Goal: Transaction & Acquisition: Book appointment/travel/reservation

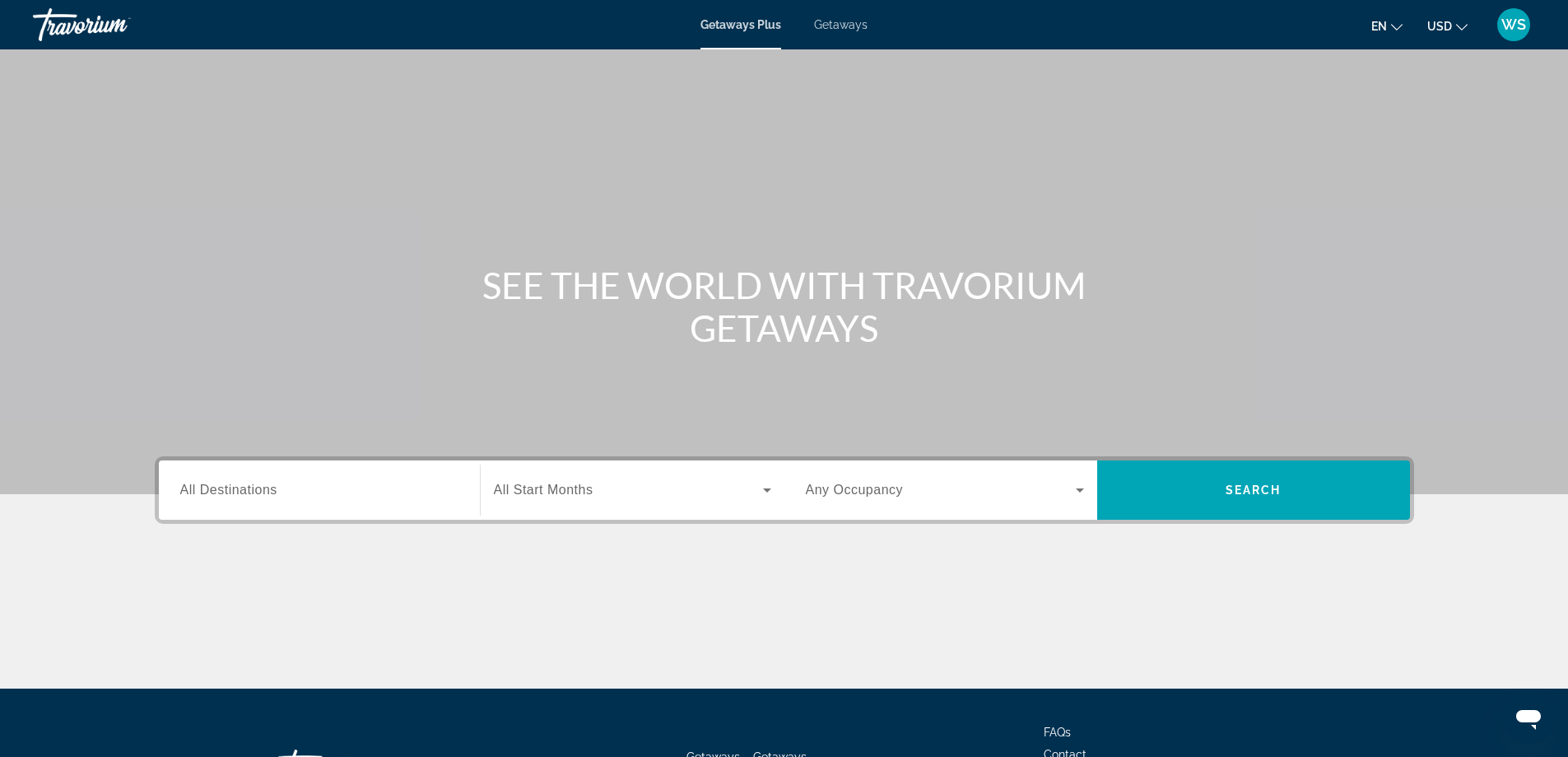
click at [1462, 30] on button "USD USD ($) MXN (Mex$) CAD (Can$) GBP (£) EUR (€) AUD (A$) NZD (NZ$) CNY (CN¥)" at bounding box center [1447, 26] width 41 height 24
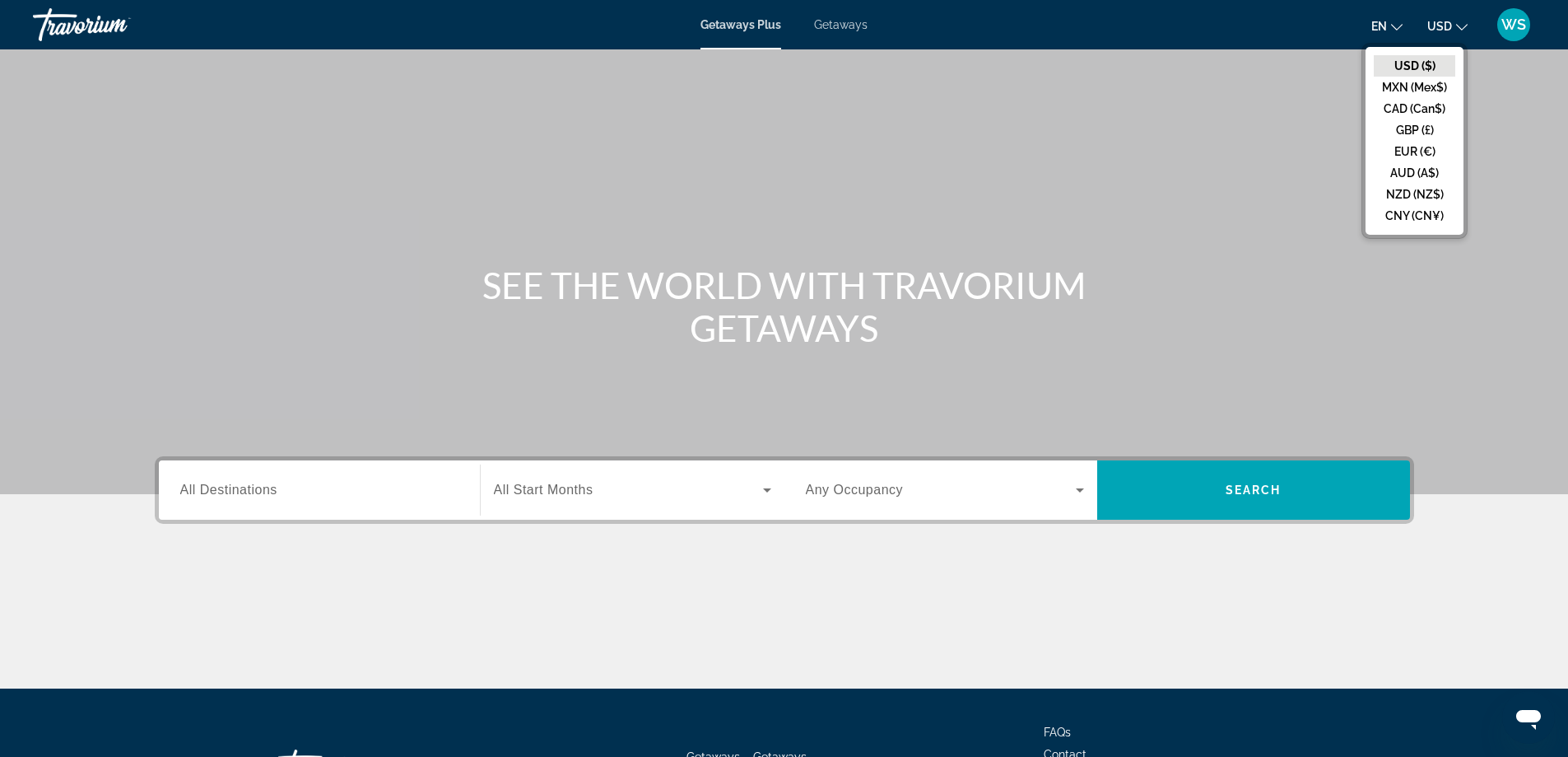
click at [1463, 30] on button "USD USD ($) MXN (Mex$) CAD (Can$) GBP (£) EUR (€) AUD (A$) NZD (NZ$) CNY (CN¥)" at bounding box center [1447, 26] width 41 height 24
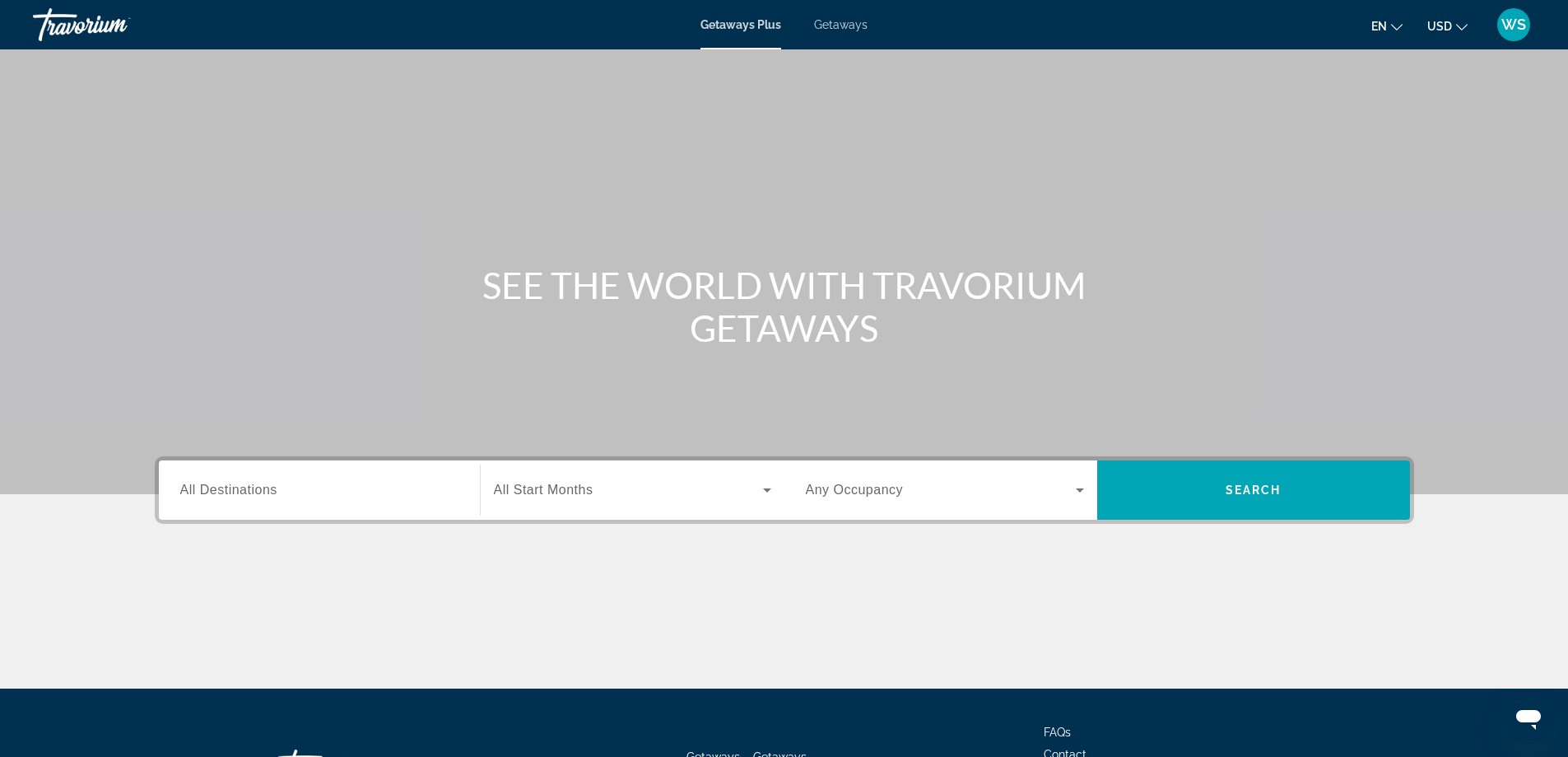
click at [1388, 28] on span "en" at bounding box center [1379, 26] width 16 height 13
click at [1357, 85] on button "Español" at bounding box center [1354, 87] width 74 height 21
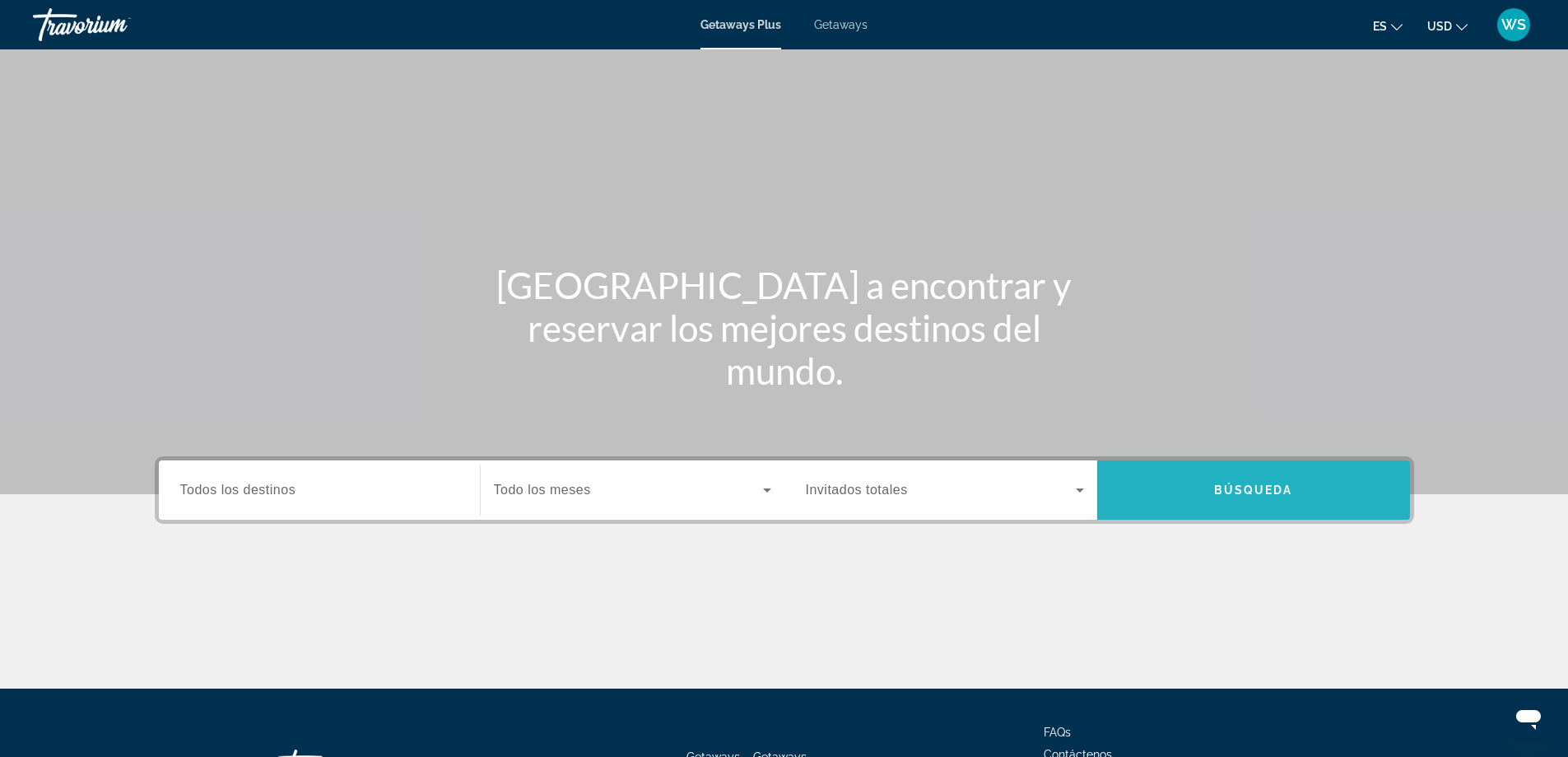
click at [1226, 491] on span "Búsqueda" at bounding box center [1254, 490] width 79 height 13
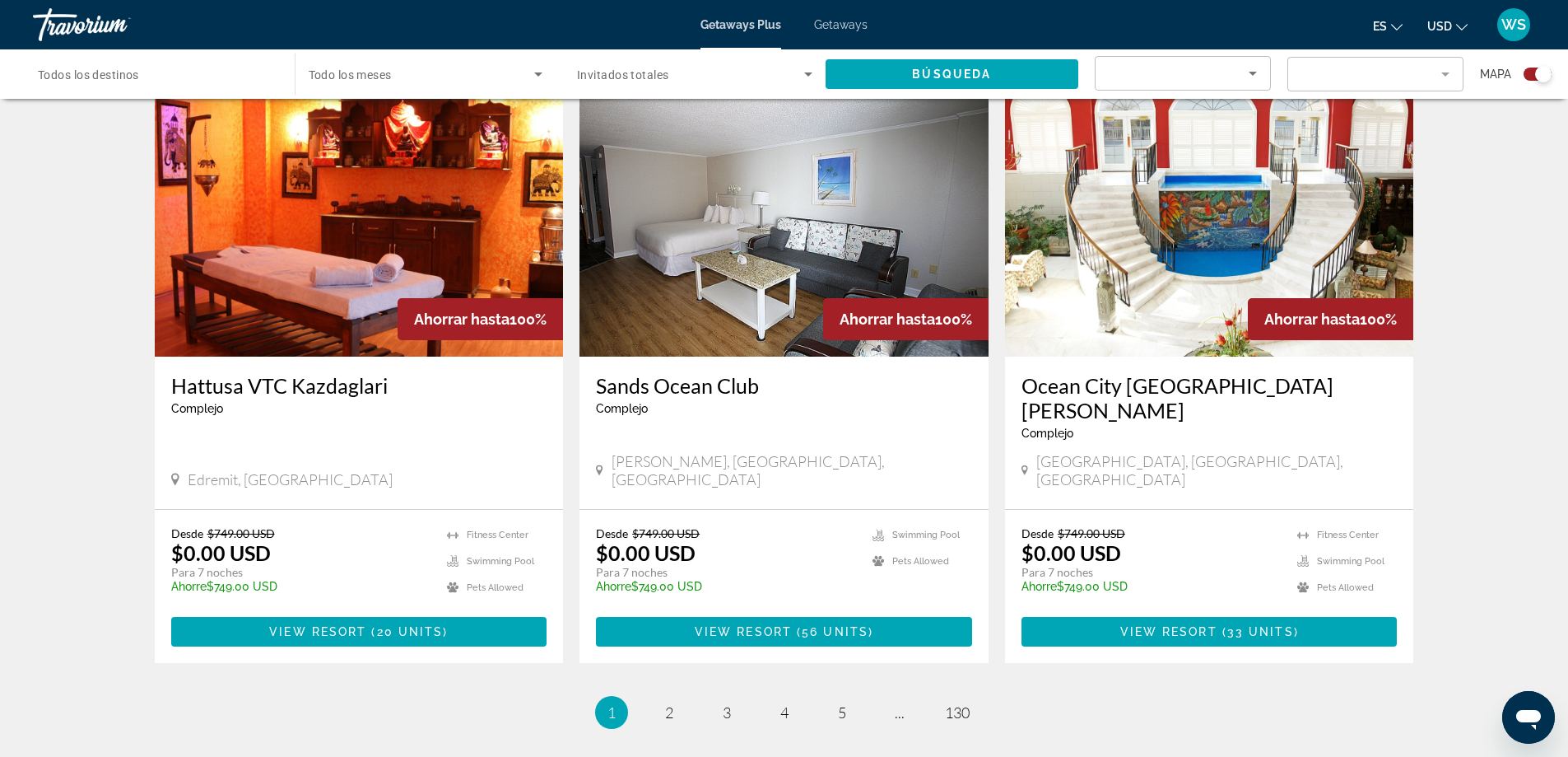
scroll to position [2417, 0]
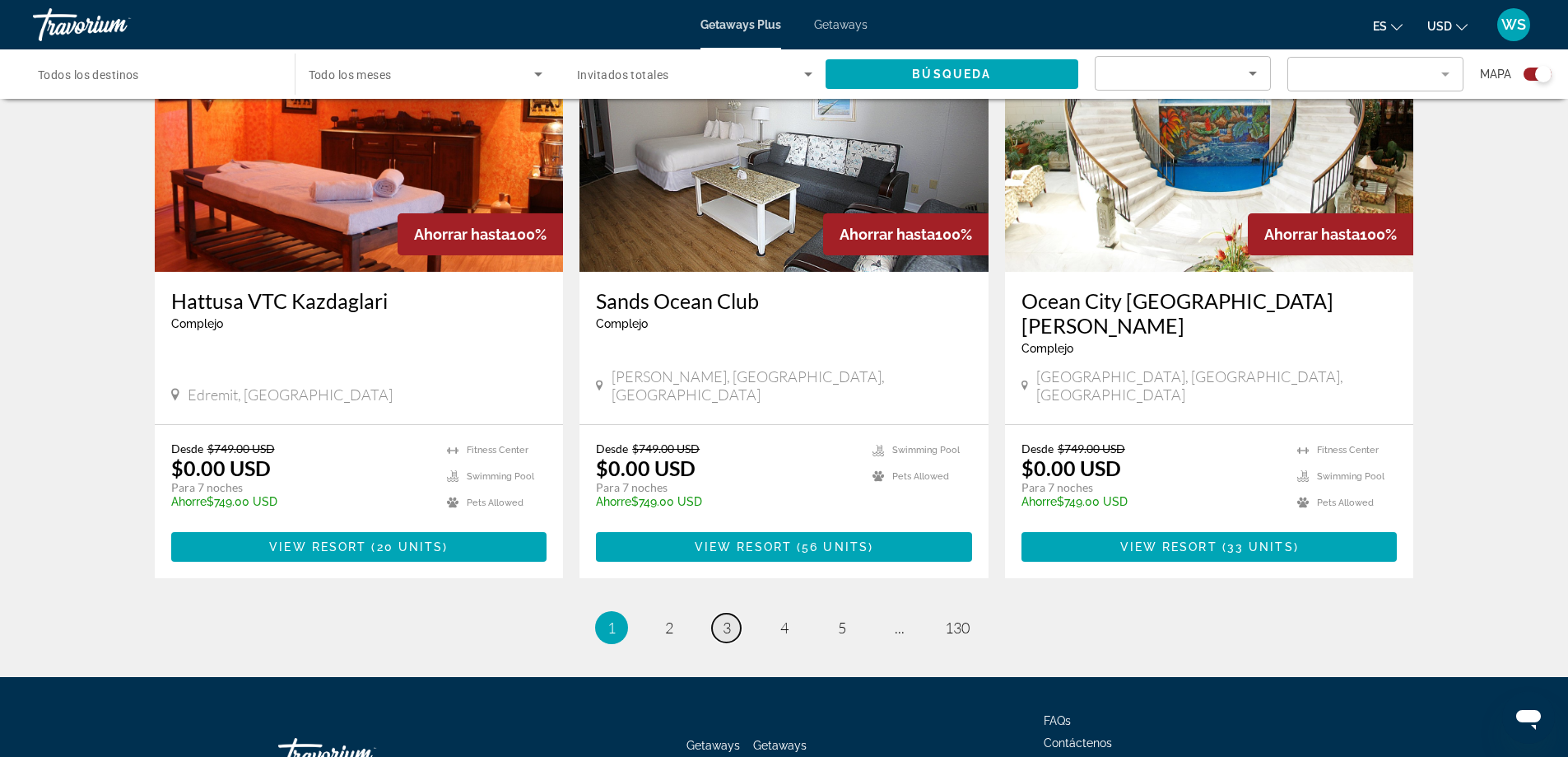
click at [726, 619] on span "3" at bounding box center [726, 628] width 8 height 18
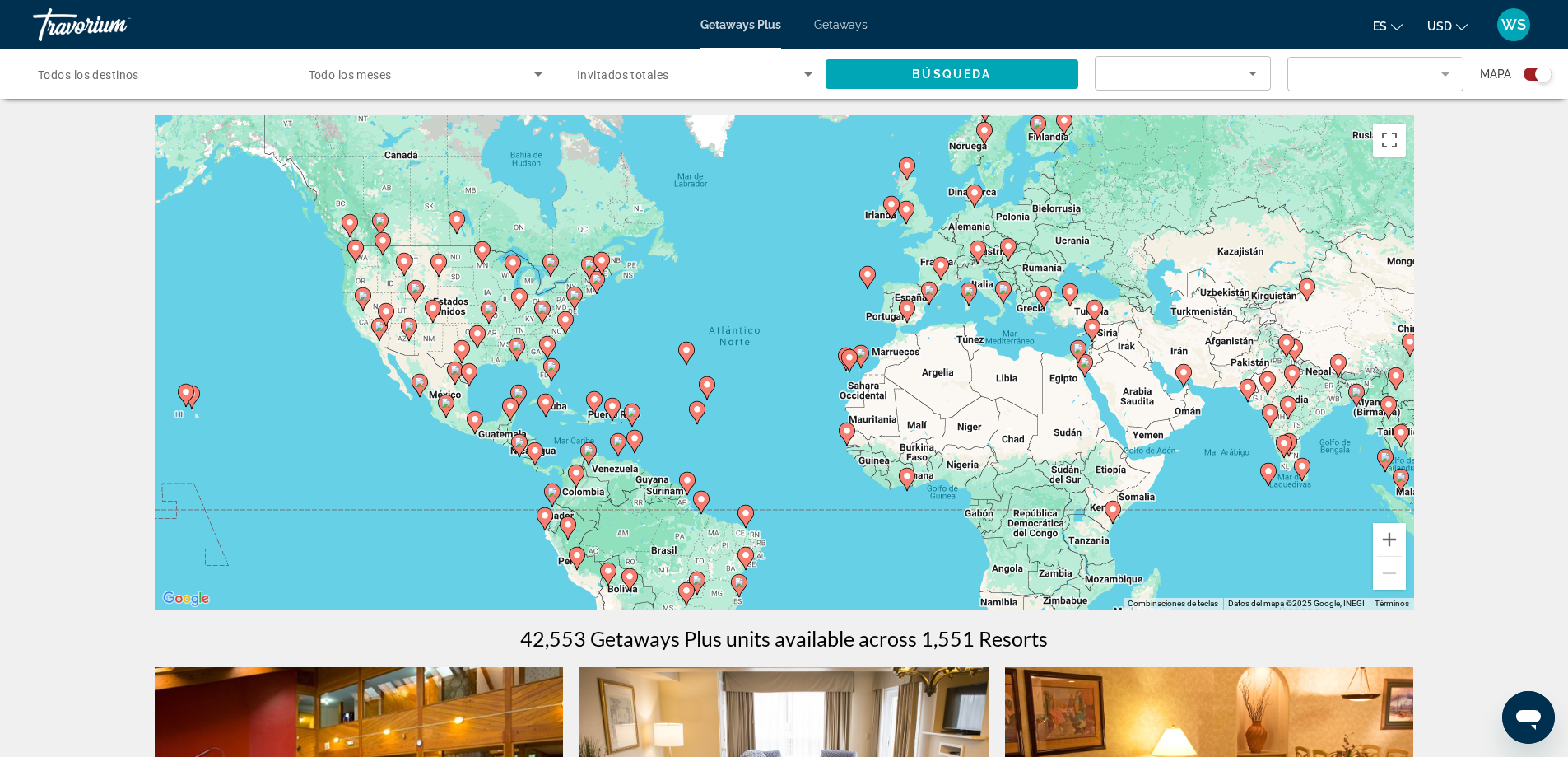
click at [1255, 72] on icon "Sort by" at bounding box center [1252, 74] width 8 height 4
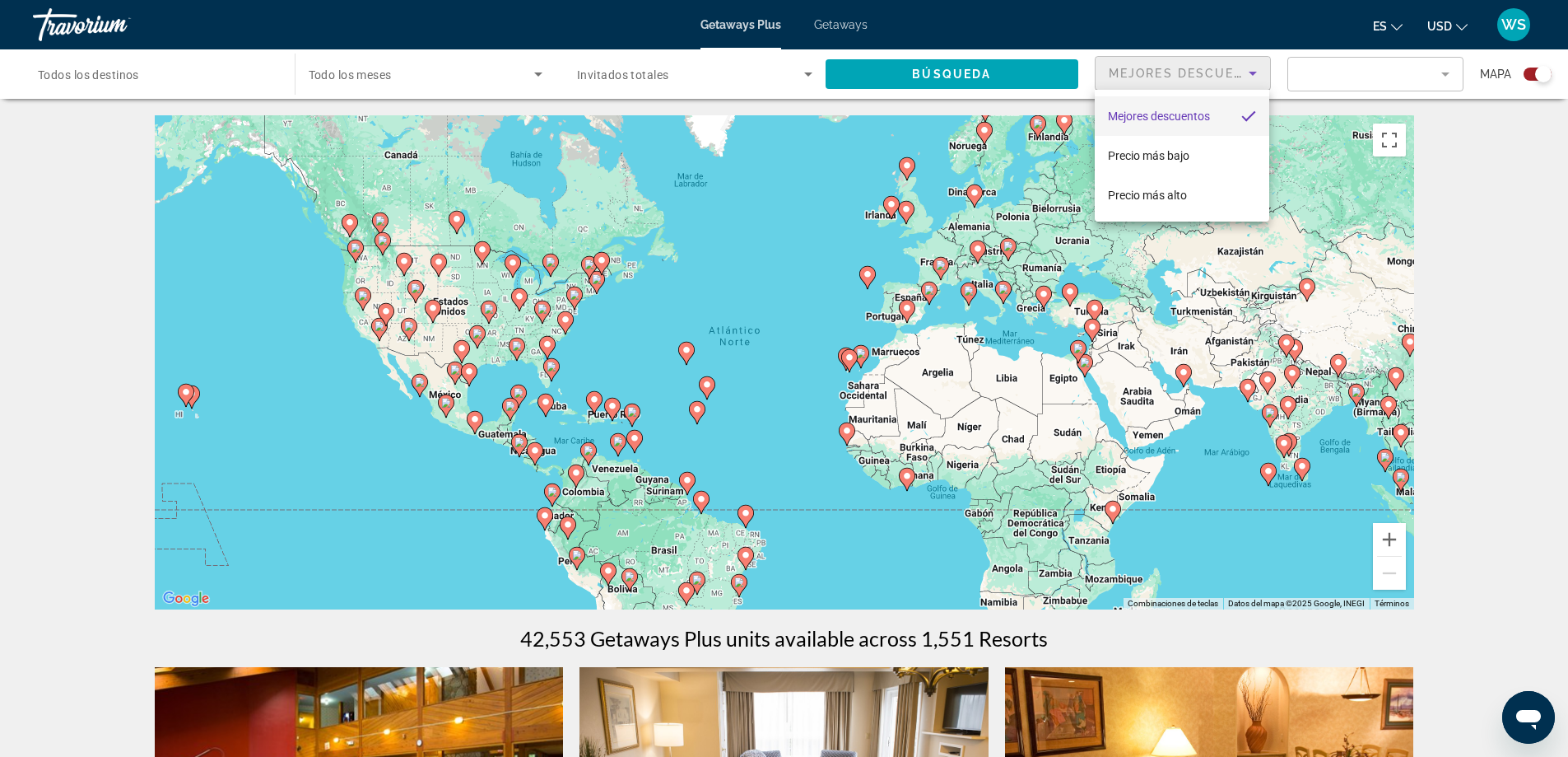
click at [1450, 70] on div at bounding box center [784, 378] width 1568 height 757
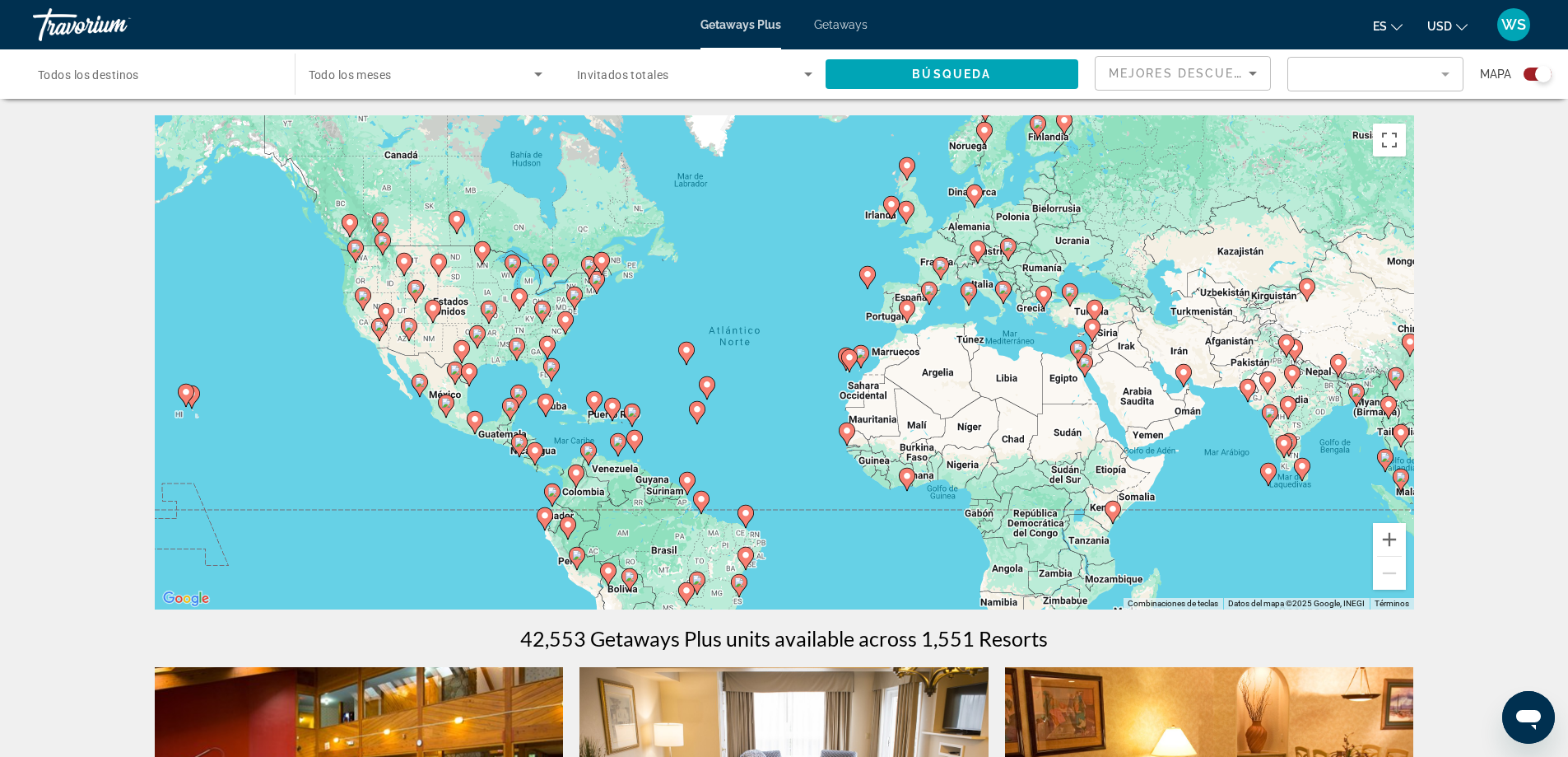
click at [1450, 71] on mat-form-field "Filter" at bounding box center [1375, 75] width 176 height 35
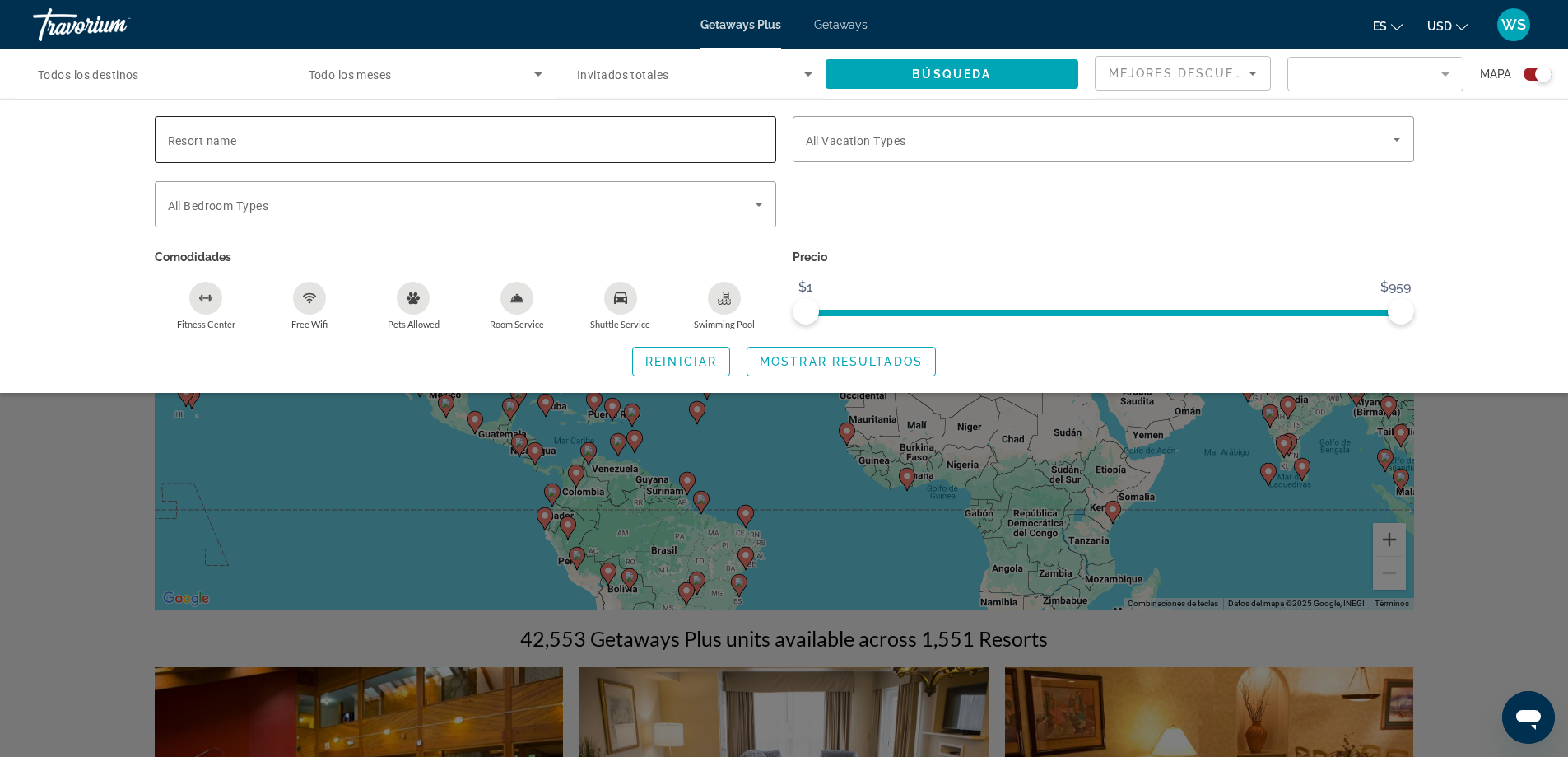
click at [292, 139] on input "Resort name" at bounding box center [465, 139] width 595 height 19
type input "**********"
click at [1405, 143] on icon "Search widget" at bounding box center [1397, 138] width 19 height 19
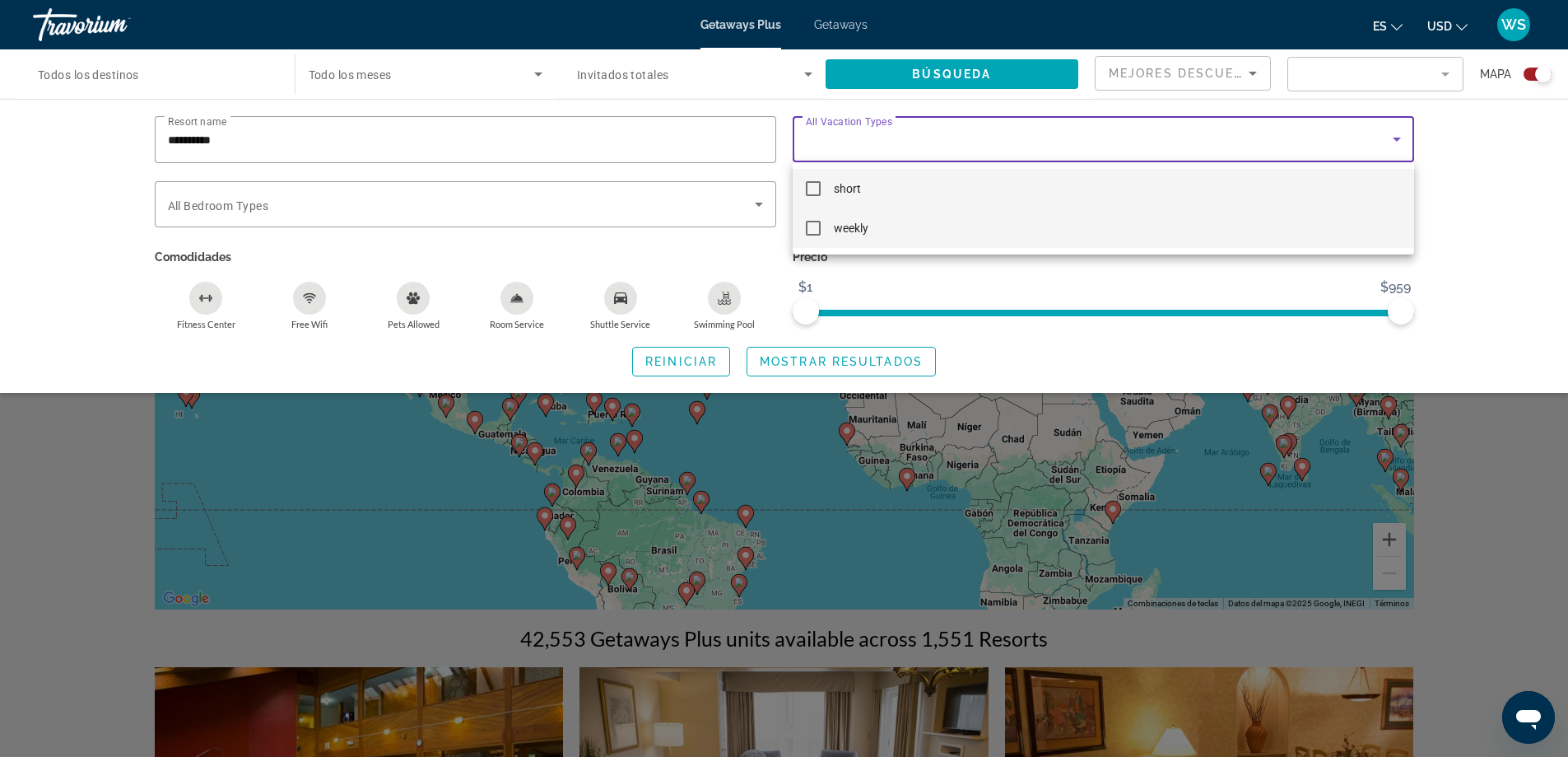
click at [813, 229] on mat-pseudo-checkbox at bounding box center [813, 228] width 15 height 15
click at [903, 265] on div at bounding box center [784, 378] width 1568 height 757
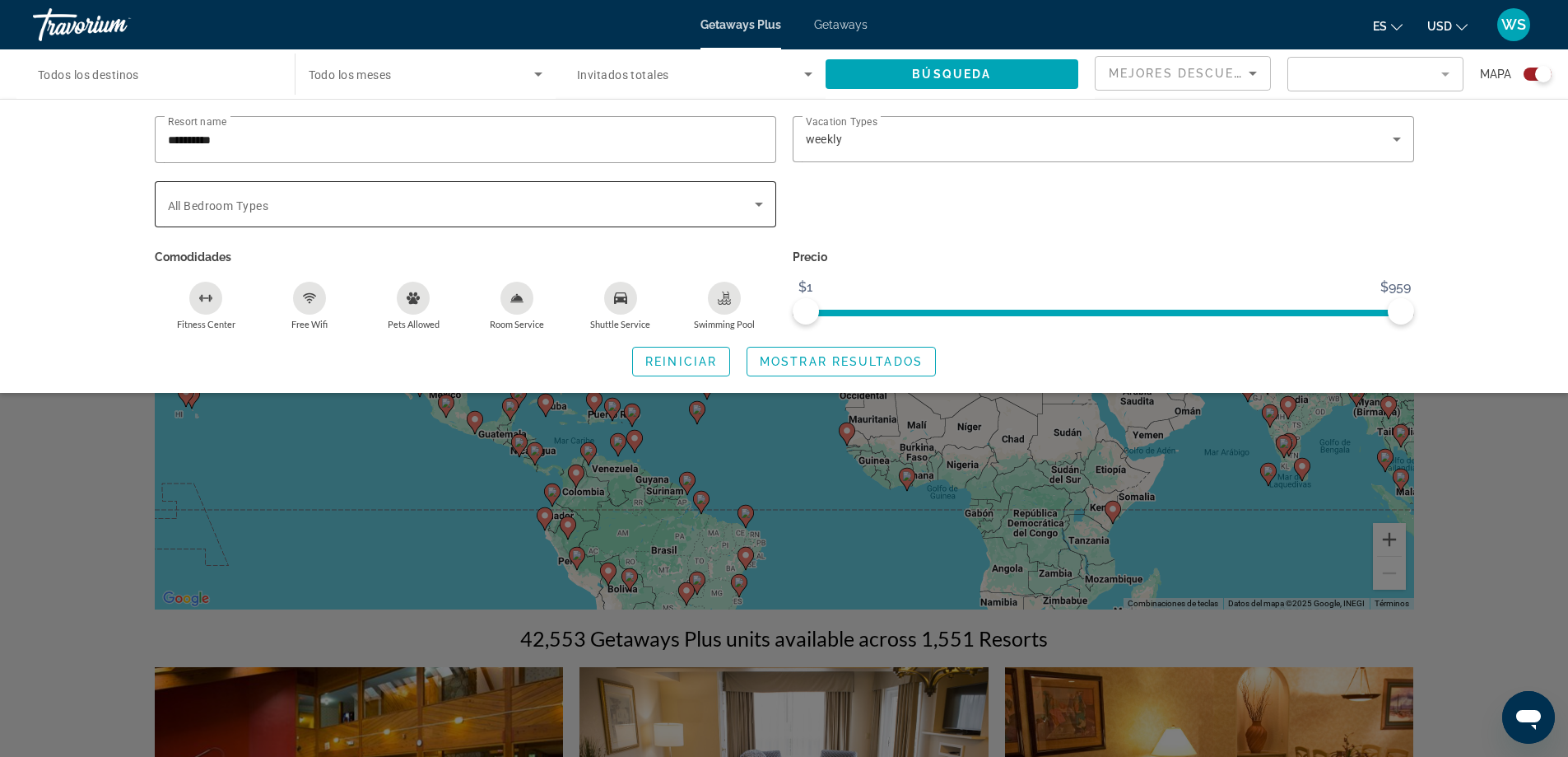
click at [761, 208] on icon "Search widget" at bounding box center [759, 204] width 19 height 19
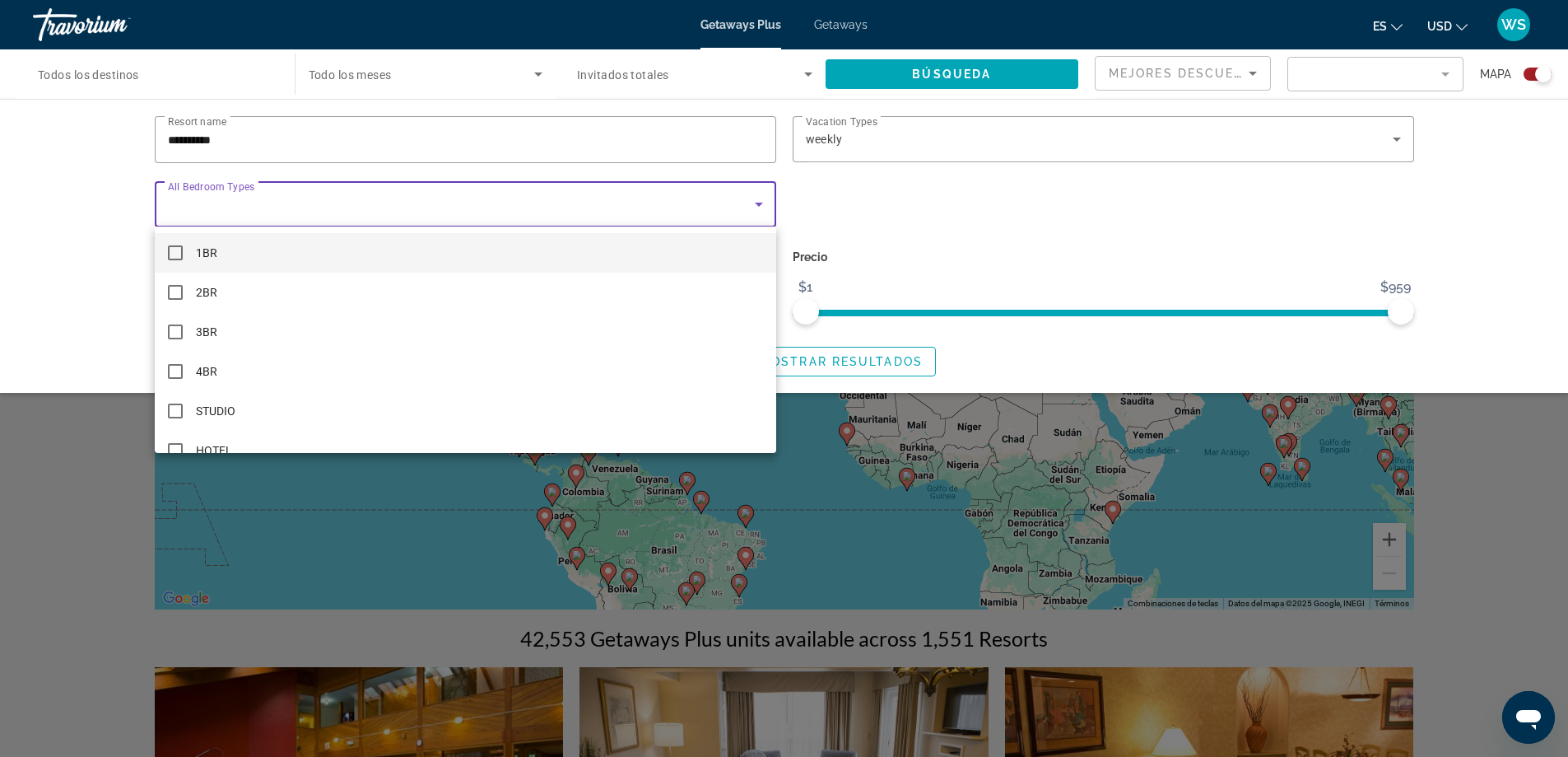
click at [178, 258] on mat-pseudo-checkbox at bounding box center [175, 252] width 15 height 15
click at [885, 251] on div at bounding box center [784, 378] width 1568 height 757
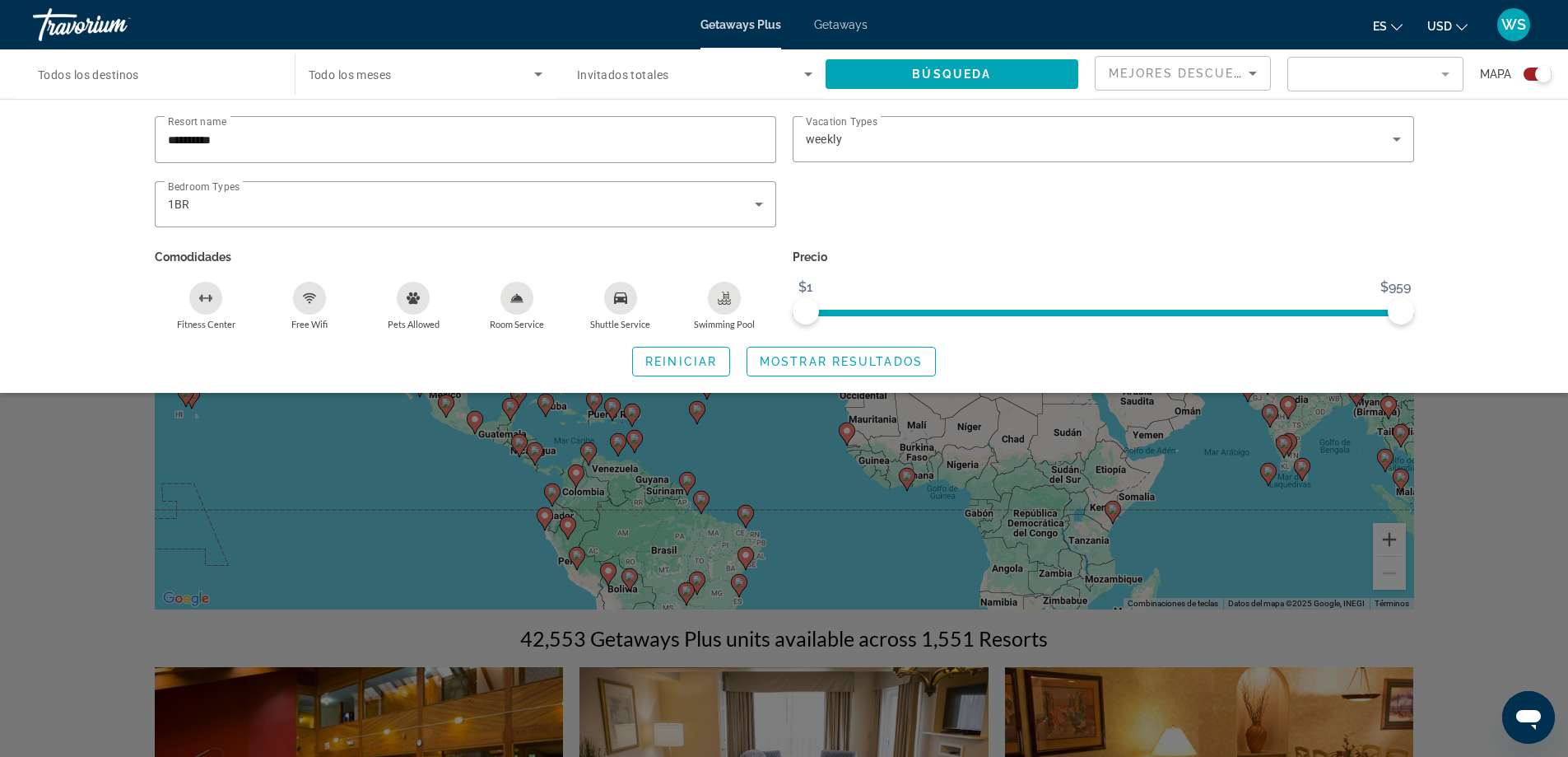
click at [1438, 79] on mat-form-field "Filter" at bounding box center [1375, 75] width 176 height 35
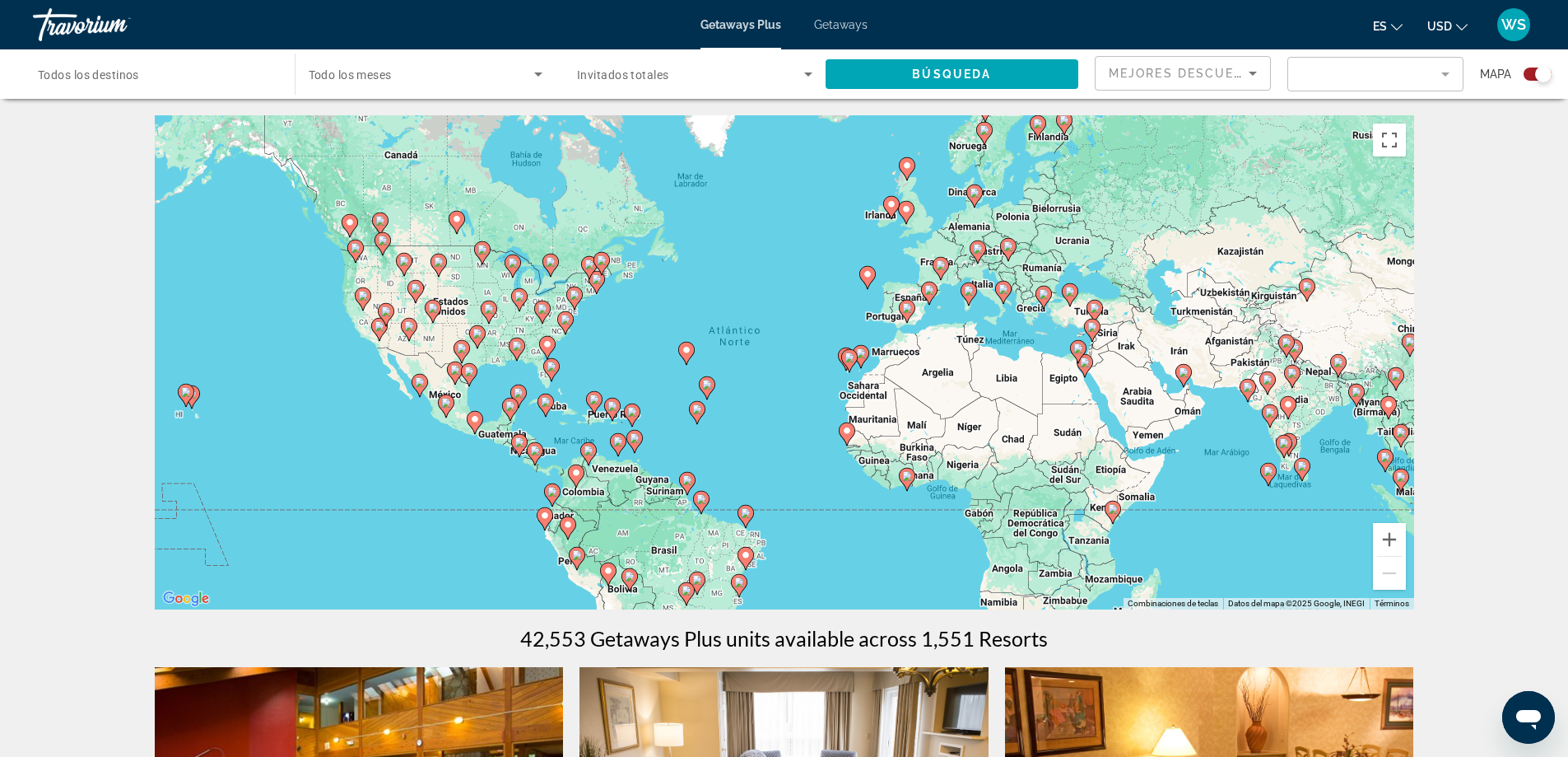
click at [1437, 79] on mat-form-field "Filter" at bounding box center [1375, 75] width 176 height 35
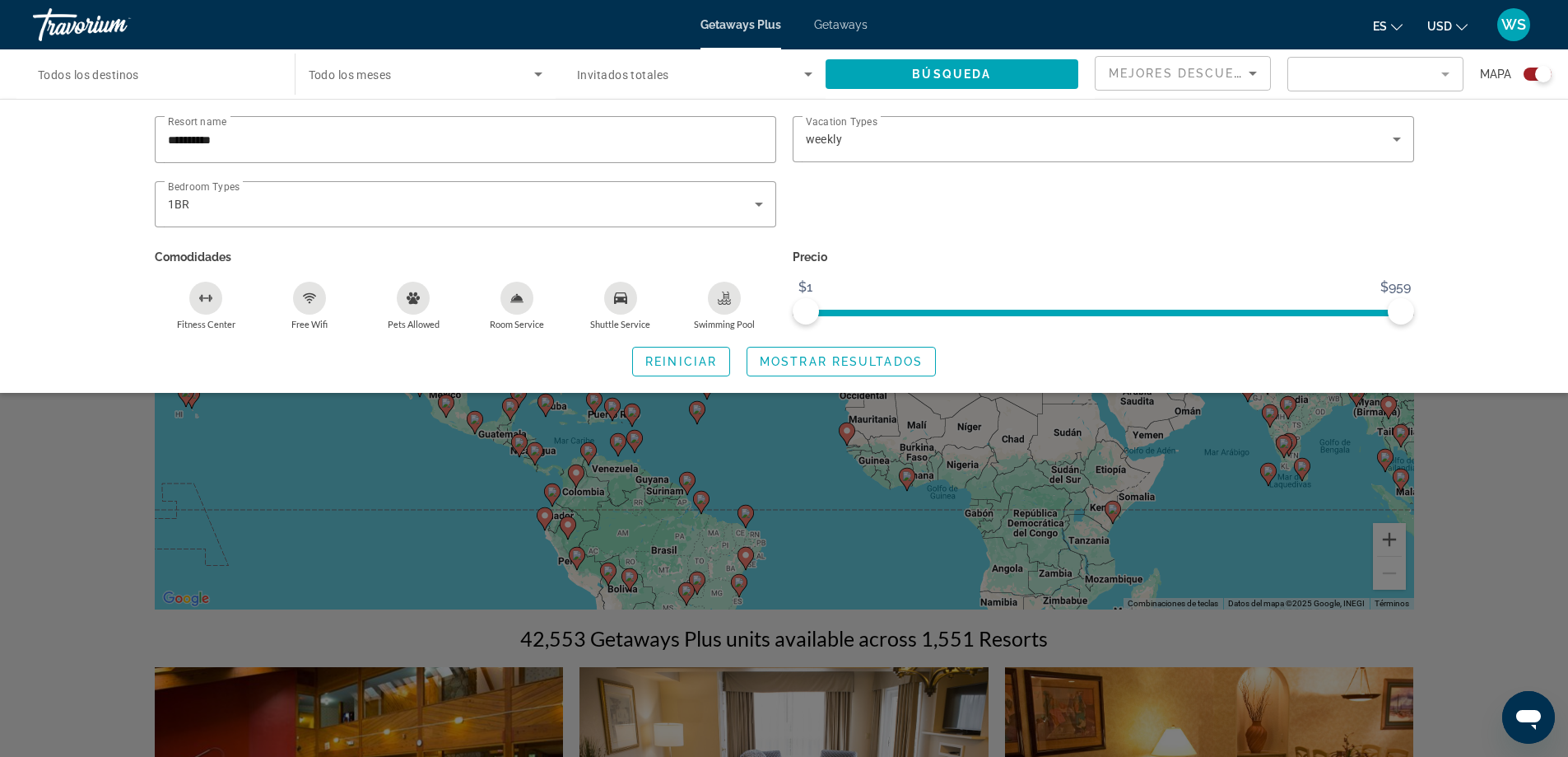
click at [1431, 80] on mat-form-field "Filter" at bounding box center [1375, 75] width 176 height 35
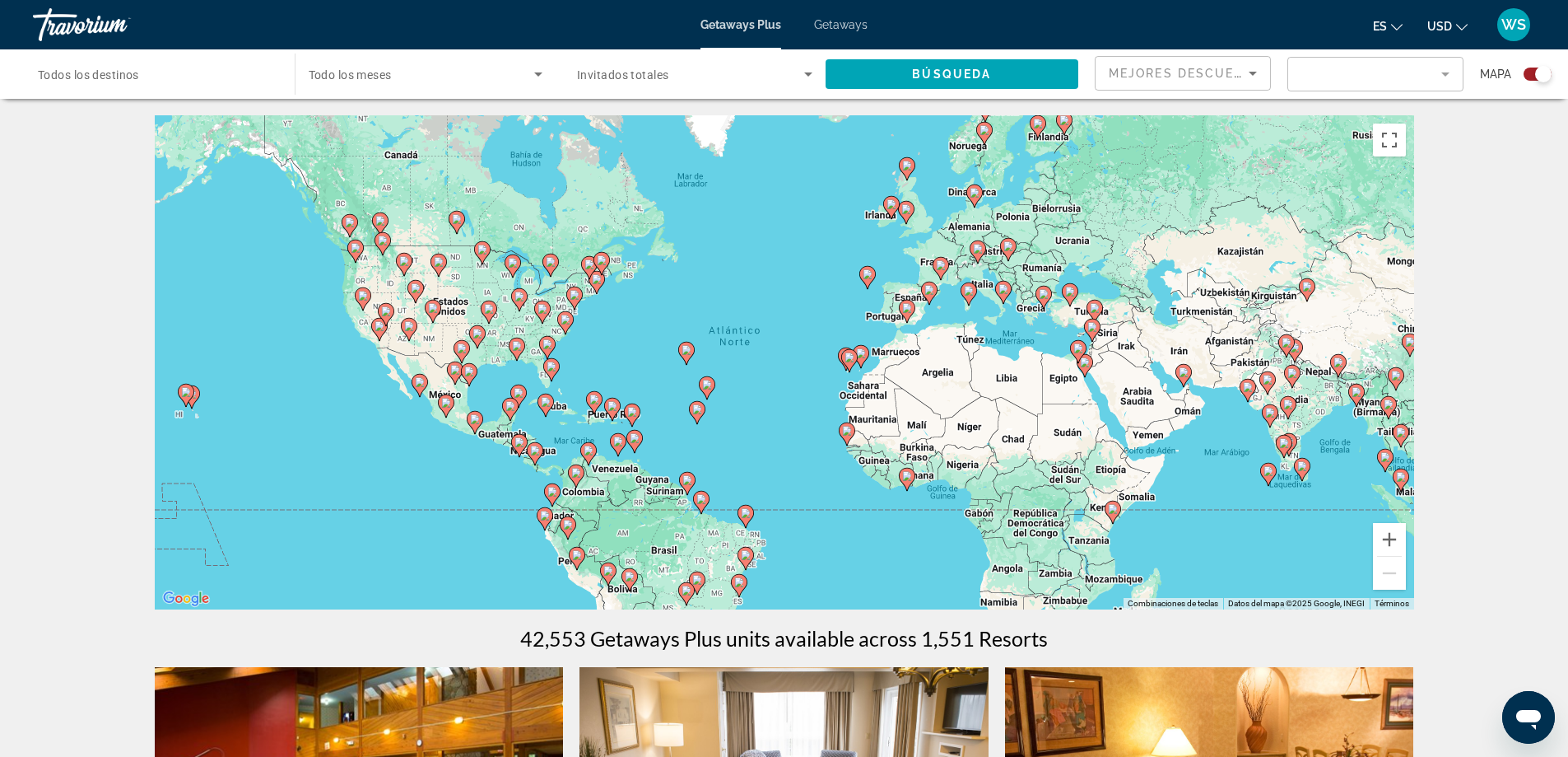
click at [1426, 82] on mat-form-field "Filter" at bounding box center [1375, 75] width 176 height 35
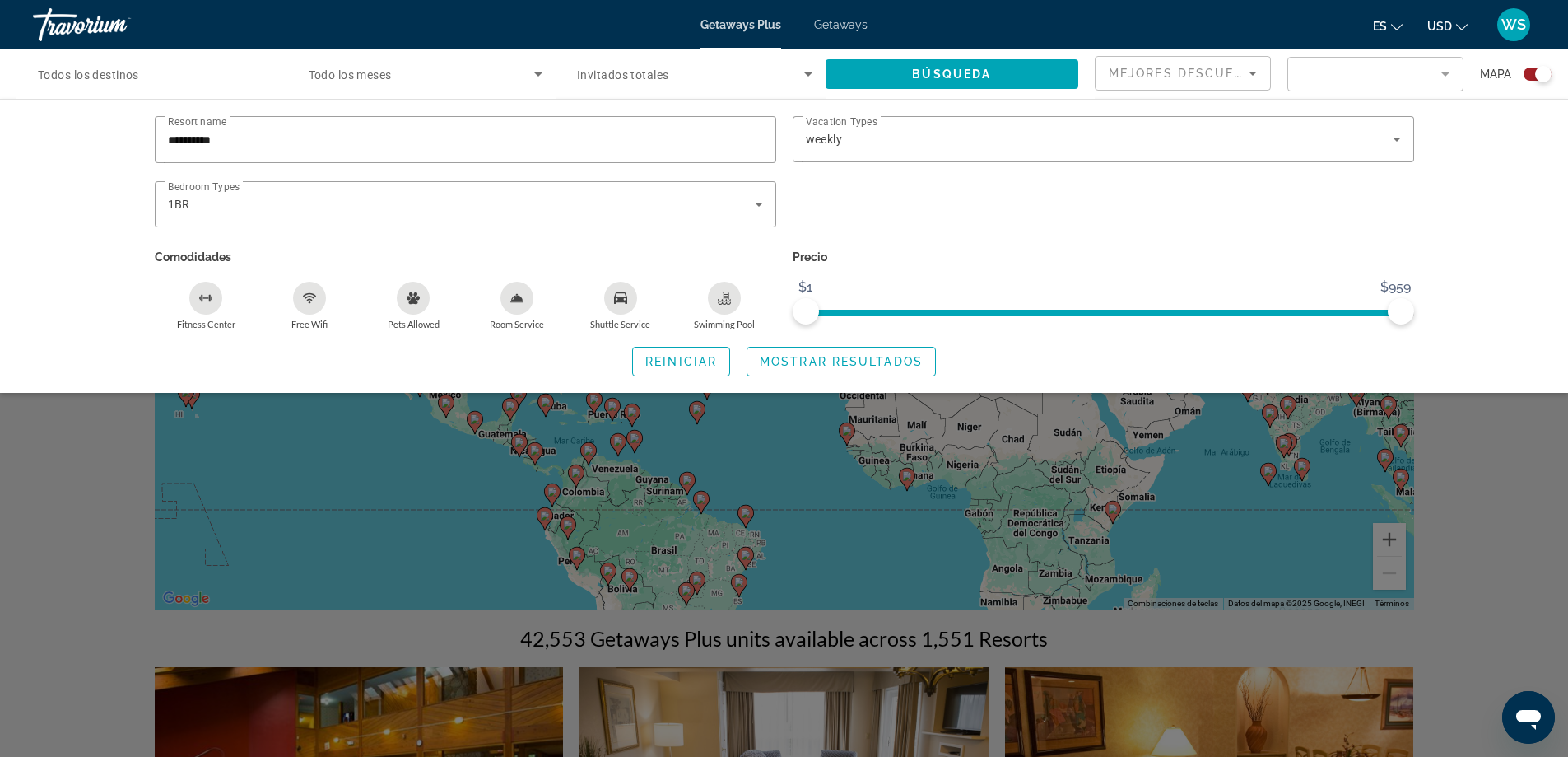
click at [1525, 76] on div "Search widget" at bounding box center [1538, 74] width 28 height 13
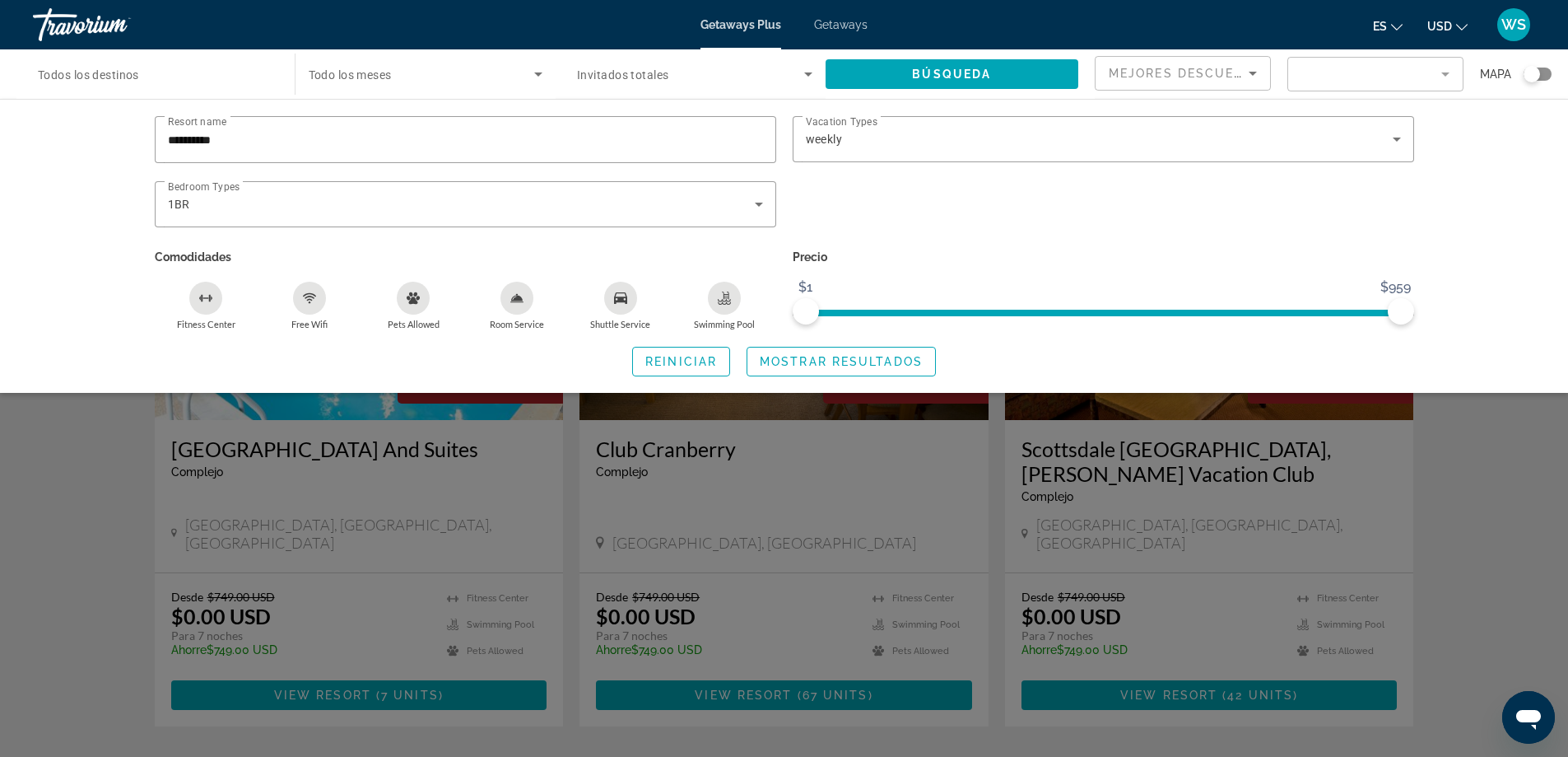
click at [1431, 78] on mat-form-field "Filter" at bounding box center [1375, 75] width 176 height 35
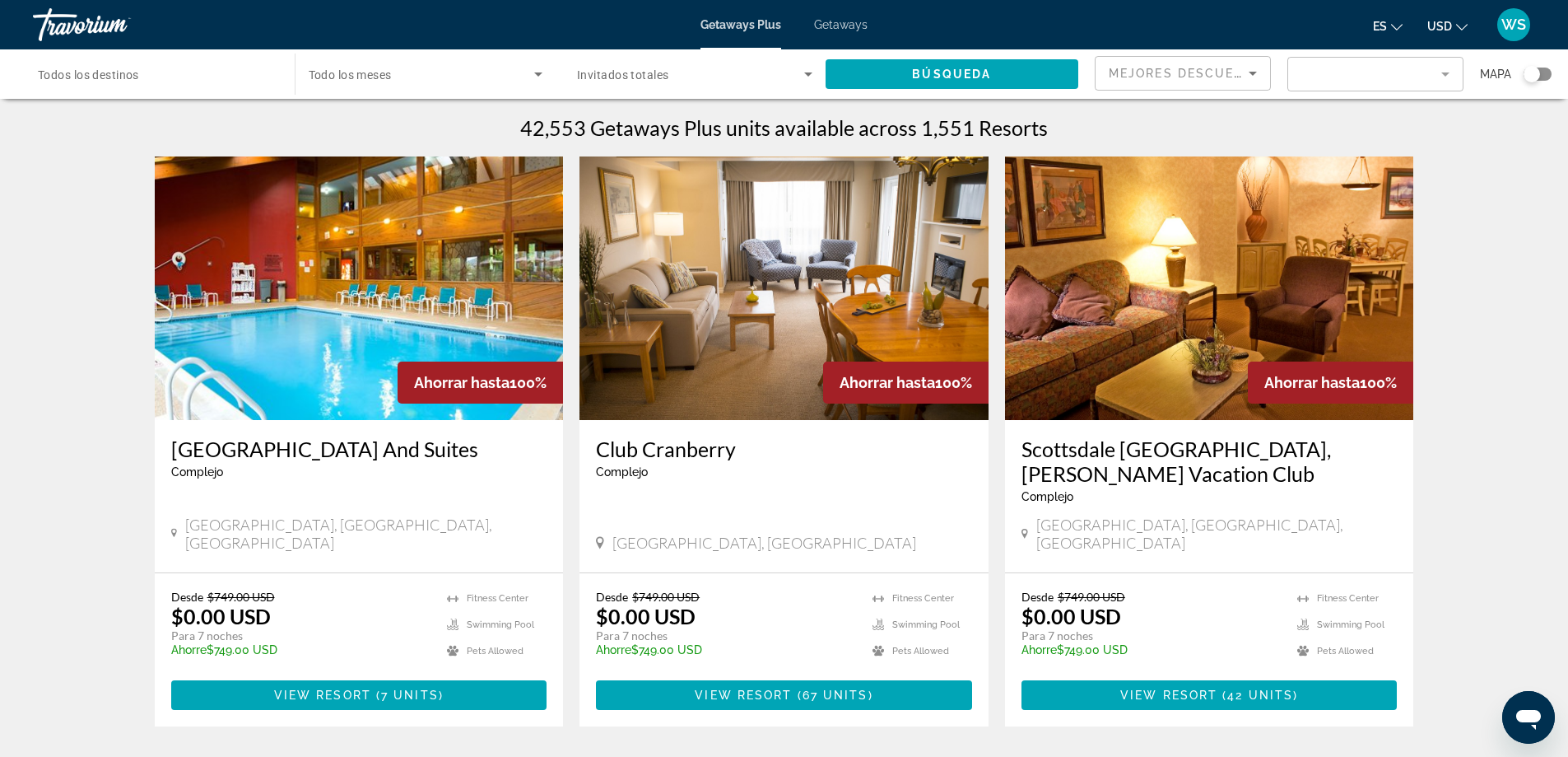
click at [1429, 79] on mat-form-field "Filter" at bounding box center [1375, 75] width 176 height 35
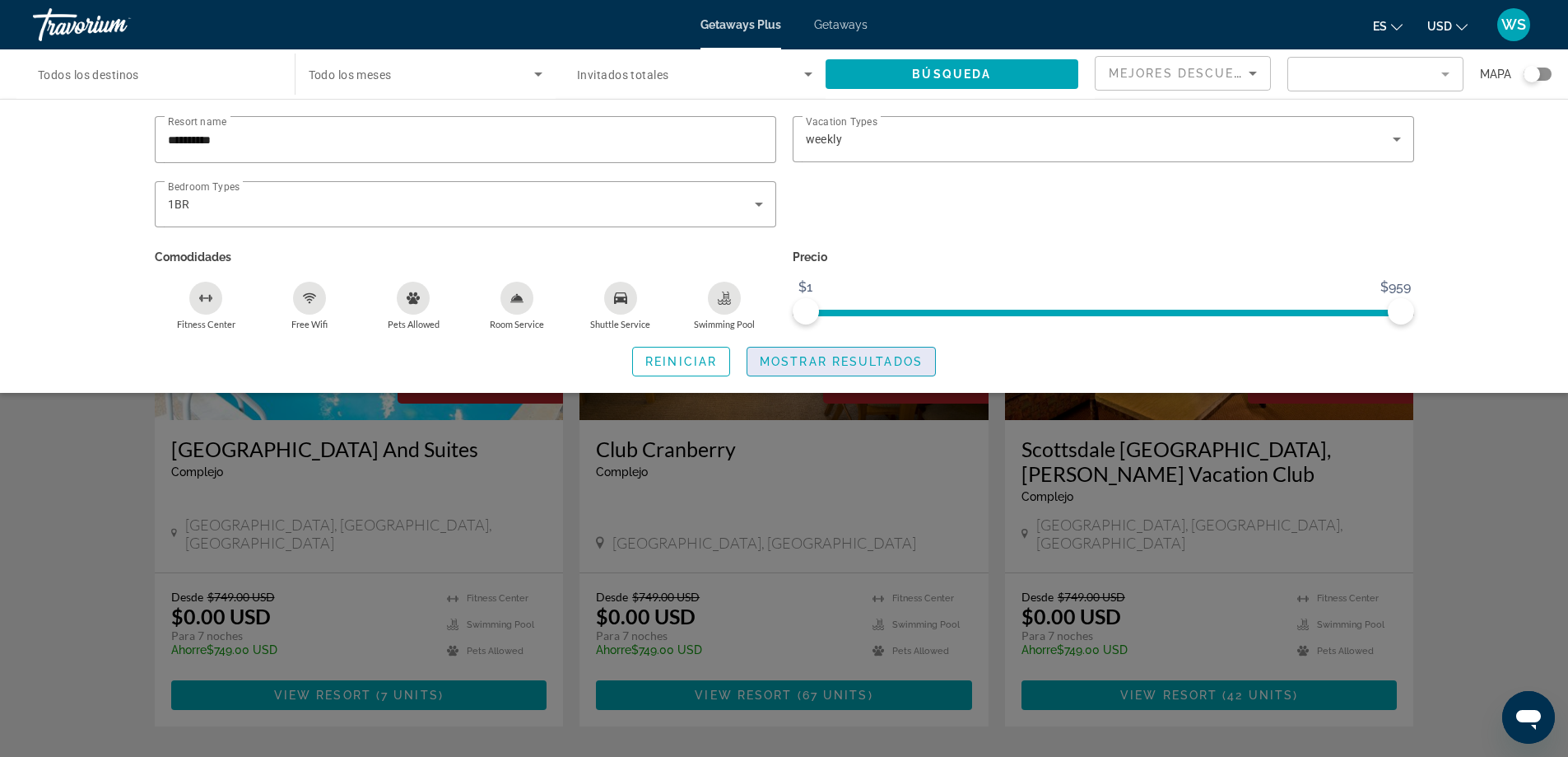
click at [860, 363] on span "Mostrar resultados" at bounding box center [841, 361] width 163 height 13
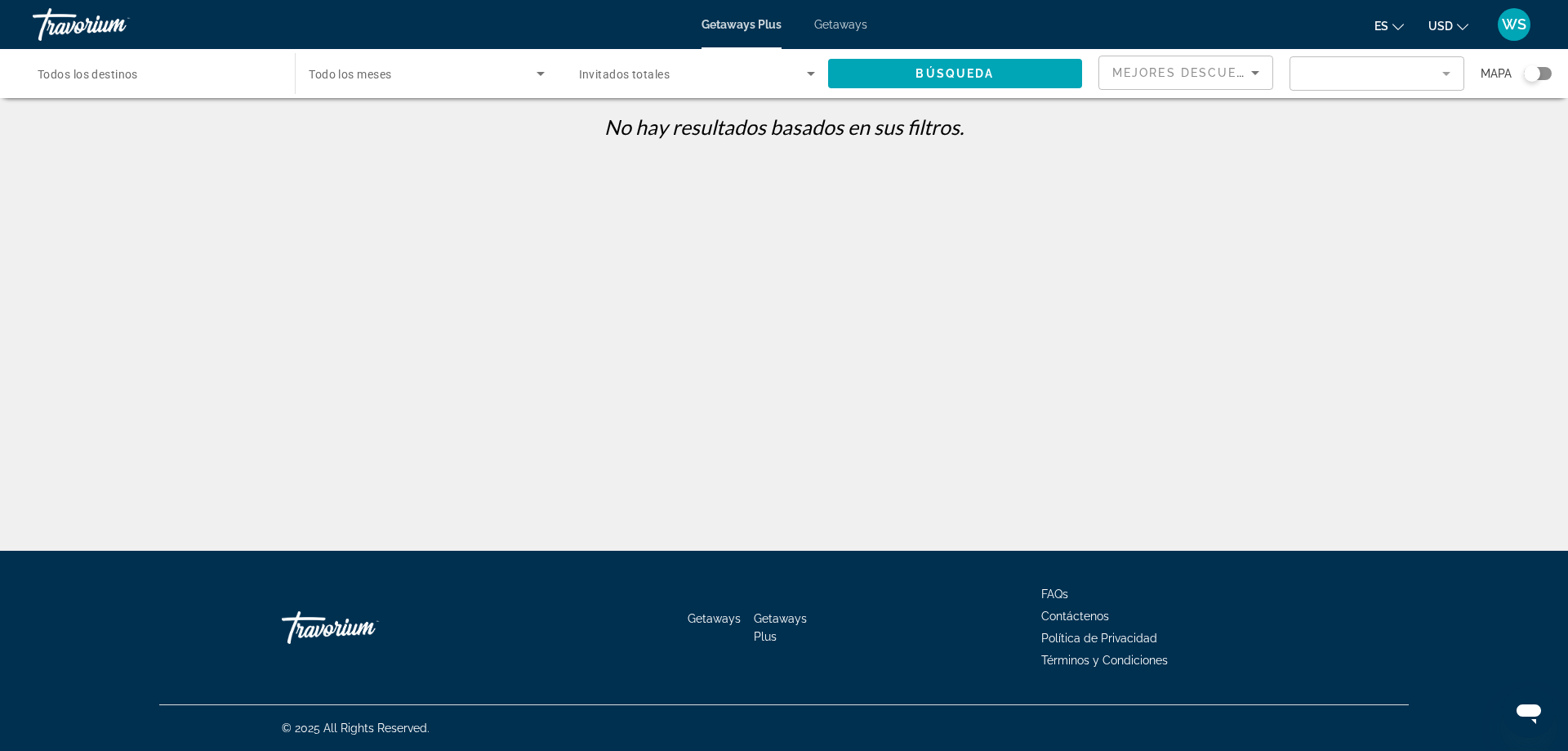
click at [167, 82] on input "Destination Todos los destinos" at bounding box center [155, 74] width 236 height 19
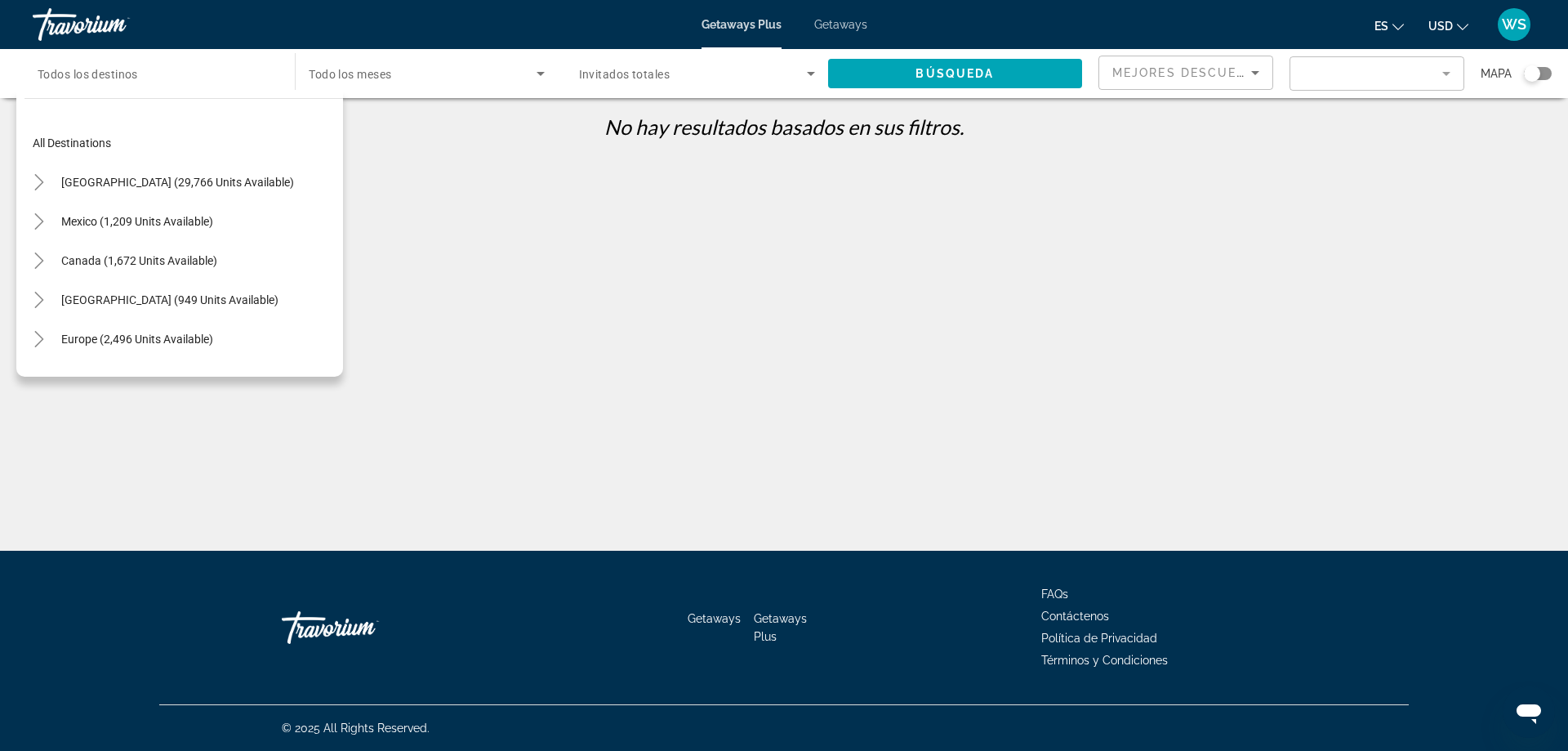
drag, startPoint x: 1349, startPoint y: 328, endPoint x: 1281, endPoint y: 319, distance: 68.6
click at [1331, 330] on div "Destination Todos los destinos All destinations United States (29,766 units ava…" at bounding box center [784, 389] width 1568 height 551
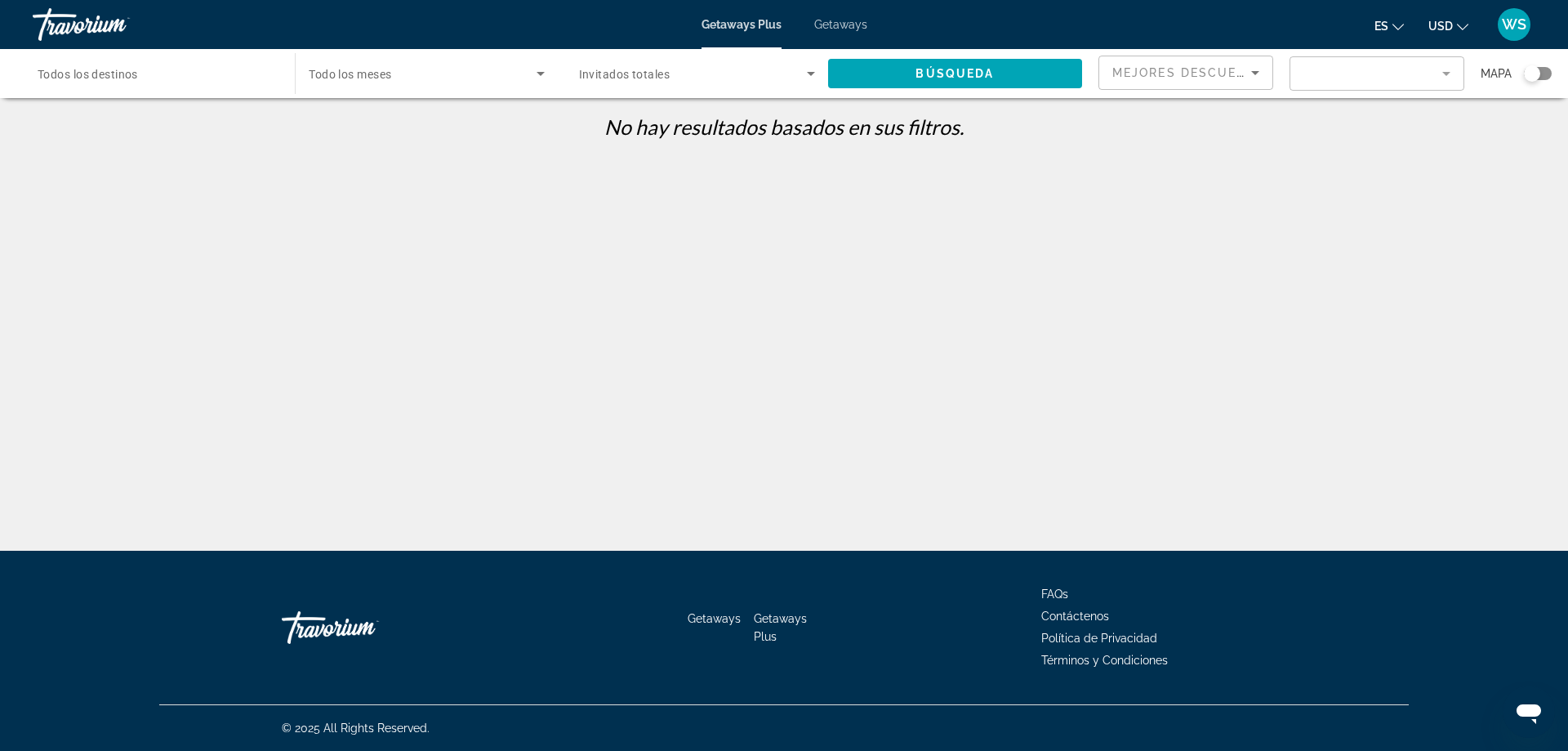
click at [1438, 64] on mat-form-field "Filter" at bounding box center [1376, 74] width 174 height 35
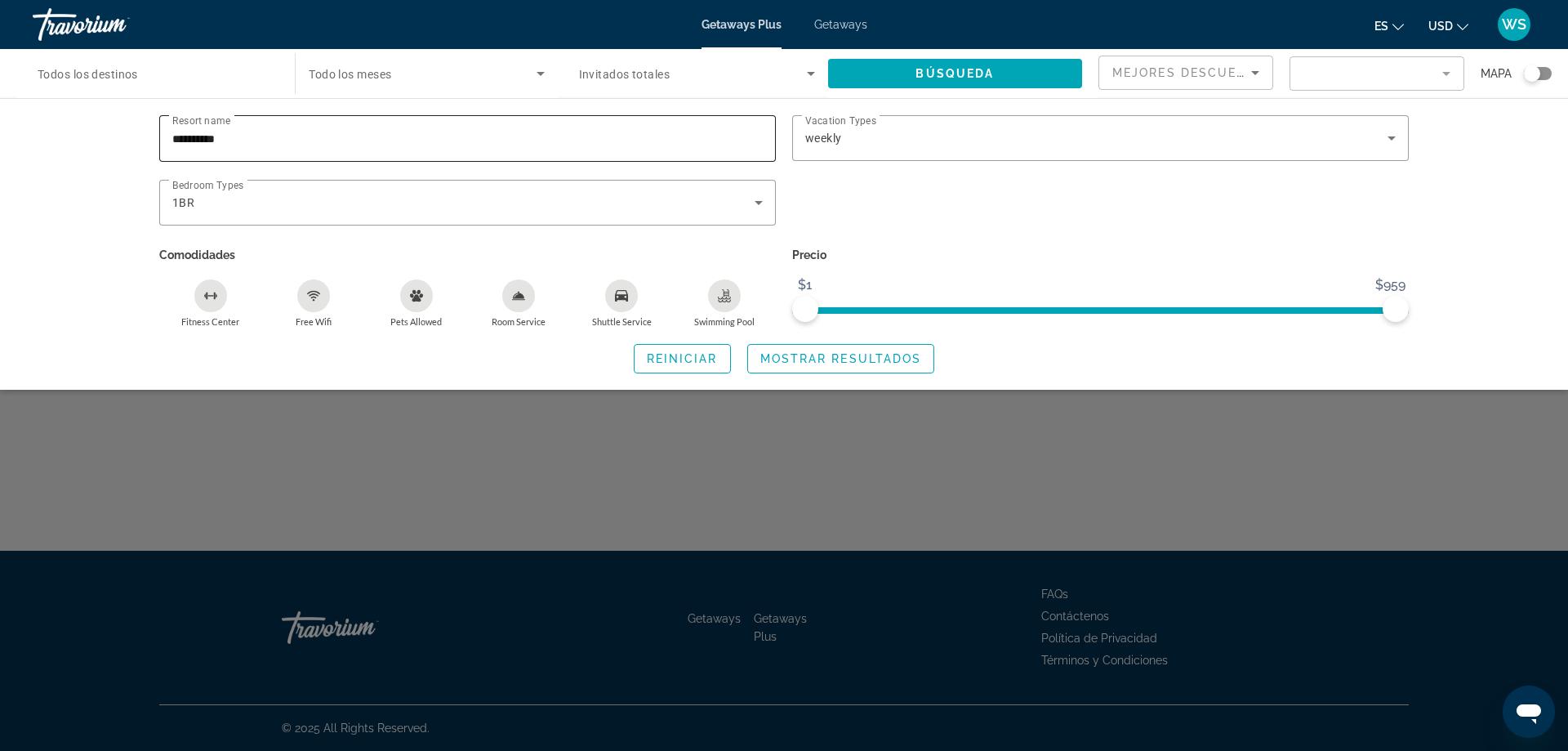
click at [351, 135] on input "**********" at bounding box center [468, 138] width 590 height 19
type input "*"
type input "**********"
click at [1039, 210] on div "Search widget" at bounding box center [1100, 212] width 633 height 64
click at [827, 362] on span "Mostrar resultados" at bounding box center [840, 358] width 162 height 13
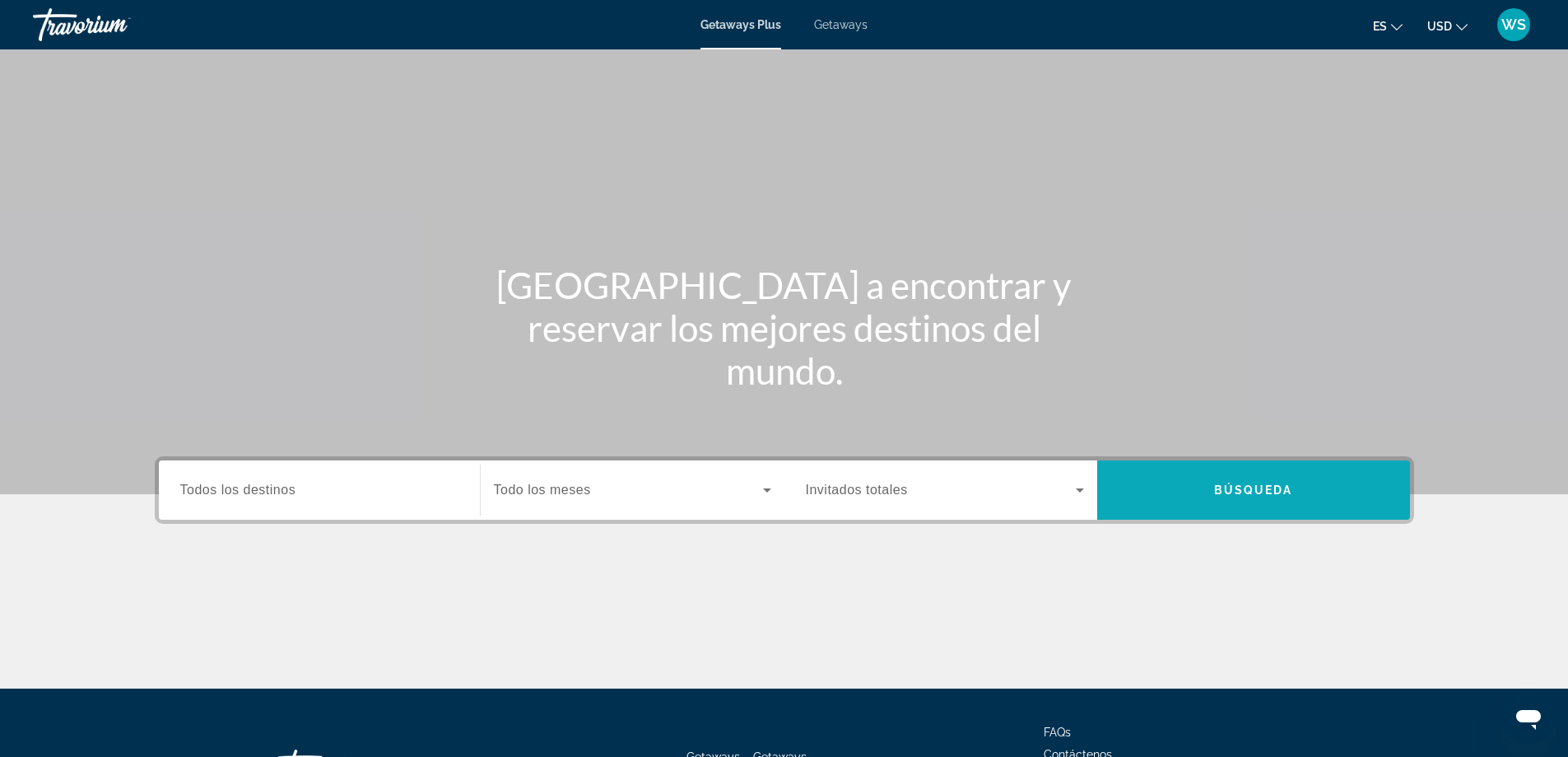
click at [1202, 494] on span "Search widget" at bounding box center [1254, 490] width 313 height 40
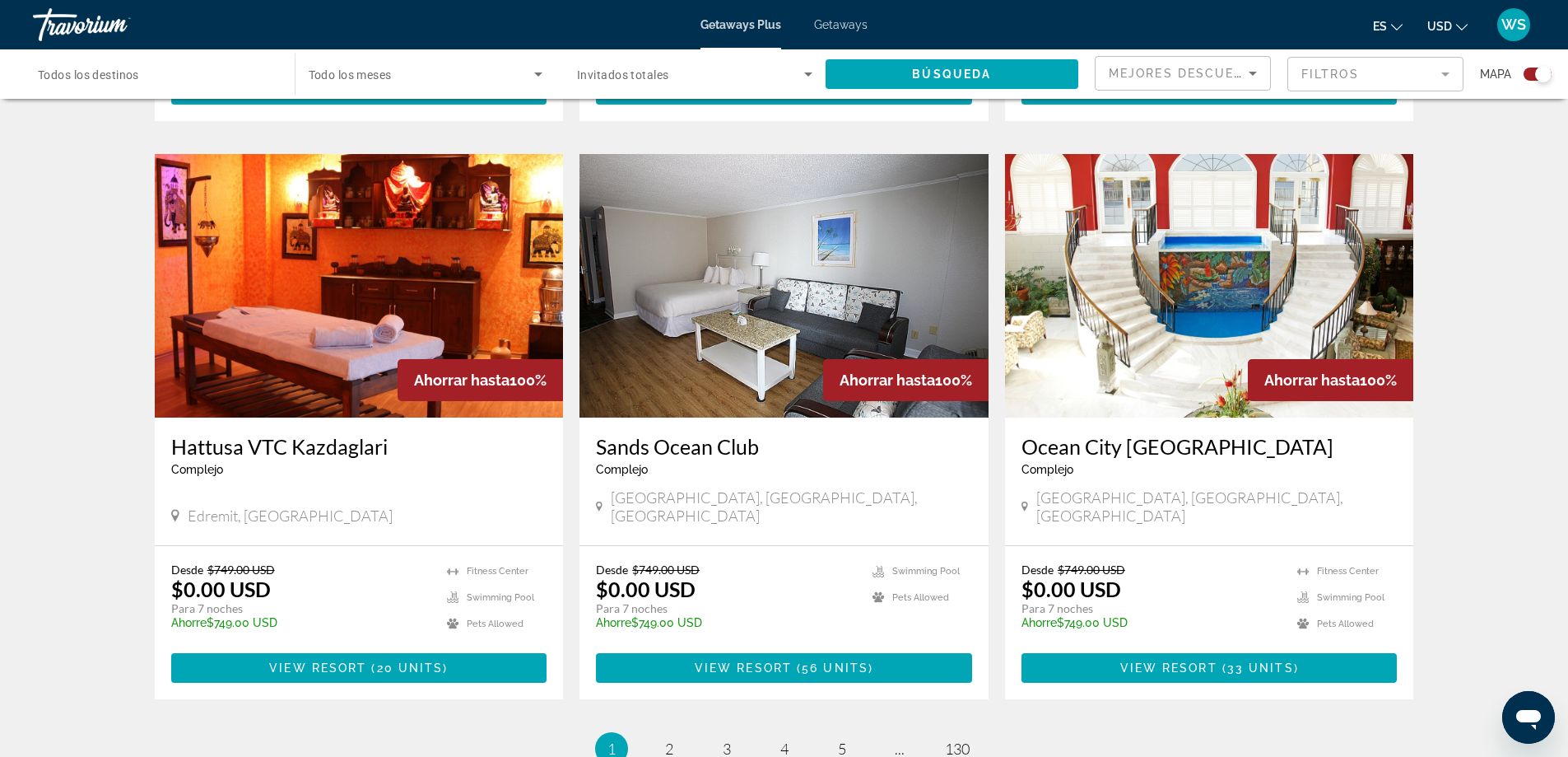
scroll to position [2273, 0]
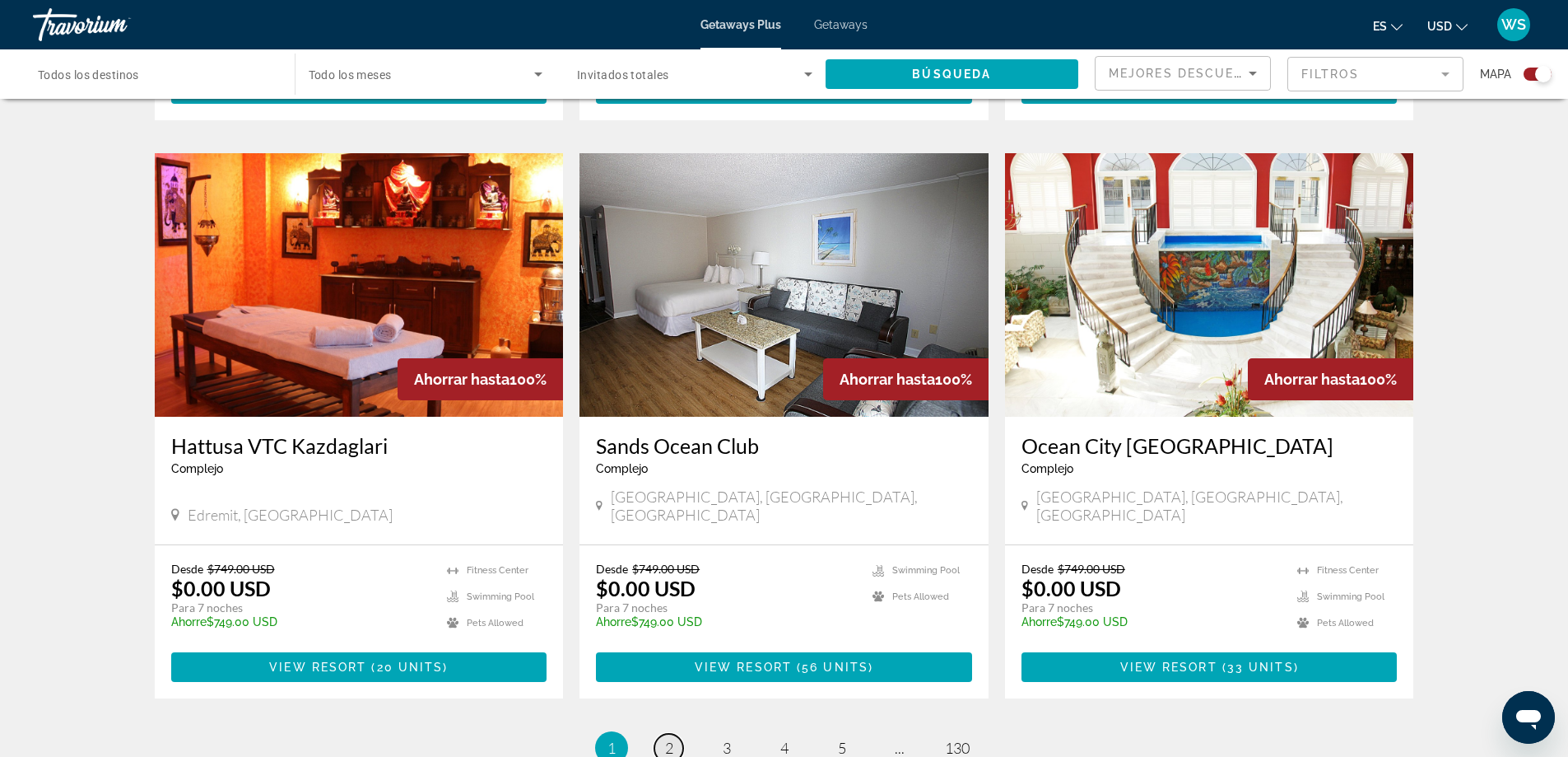
click at [669, 739] on span "2" at bounding box center [668, 748] width 8 height 18
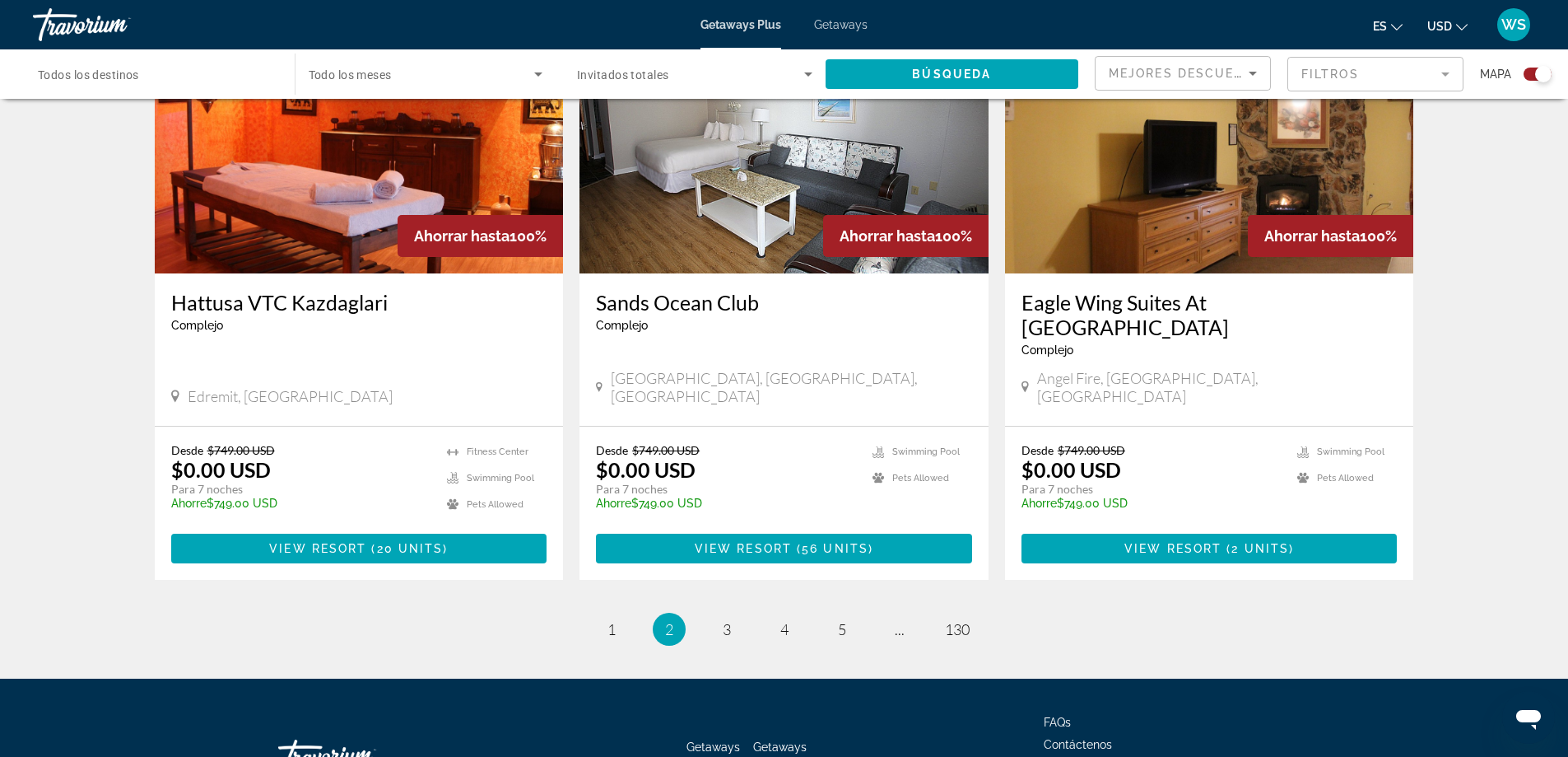
scroll to position [2417, 0]
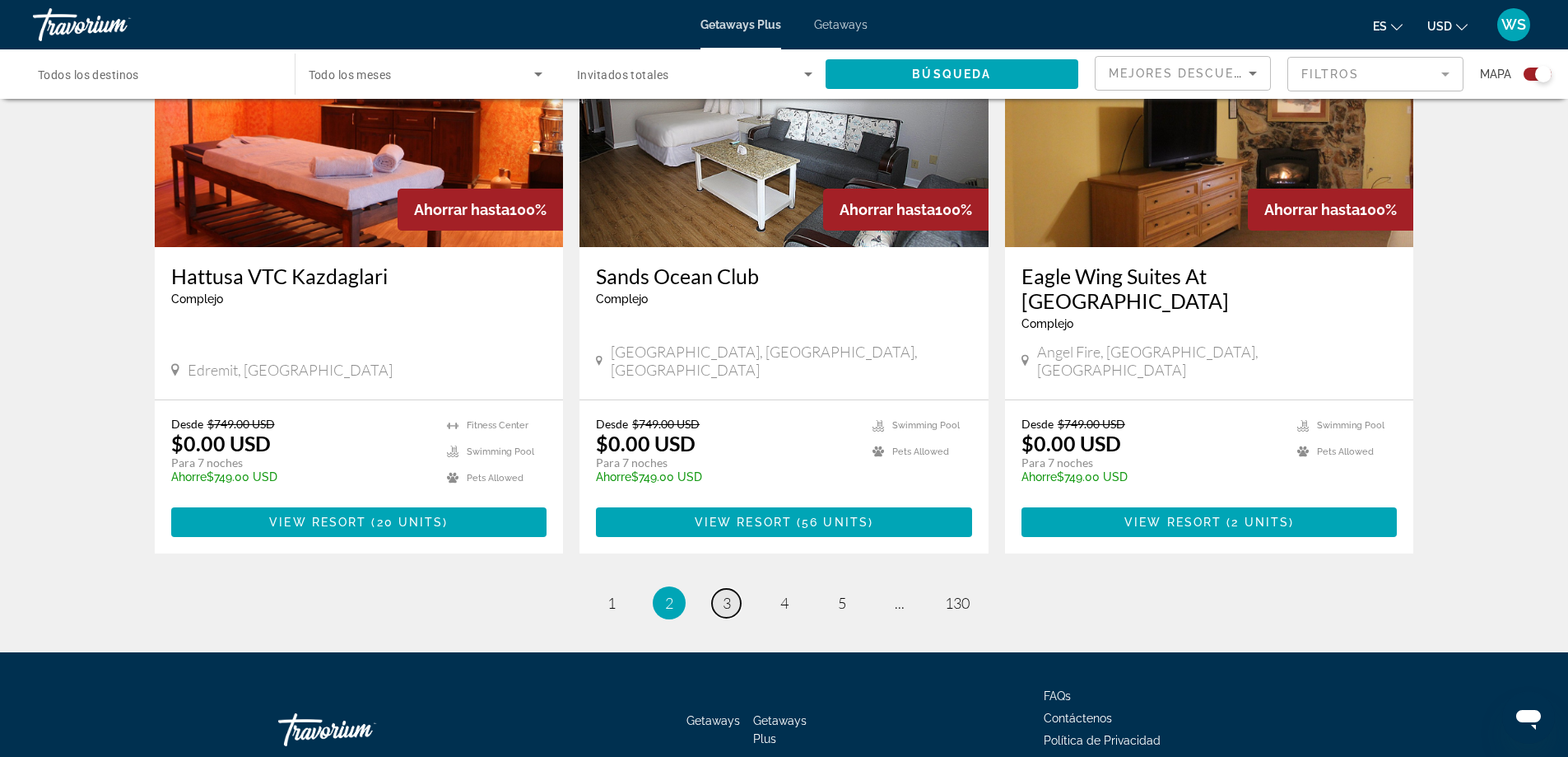
click at [727, 594] on span "3" at bounding box center [726, 603] width 8 height 18
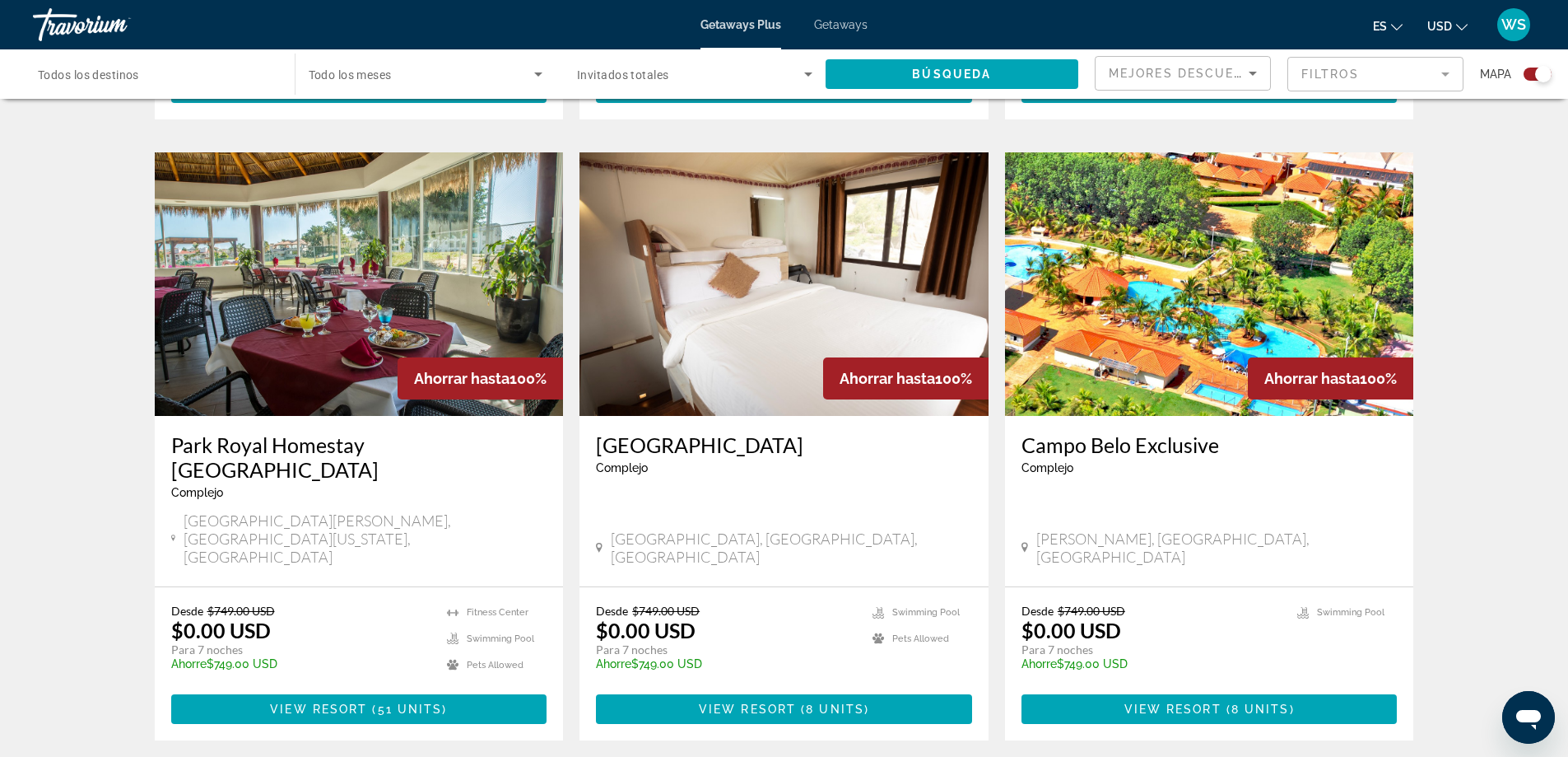
scroll to position [2338, 0]
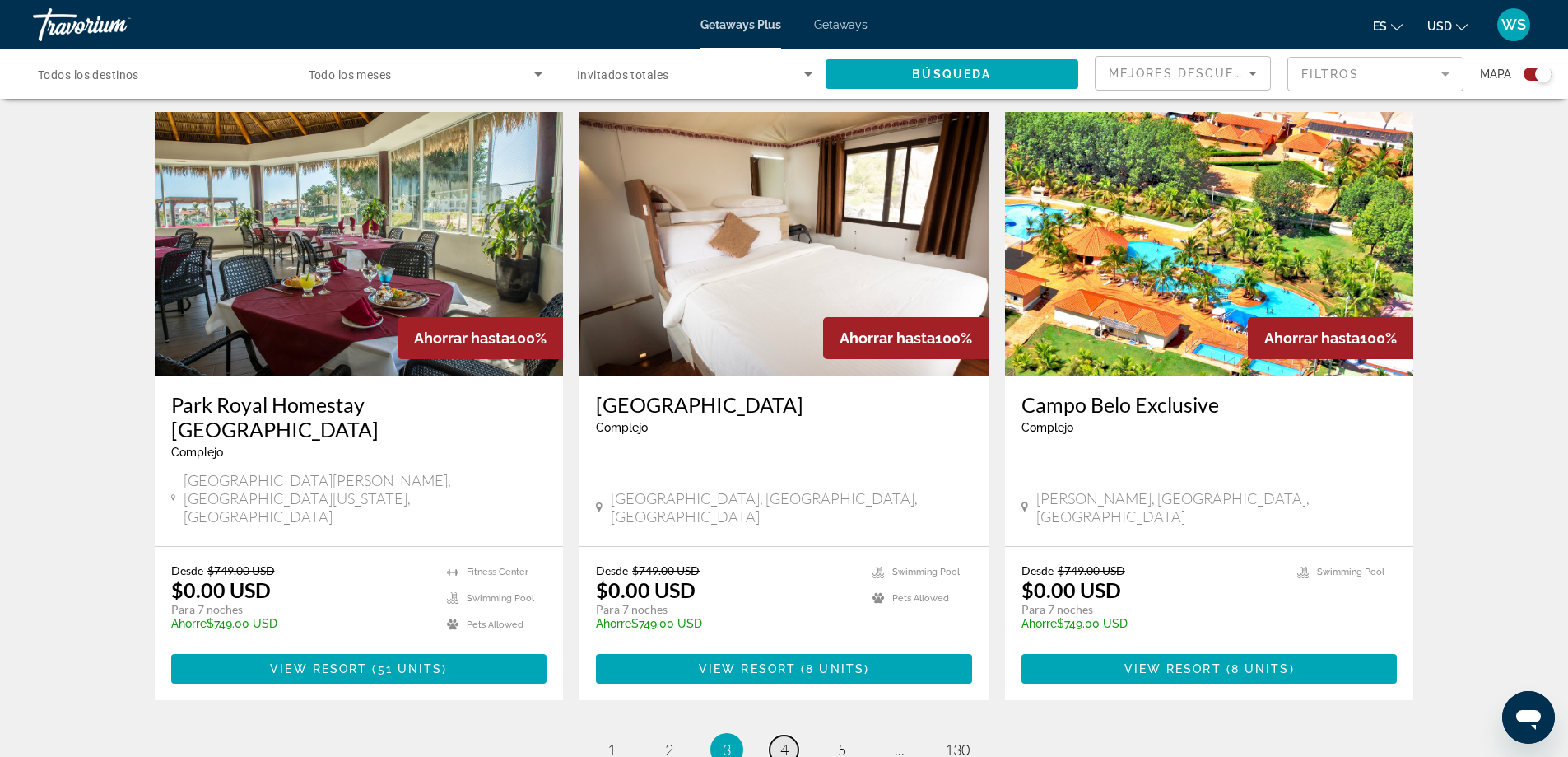
click at [787, 740] on span "4" at bounding box center [784, 750] width 8 height 18
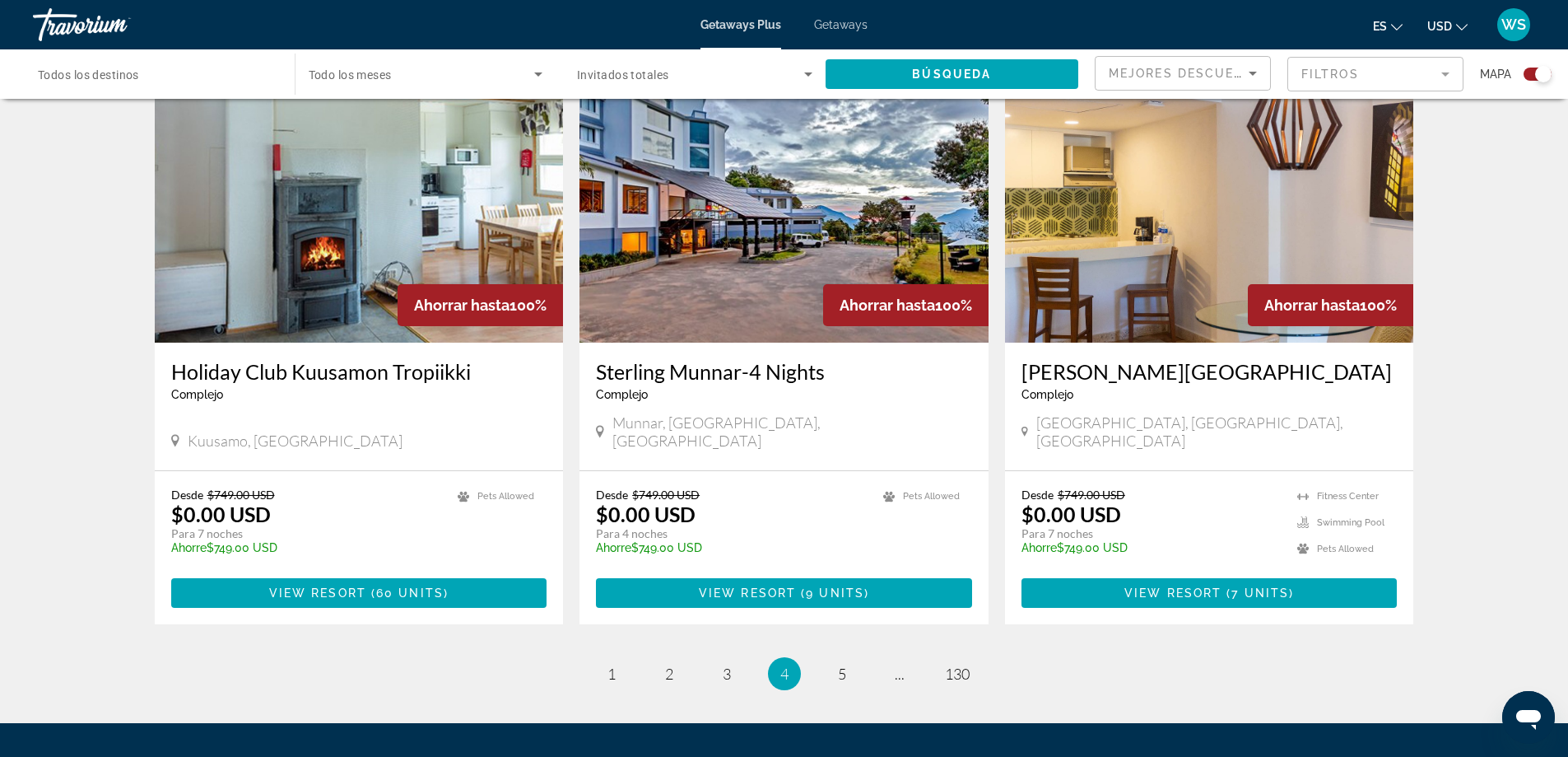
scroll to position [2417, 0]
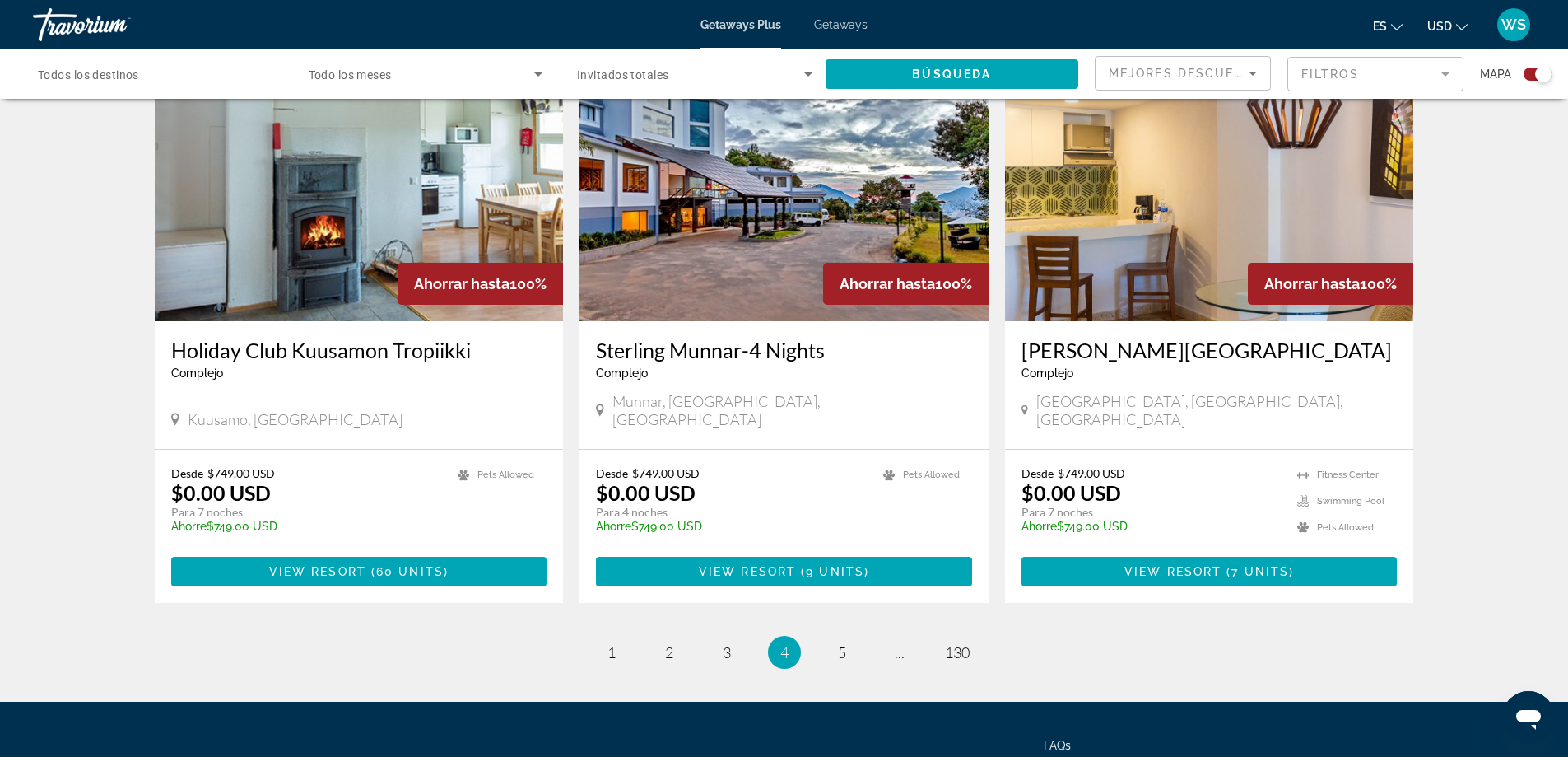
drag, startPoint x: 452, startPoint y: 247, endPoint x: 514, endPoint y: 241, distance: 62.3
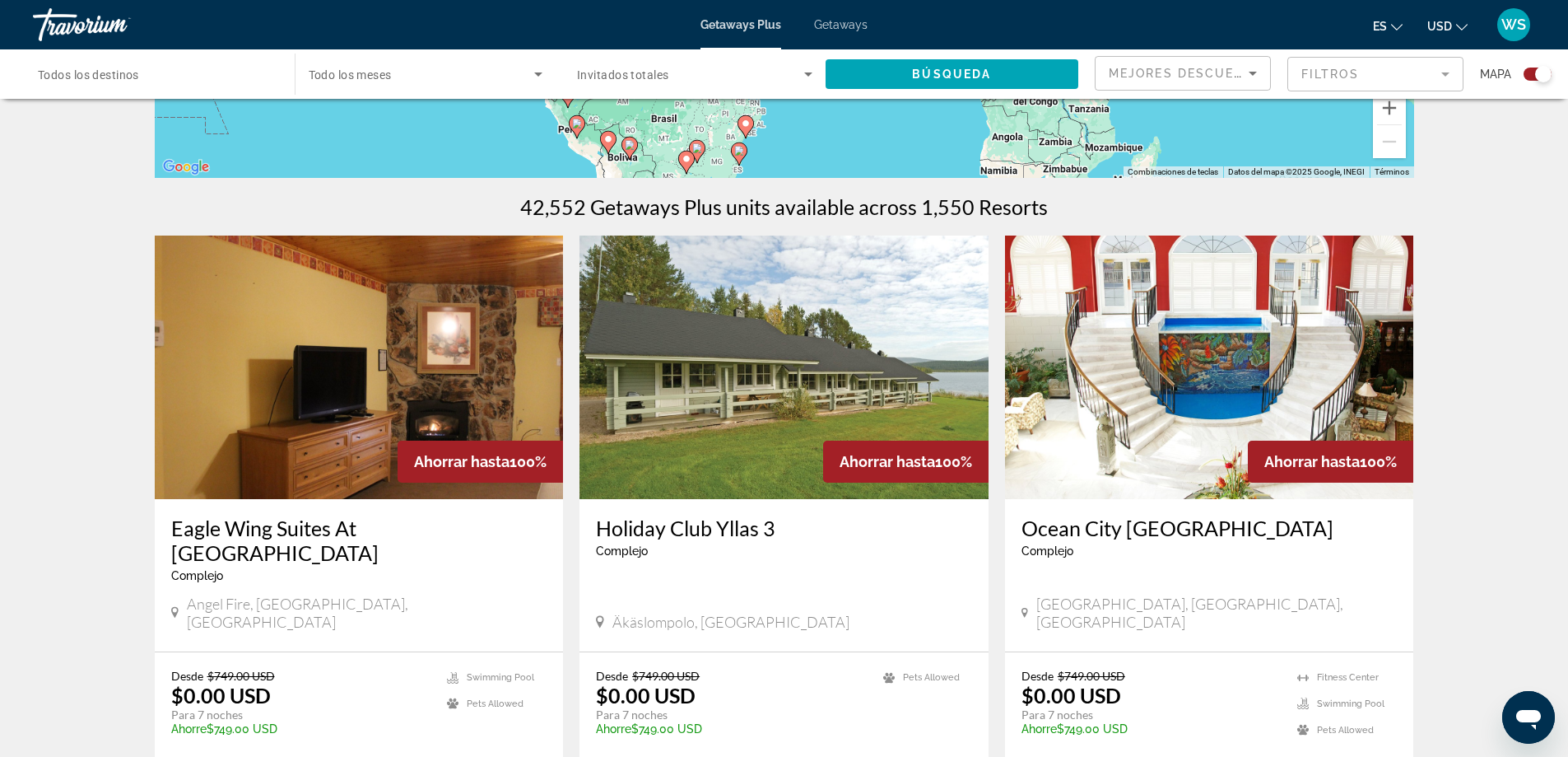
scroll to position [0, 0]
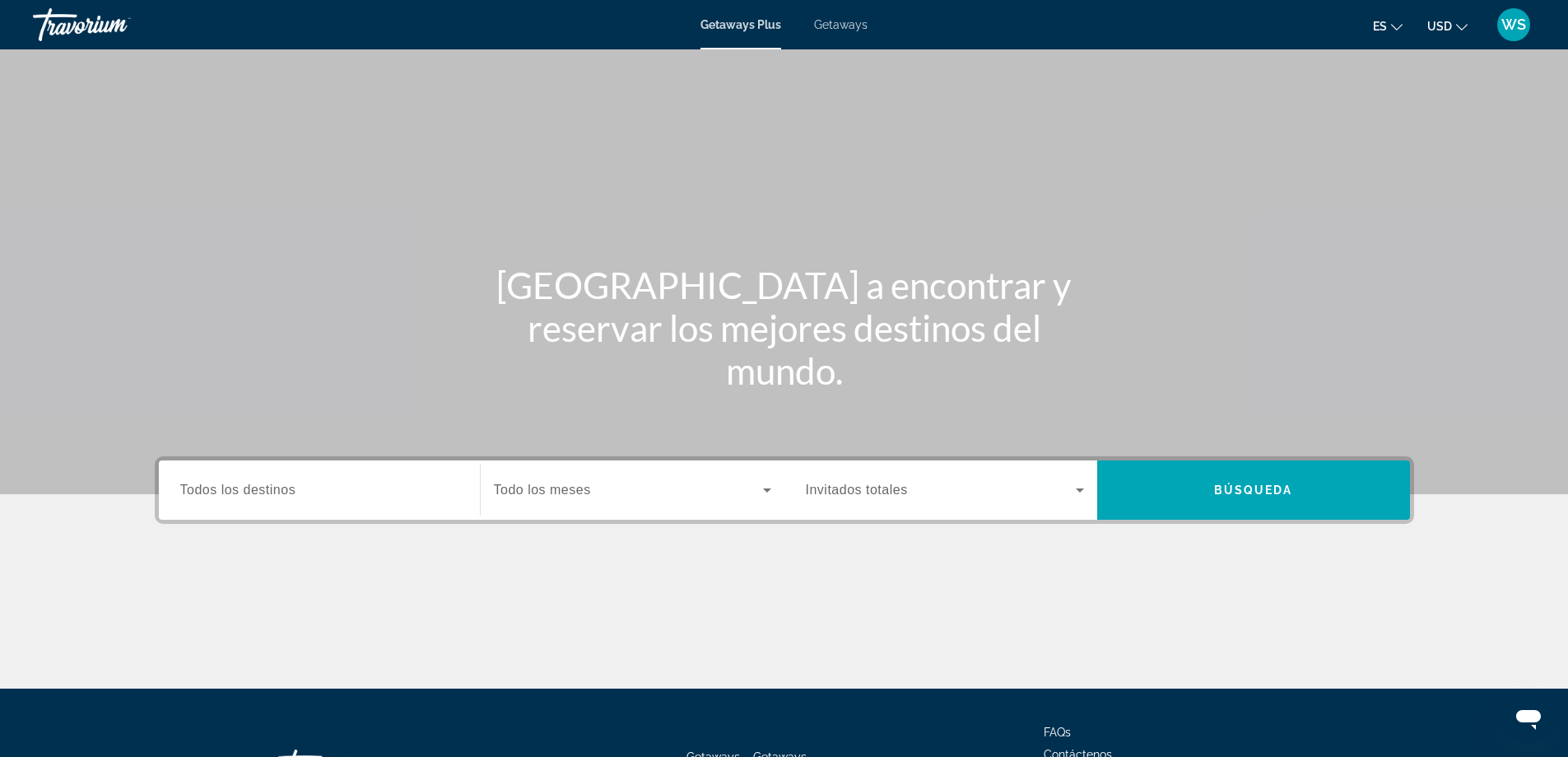
click at [306, 493] on input "Destination Todos los destinos" at bounding box center [319, 490] width 278 height 19
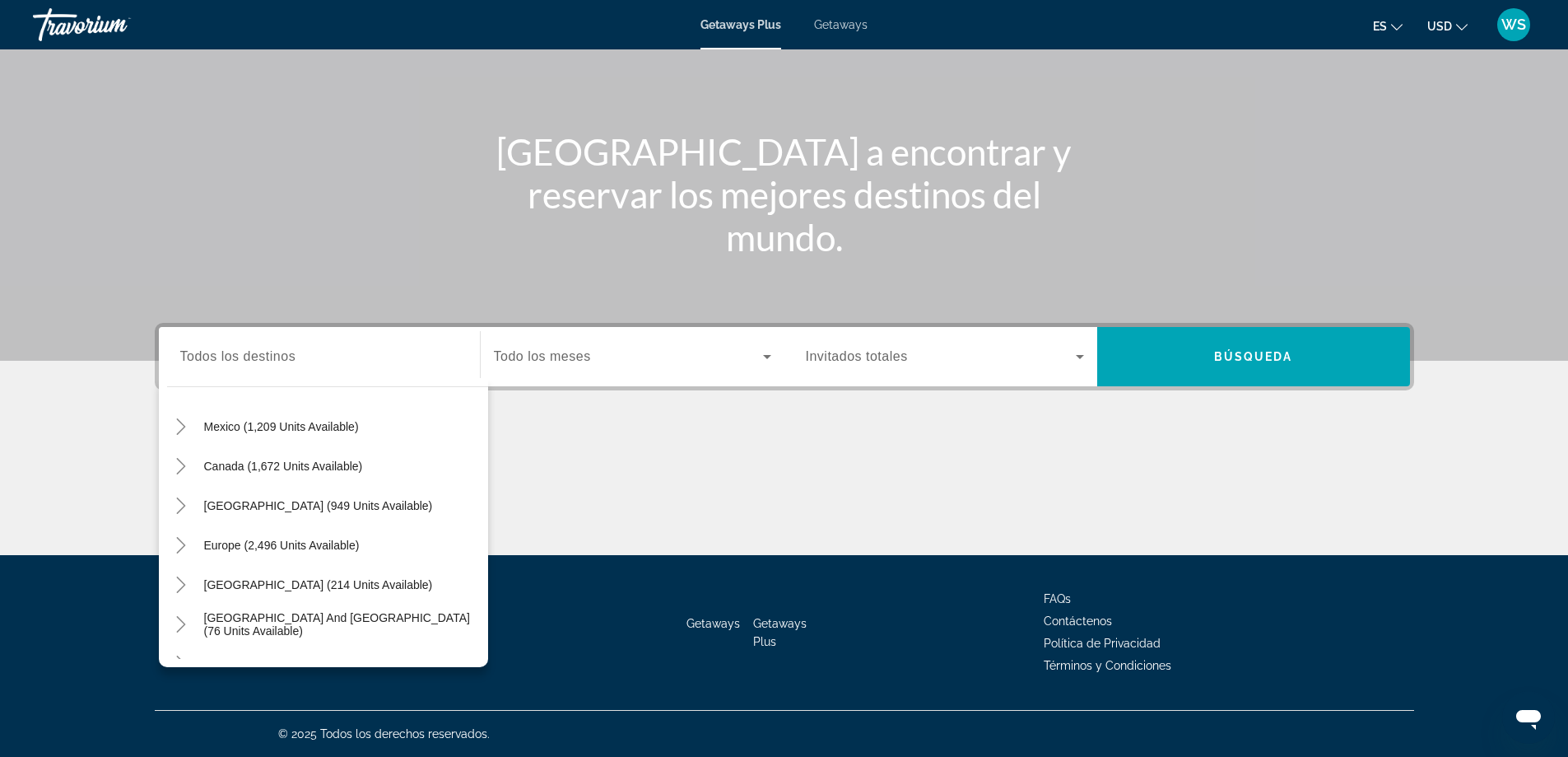
scroll to position [16, 0]
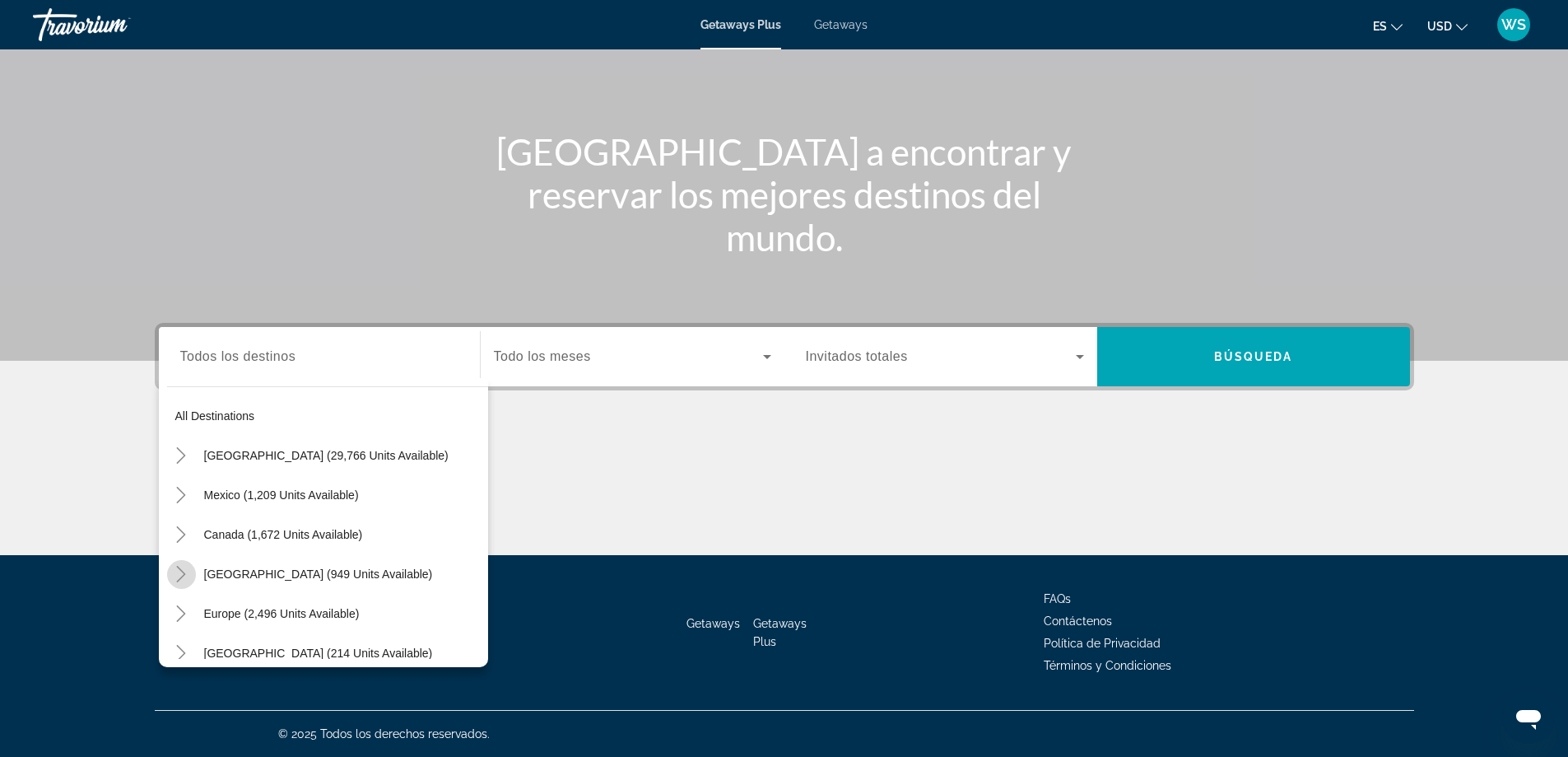
click at [186, 572] on icon "Toggle Caribbean & Atlantic Islands (949 units available)" at bounding box center [181, 574] width 17 height 17
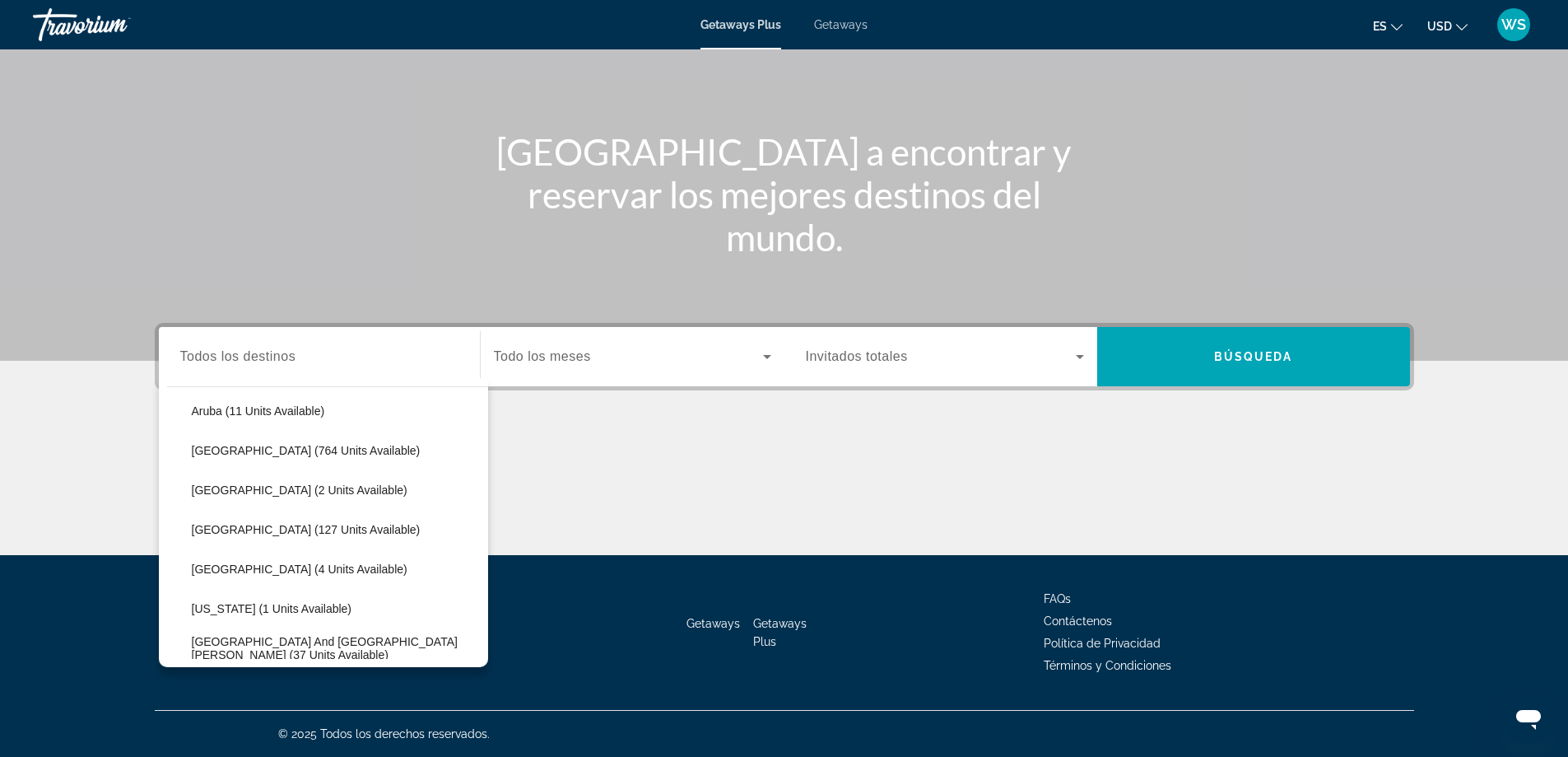
scroll to position [224, 0]
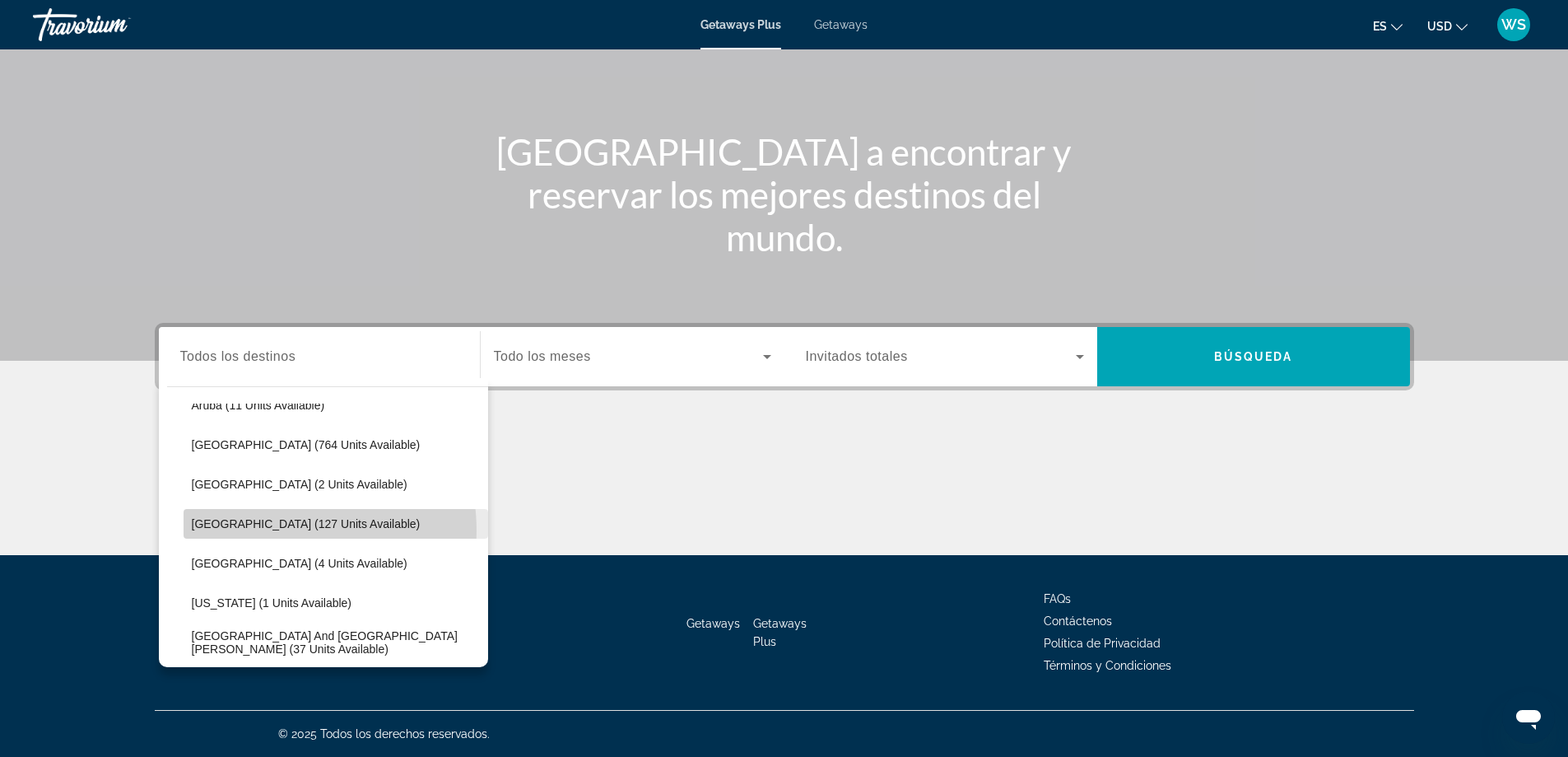
click at [254, 531] on span "Search widget" at bounding box center [335, 523] width 305 height 40
type input "**********"
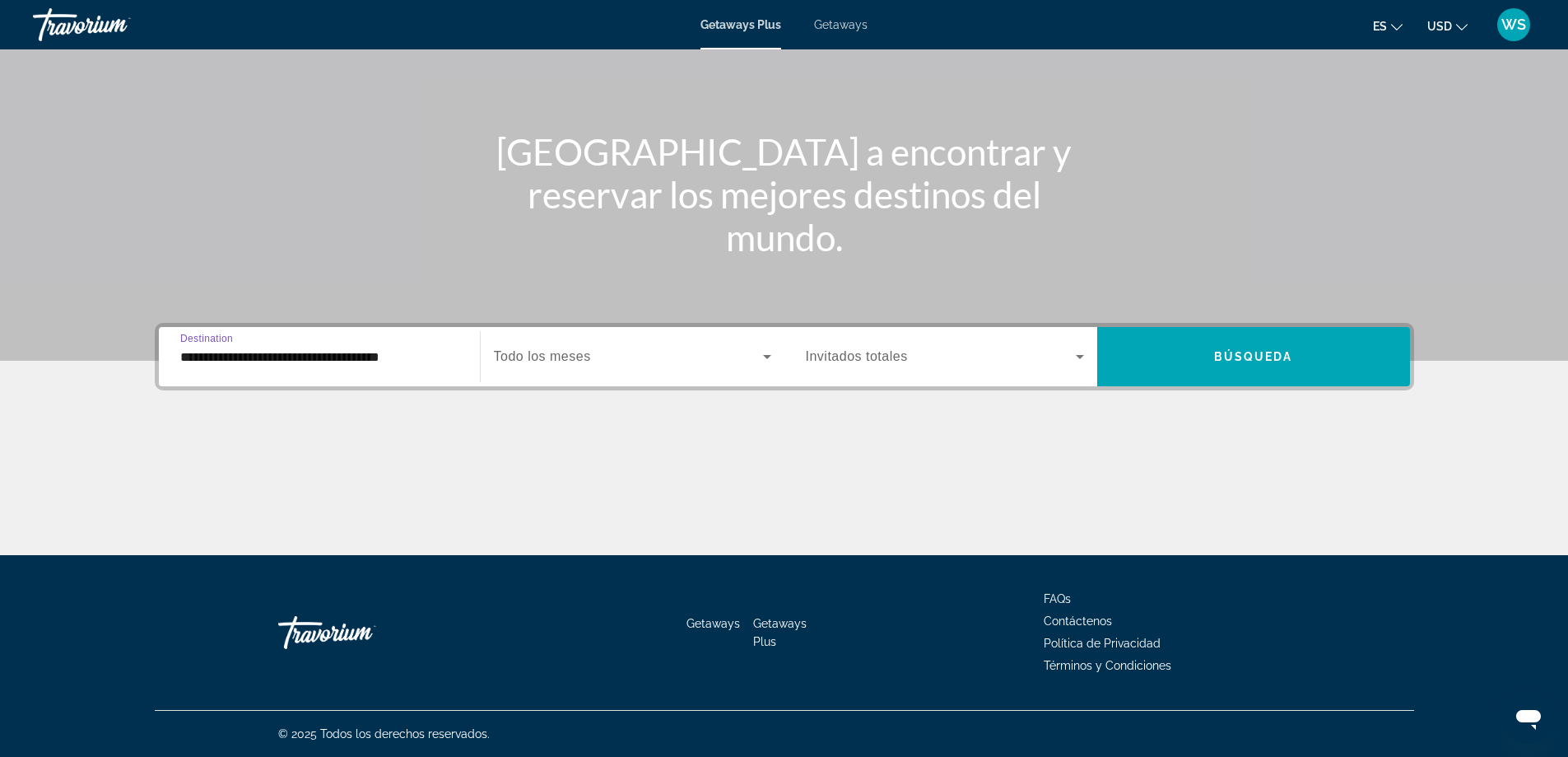
click at [772, 357] on icon "Search widget" at bounding box center [767, 355] width 19 height 19
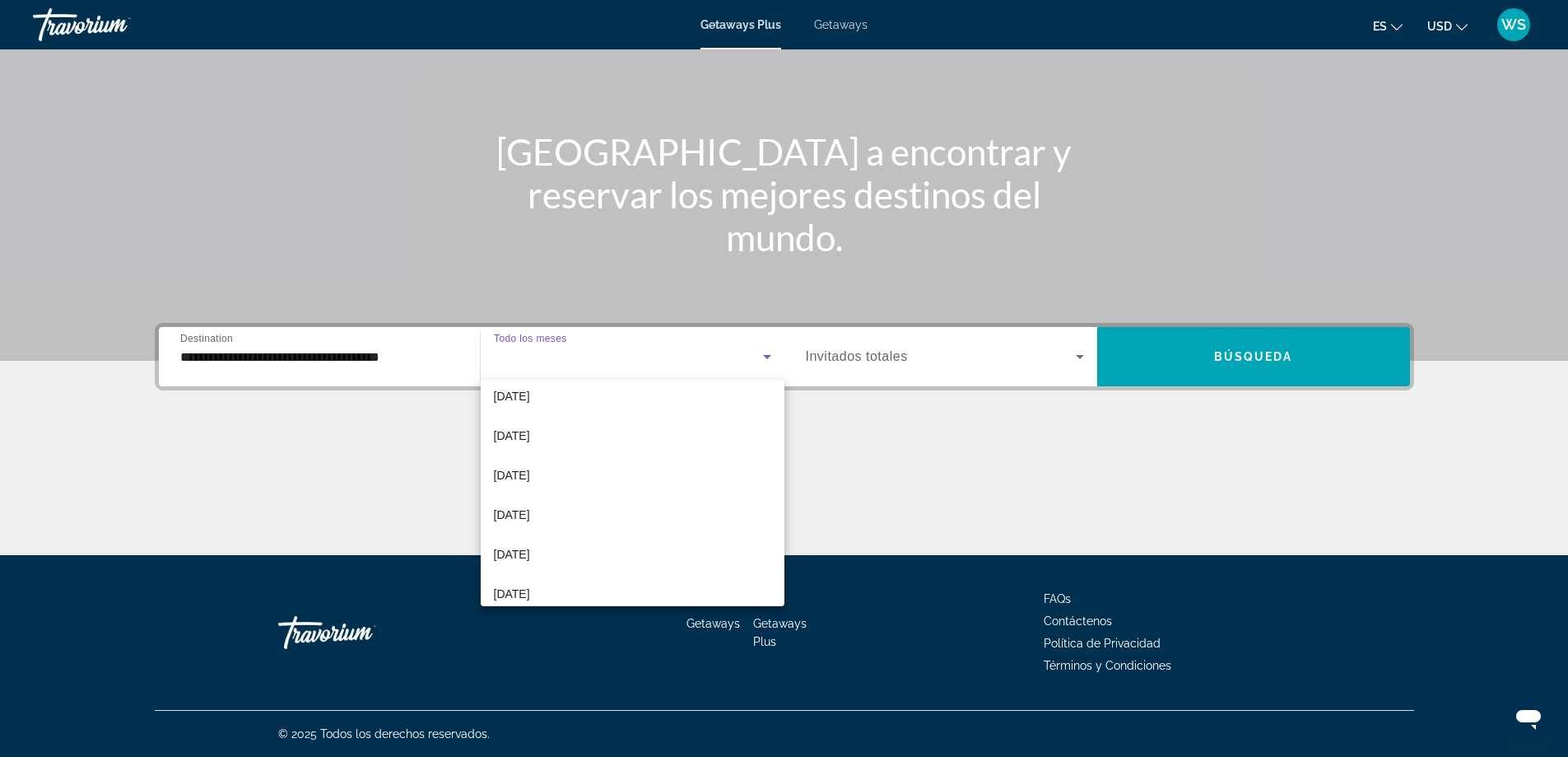
scroll to position [340, 0]
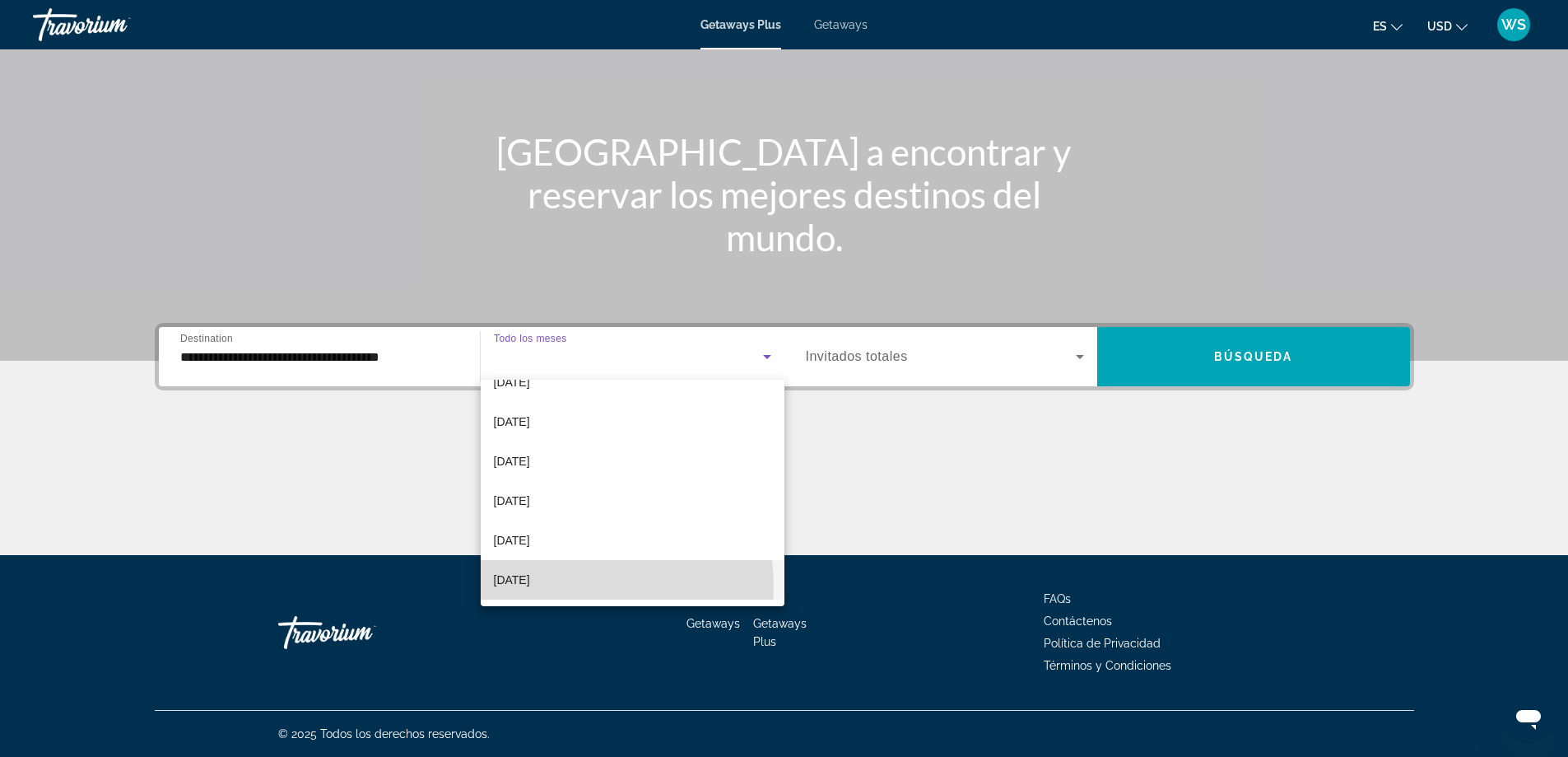
click at [530, 587] on span "September 2026" at bounding box center [511, 579] width 36 height 19
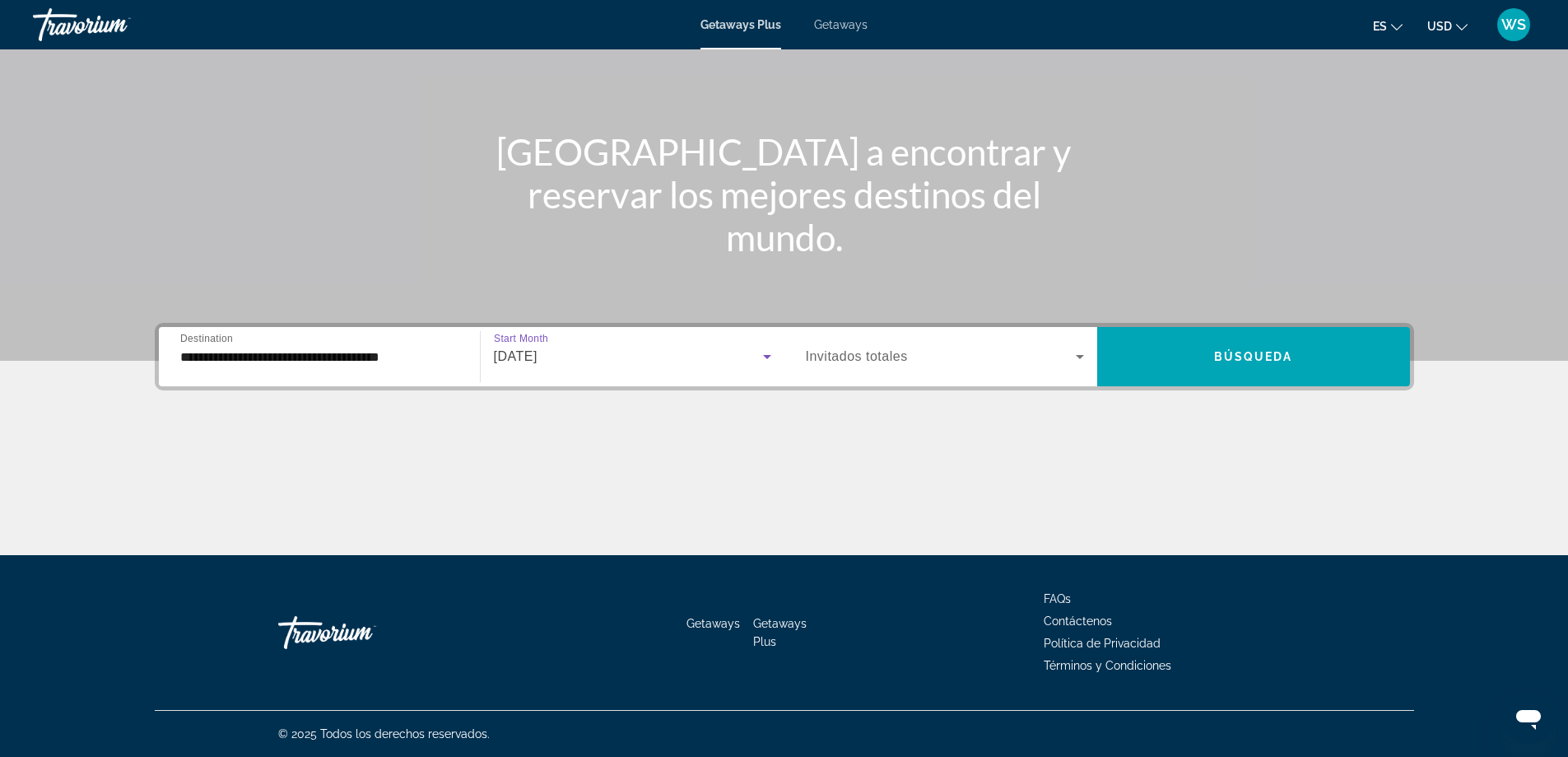
click at [1081, 359] on icon "Search widget" at bounding box center [1079, 355] width 19 height 19
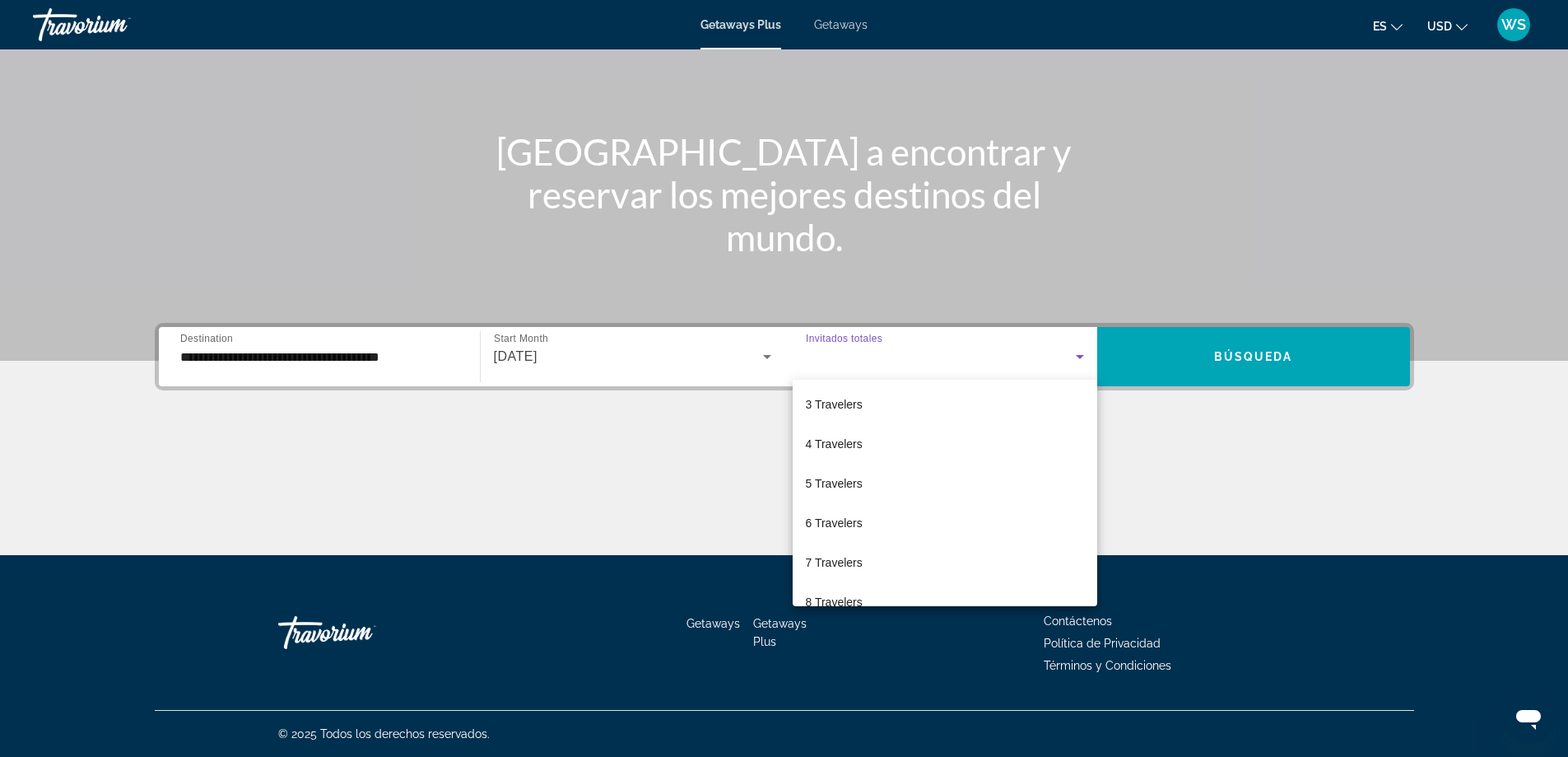
scroll to position [86, 0]
click at [912, 522] on mat-option "6 Travelers" at bounding box center [945, 518] width 305 height 40
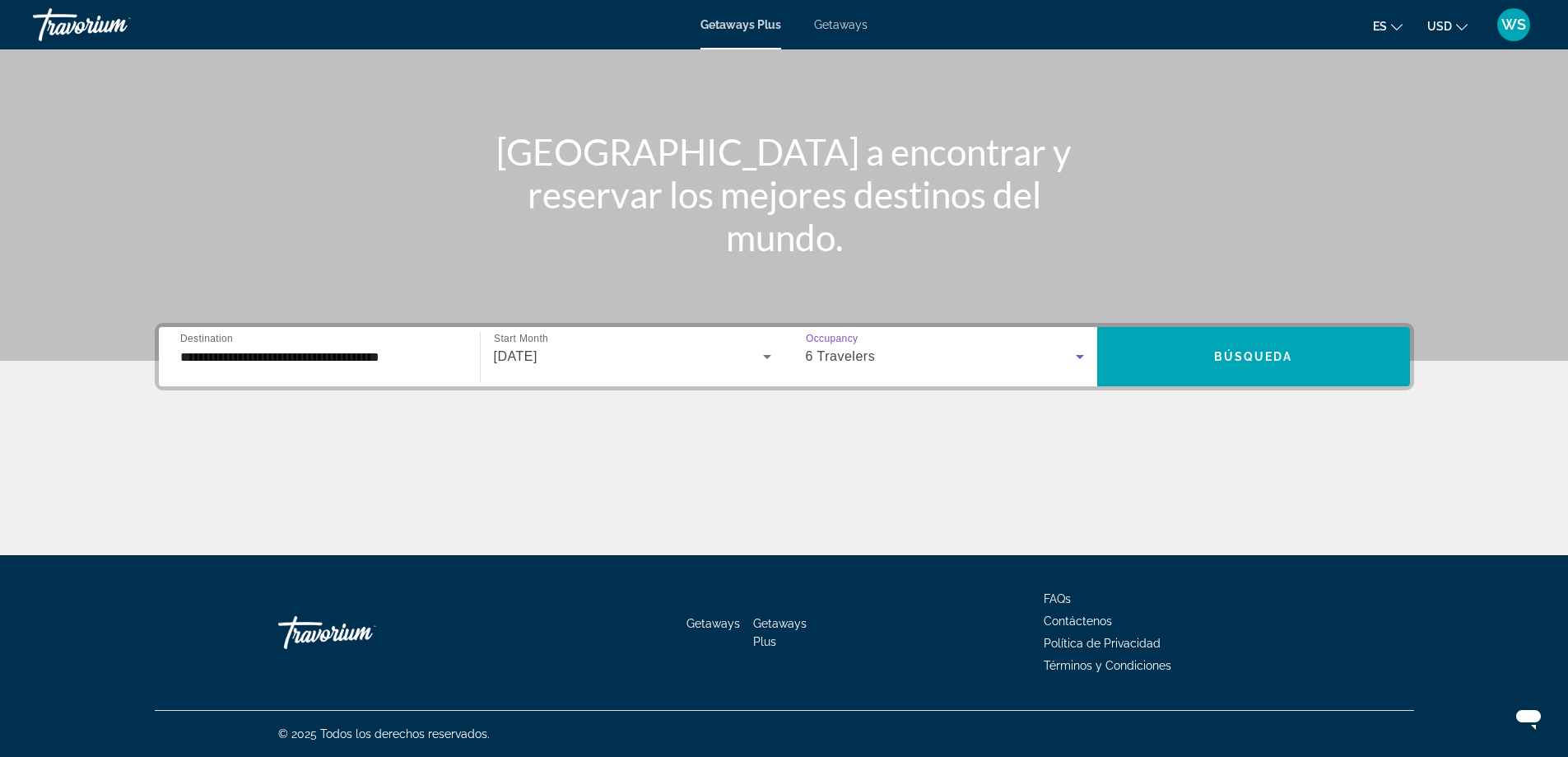
click at [1083, 361] on icon "Search widget" at bounding box center [1079, 355] width 19 height 19
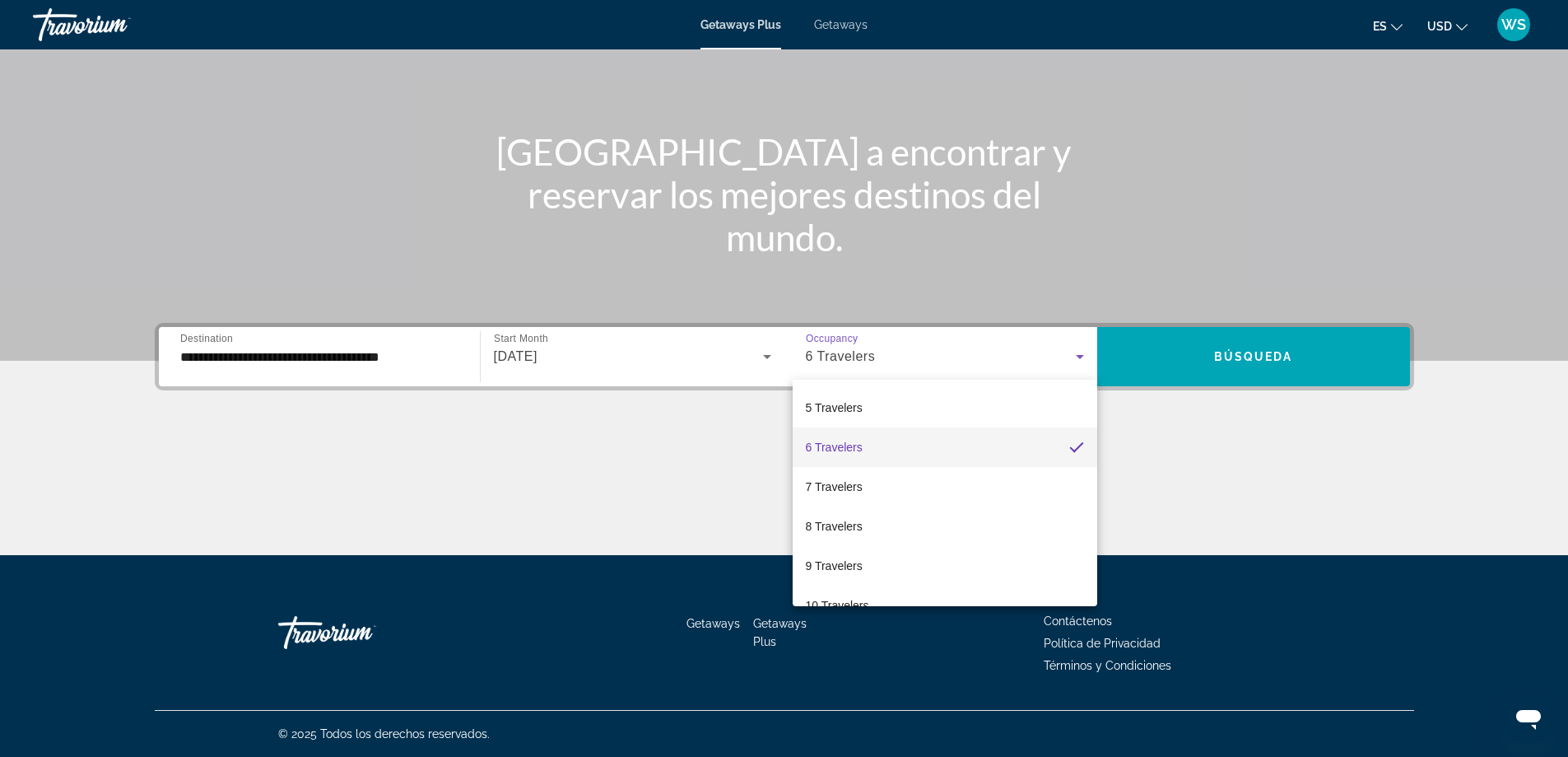
scroll to position [168, 0]
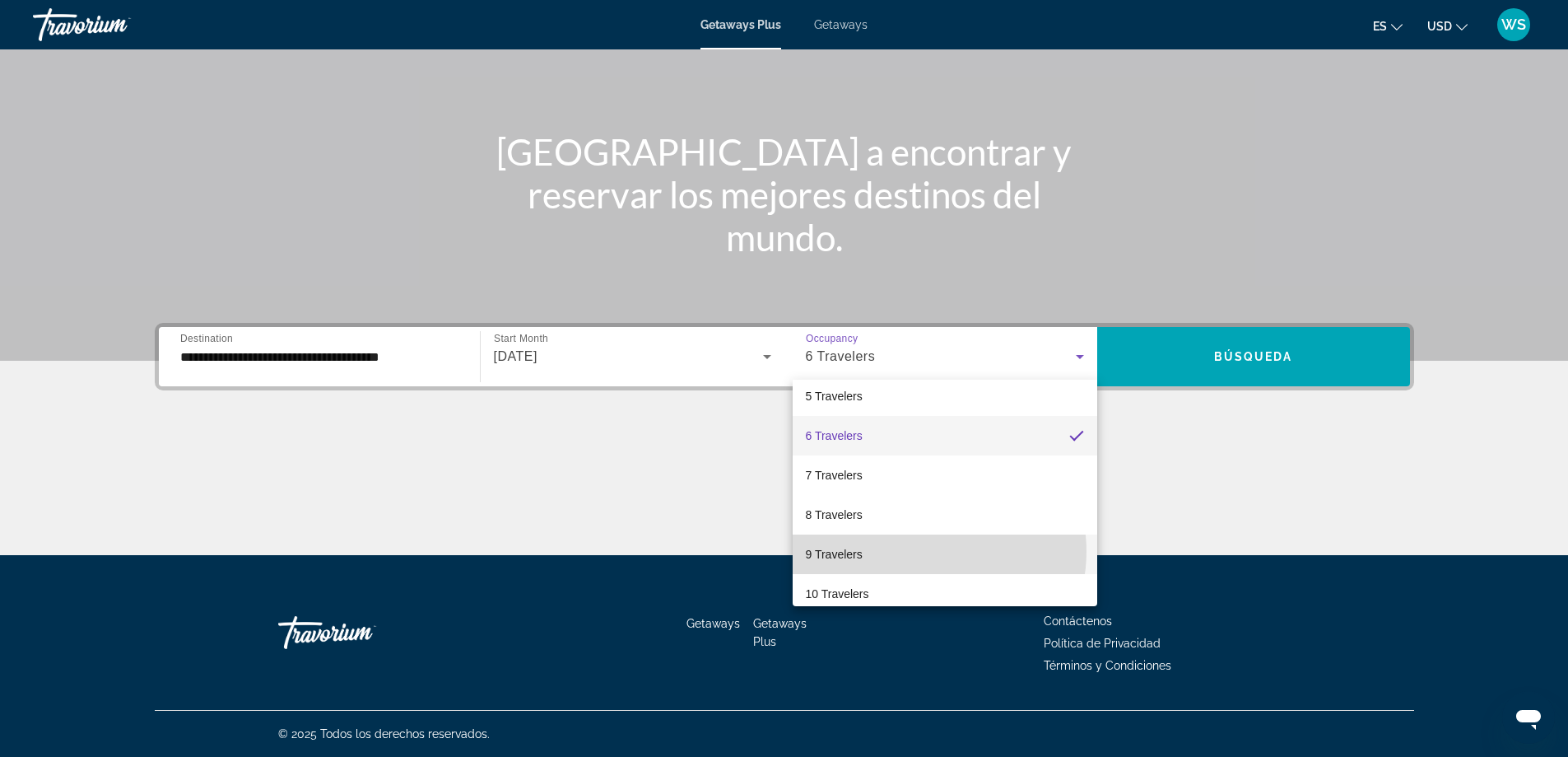
click at [924, 551] on mat-option "9 Travelers" at bounding box center [945, 553] width 305 height 40
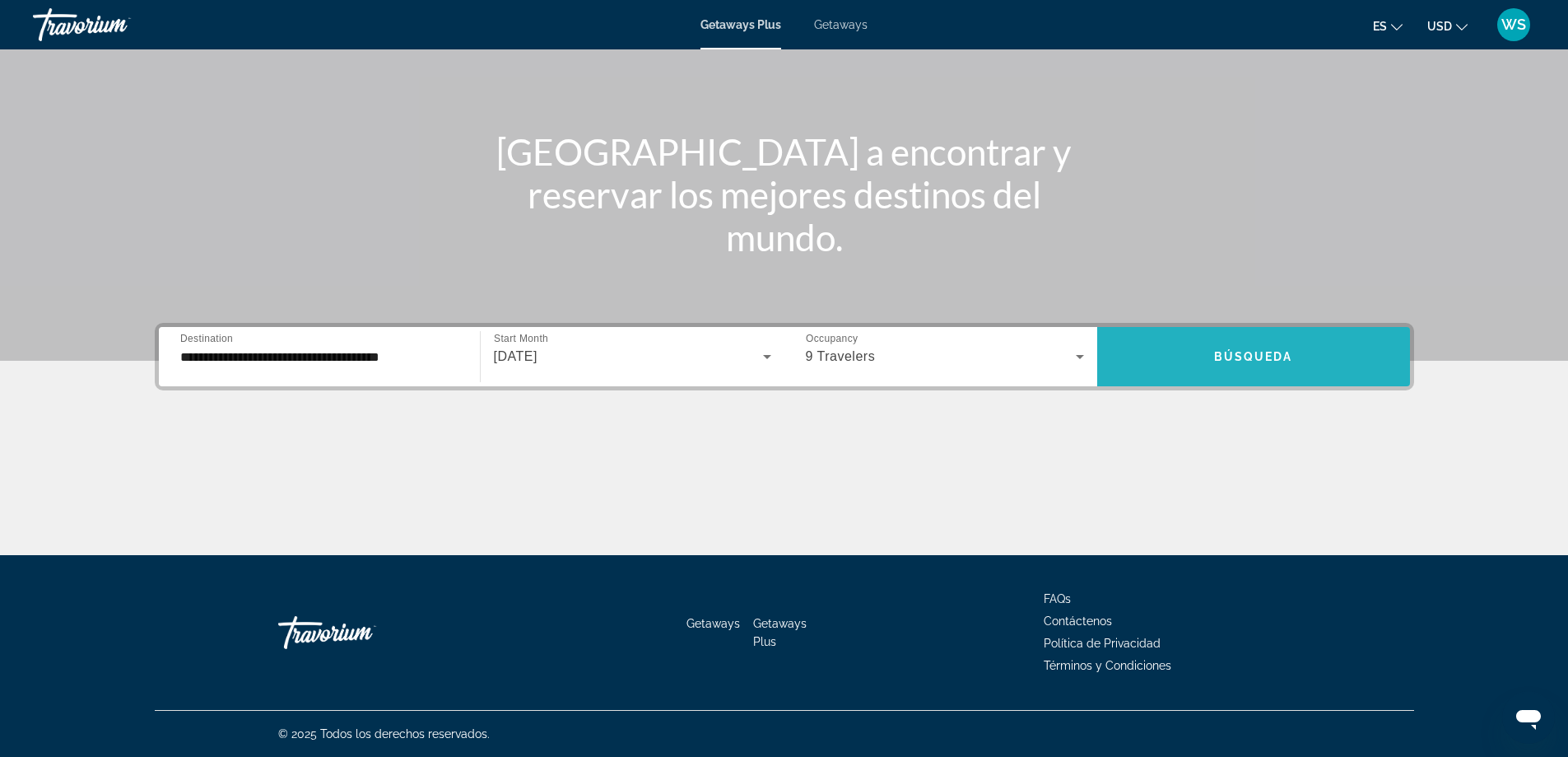
click at [1239, 366] on span "Search widget" at bounding box center [1254, 356] width 313 height 40
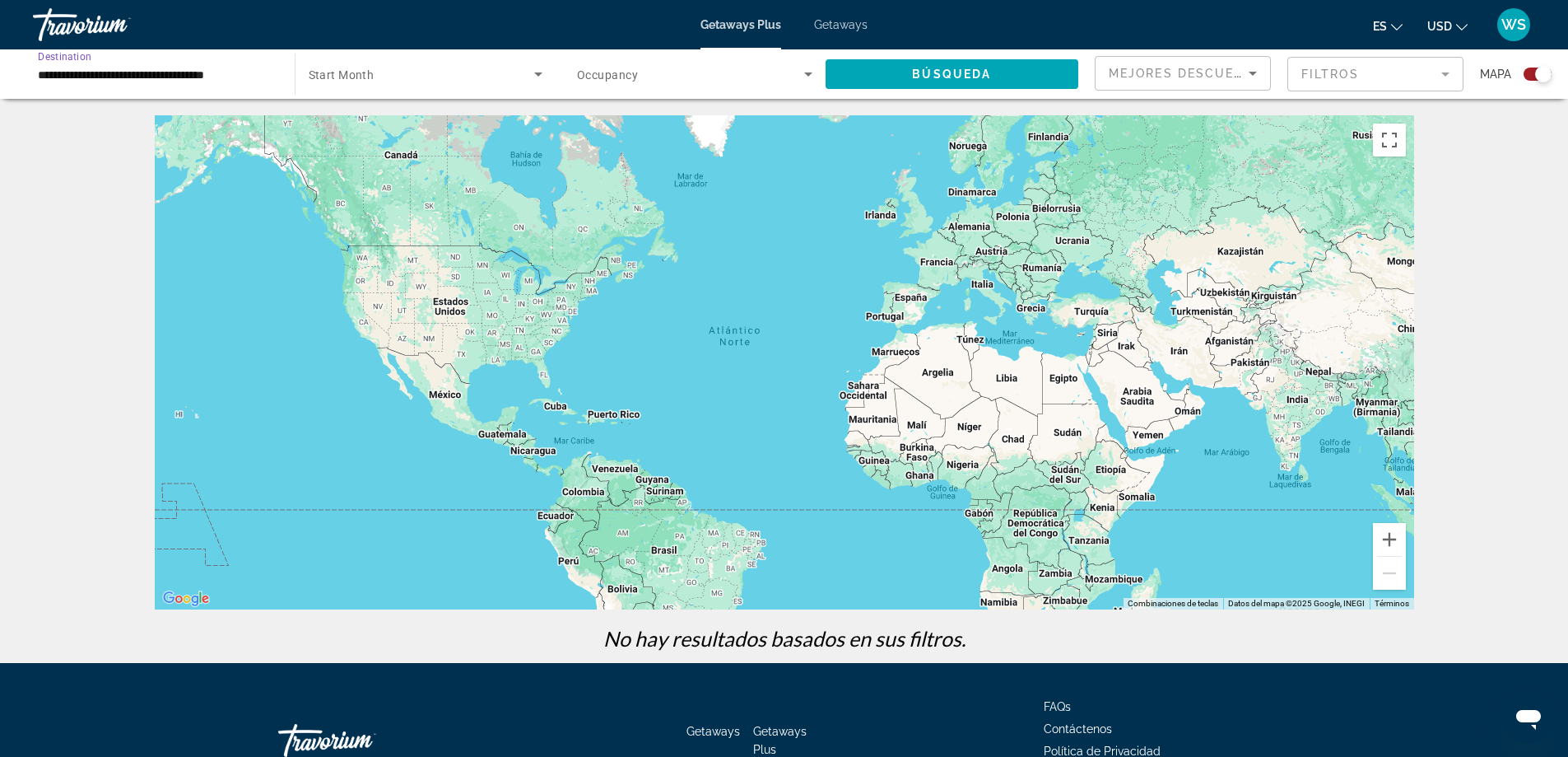
click at [149, 77] on input "**********" at bounding box center [156, 75] width 236 height 19
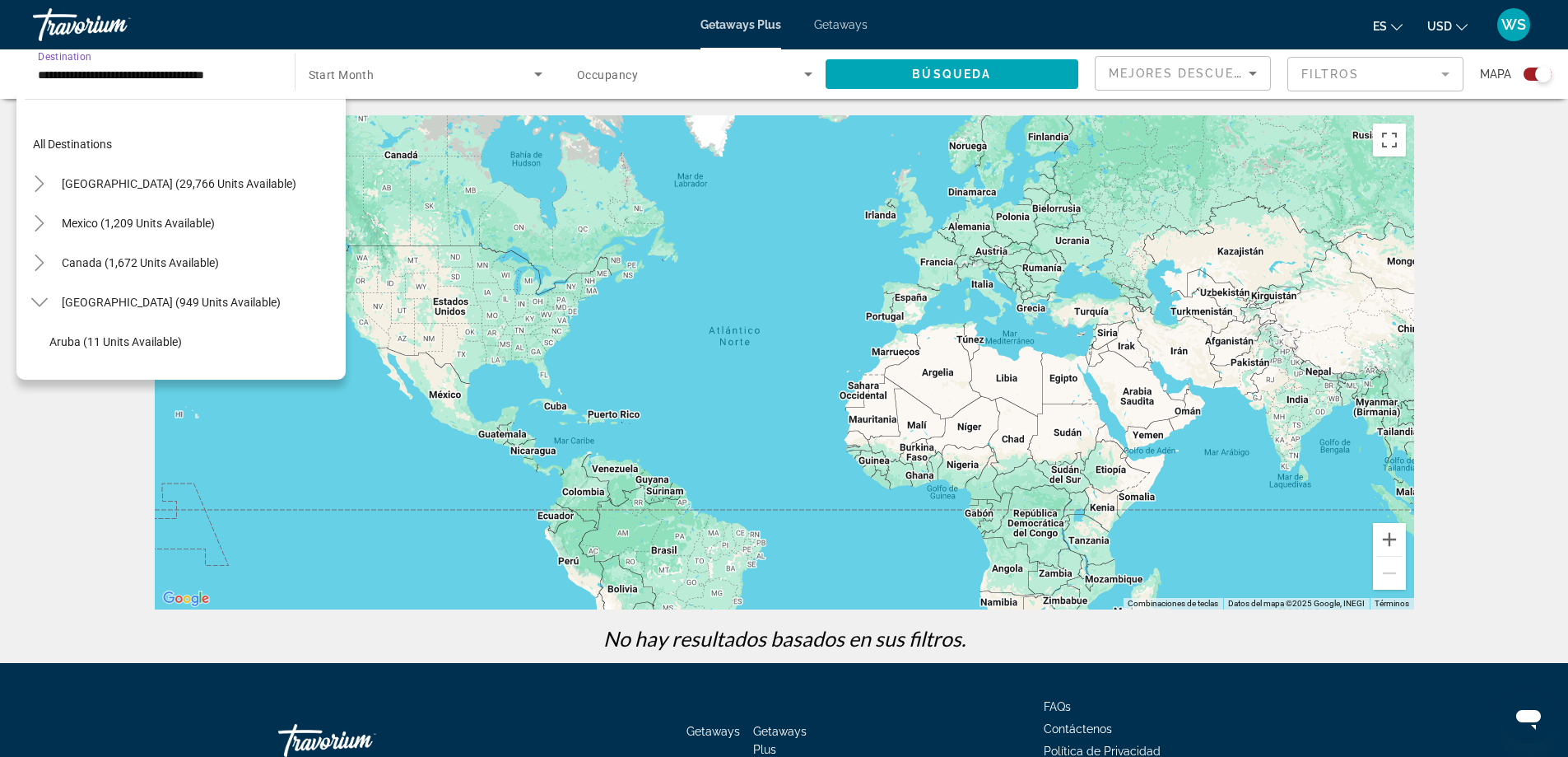
scroll to position [216, 0]
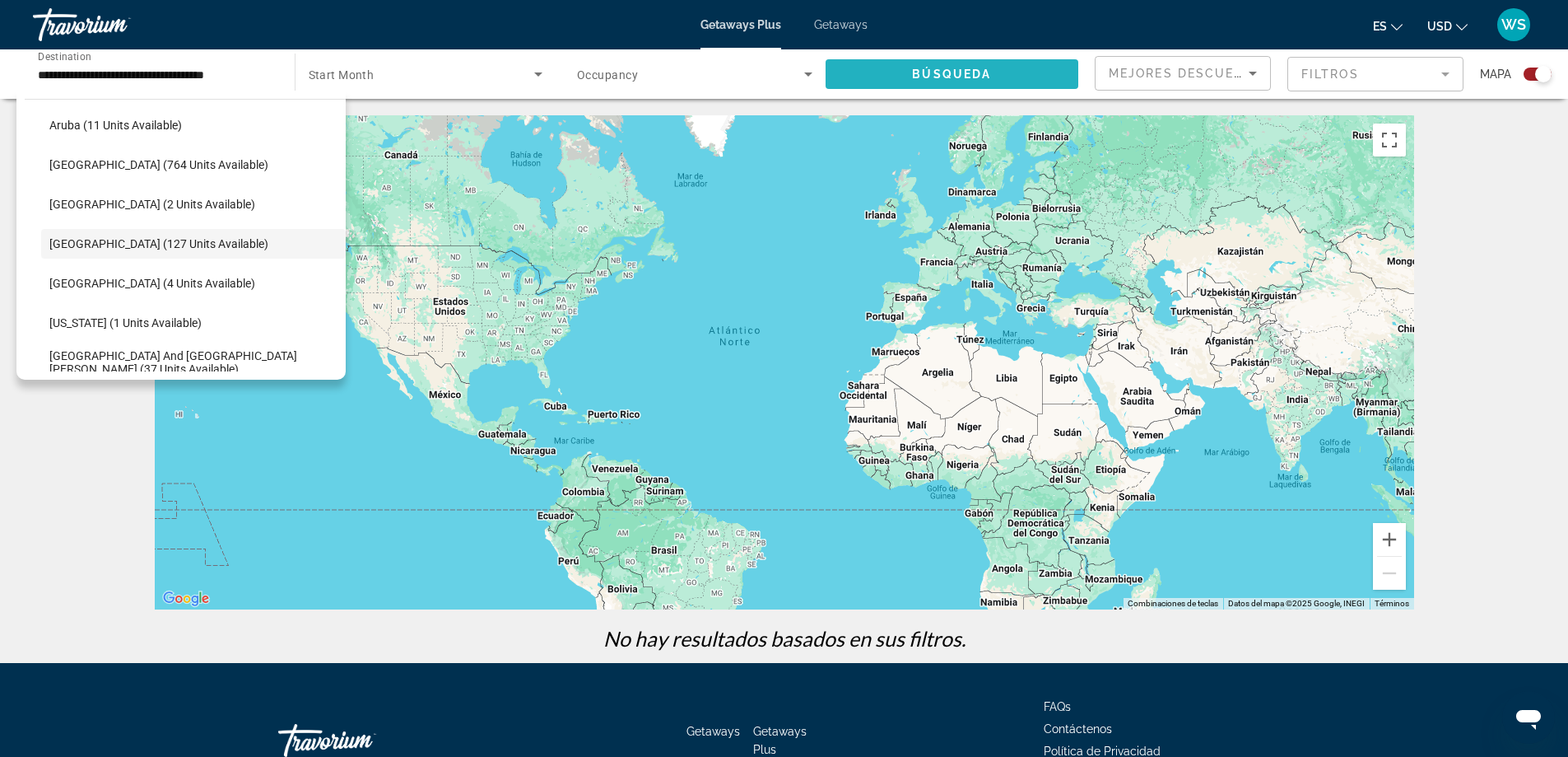
click at [976, 77] on span "Búsqueda" at bounding box center [952, 74] width 79 height 13
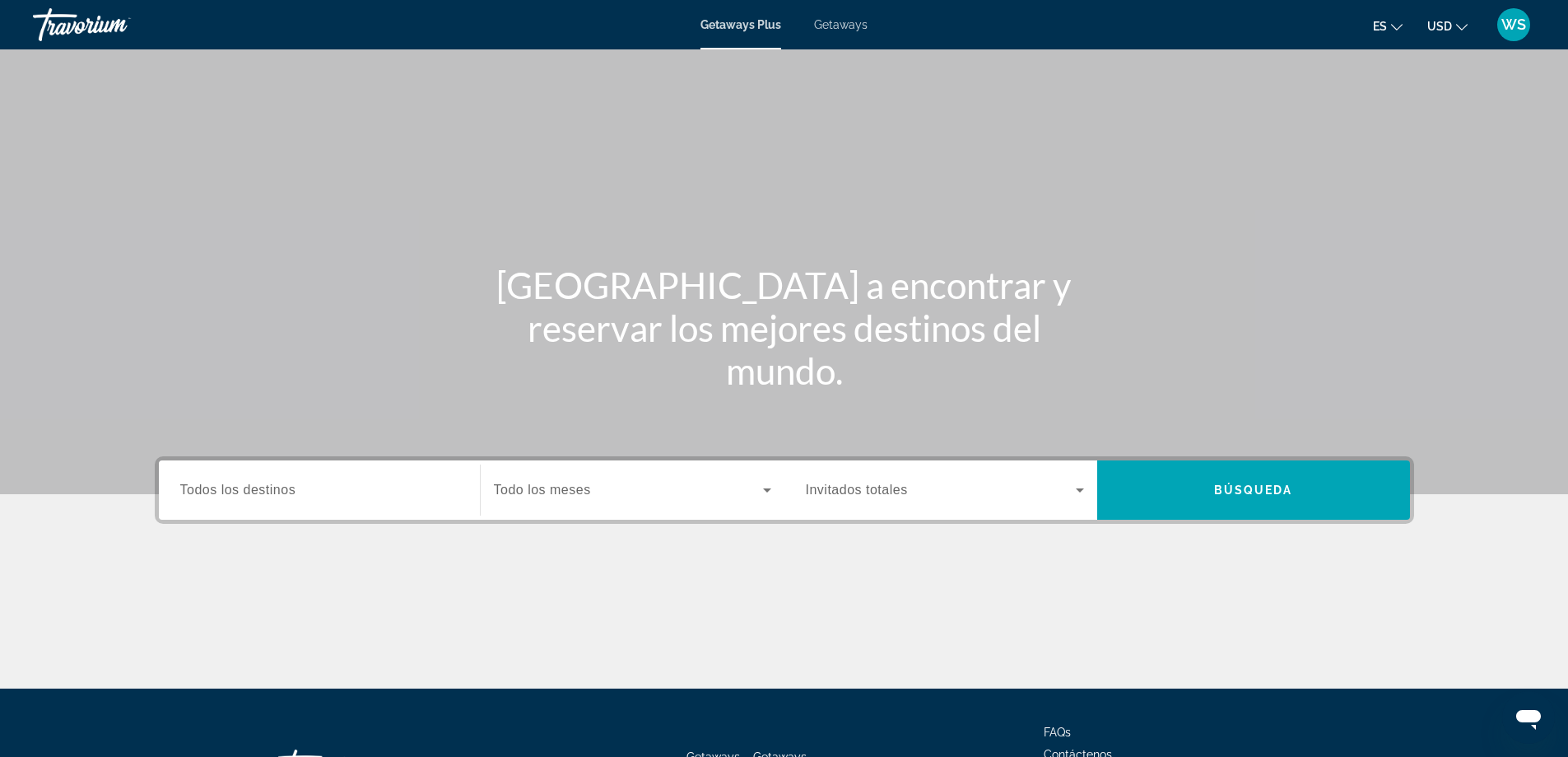
click at [285, 482] on input "Destination Todos los destinos" at bounding box center [319, 490] width 278 height 19
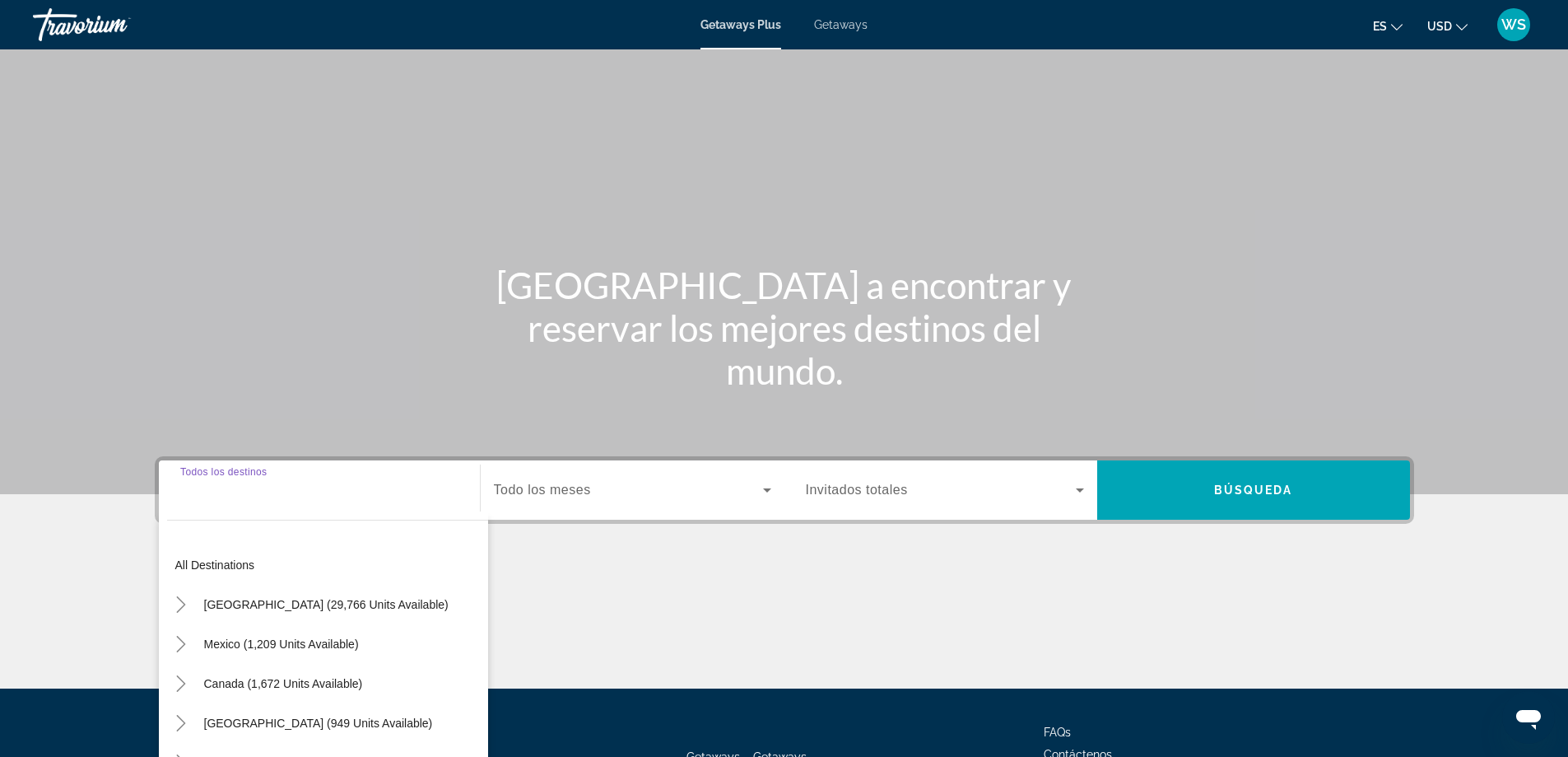
scroll to position [134, 0]
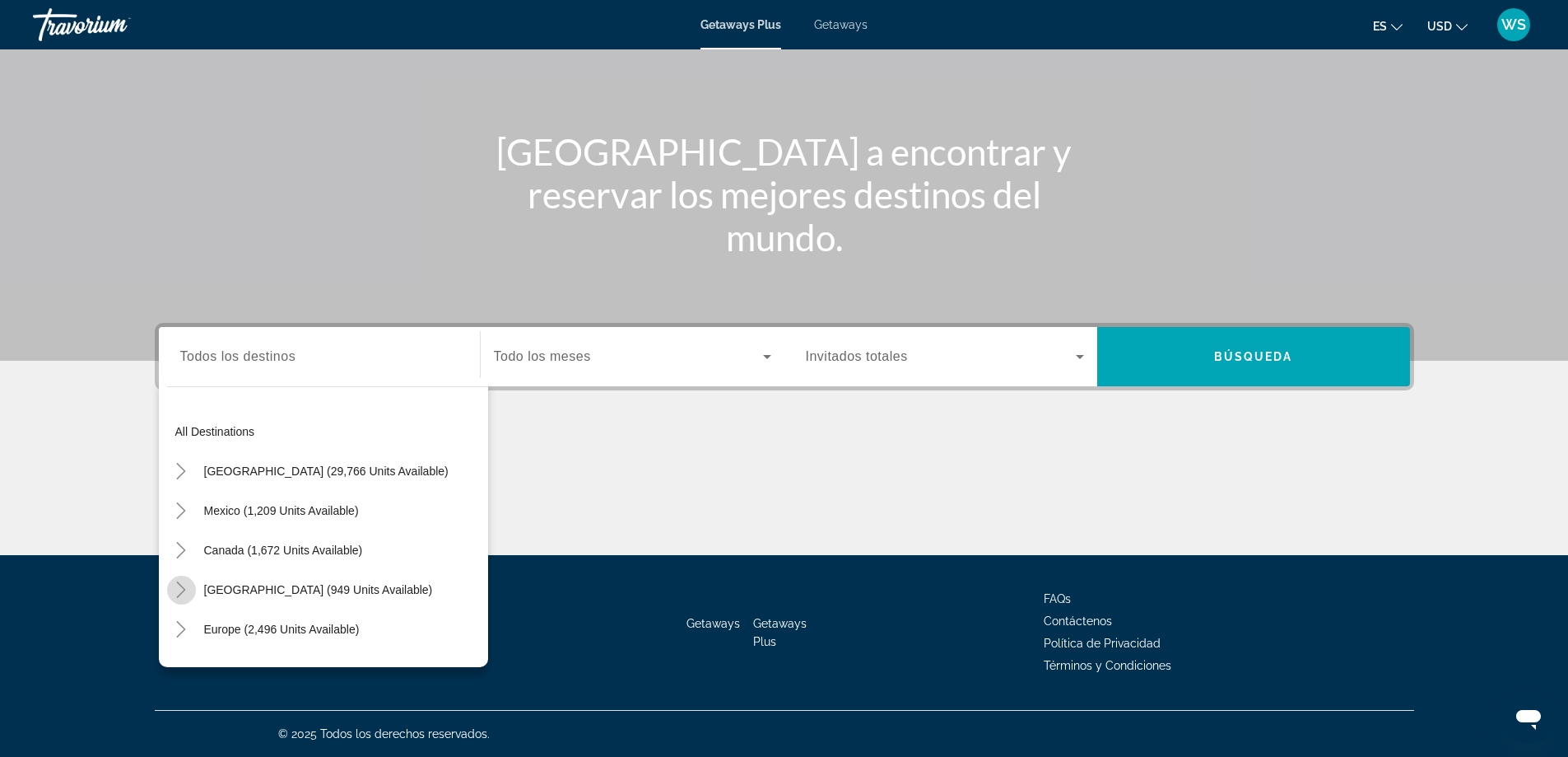
click at [183, 586] on icon "Toggle Caribbean & Atlantic Islands (949 units available)" at bounding box center [181, 589] width 17 height 17
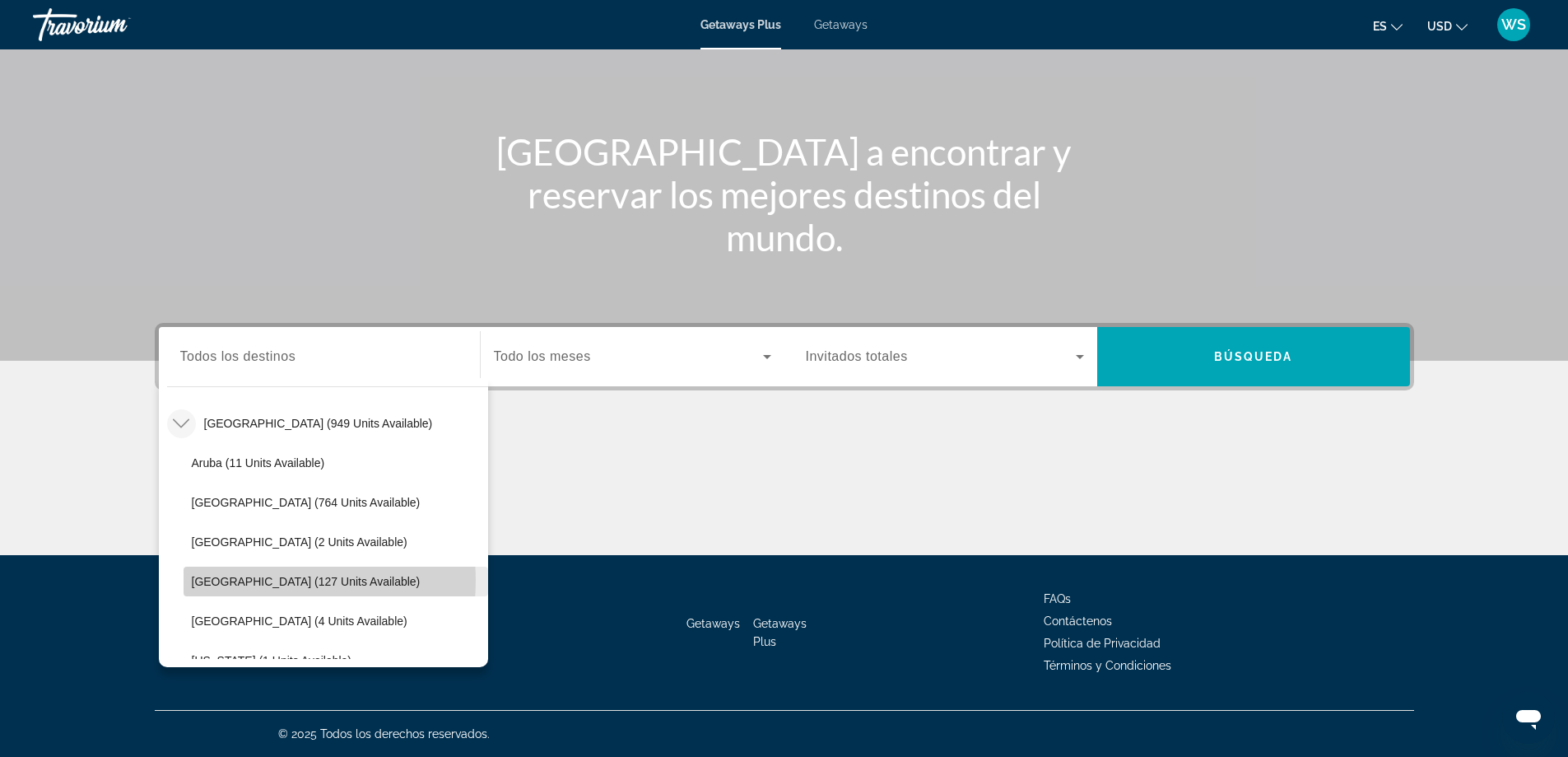
click at [250, 580] on span "Dominican Republic (127 units available)" at bounding box center [306, 581] width 229 height 13
type input "**********"
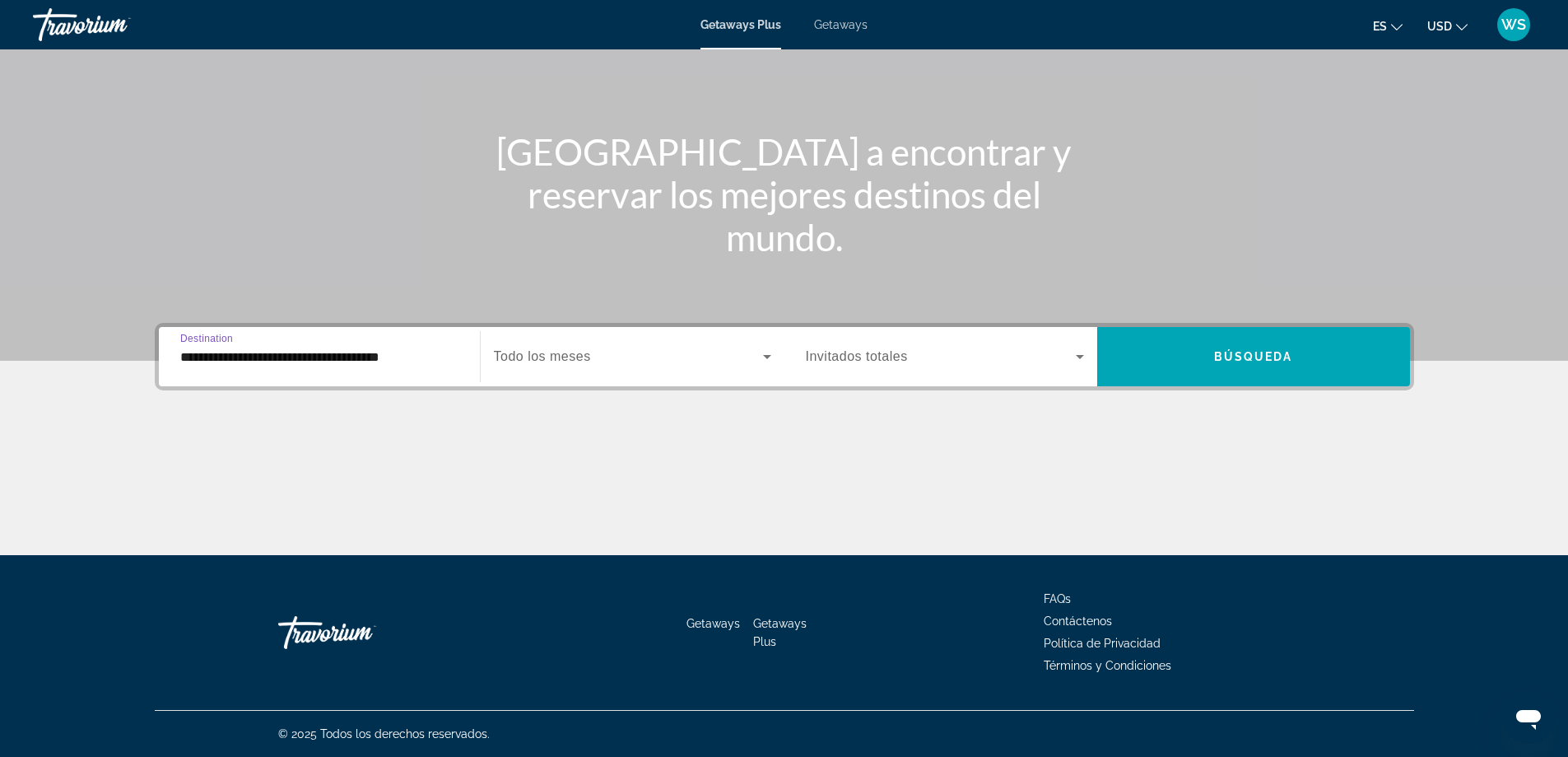
click at [387, 460] on div "Main content" at bounding box center [784, 494] width 1260 height 123
click at [772, 355] on icon "Search widget" at bounding box center [767, 355] width 19 height 19
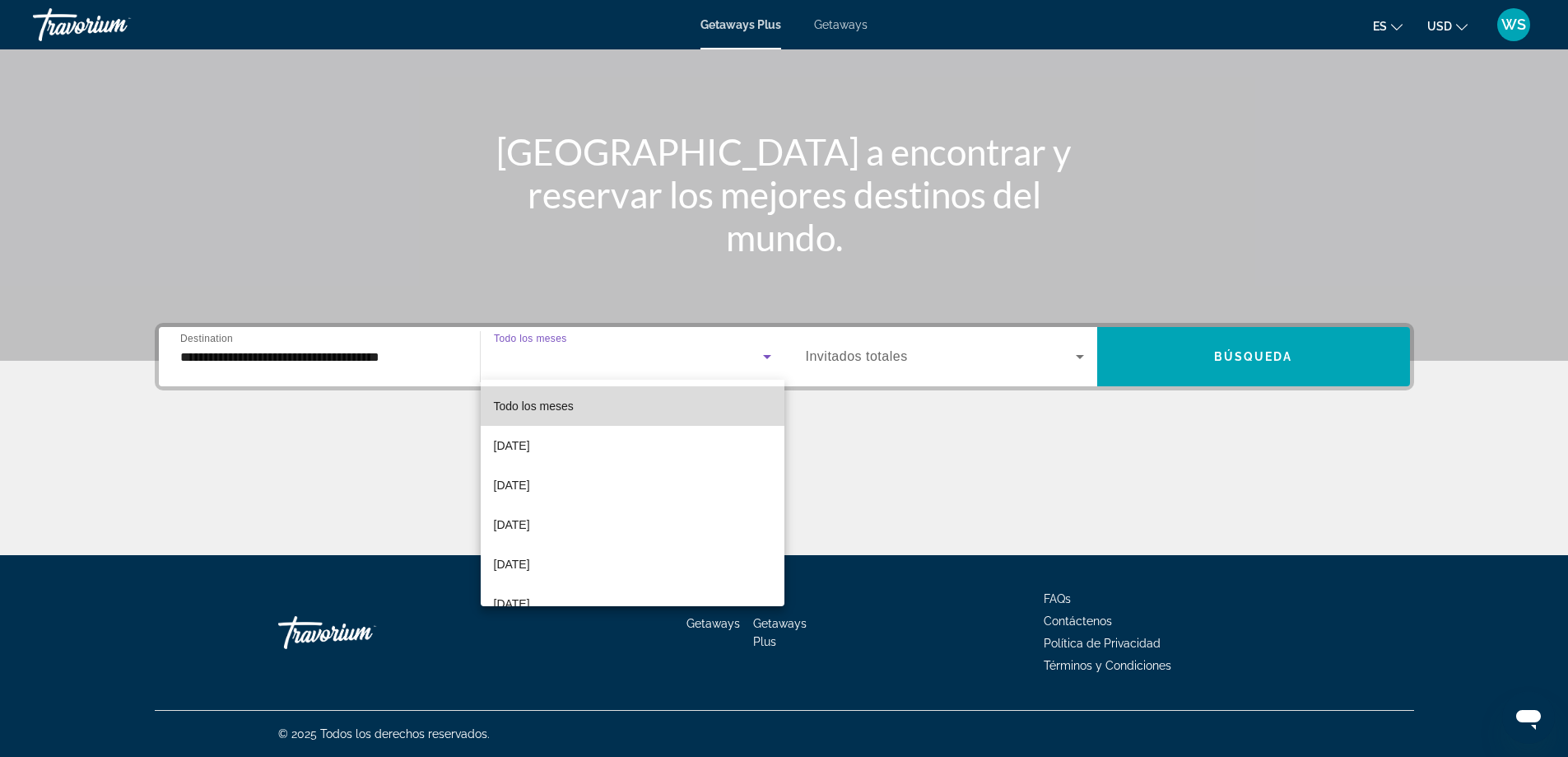
click at [646, 407] on mat-option "Todo los meses" at bounding box center [633, 405] width 304 height 40
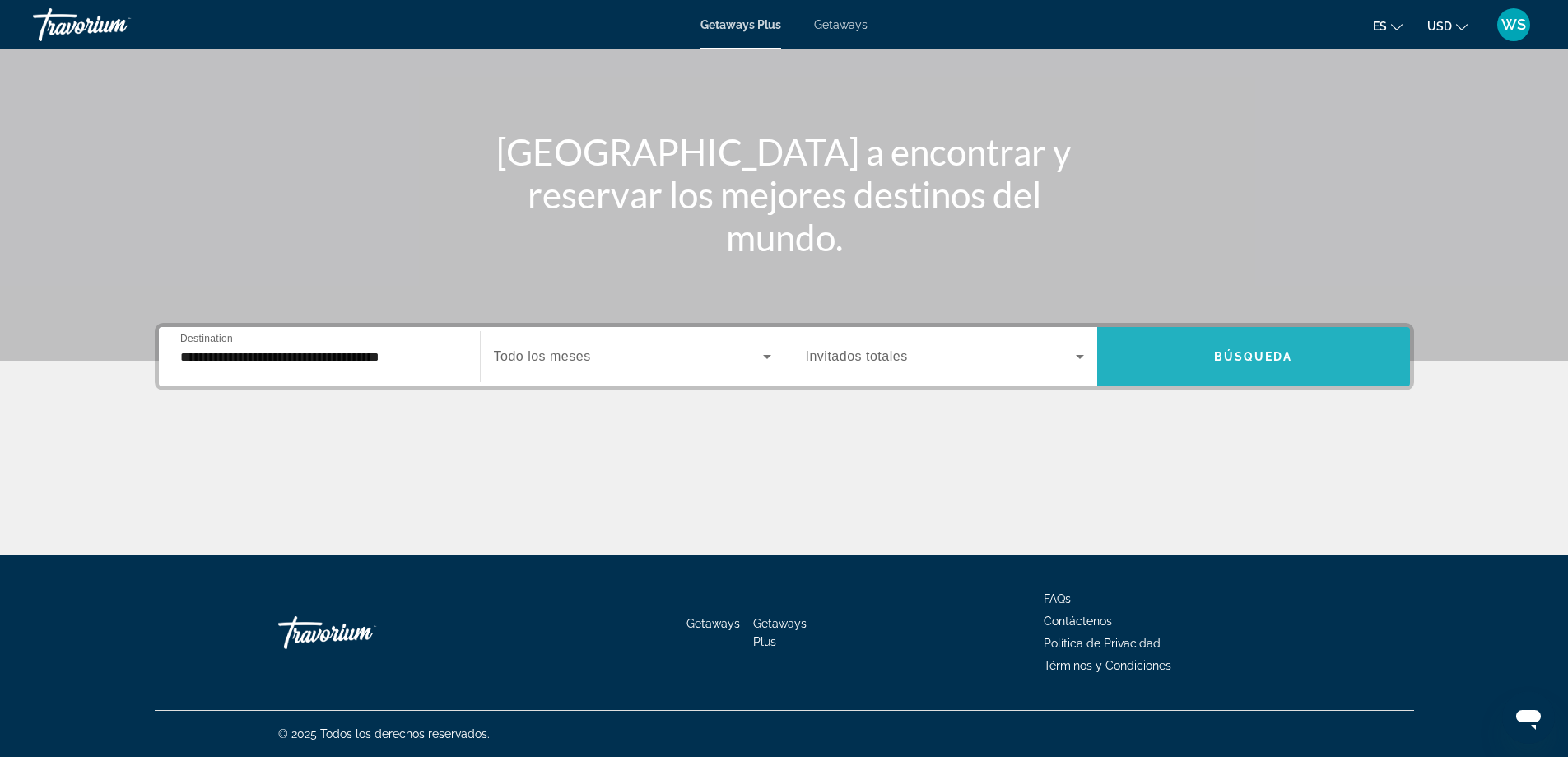
click at [1225, 355] on span "Búsqueda" at bounding box center [1254, 356] width 79 height 13
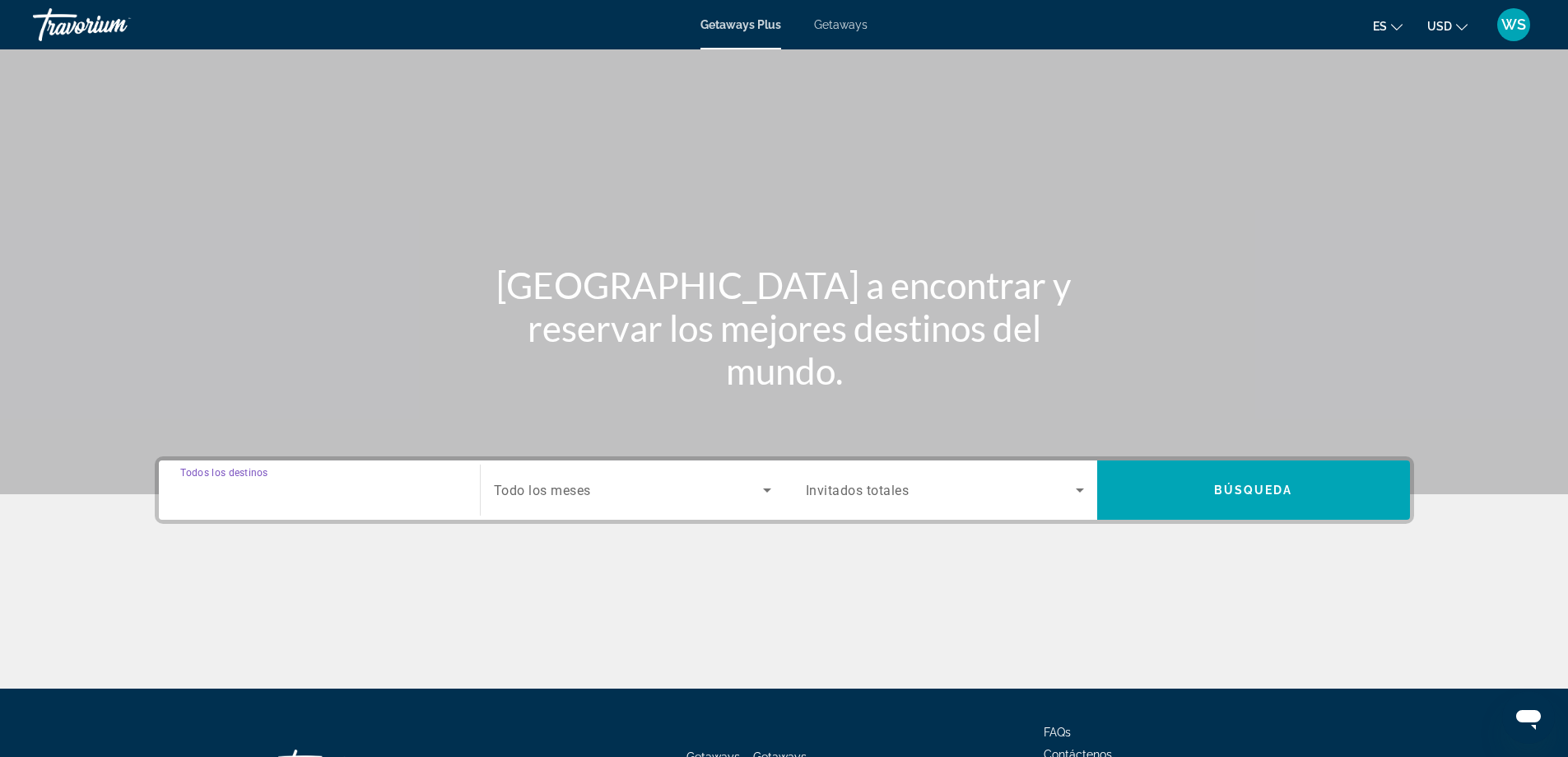
click at [399, 490] on input "Destination Todos los destinos" at bounding box center [319, 490] width 278 height 19
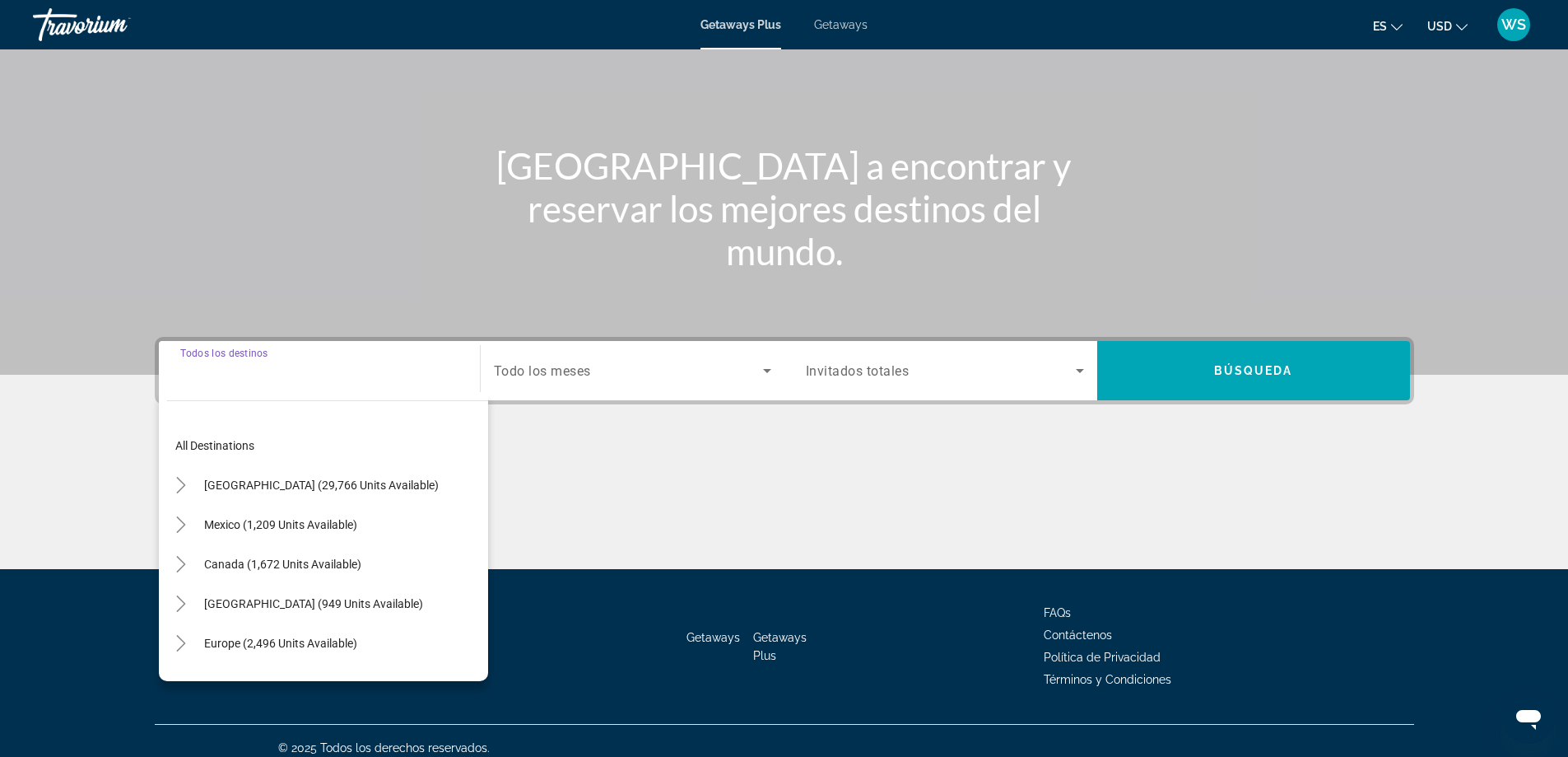
scroll to position [134, 0]
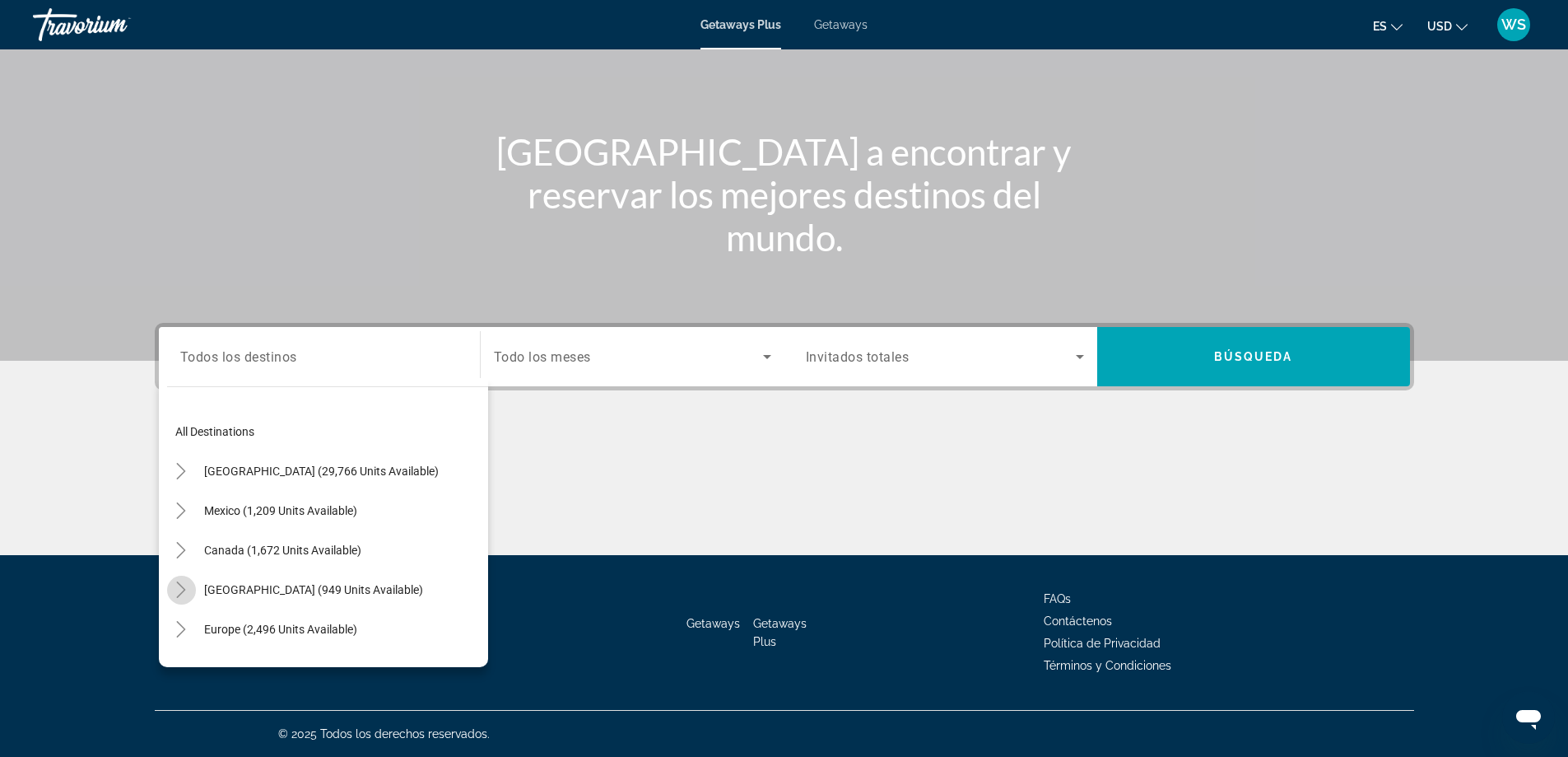
click at [181, 590] on icon "Toggle Caribbean & Atlantic Islands (949 units available)" at bounding box center [181, 589] width 17 height 17
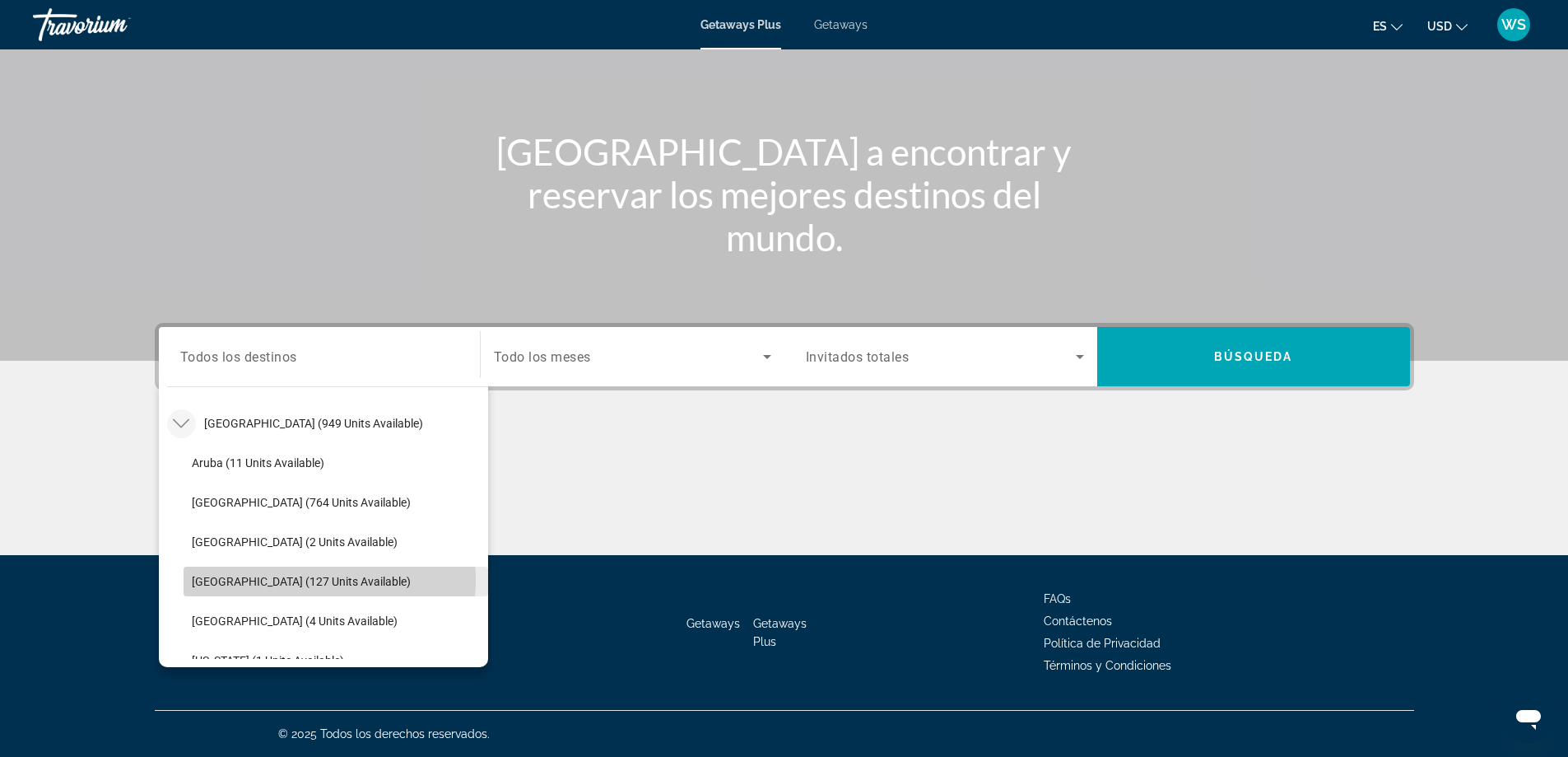
click at [288, 579] on span "Dominican Republic (127 units available)" at bounding box center [301, 581] width 219 height 13
type input "**********"
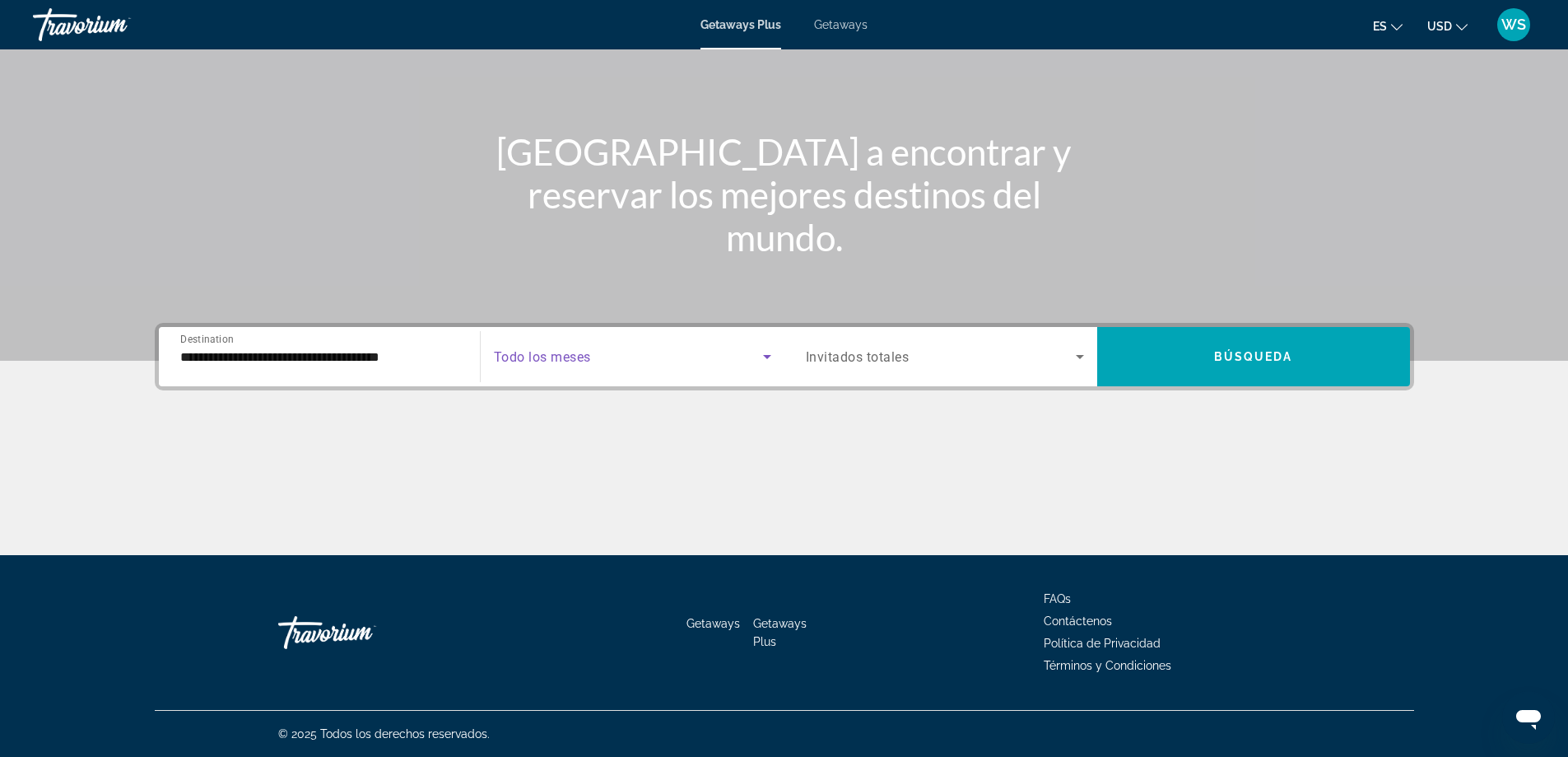
click at [770, 357] on icon "Search widget" at bounding box center [767, 355] width 19 height 19
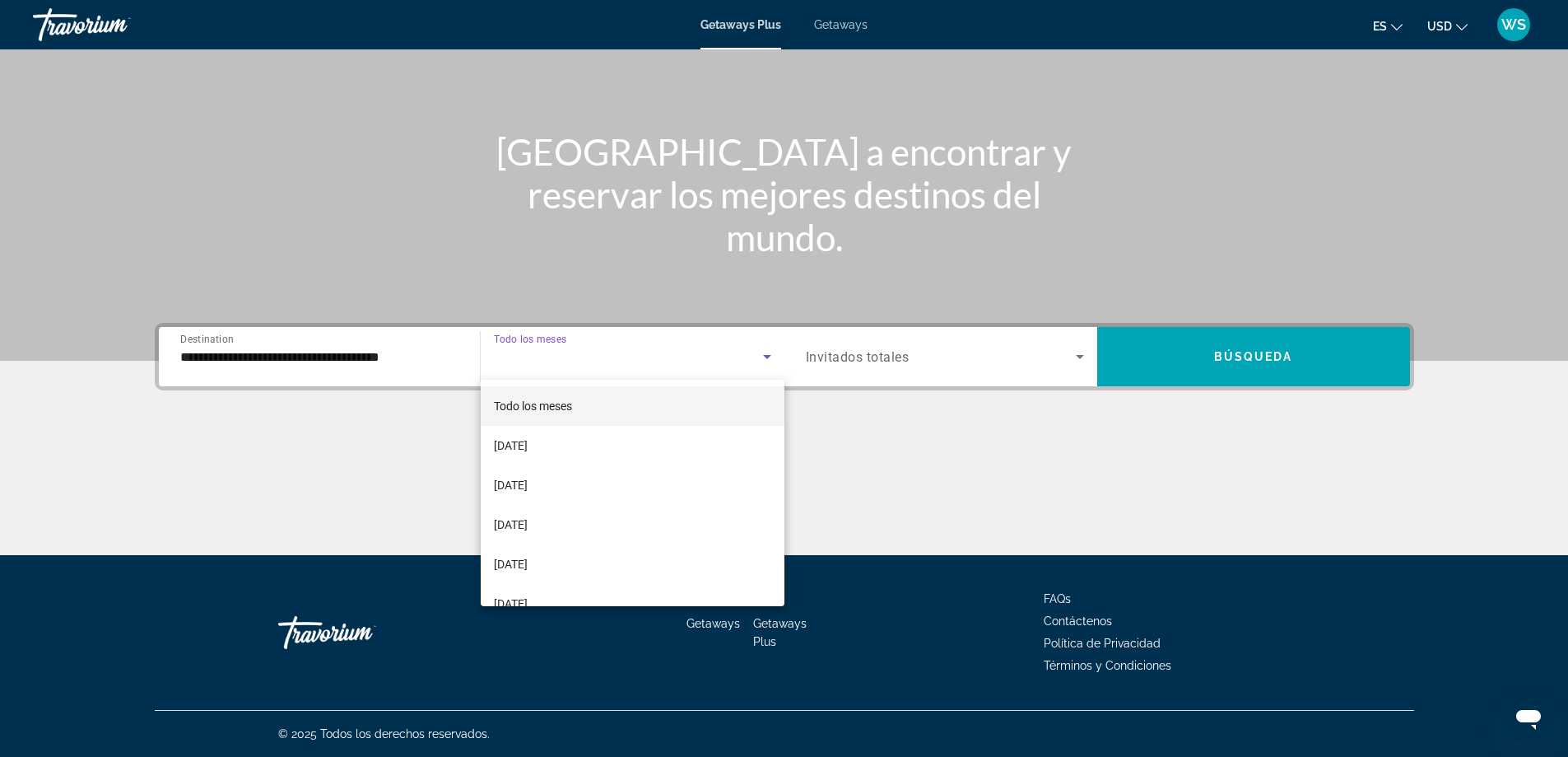
click at [668, 408] on mat-option "Todo los meses" at bounding box center [633, 405] width 304 height 40
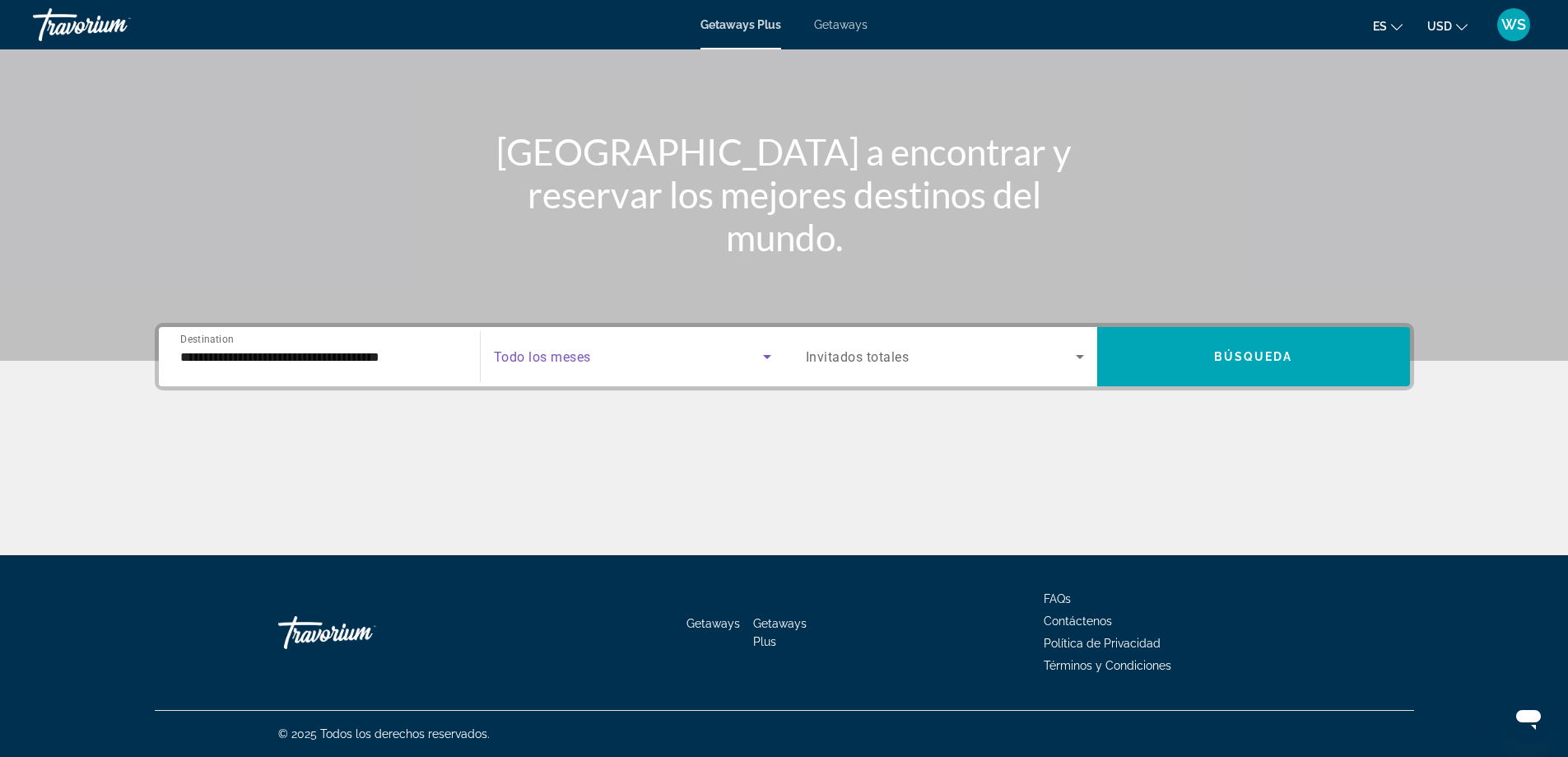
click at [1078, 362] on icon "Search widget" at bounding box center [1079, 355] width 19 height 19
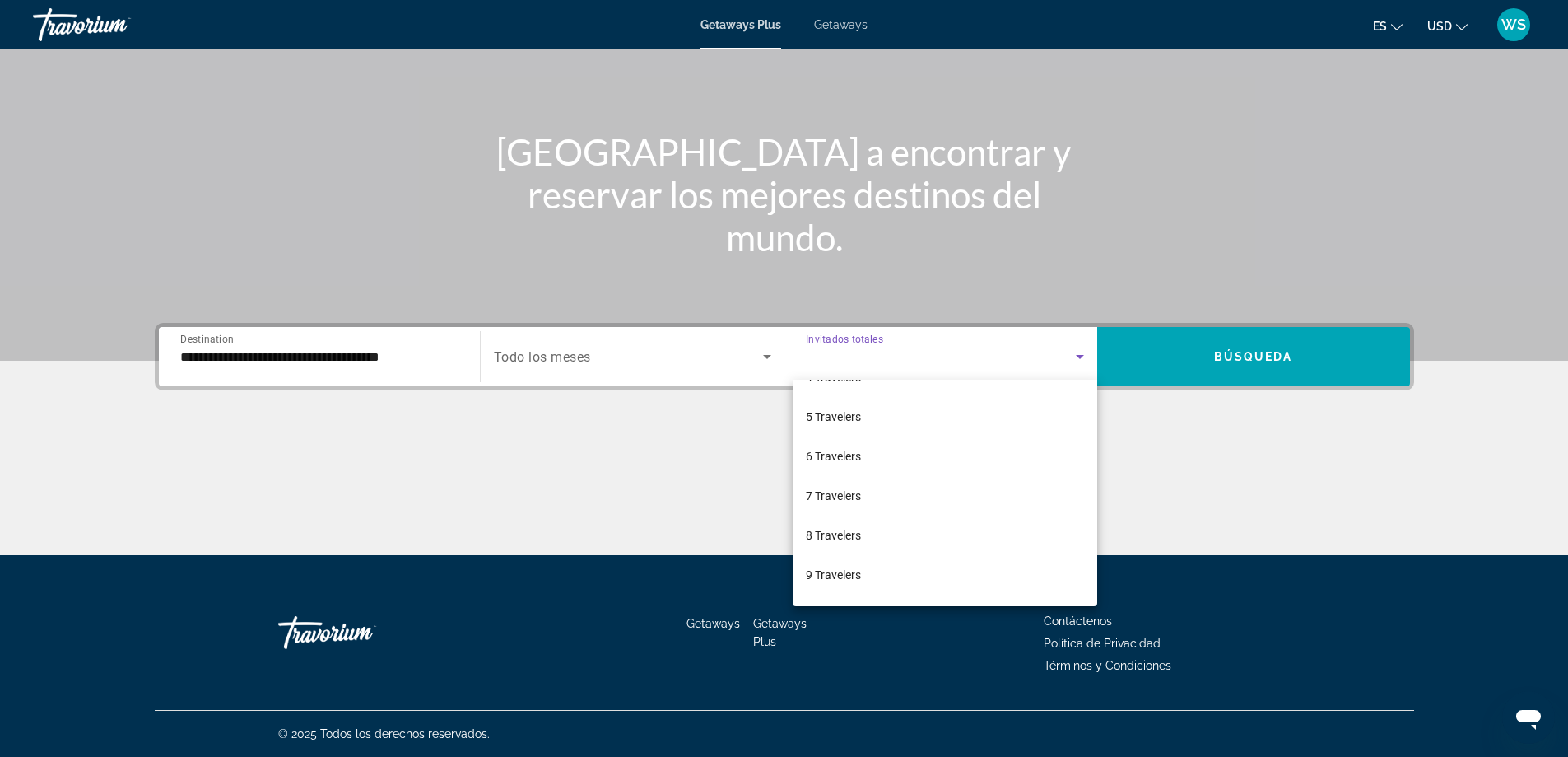
scroll to position [153, 0]
click at [898, 565] on mat-option "9 Travelers" at bounding box center [945, 568] width 305 height 40
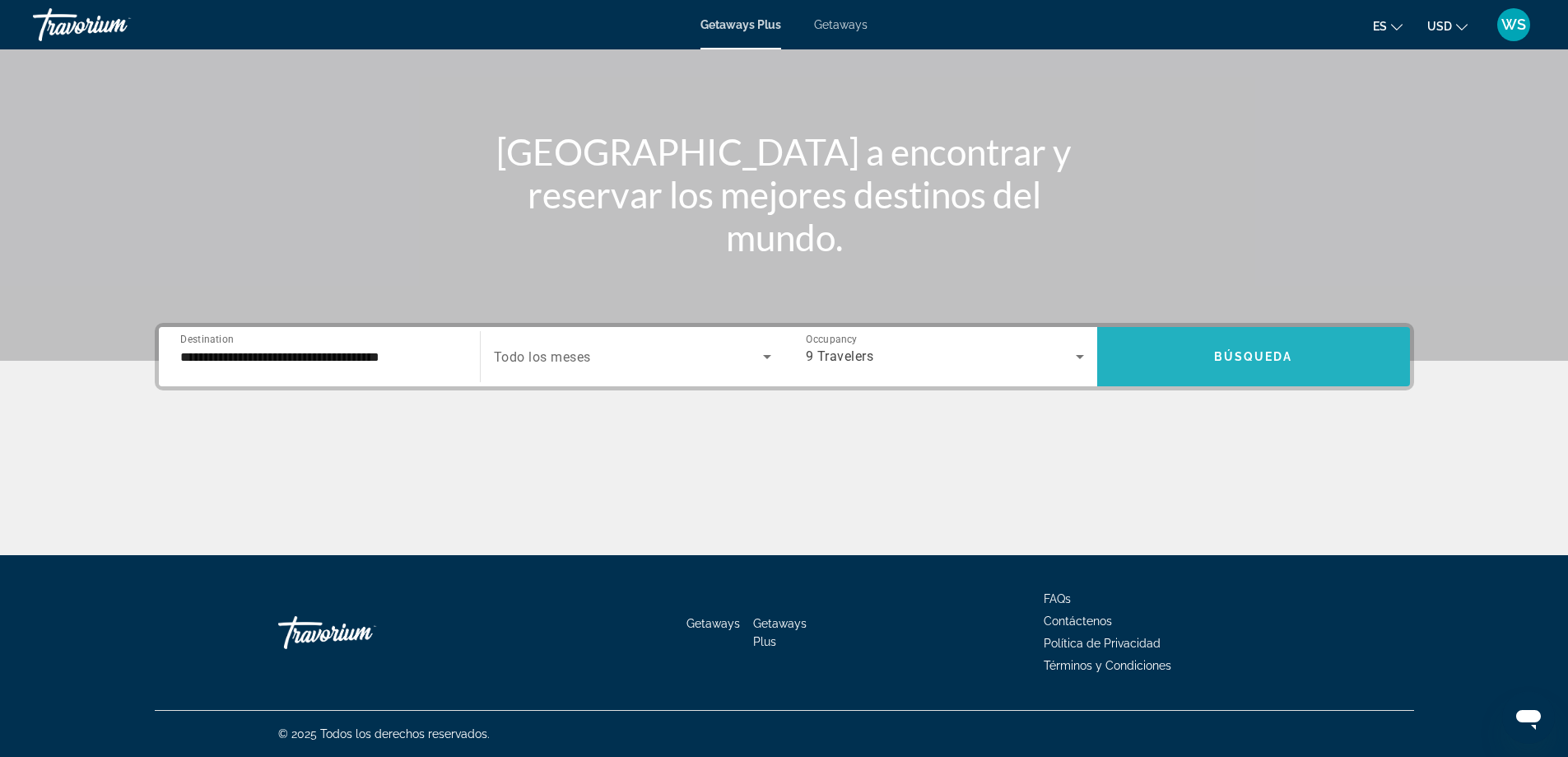
click at [1249, 363] on span "Search widget" at bounding box center [1254, 356] width 313 height 40
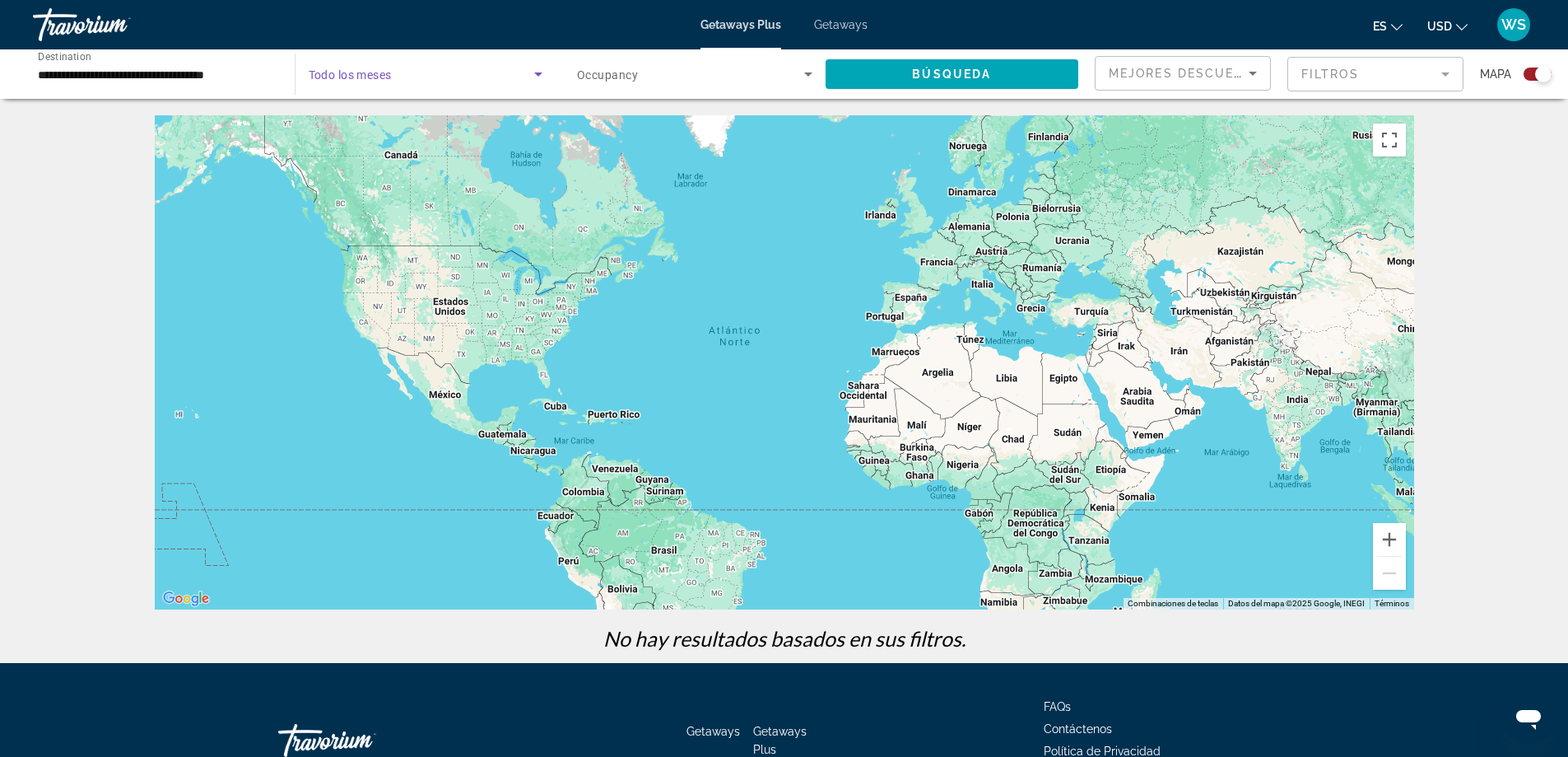
click at [533, 80] on icon "Search widget" at bounding box center [538, 74] width 19 height 19
click at [377, 121] on span "Todo los meses" at bounding box center [346, 123] width 78 height 13
click at [226, 74] on input "**********" at bounding box center [156, 75] width 236 height 19
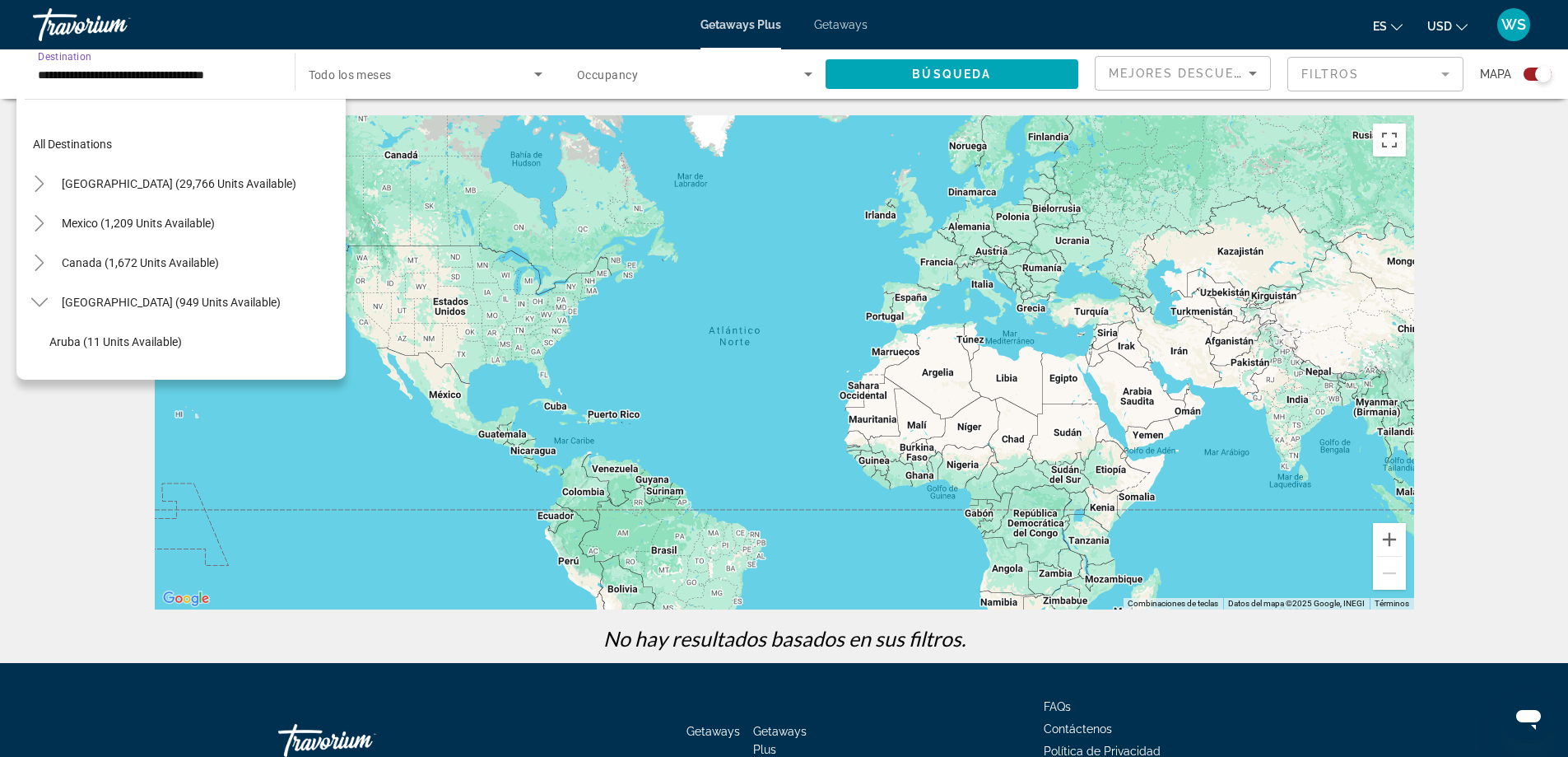
scroll to position [216, 0]
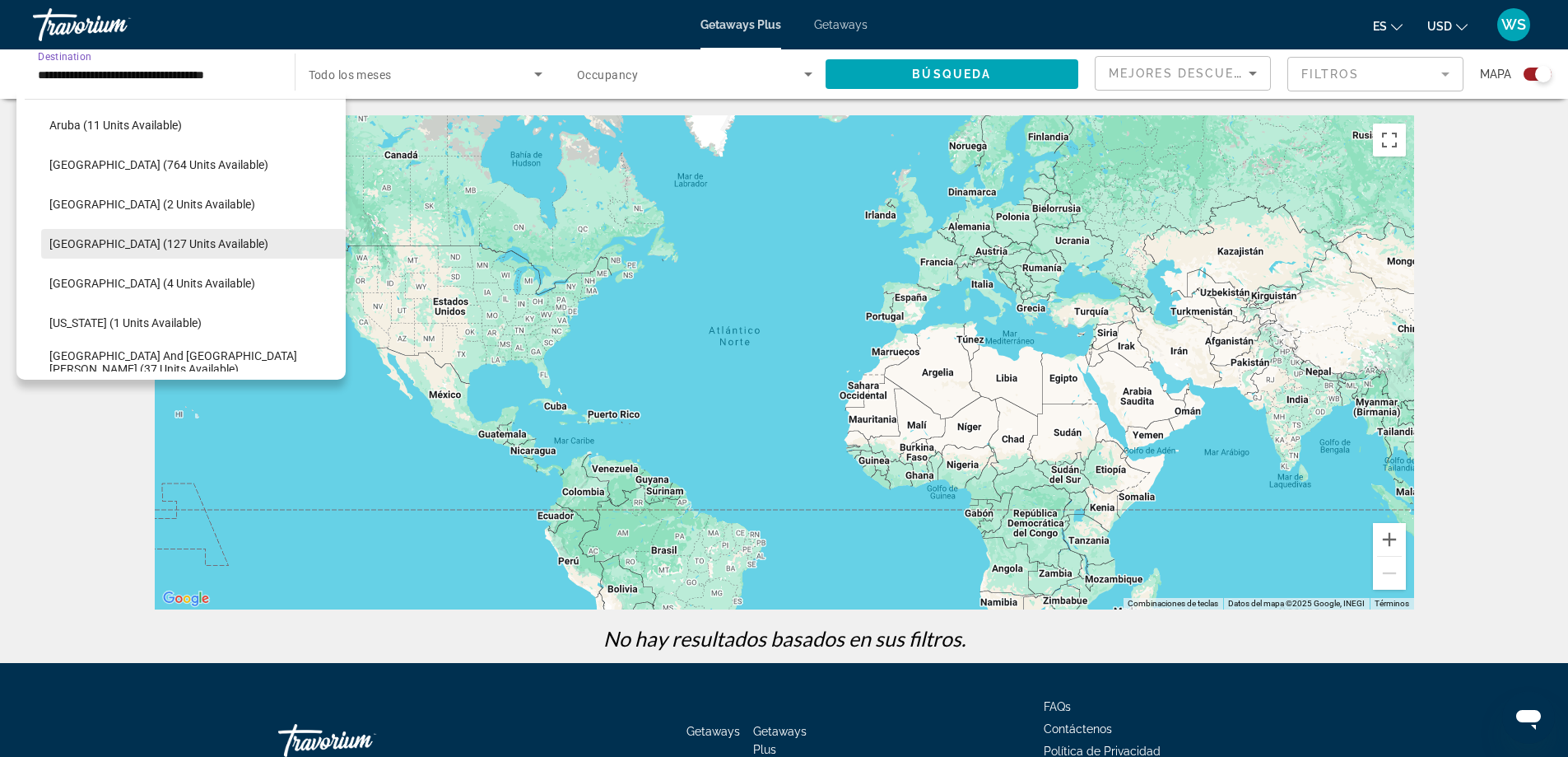
click at [87, 236] on span "Search widget" at bounding box center [193, 243] width 305 height 40
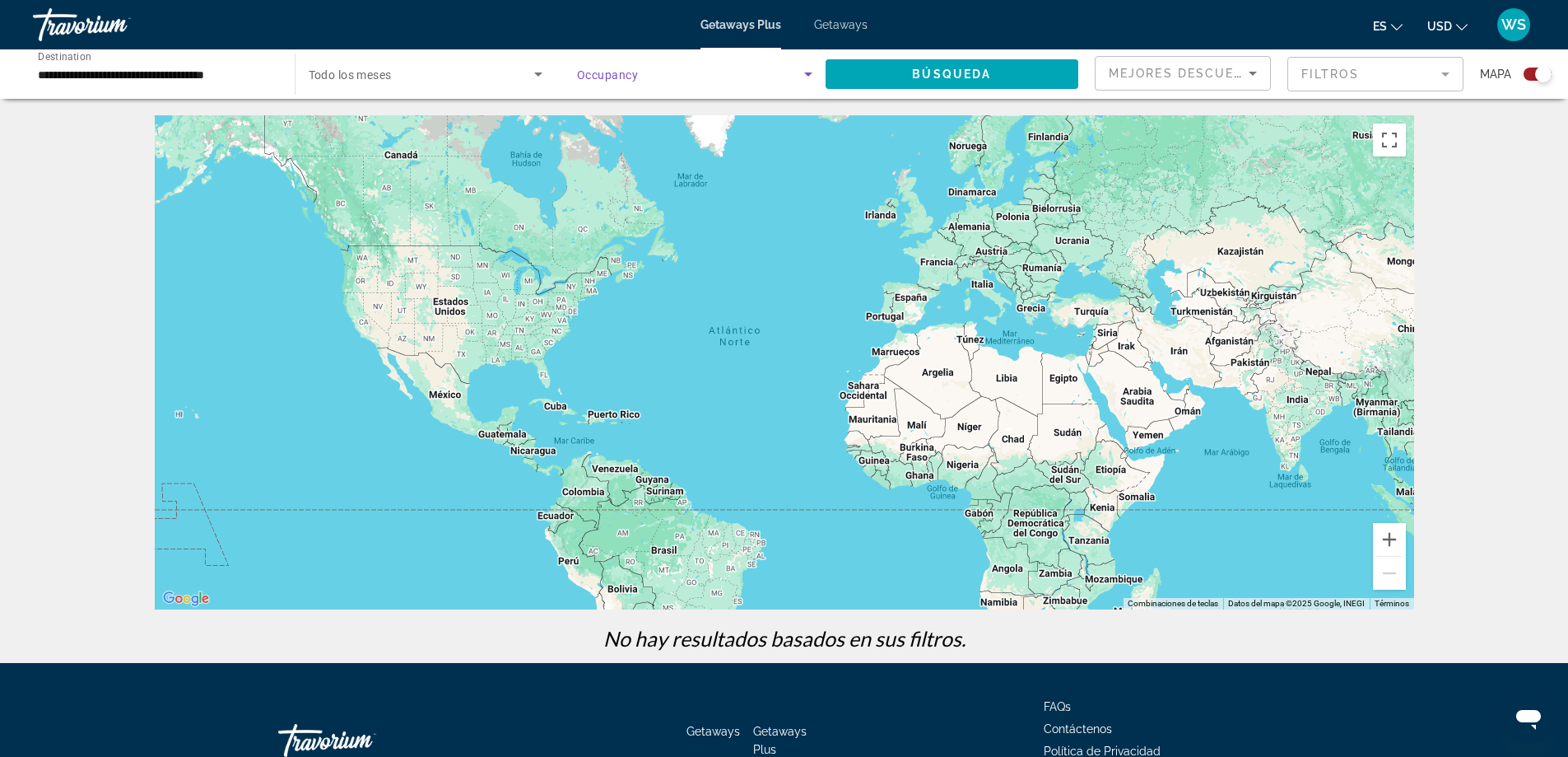
click at [802, 76] on icon "Search widget" at bounding box center [807, 74] width 19 height 19
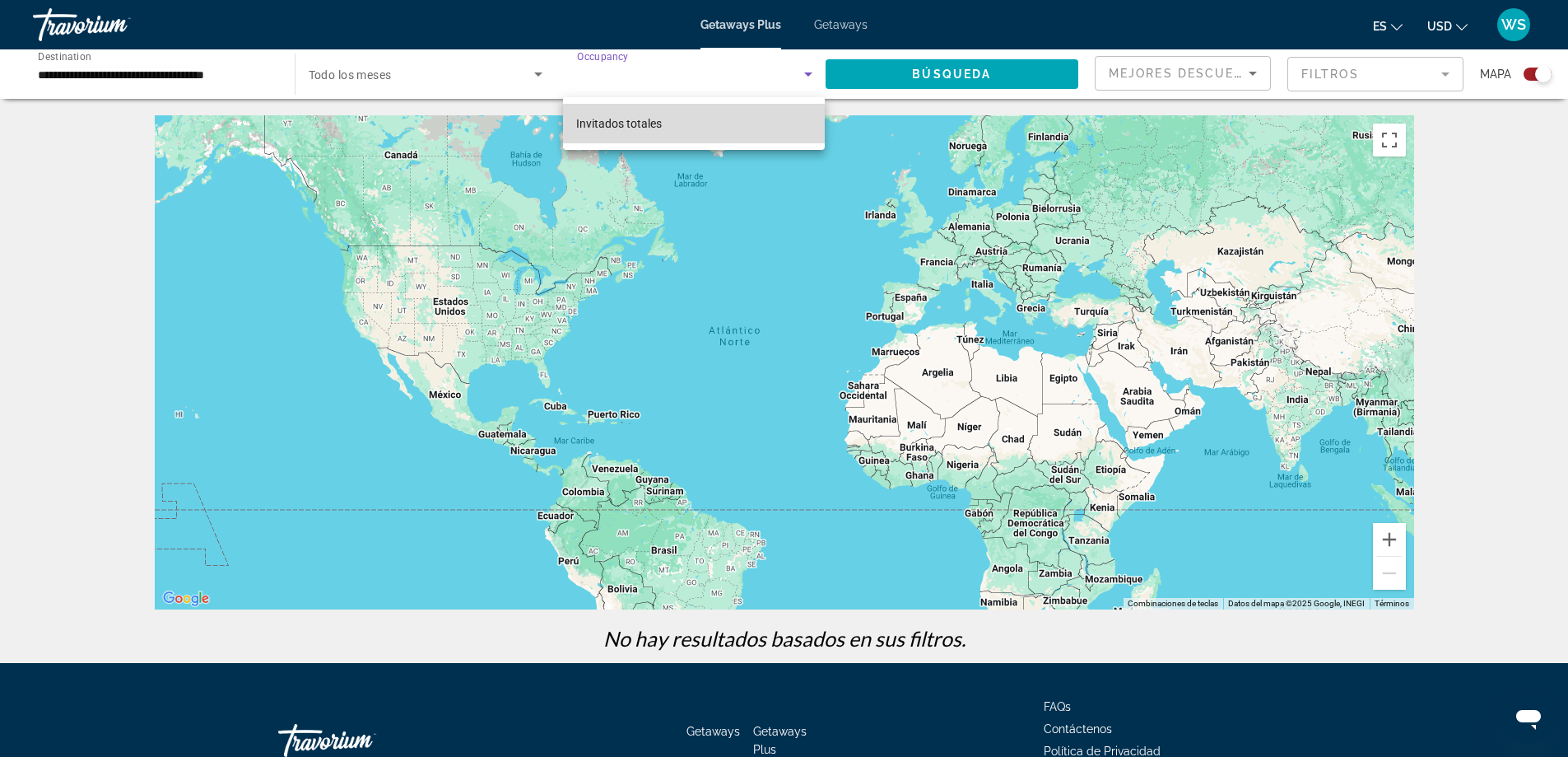
click at [749, 129] on mat-option "Invitados totales" at bounding box center [693, 123] width 261 height 40
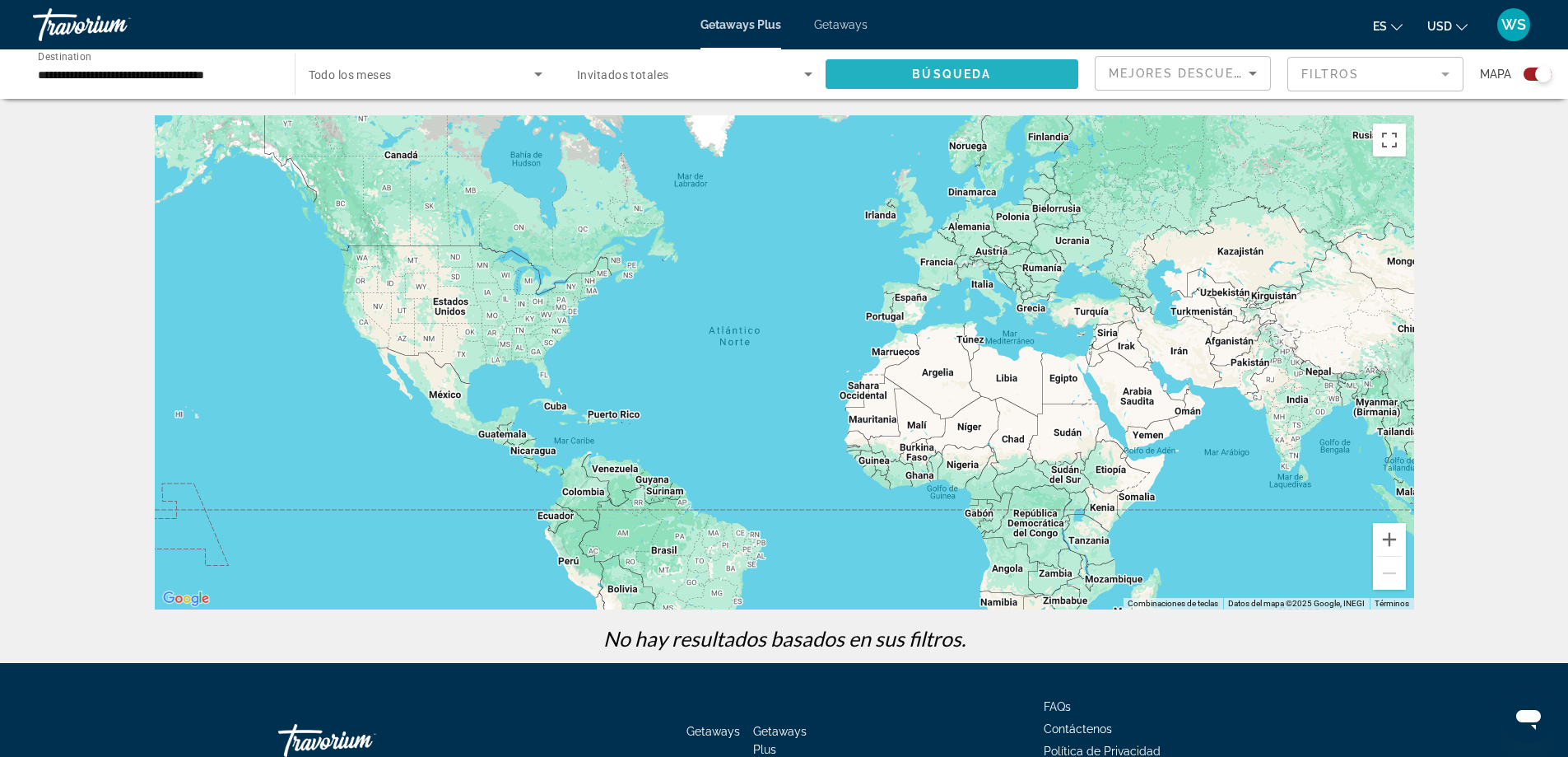
click at [952, 78] on span "Búsqueda" at bounding box center [952, 74] width 79 height 13
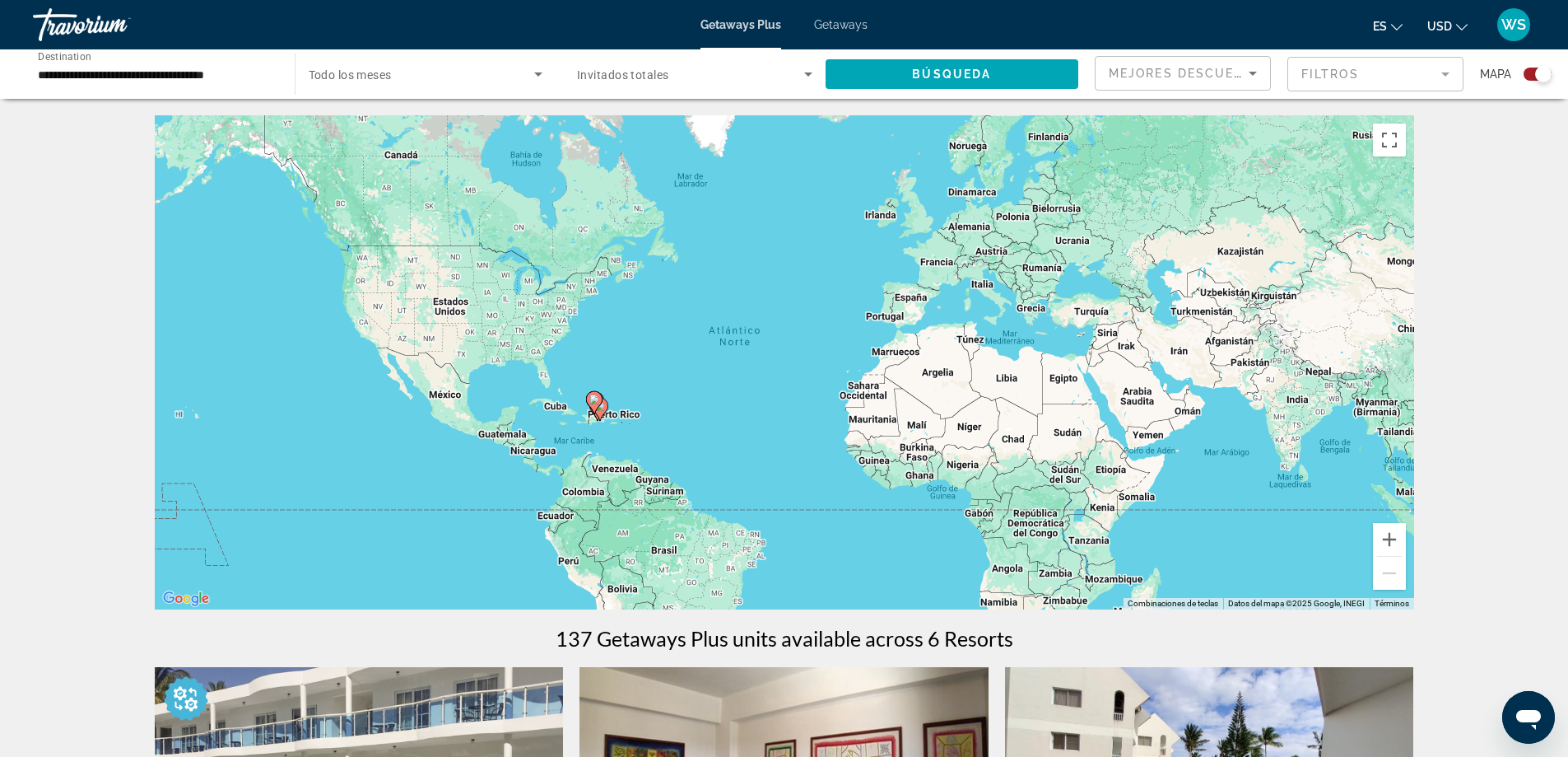
click at [1083, 379] on div "Para activar la función de arrastre con el teclado, pulsa Alt + Intro. Cuando h…" at bounding box center [784, 362] width 1260 height 494
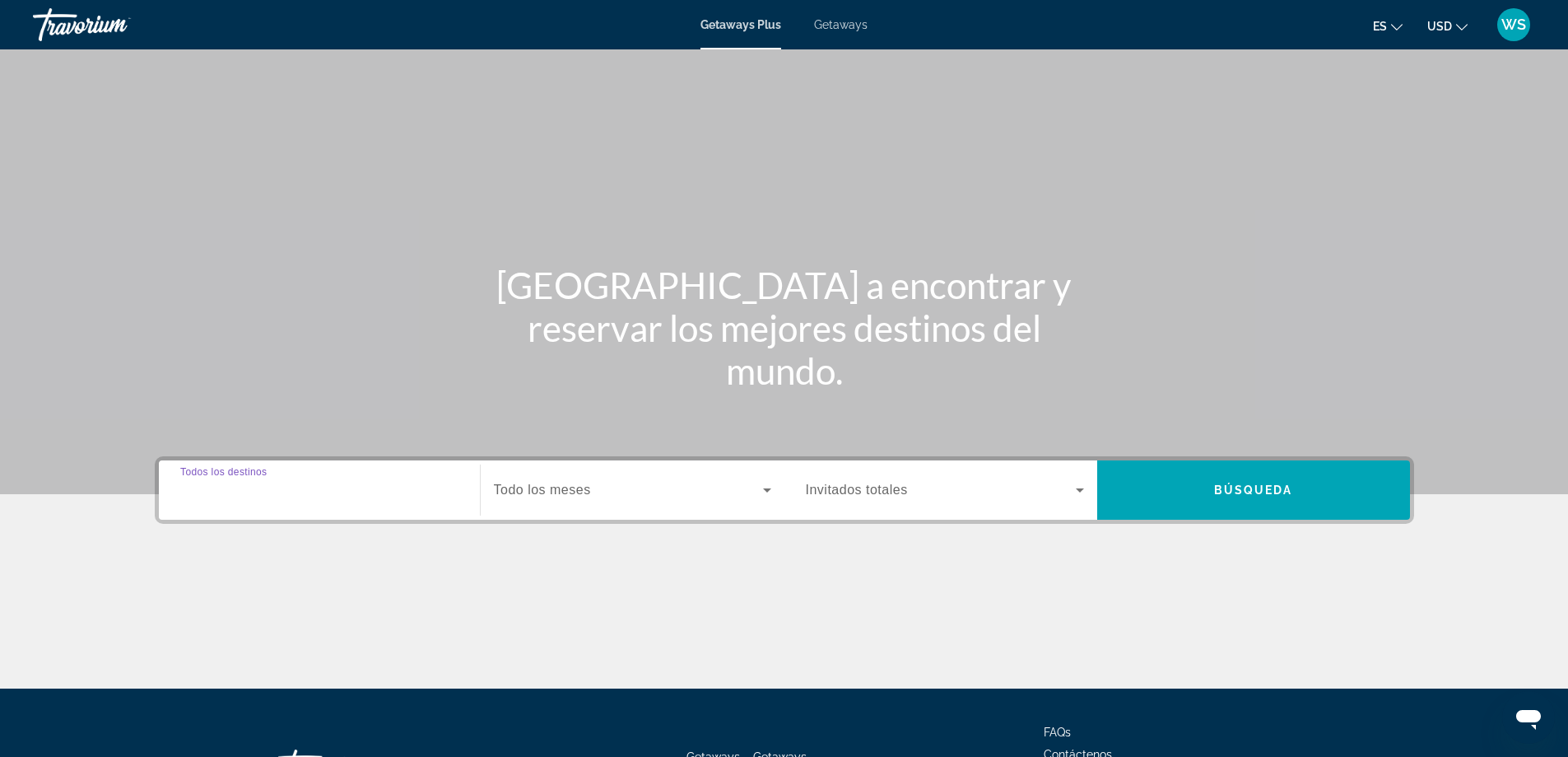
click at [308, 495] on input "Destination Todos los destinos" at bounding box center [319, 490] width 278 height 19
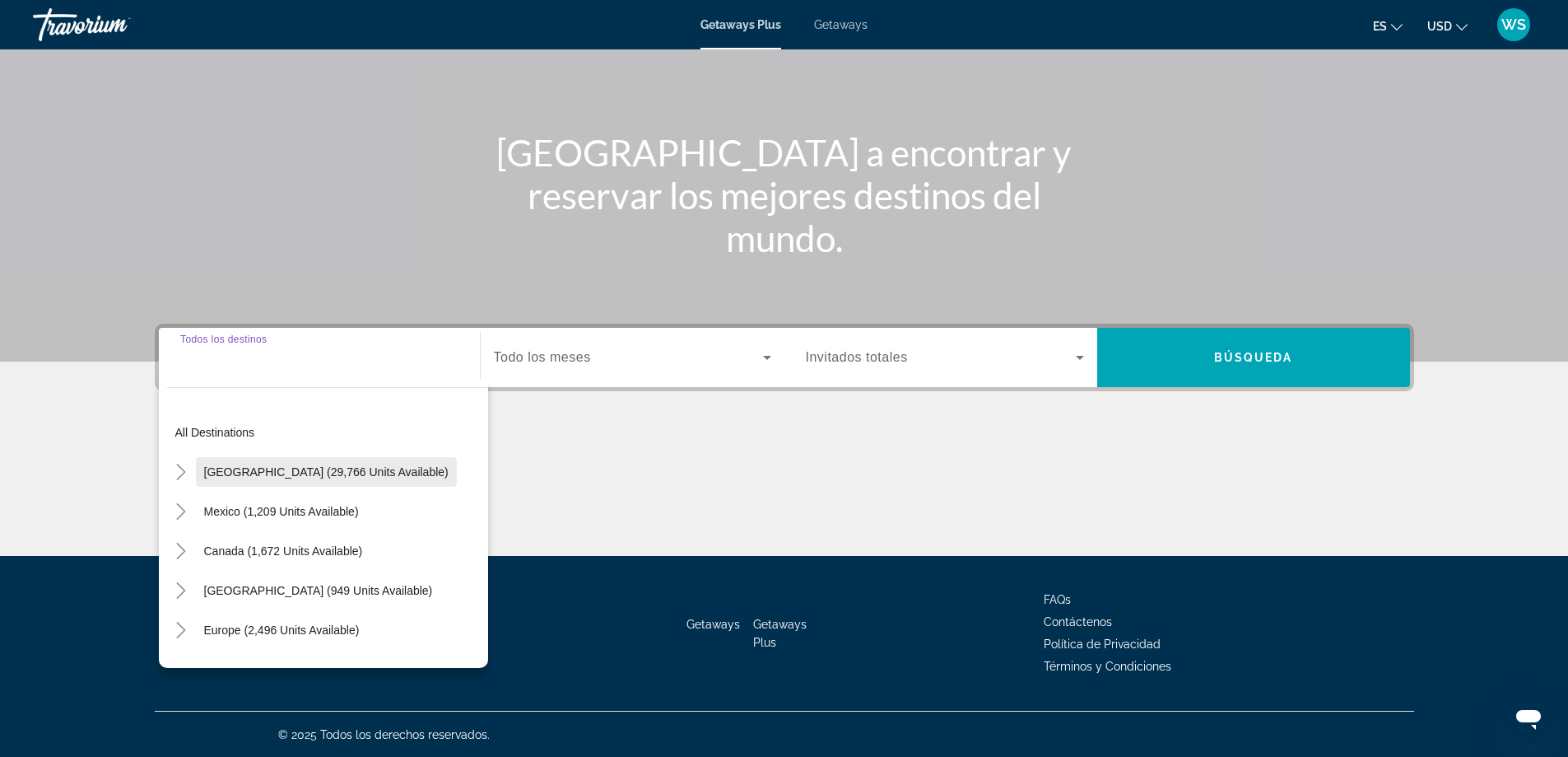
scroll to position [134, 0]
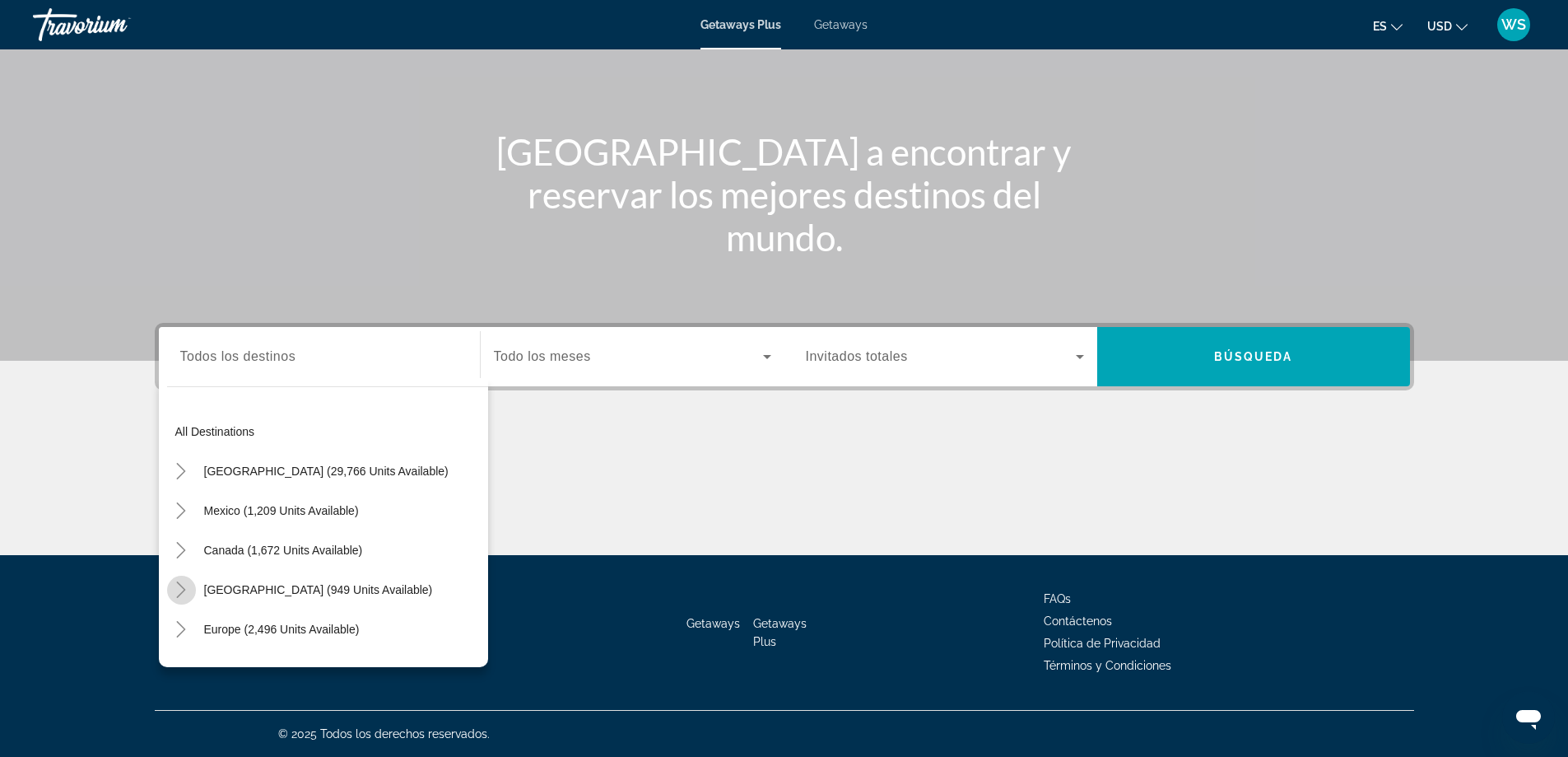
click at [186, 590] on icon "Toggle Caribbean & Atlantic Islands (949 units available)" at bounding box center [181, 589] width 17 height 17
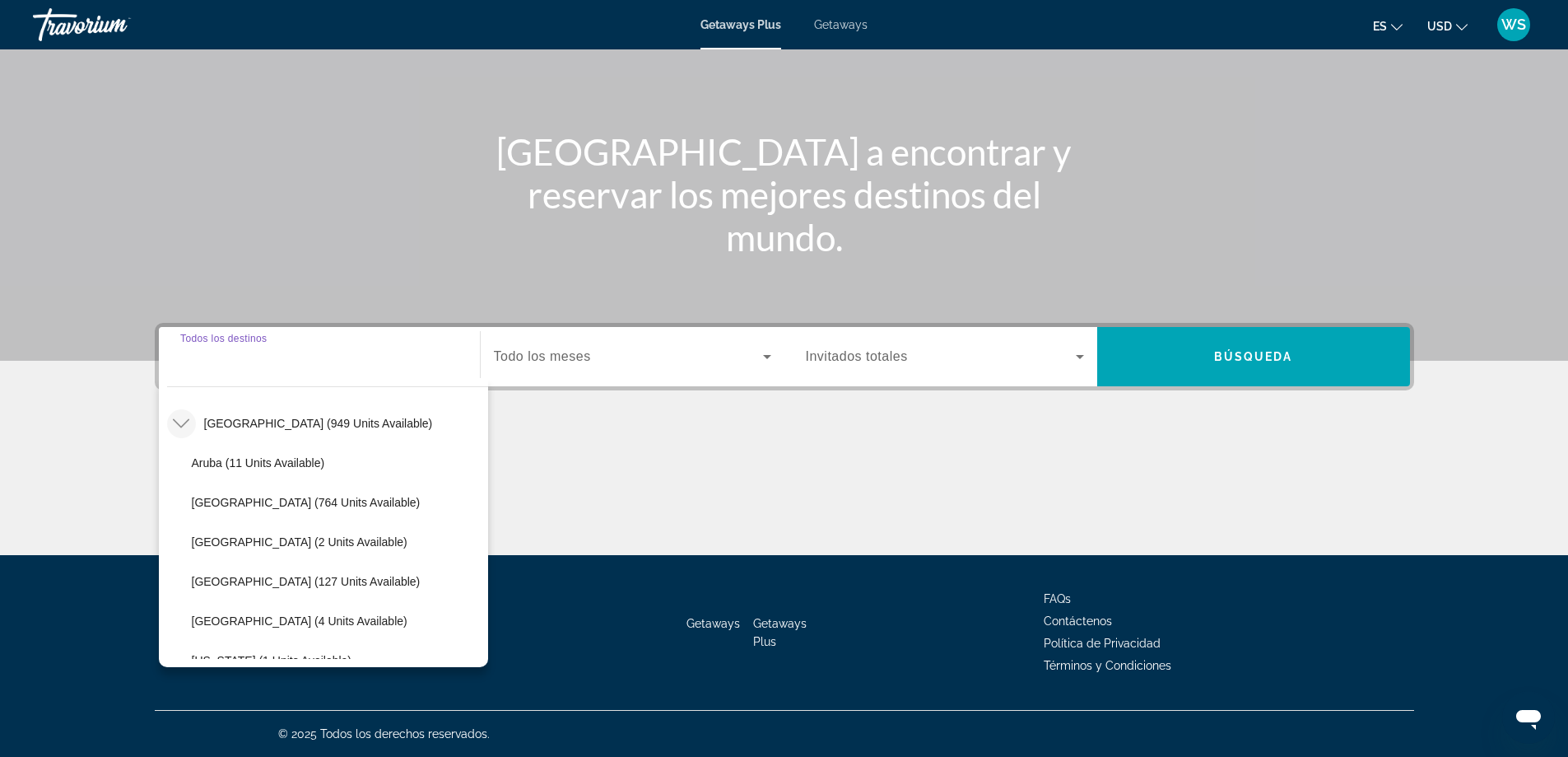
click at [289, 366] on input "Destination Todos los destinos" at bounding box center [319, 356] width 278 height 19
drag, startPoint x: 288, startPoint y: 366, endPoint x: 298, endPoint y: 366, distance: 10.0
click at [298, 366] on input "Destination Todos los destinos" at bounding box center [319, 356] width 278 height 19
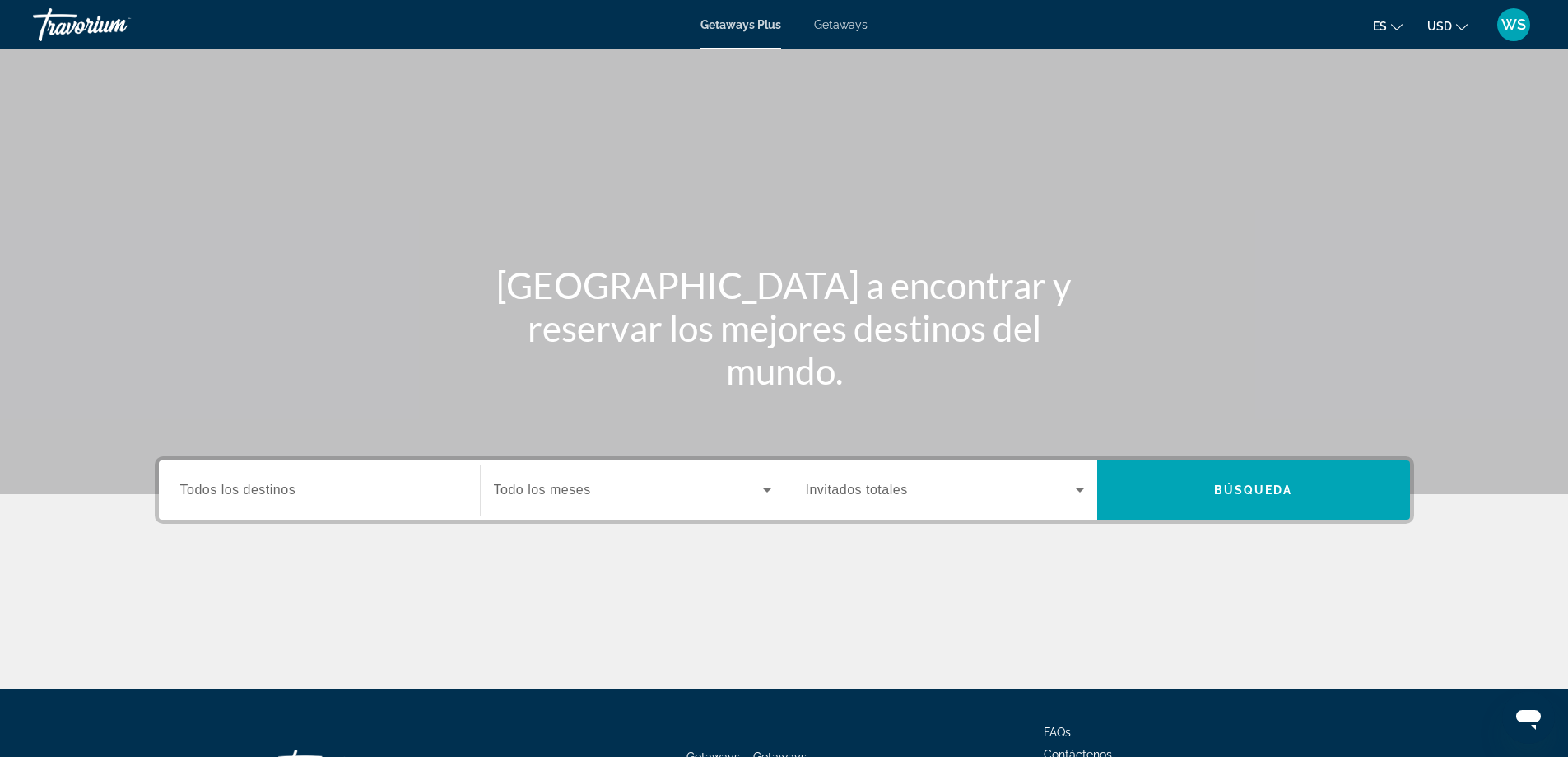
click at [257, 493] on span "Todos los destinos" at bounding box center [238, 489] width 116 height 14
click at [257, 493] on input "Destination Todos los destinos" at bounding box center [319, 490] width 278 height 19
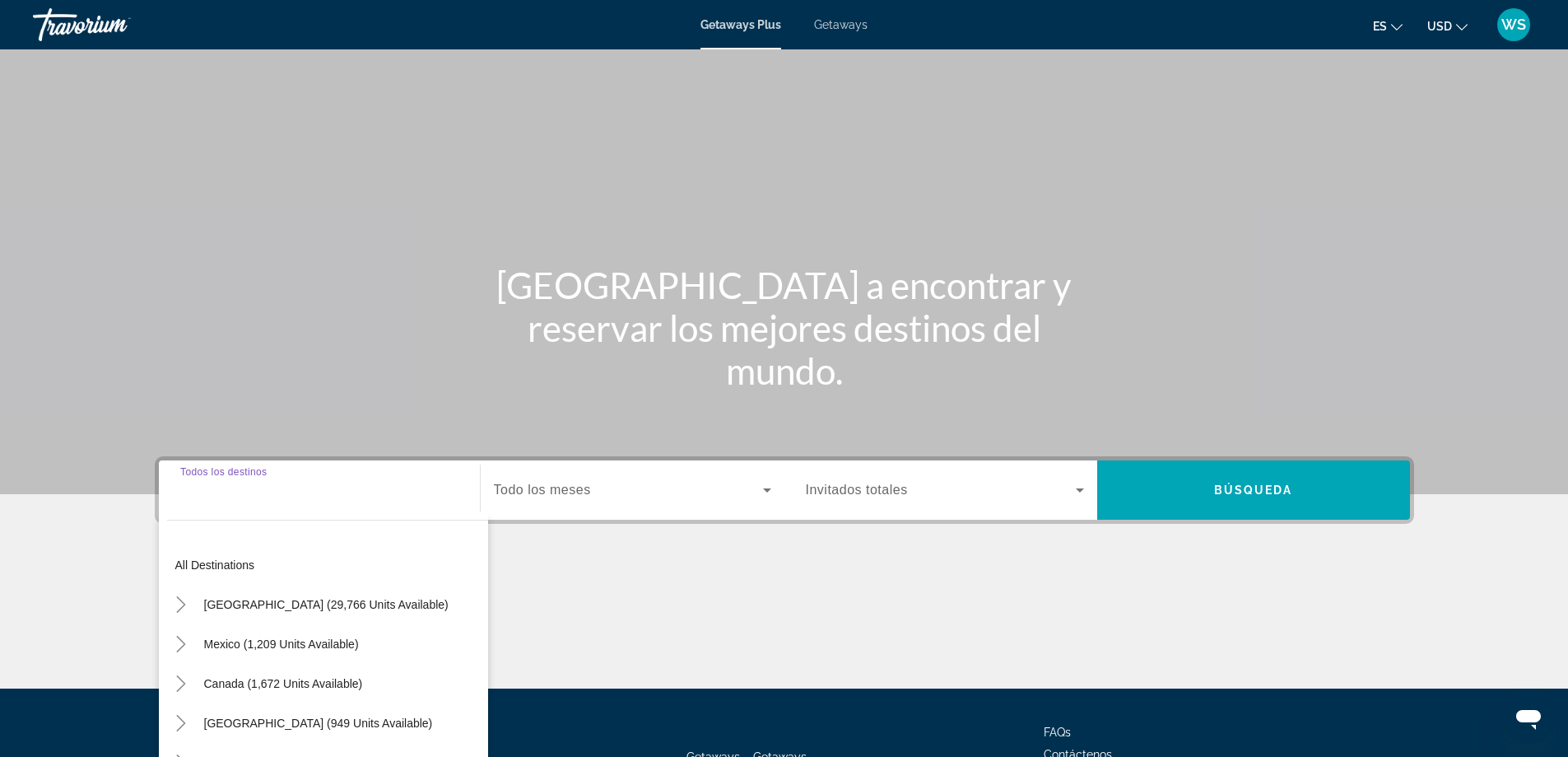
scroll to position [134, 0]
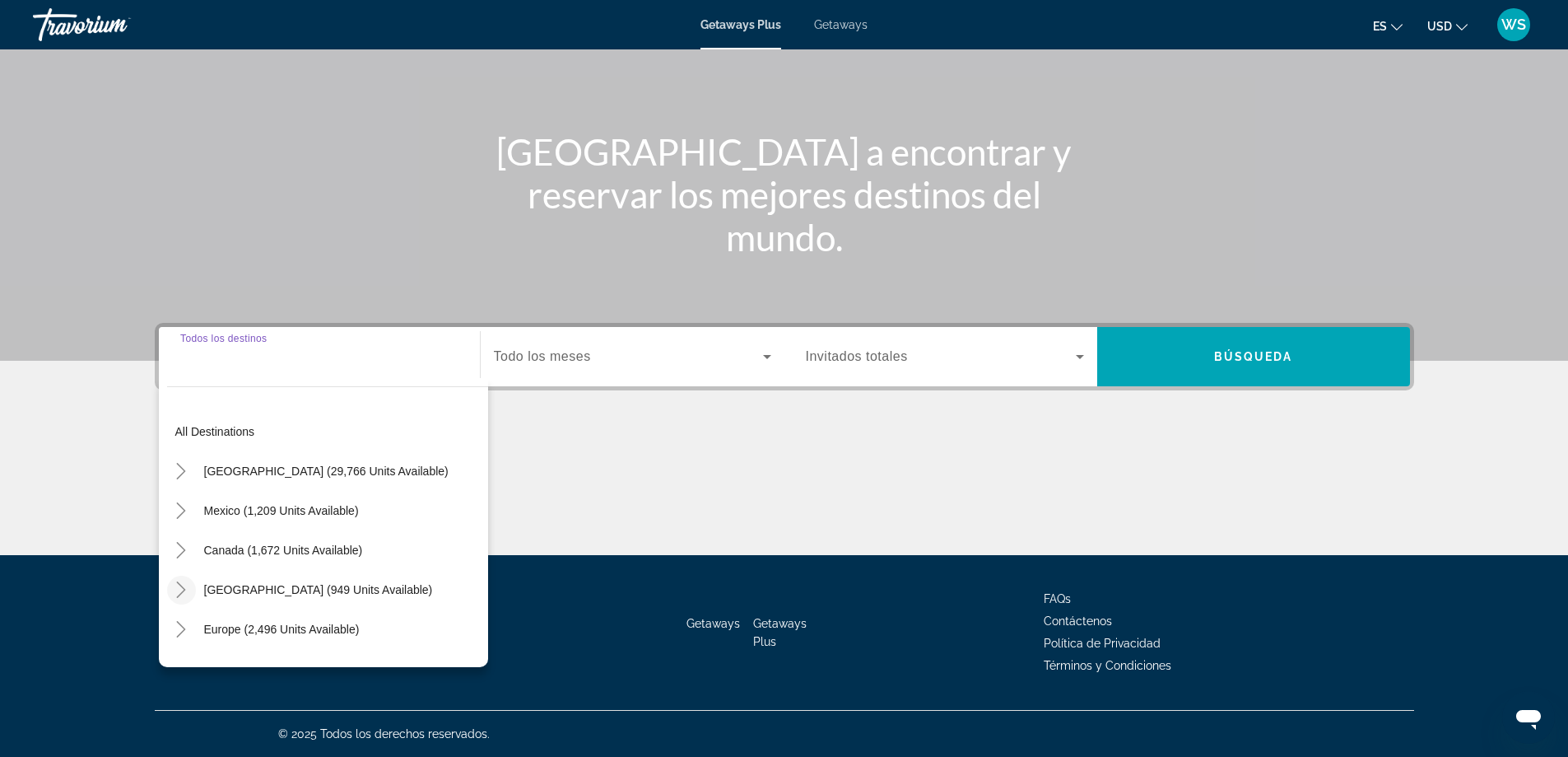
click at [180, 590] on icon "Toggle Caribbean & Atlantic Islands (949 units available)" at bounding box center [181, 589] width 17 height 17
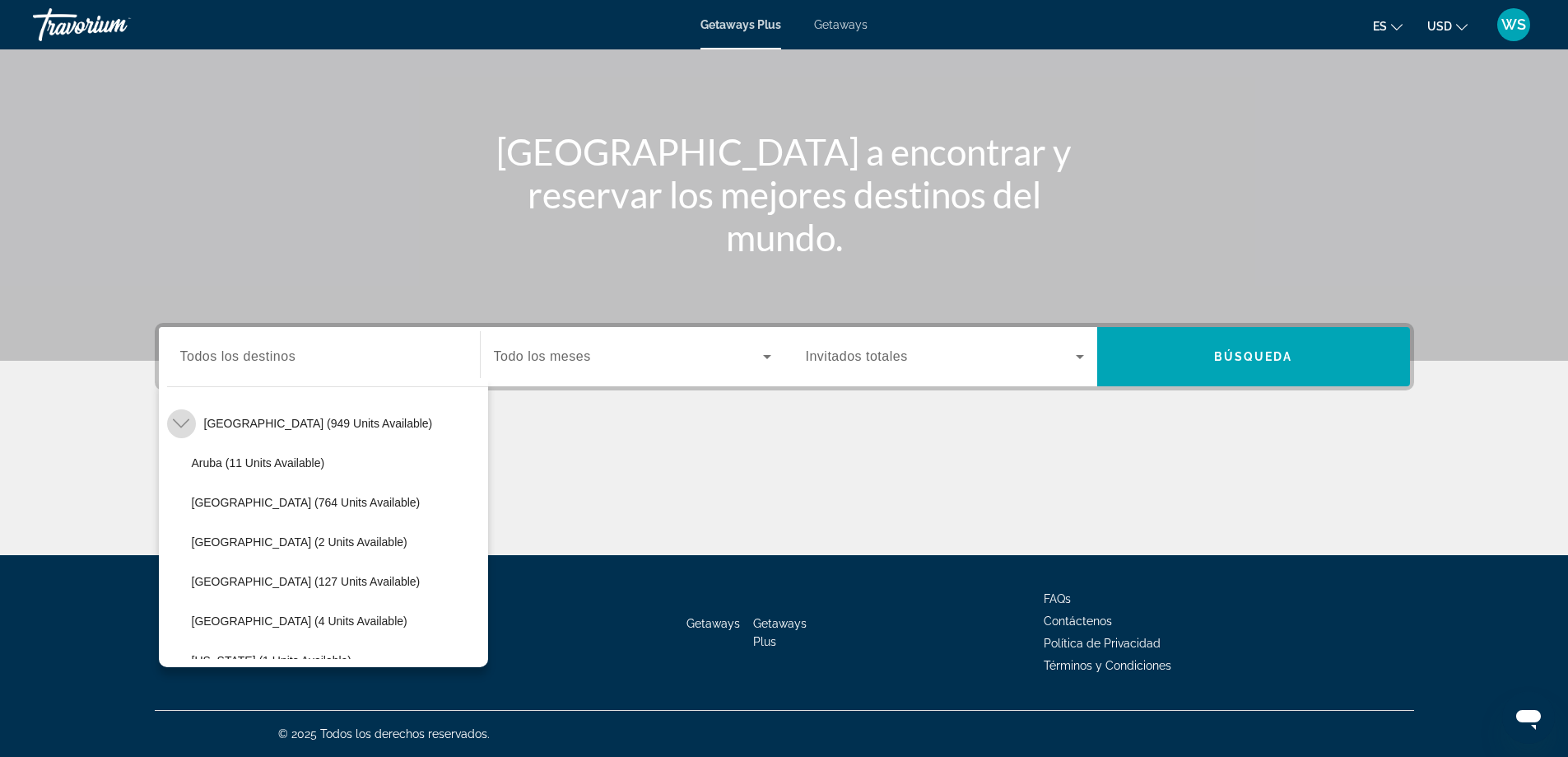
click at [183, 427] on icon "Toggle Caribbean & Atlantic Islands (949 units available)" at bounding box center [181, 424] width 17 height 17
click at [180, 422] on icon "Toggle Caribbean & Atlantic Islands (949 units available)" at bounding box center [181, 424] width 17 height 17
click at [267, 588] on span "Dominican Republic (127 units available)" at bounding box center [306, 581] width 229 height 13
type input "**********"
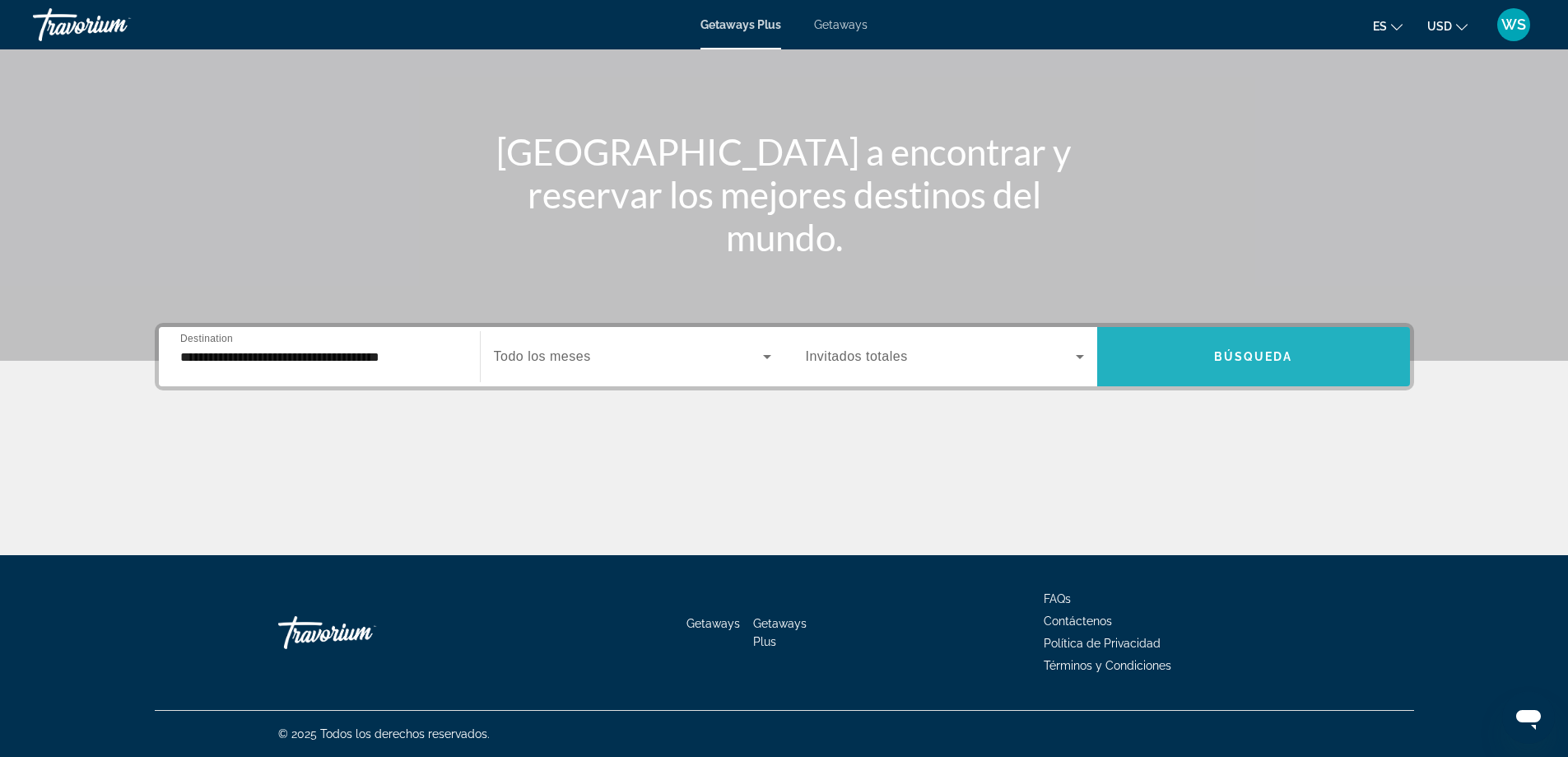
click at [1245, 361] on span "Búsqueda" at bounding box center [1254, 356] width 79 height 13
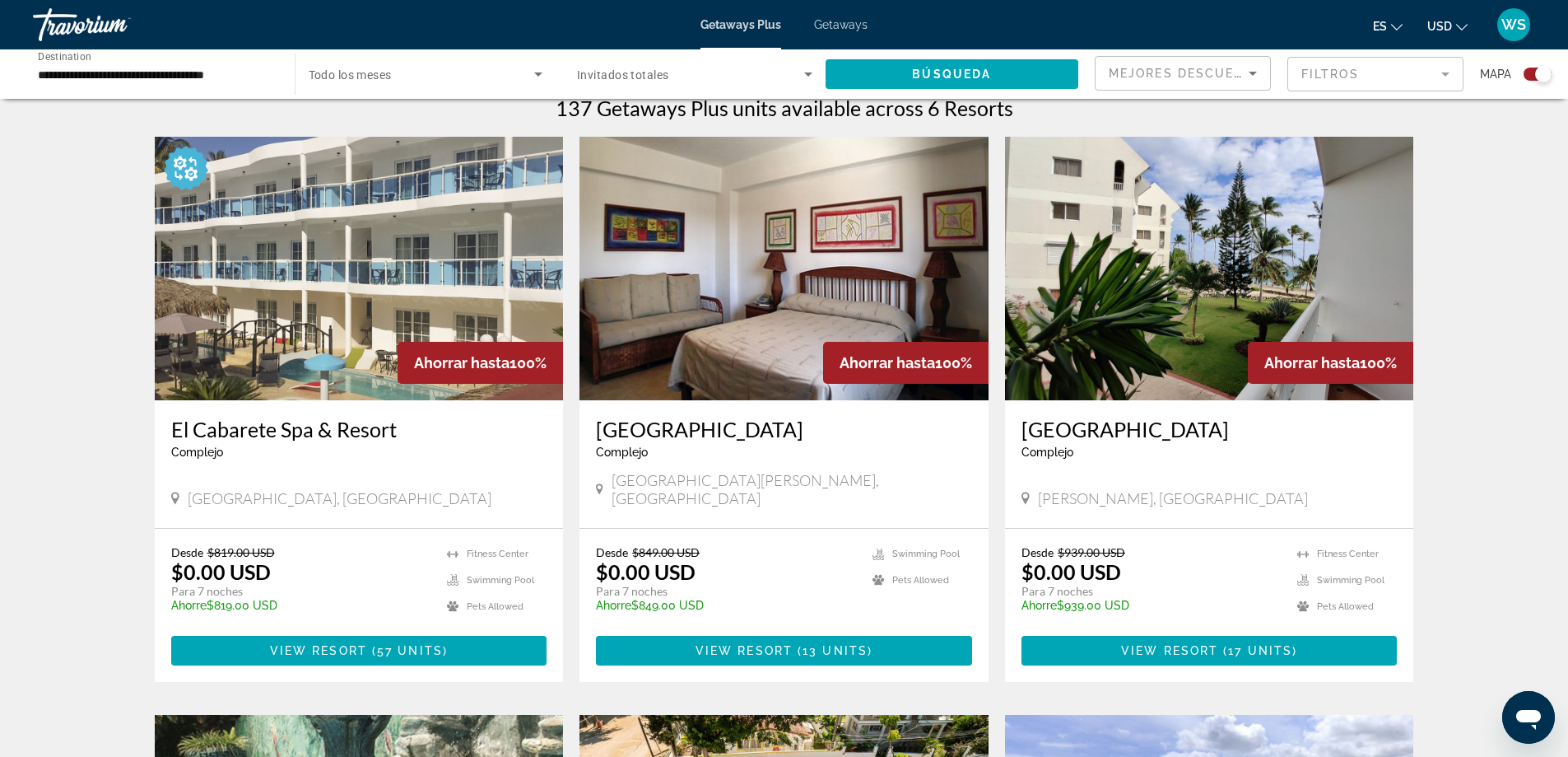
scroll to position [533, 0]
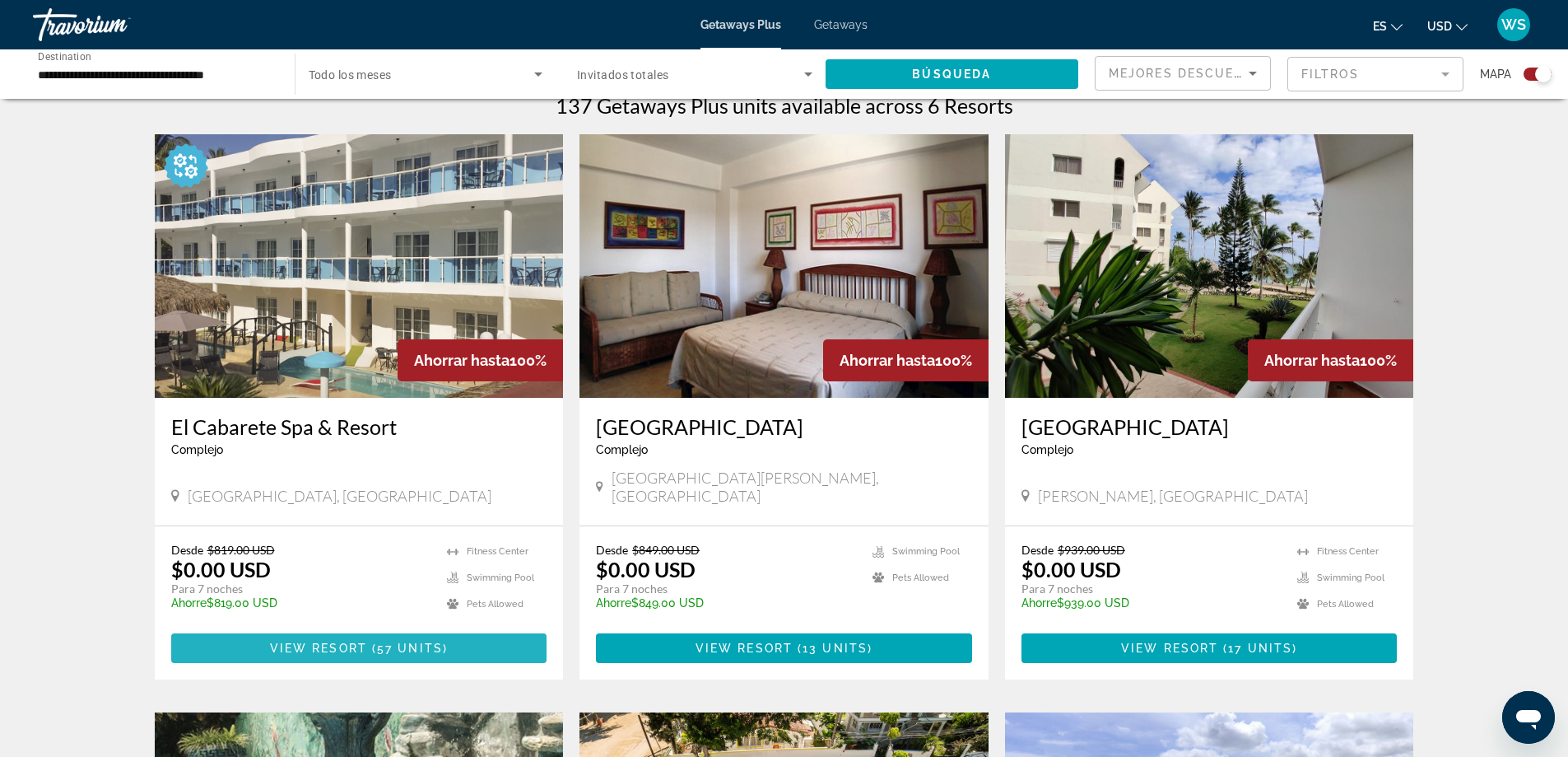
click at [353, 642] on span "View Resort" at bounding box center [319, 648] width 98 height 13
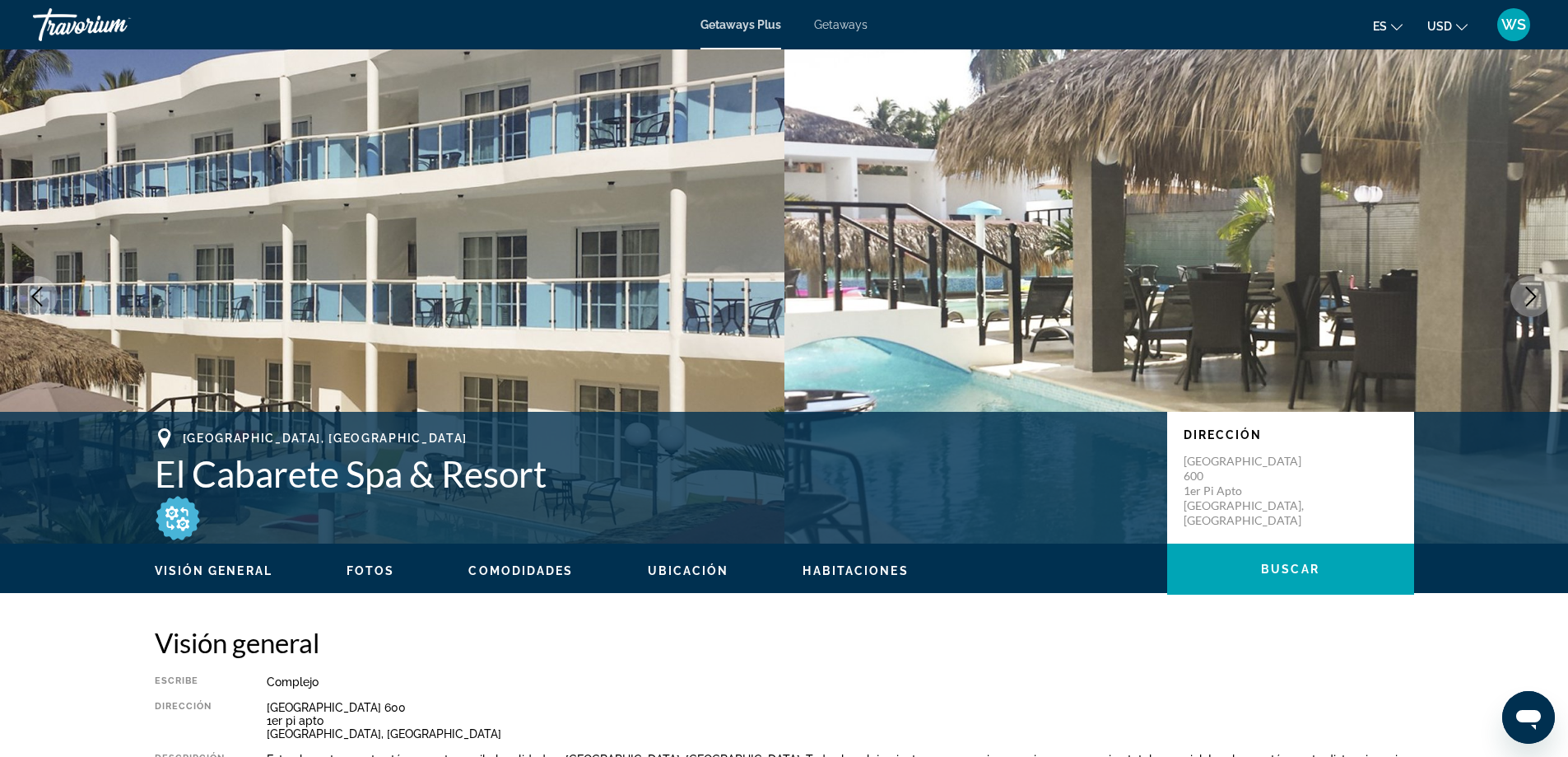
click at [1531, 301] on icon "Next image" at bounding box center [1532, 296] width 11 height 19
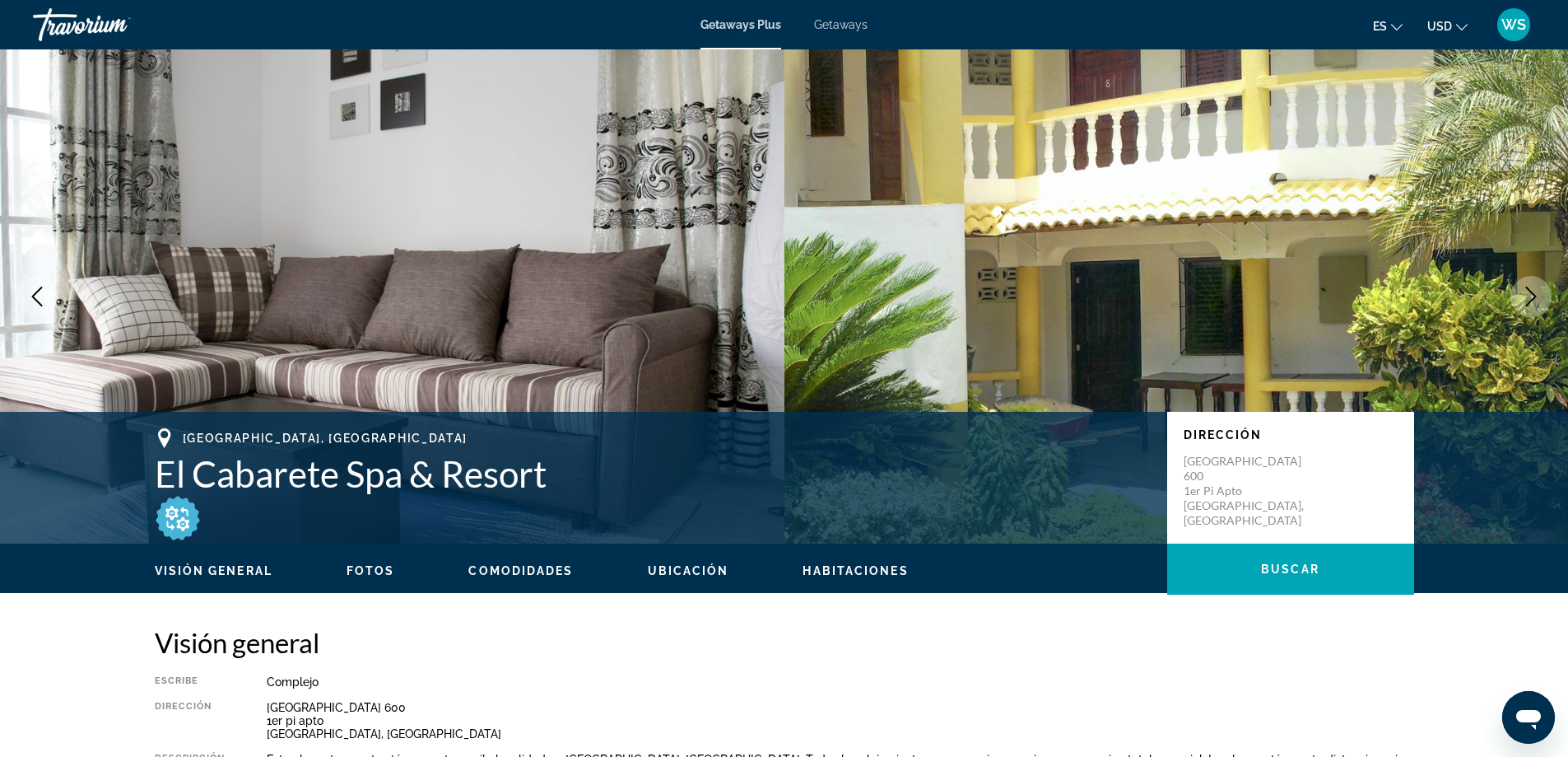
click at [1531, 301] on icon "Next image" at bounding box center [1532, 296] width 11 height 19
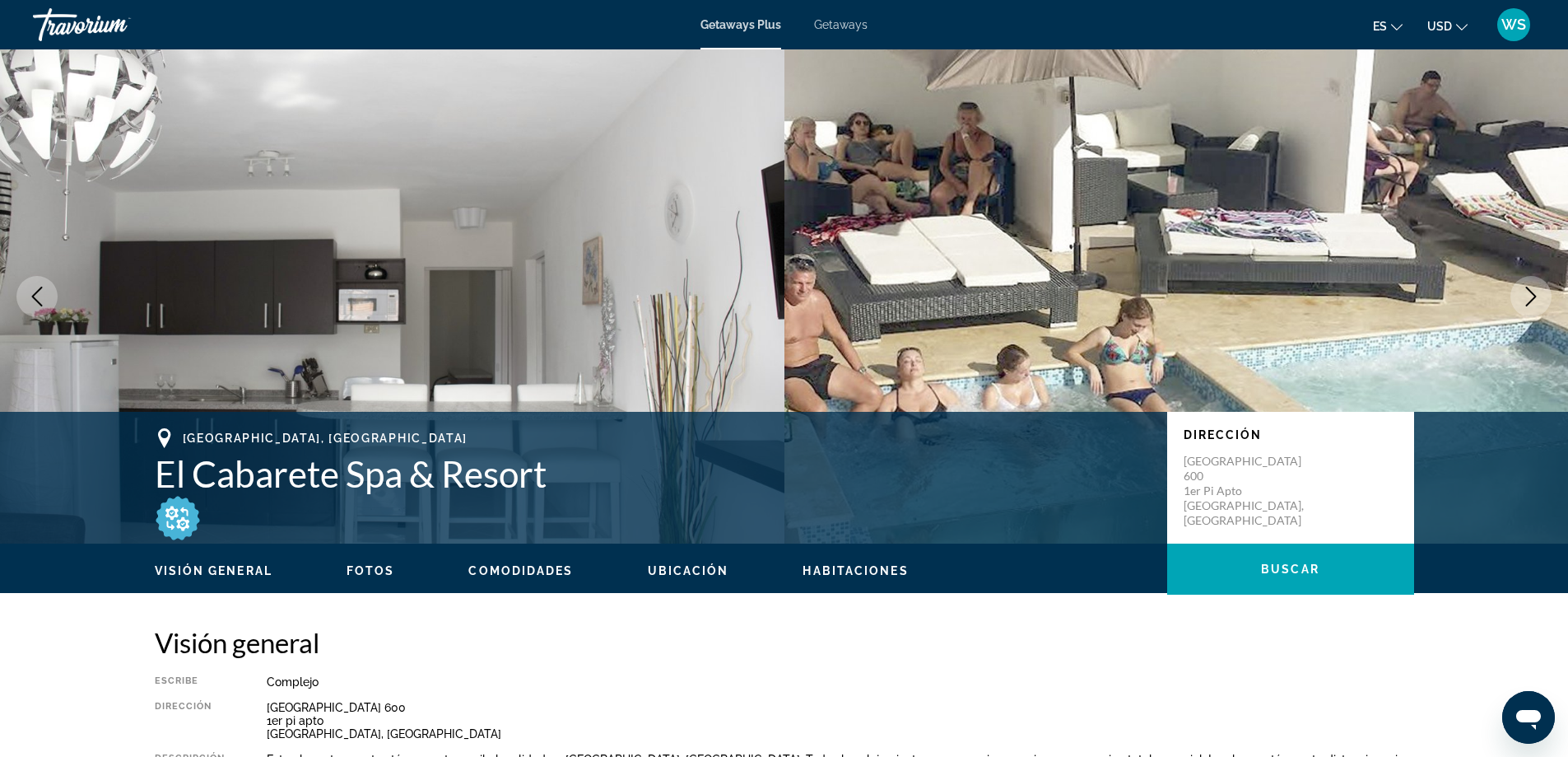
click at [1526, 305] on icon "Next image" at bounding box center [1530, 296] width 19 height 19
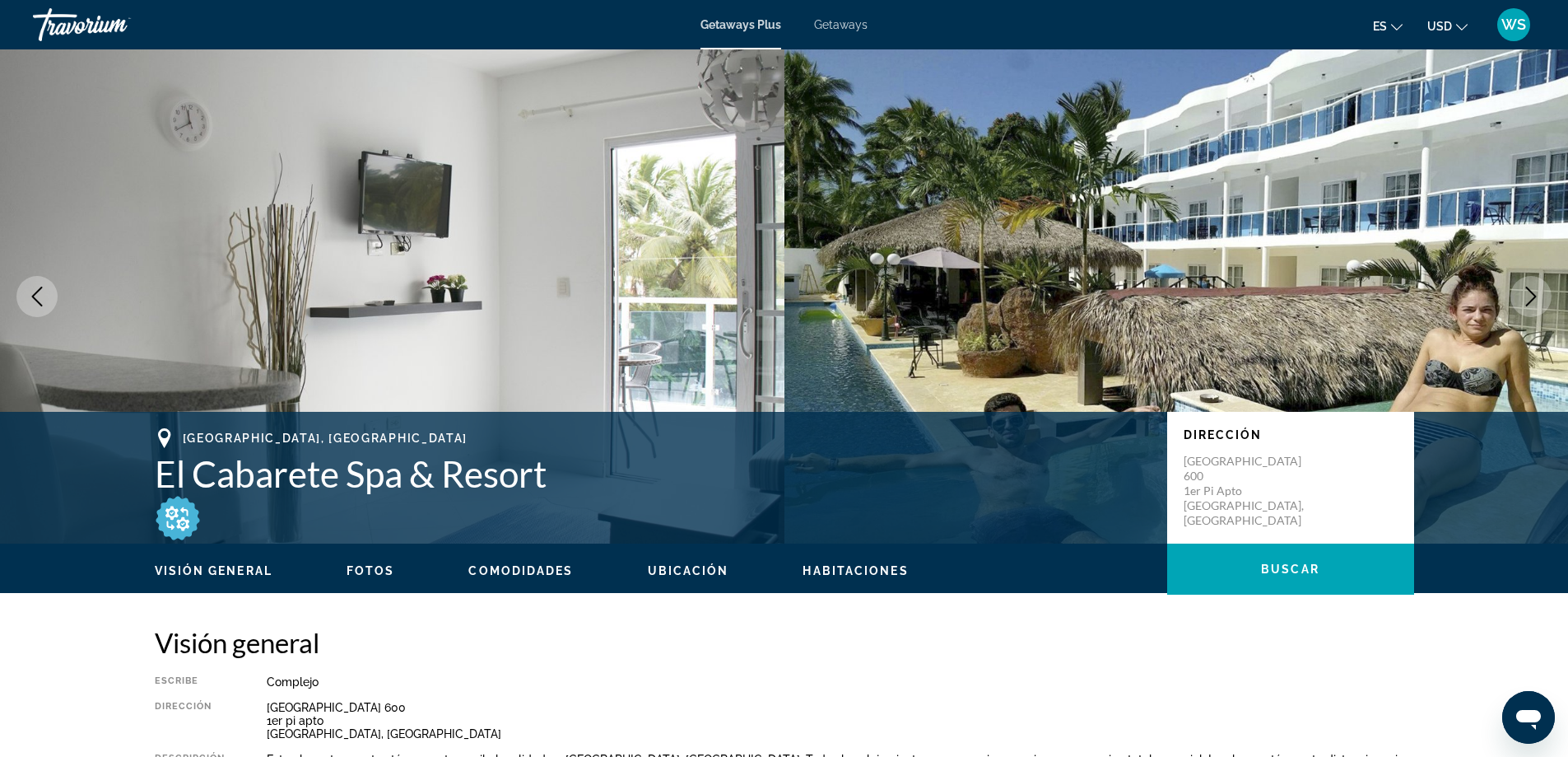
click at [1526, 305] on icon "Next image" at bounding box center [1530, 296] width 19 height 19
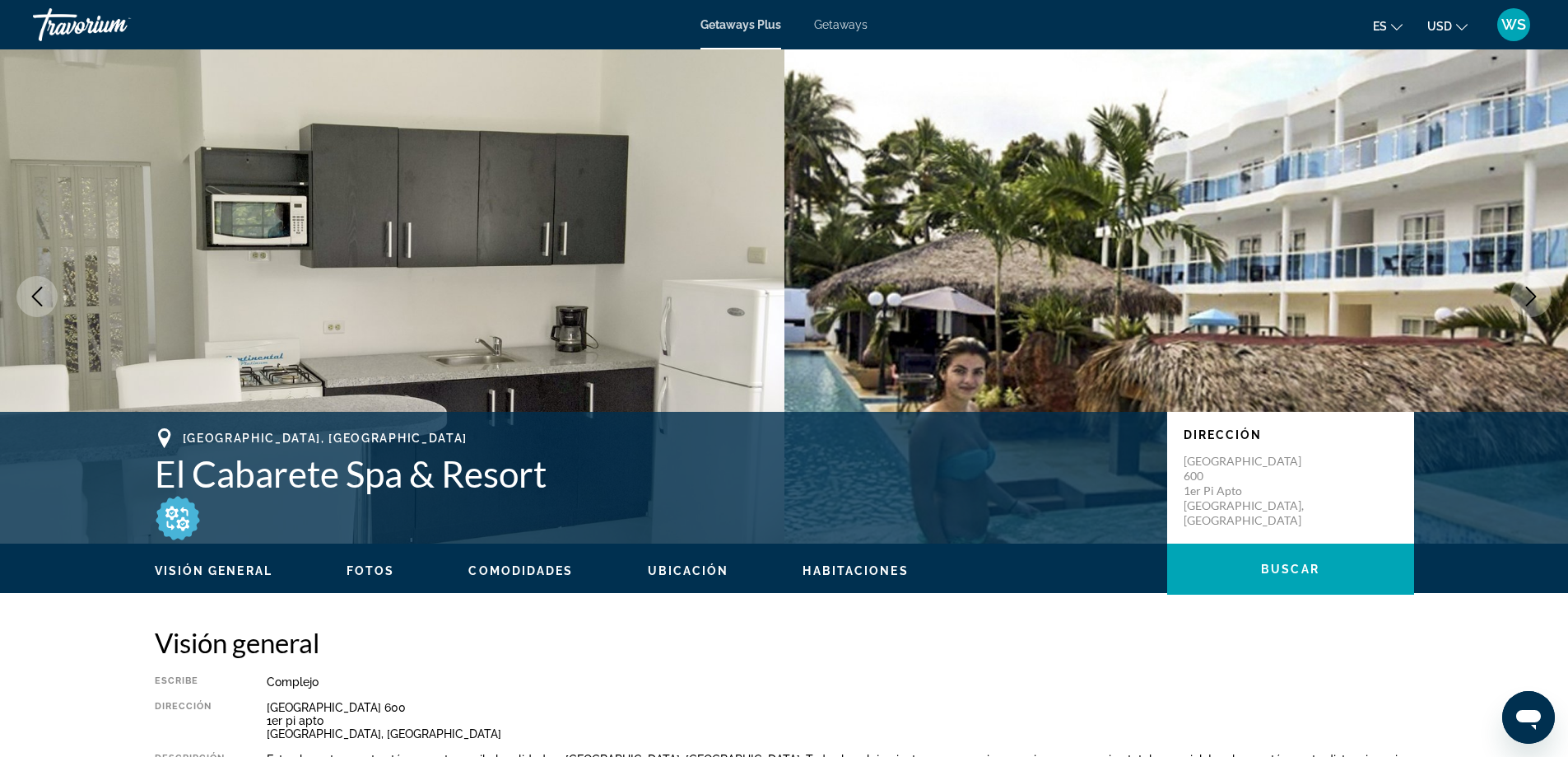
click at [1525, 305] on icon "Next image" at bounding box center [1530, 296] width 19 height 19
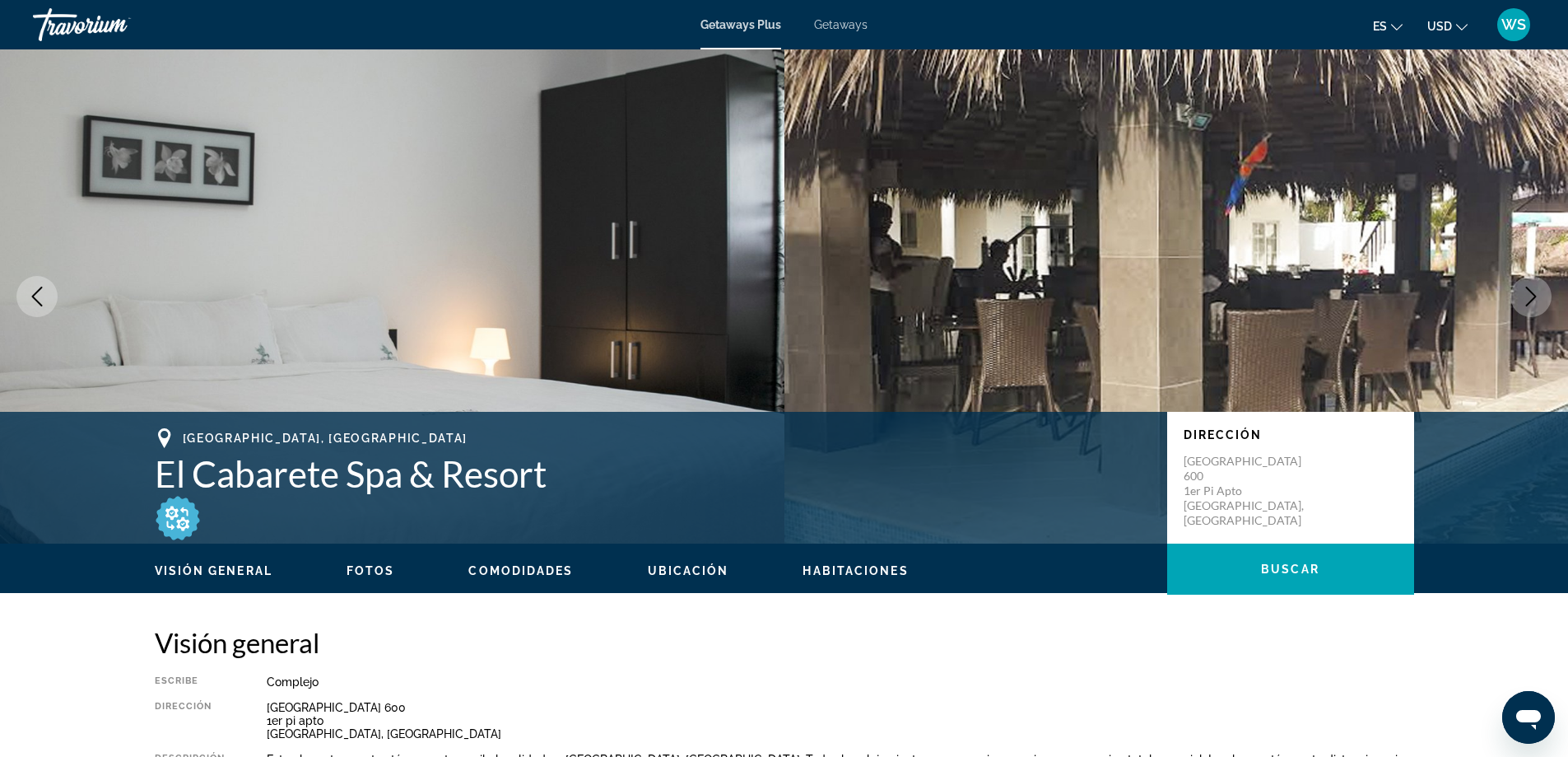
click at [1525, 305] on icon "Next image" at bounding box center [1530, 296] width 19 height 19
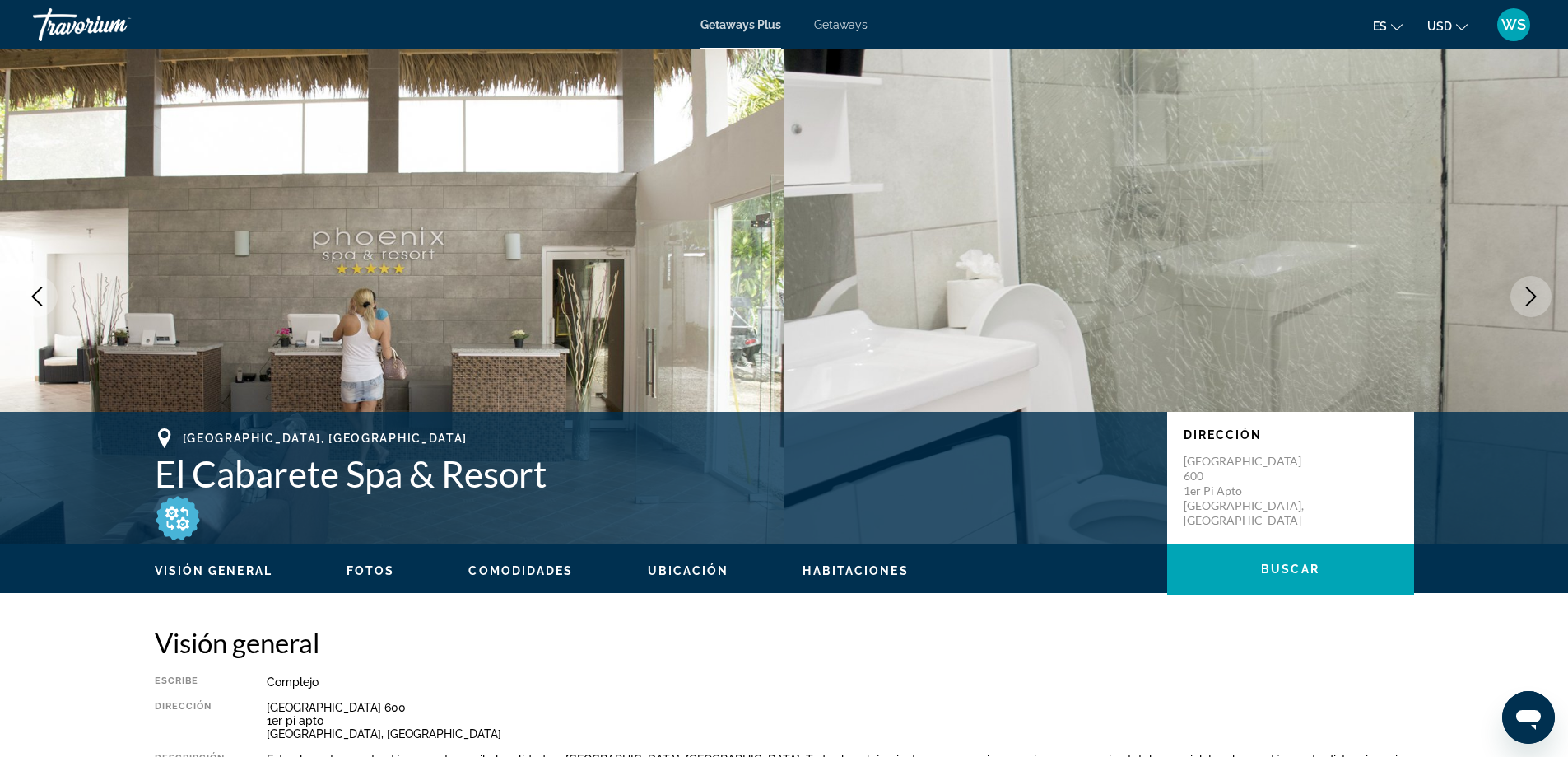
click at [1524, 305] on icon "Next image" at bounding box center [1530, 296] width 19 height 19
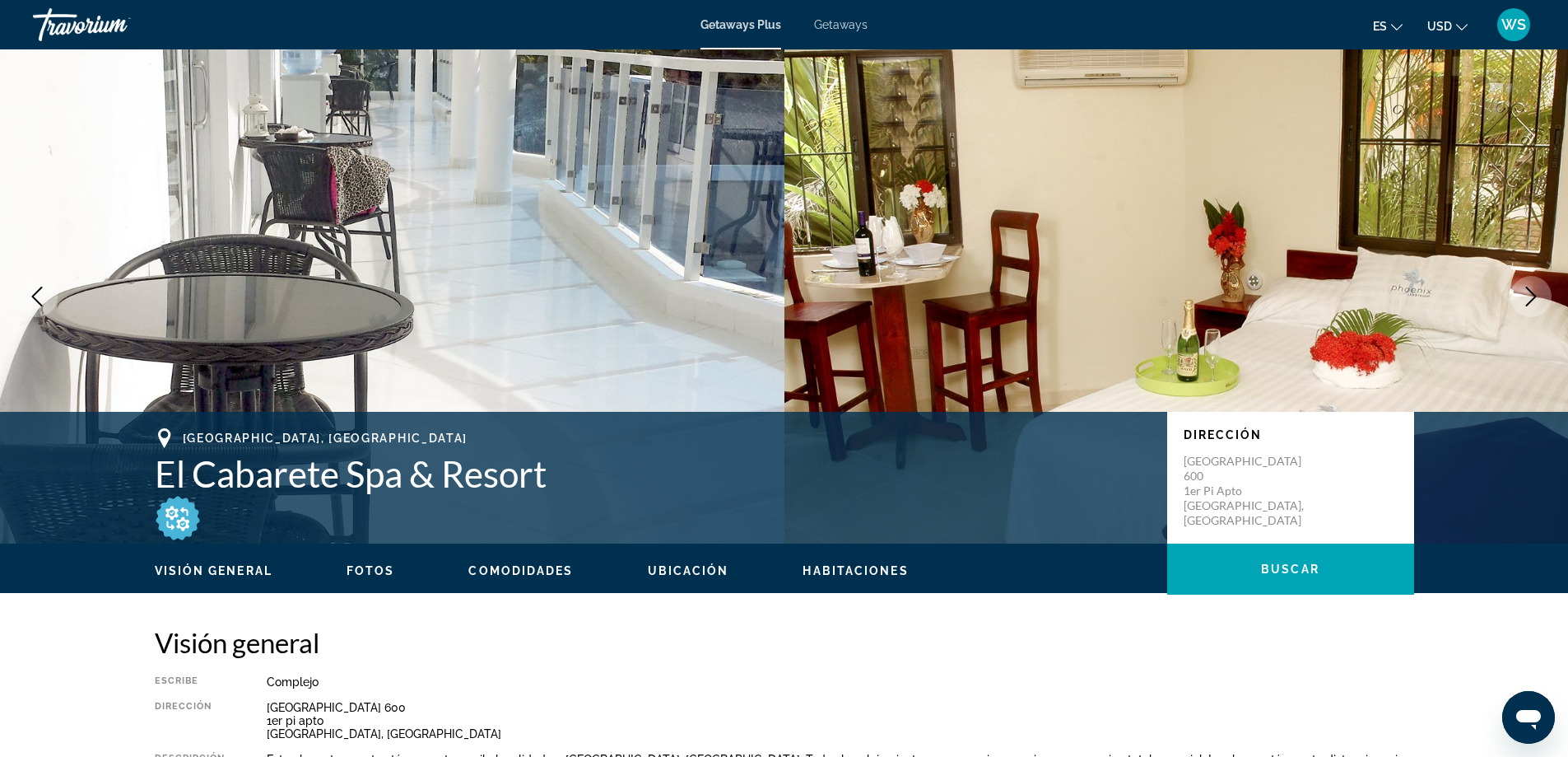
click at [44, 290] on icon "Previous image" at bounding box center [37, 296] width 19 height 19
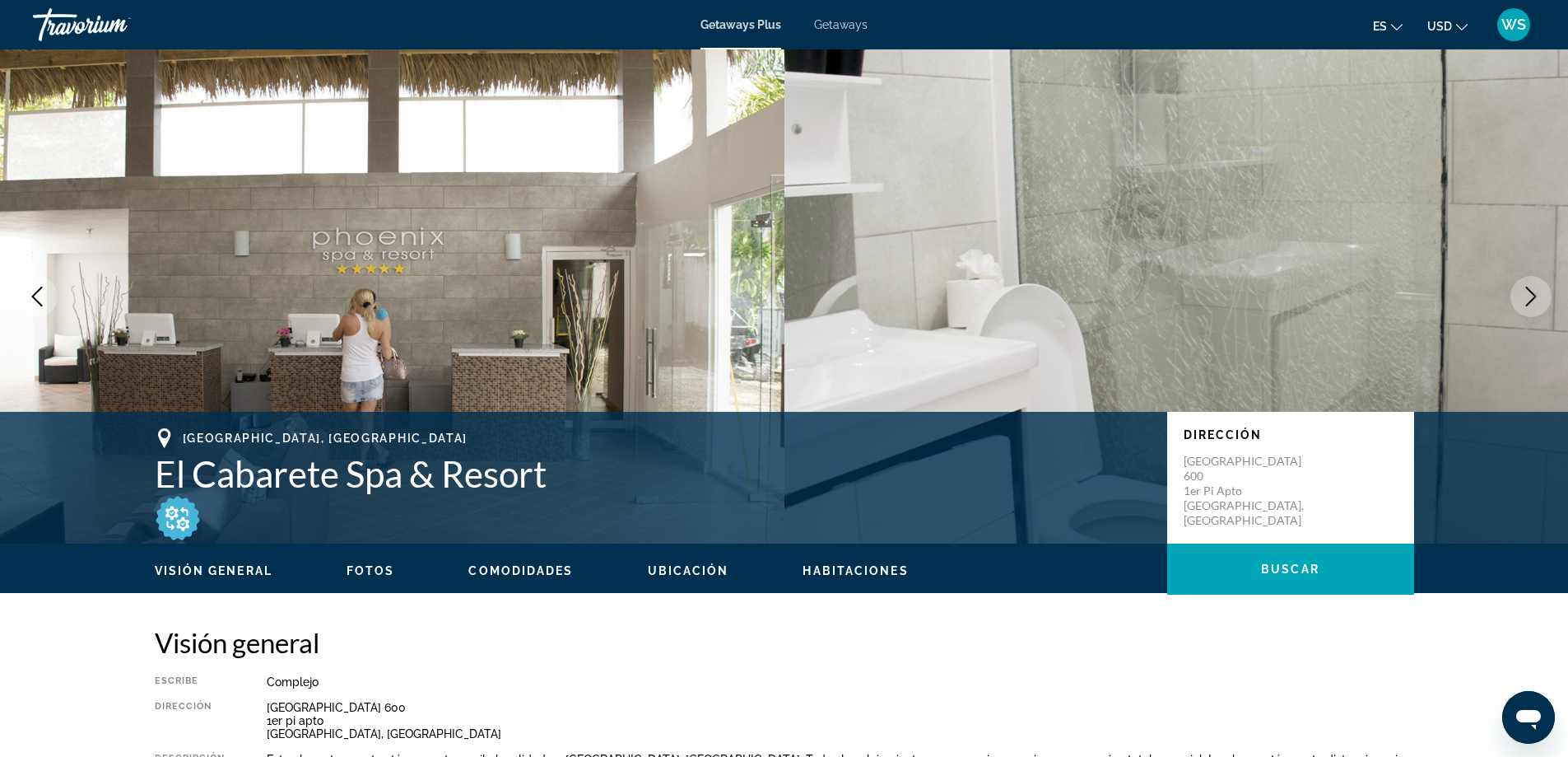
click at [1533, 301] on icon "Next image" at bounding box center [1530, 296] width 19 height 19
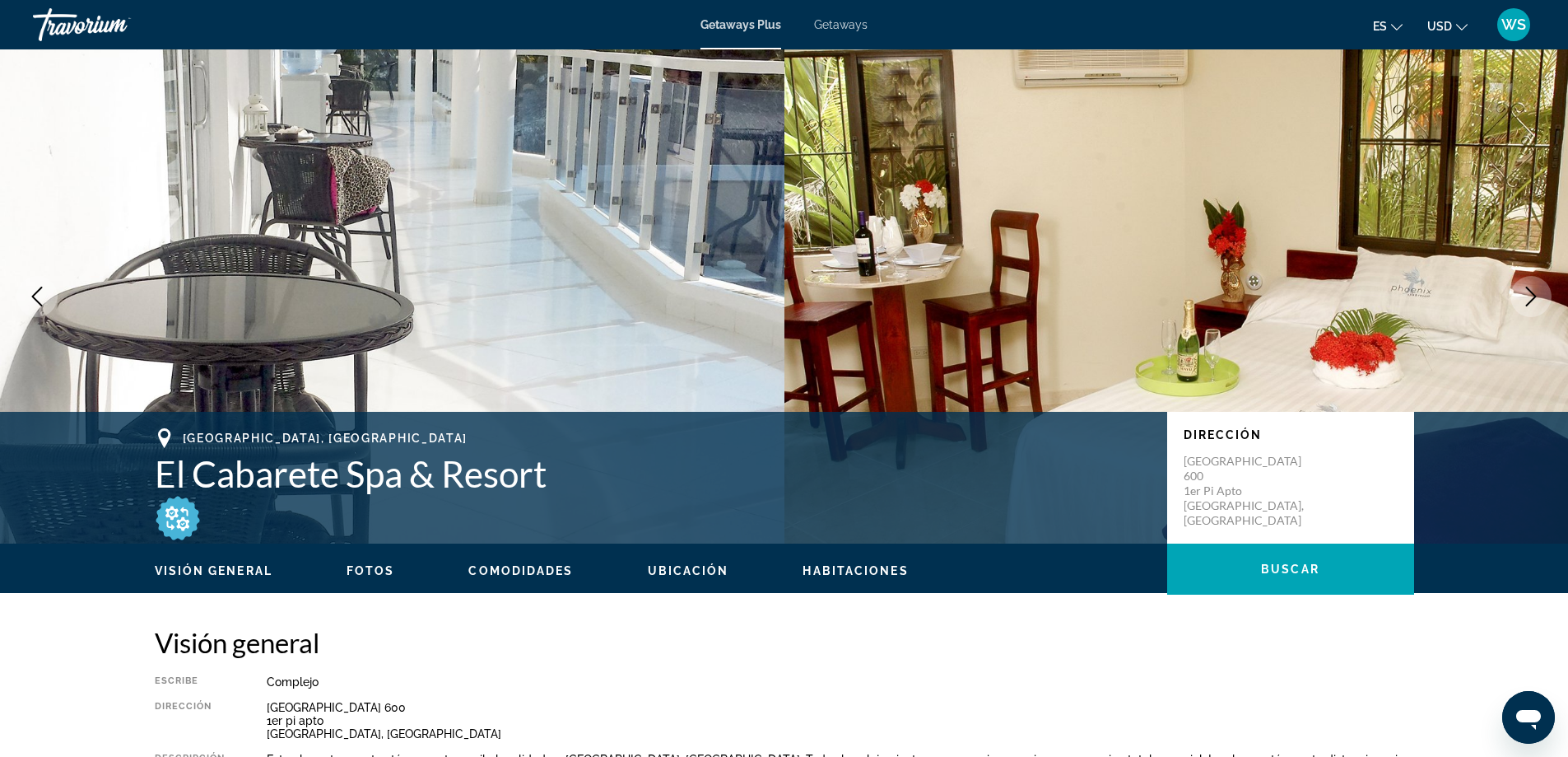
click at [1517, 301] on button "Next image" at bounding box center [1531, 297] width 41 height 41
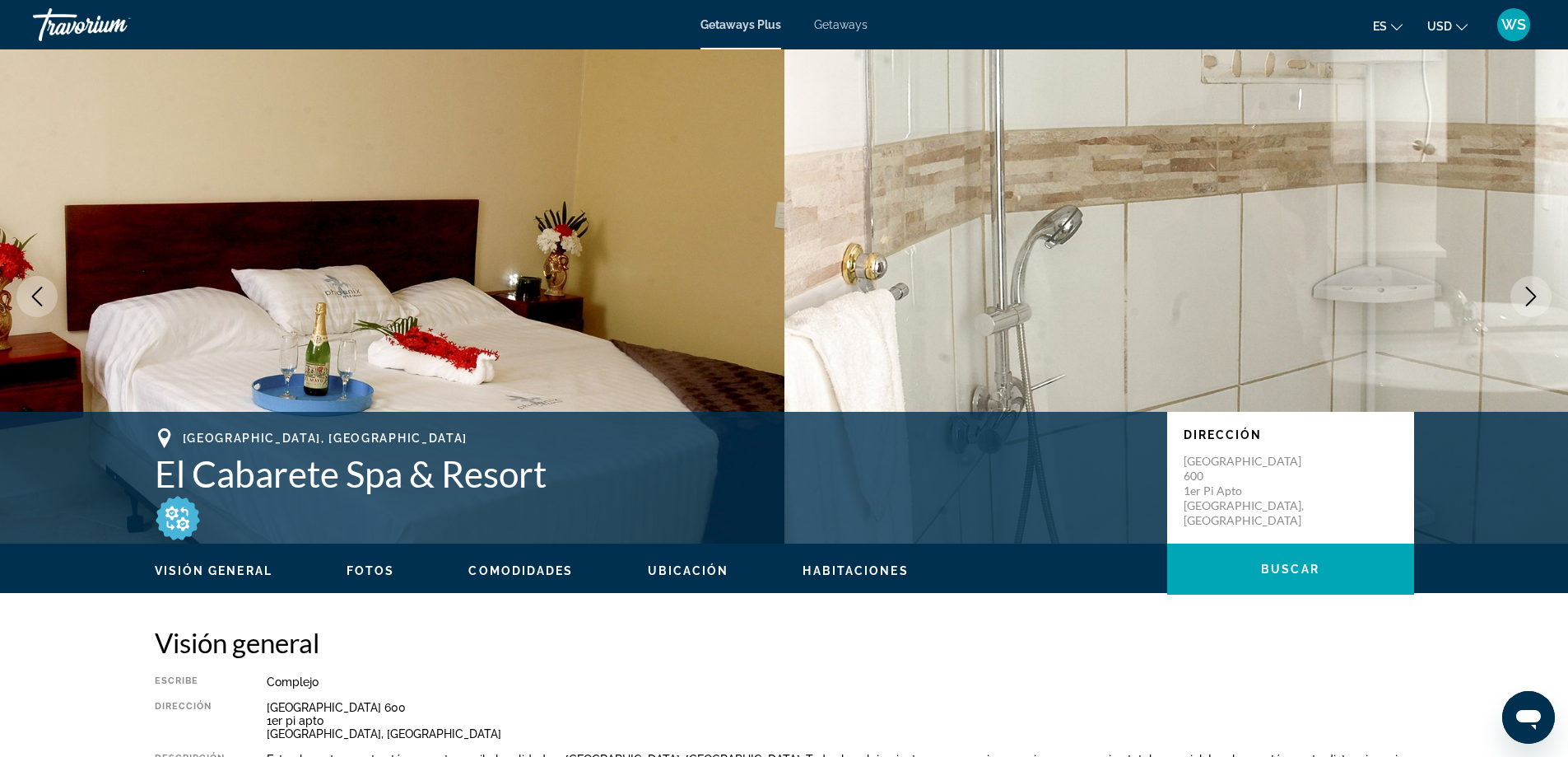
click at [1513, 302] on button "Next image" at bounding box center [1531, 297] width 41 height 41
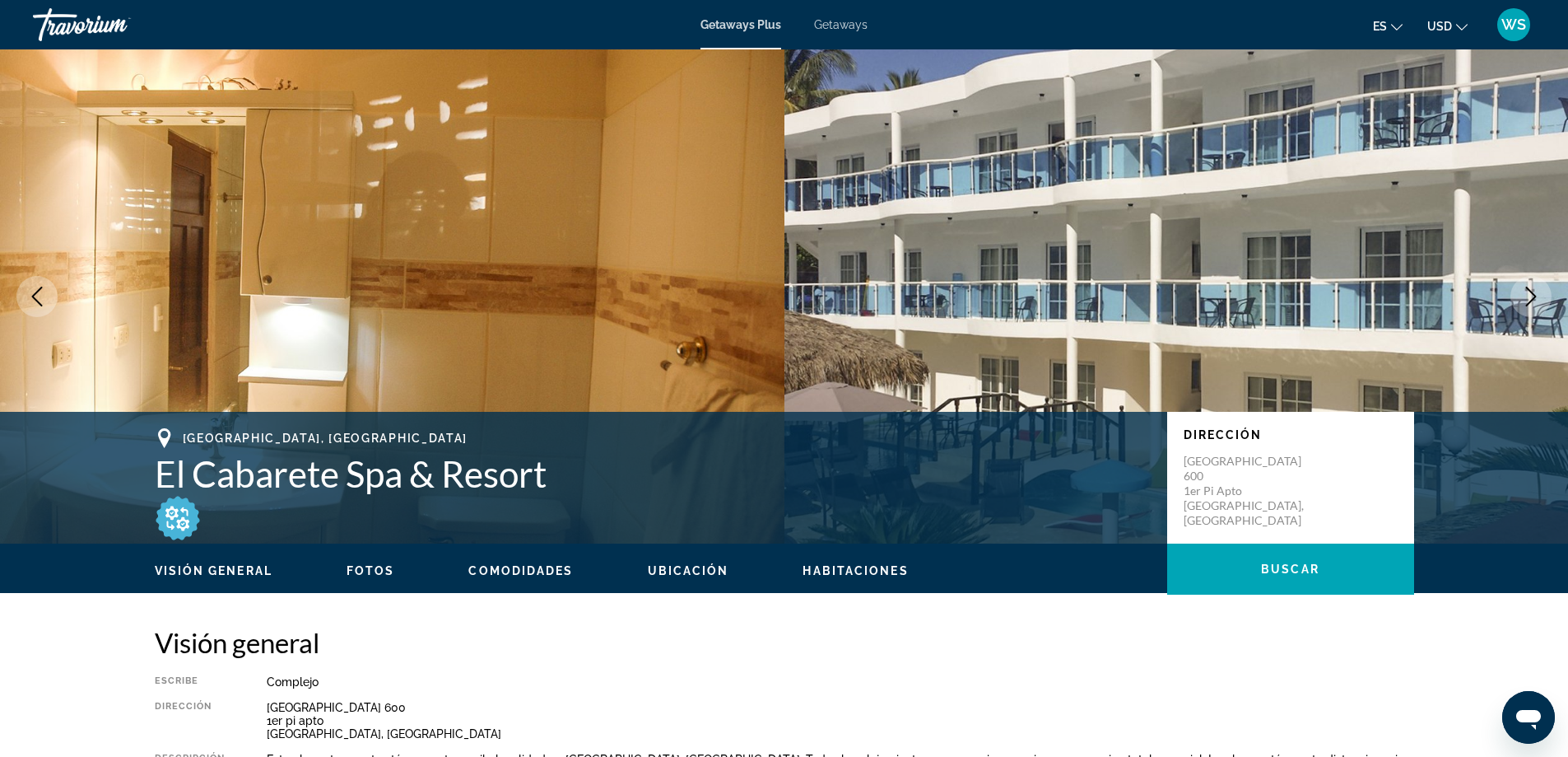
click at [1526, 301] on icon "Next image" at bounding box center [1530, 296] width 19 height 19
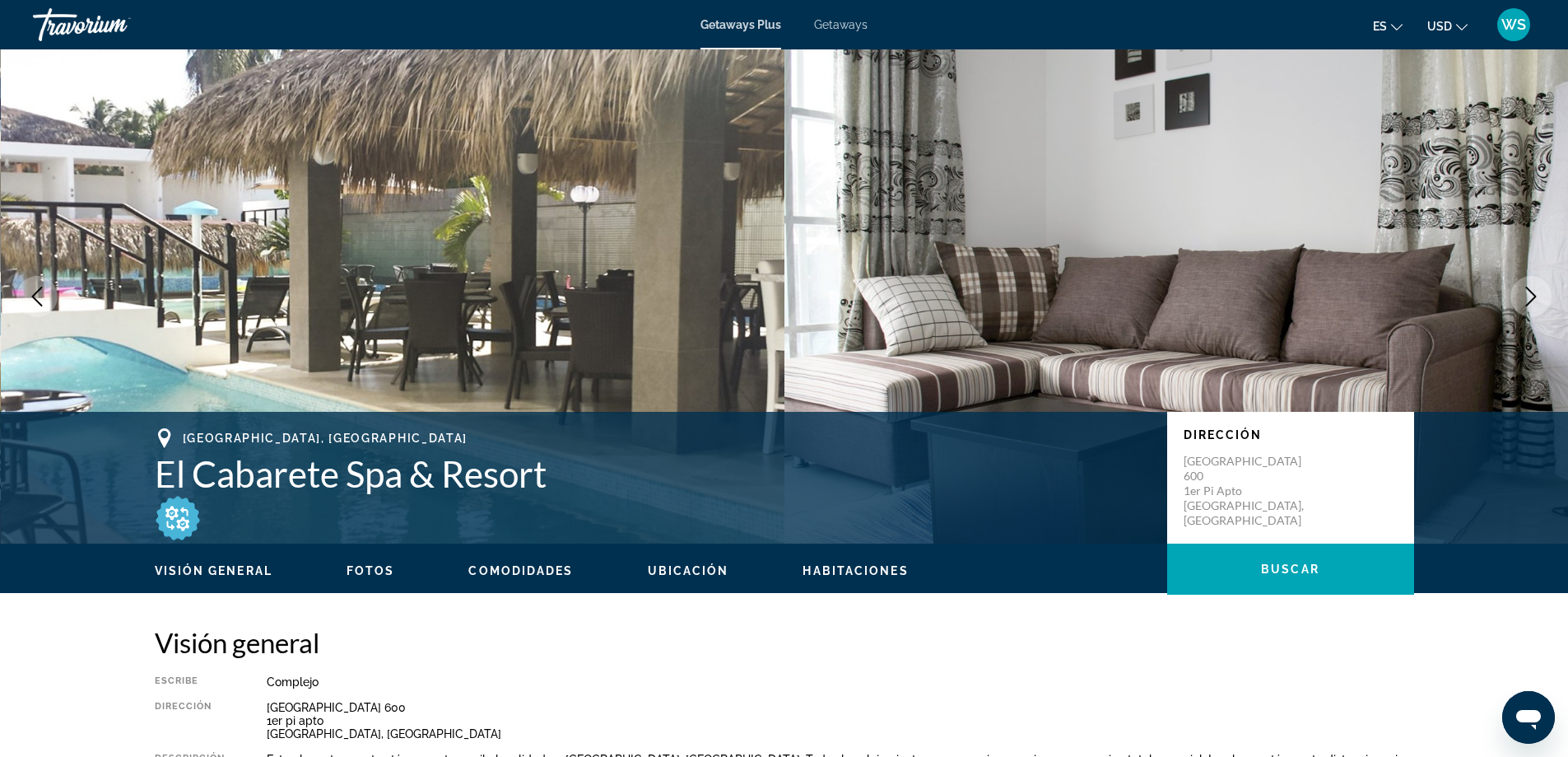
click at [1526, 301] on icon "Next image" at bounding box center [1530, 296] width 19 height 19
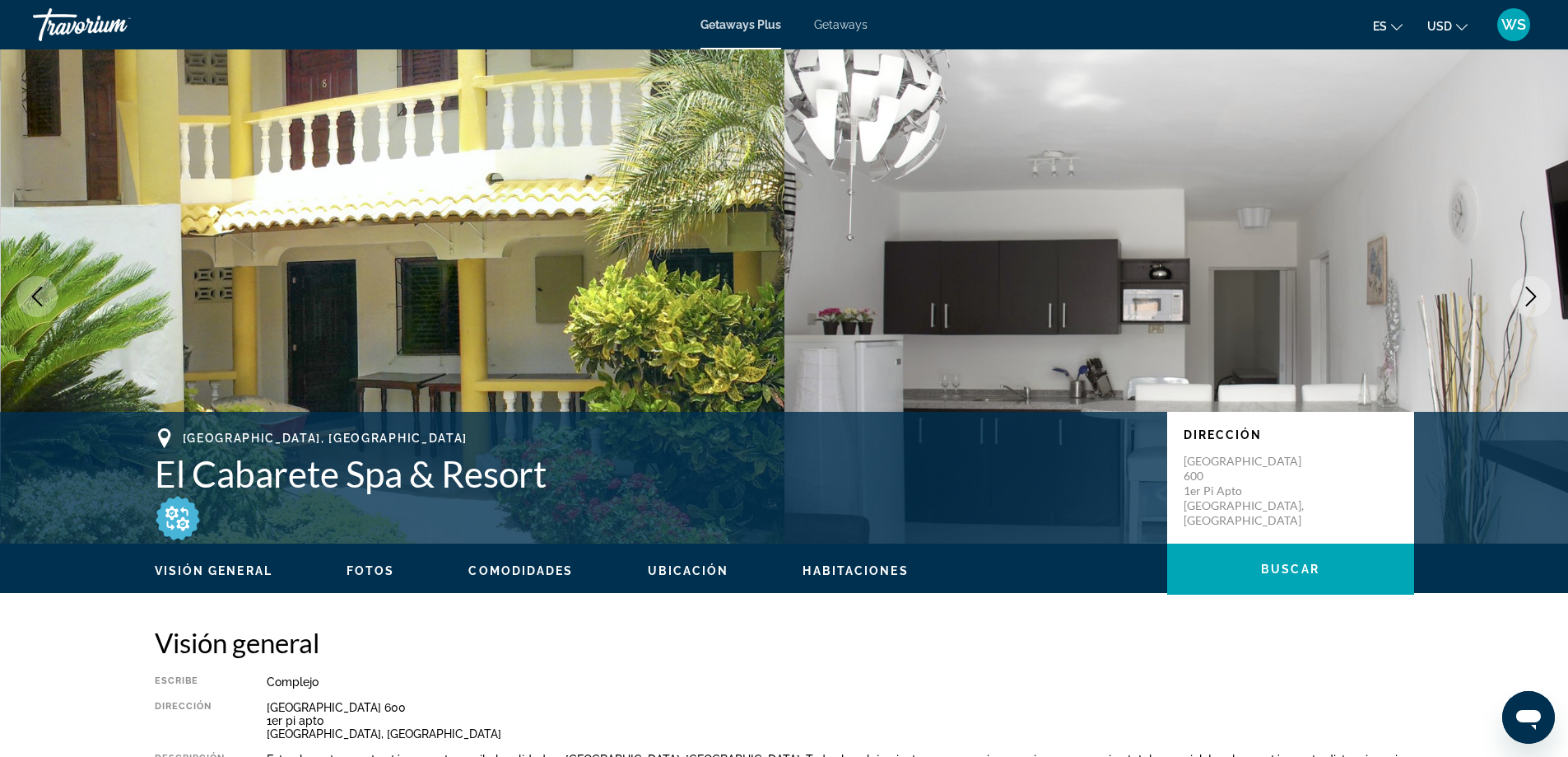
click at [1526, 301] on icon "Next image" at bounding box center [1530, 296] width 19 height 19
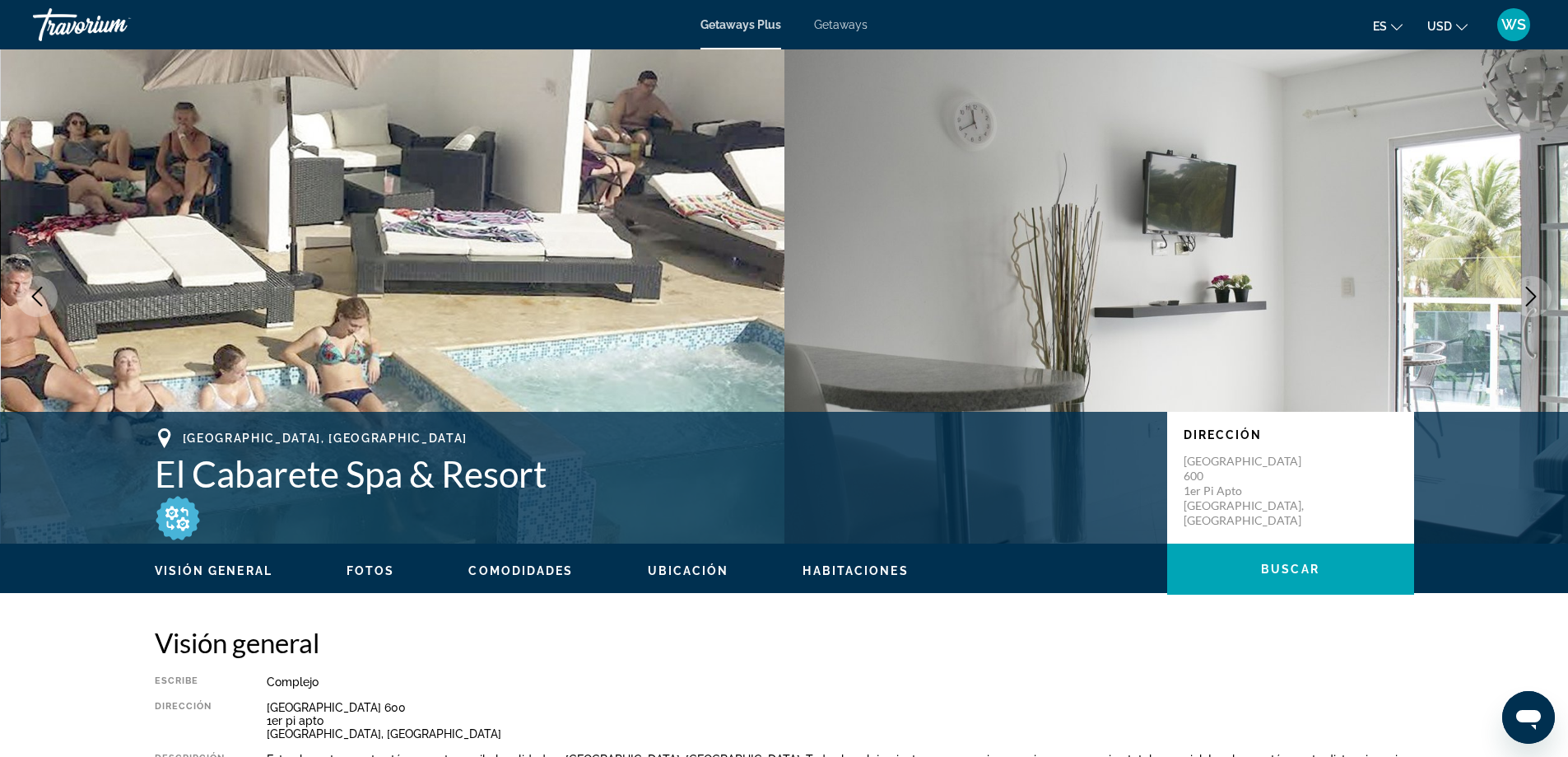
click at [1522, 302] on icon "Next image" at bounding box center [1530, 296] width 19 height 19
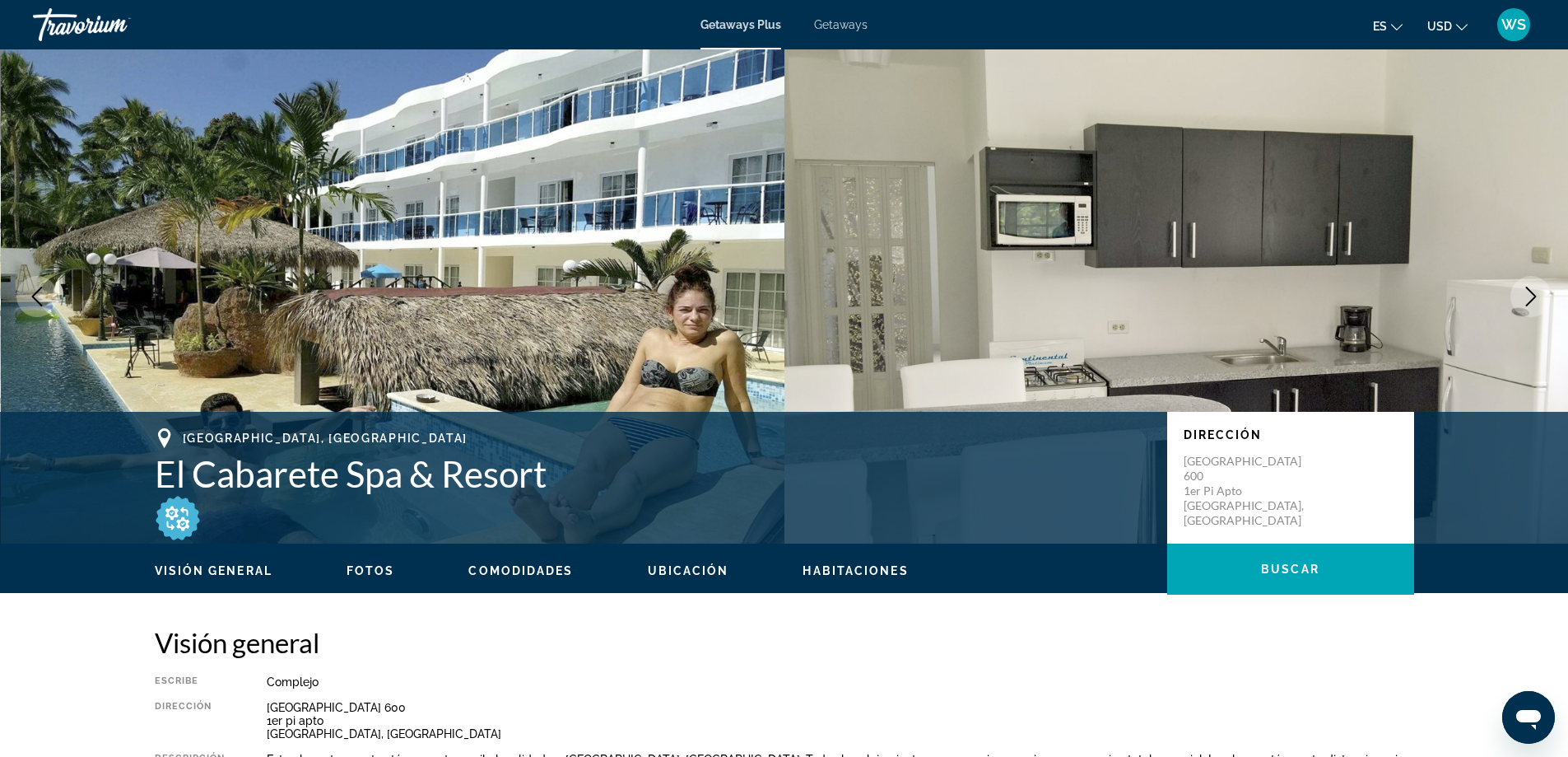
click at [1522, 302] on icon "Next image" at bounding box center [1530, 296] width 19 height 19
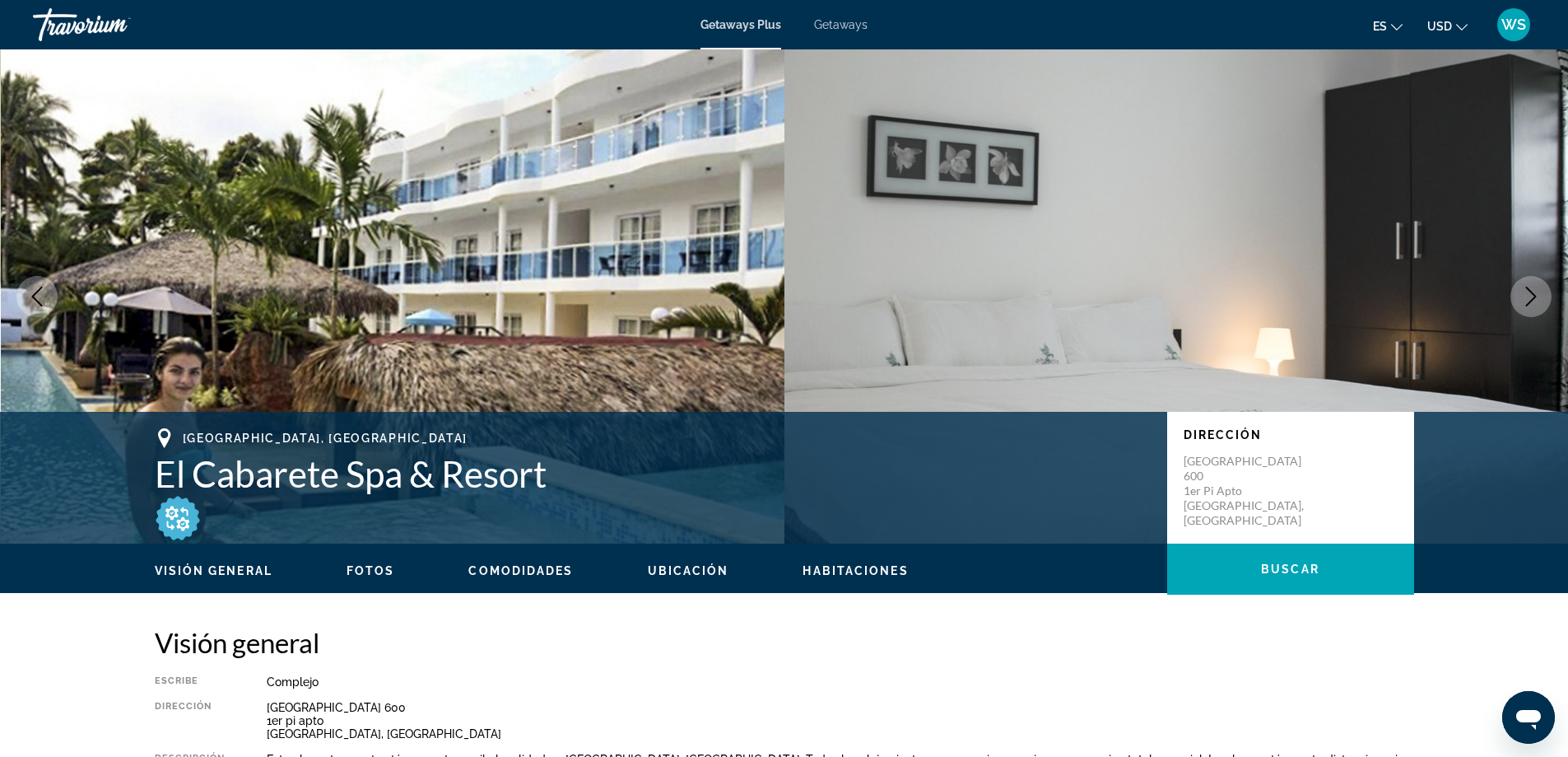
click at [1521, 301] on icon "Next image" at bounding box center [1530, 296] width 19 height 19
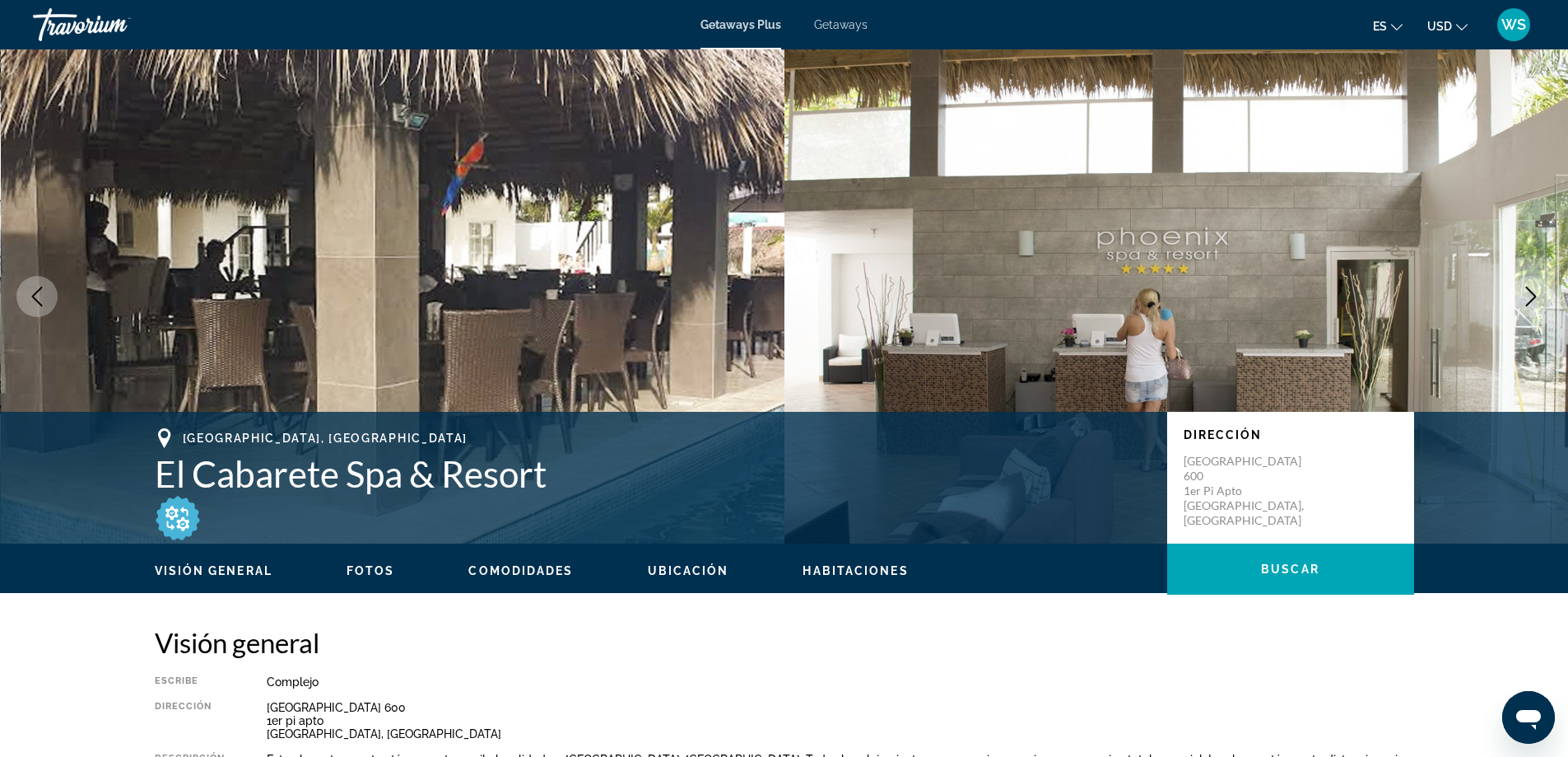
click at [1521, 300] on button "Next image" at bounding box center [1531, 297] width 41 height 41
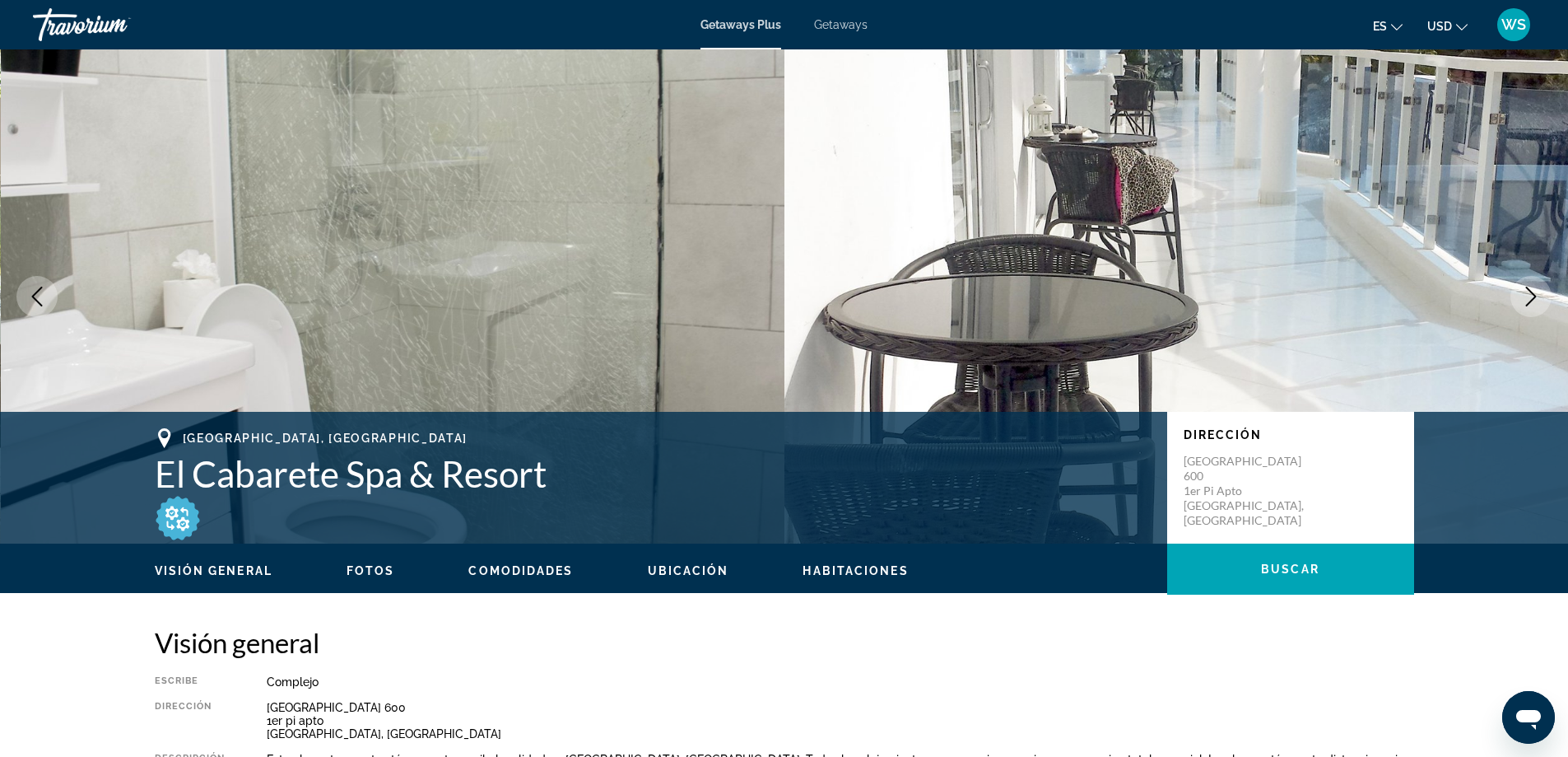
click at [1519, 300] on button "Next image" at bounding box center [1531, 297] width 41 height 41
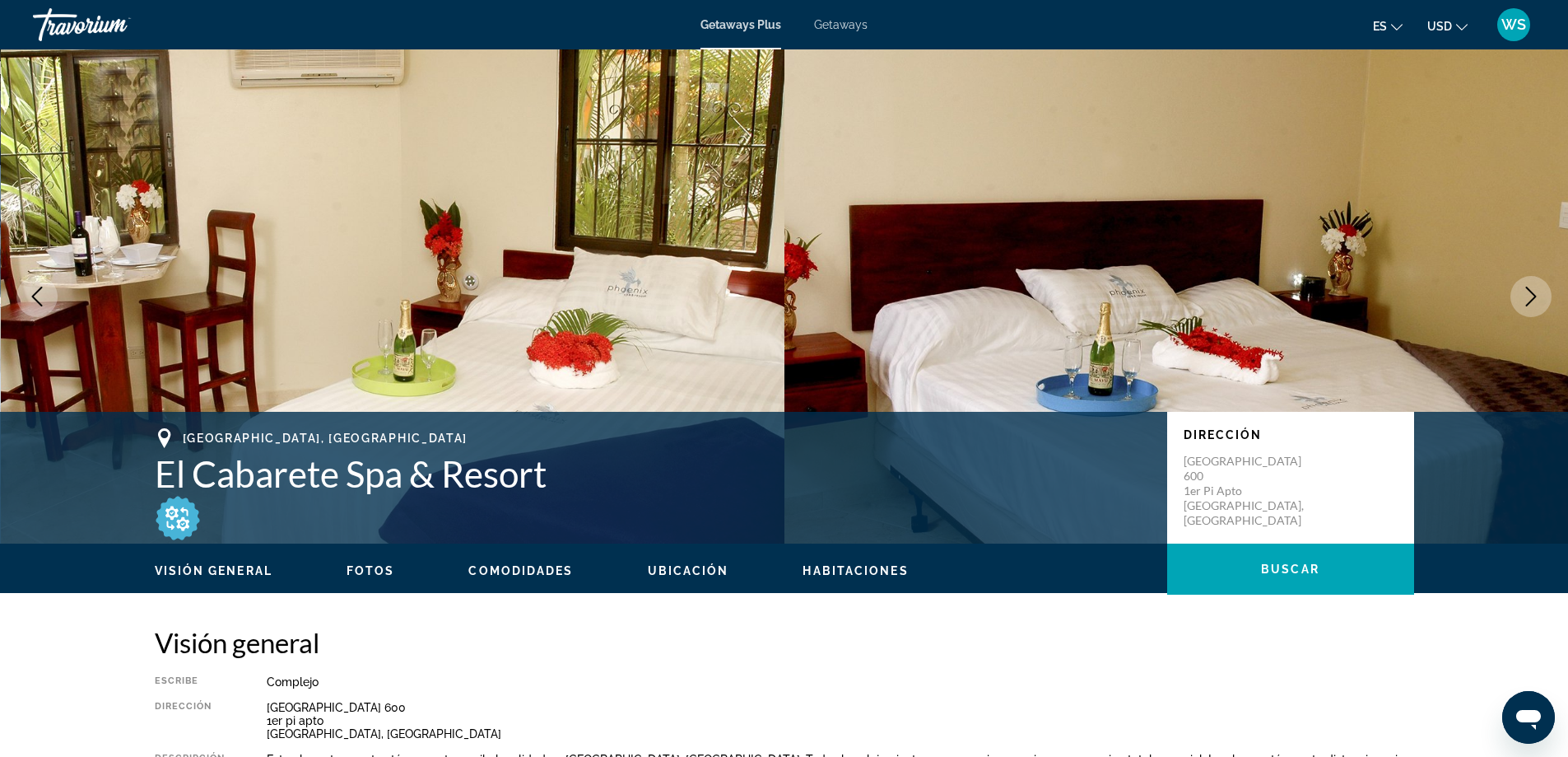
click at [1518, 300] on button "Next image" at bounding box center [1531, 297] width 41 height 41
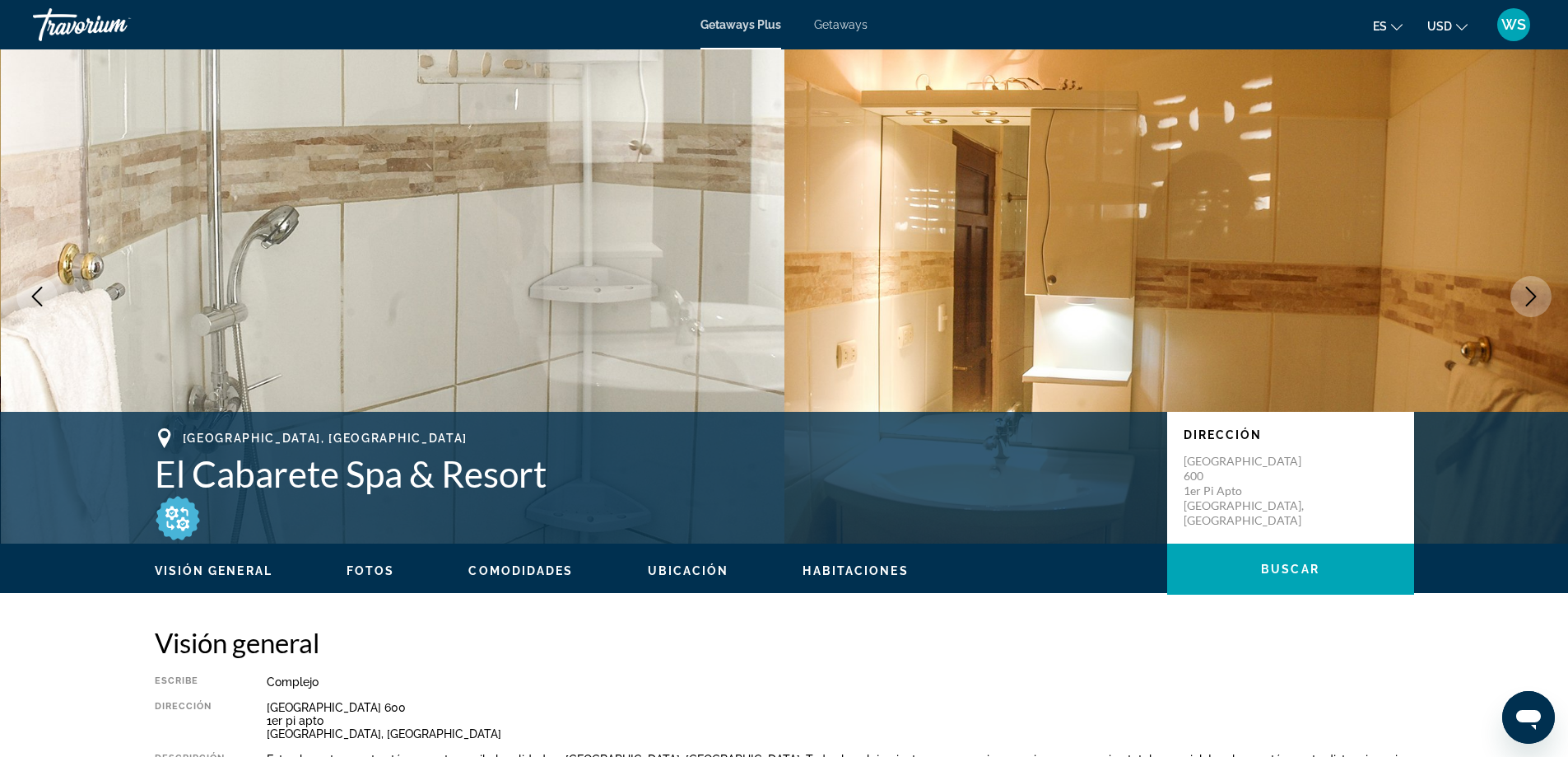
click at [1526, 299] on icon "Next image" at bounding box center [1530, 296] width 19 height 19
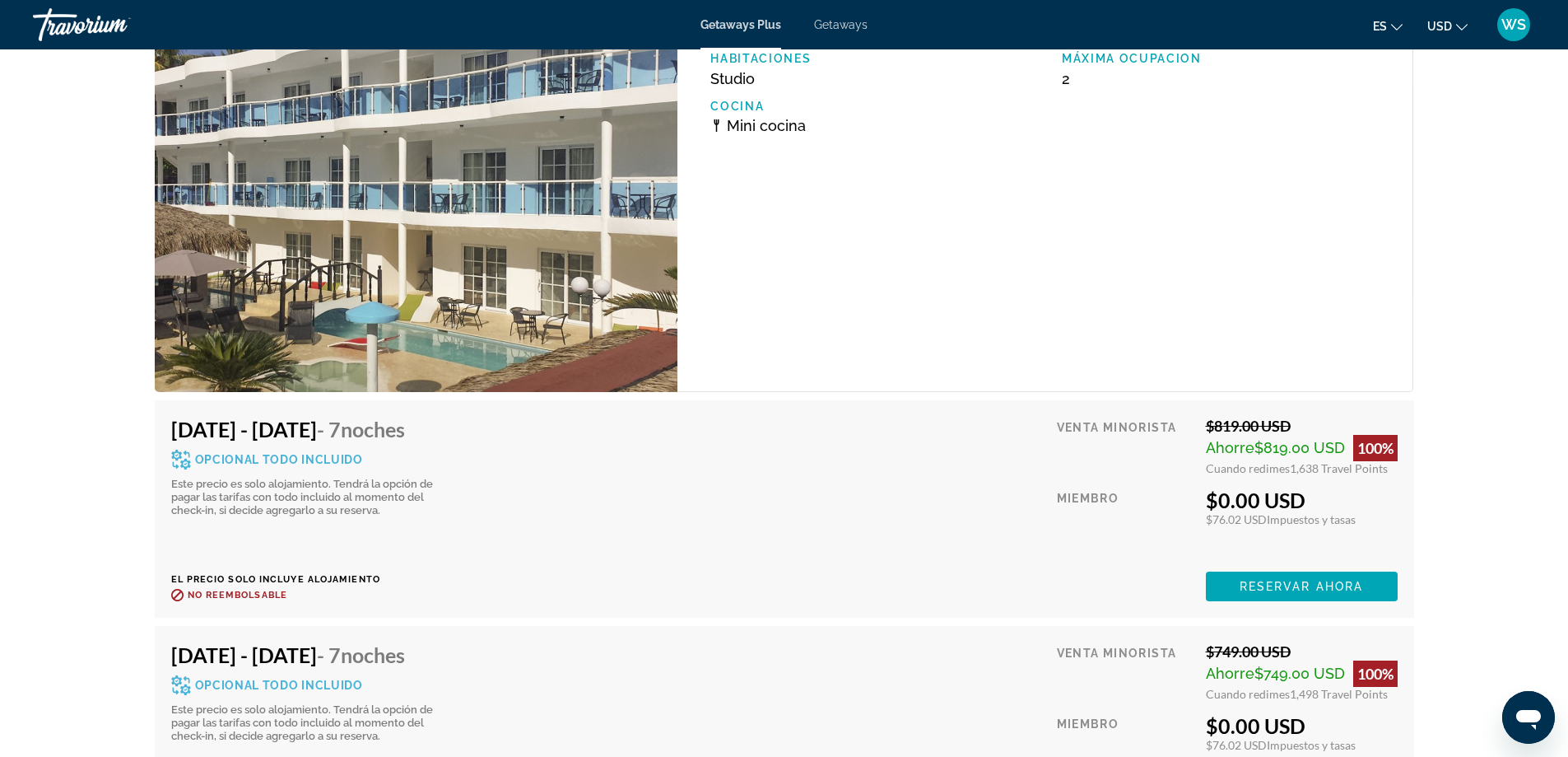
scroll to position [3277, 0]
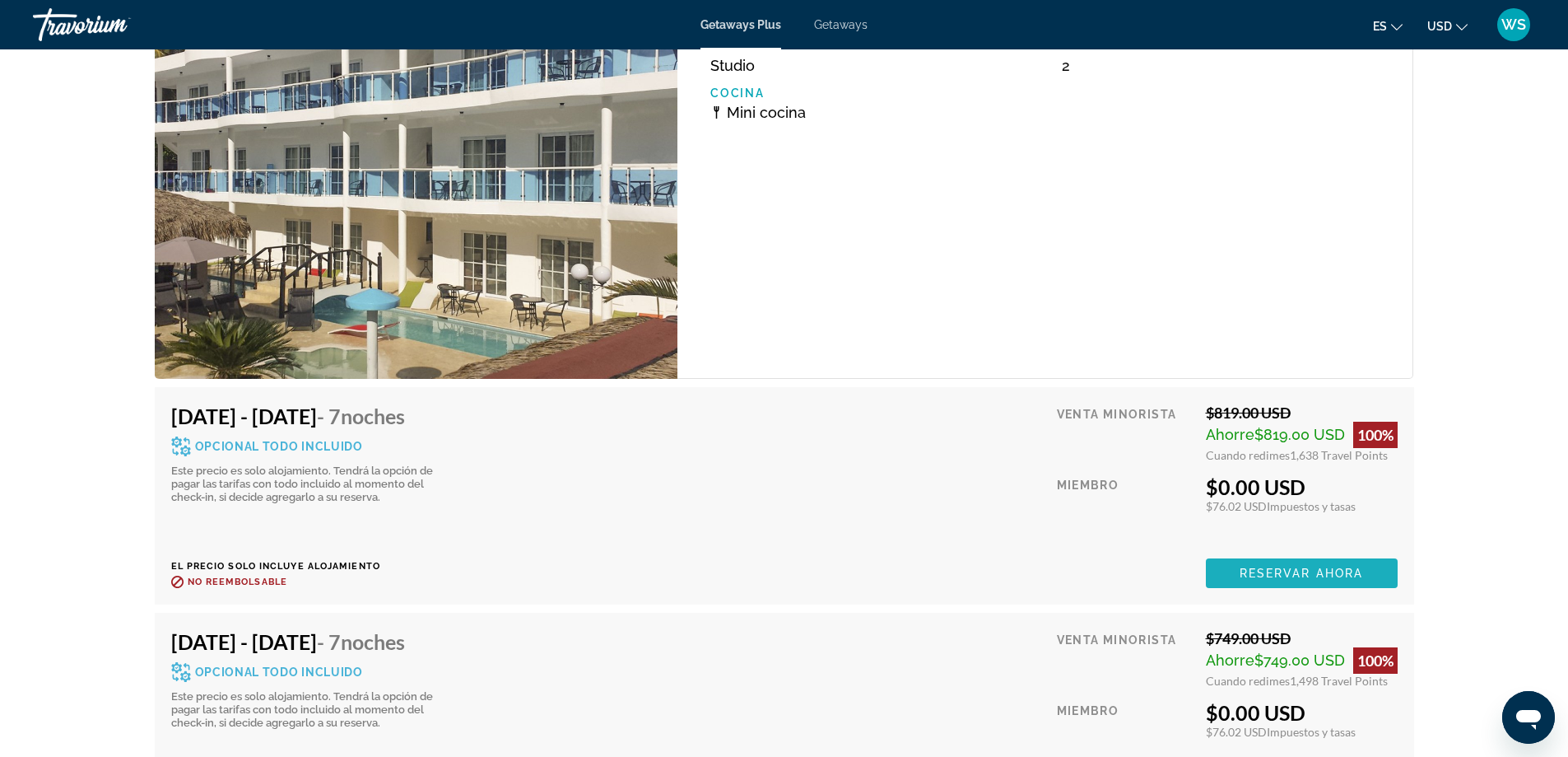
click at [1295, 566] on span "Reservar ahora" at bounding box center [1302, 573] width 123 height 13
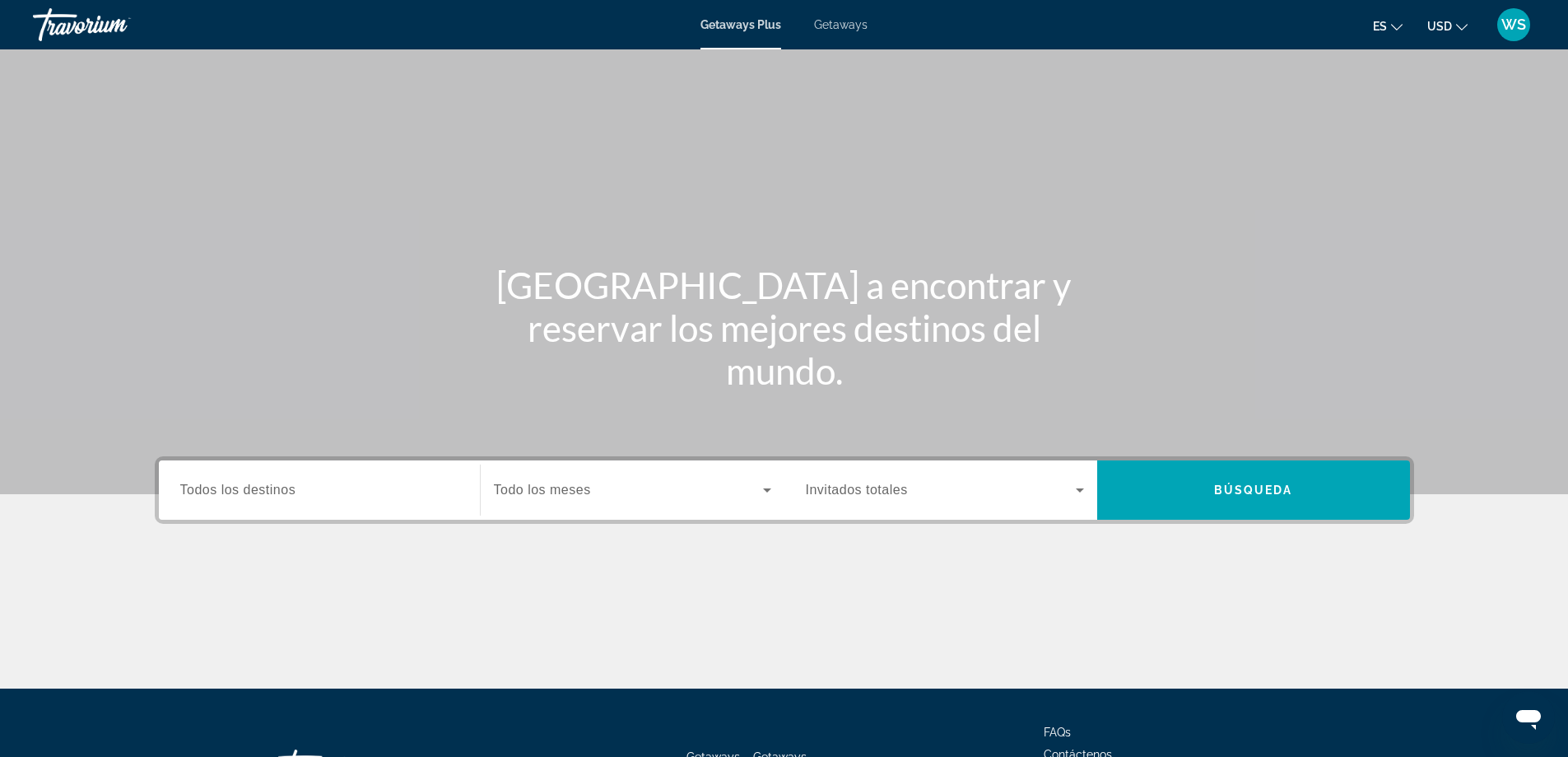
click at [1512, 28] on span "WS" at bounding box center [1514, 25] width 25 height 17
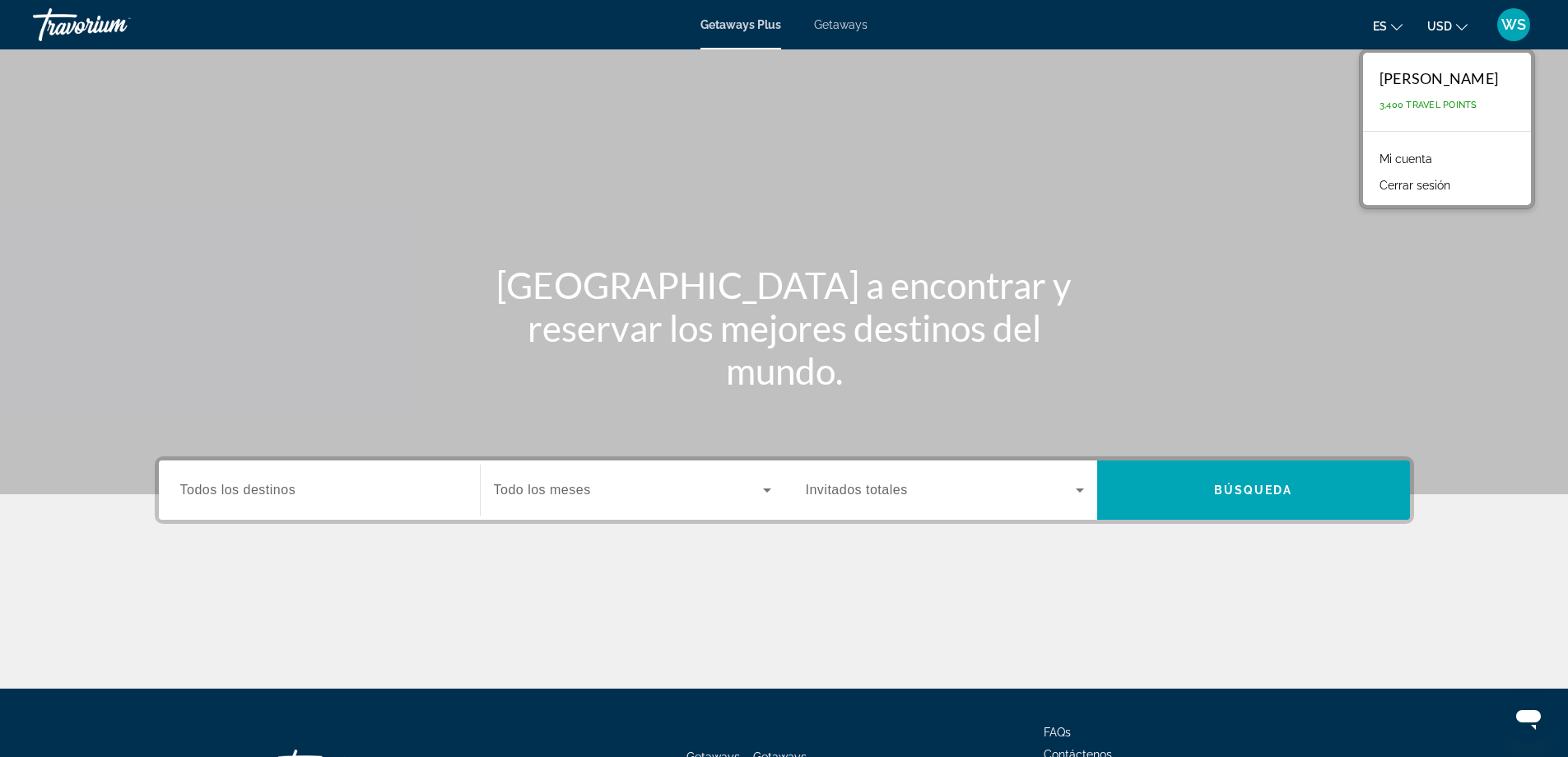
click at [1377, 159] on link "Mi cuenta" at bounding box center [1406, 158] width 69 height 21
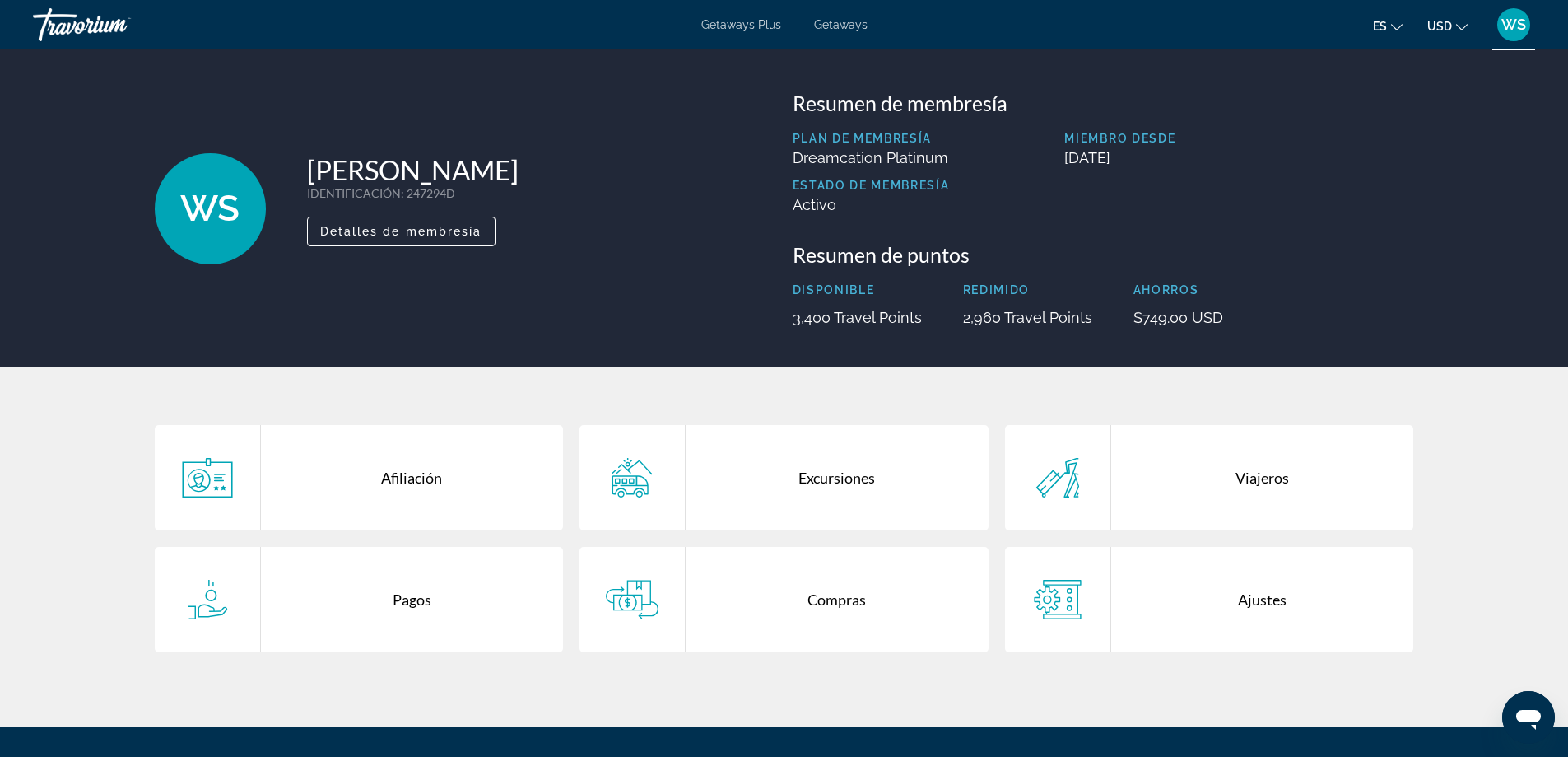
click at [850, 477] on div "Excursiones" at bounding box center [837, 477] width 303 height 105
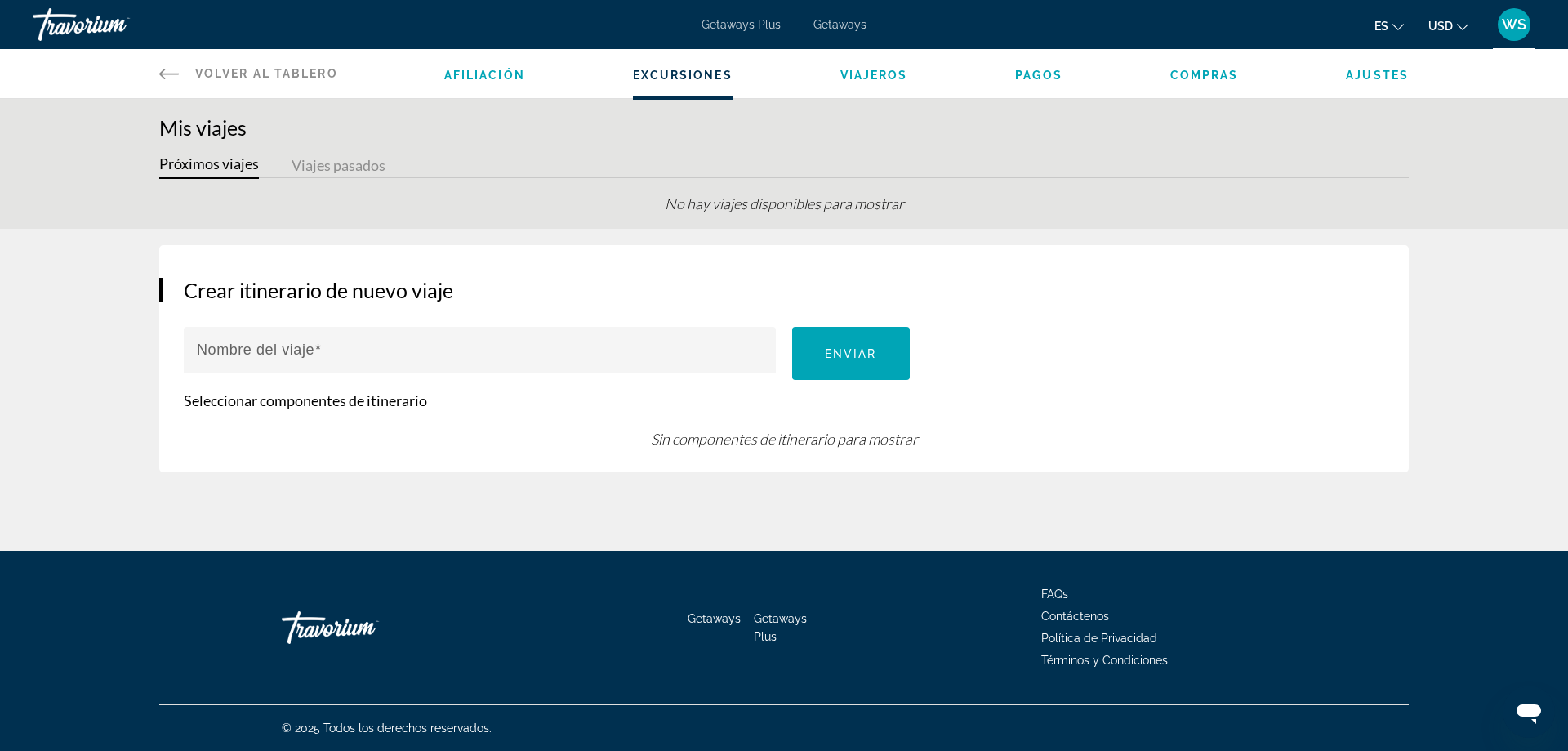
click at [1032, 76] on span "Pagos" at bounding box center [1038, 75] width 47 height 13
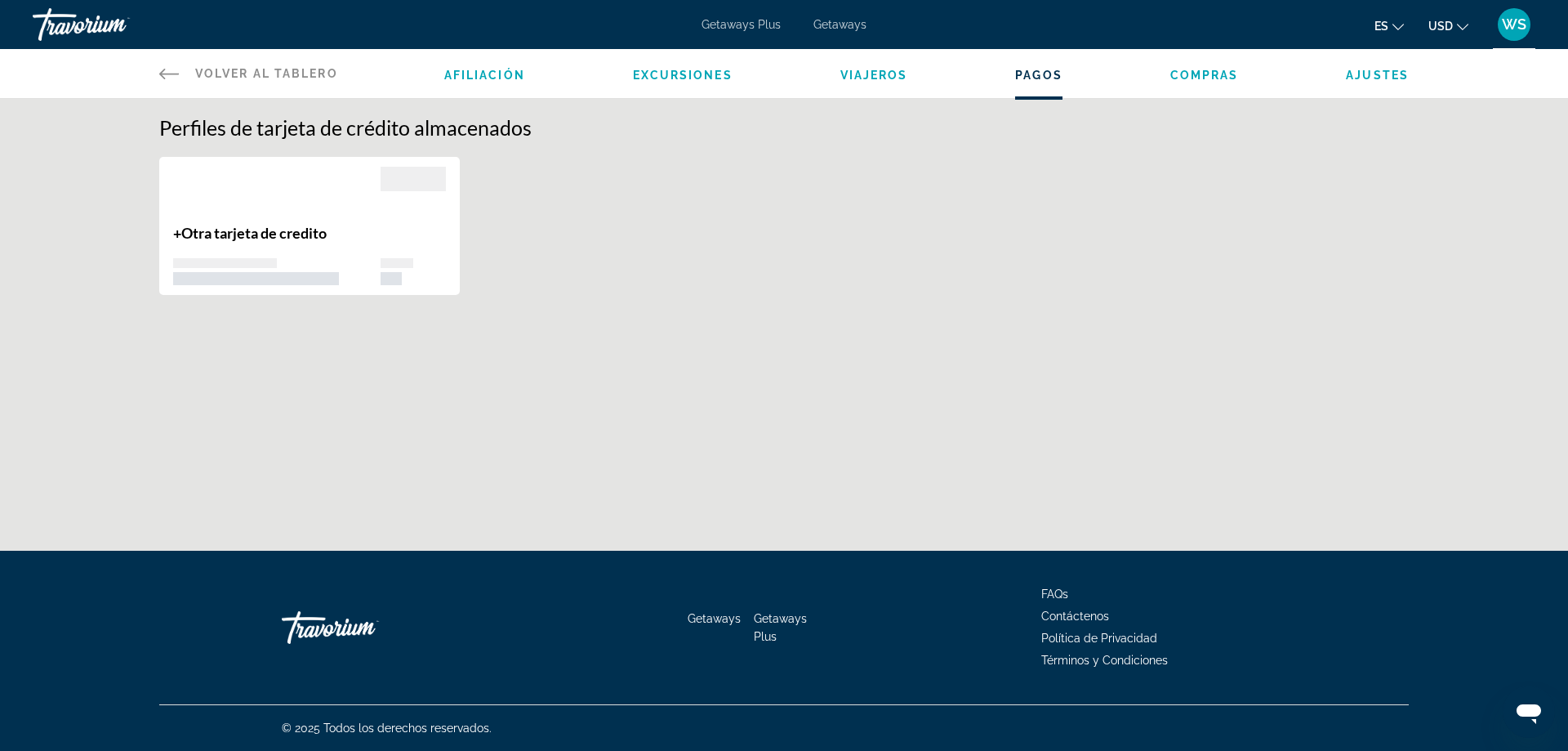
click at [1209, 82] on div "Afiliación Excursiones Viajeros [GEOGRAPHIC_DATA] Compras Ajustes" at bounding box center [926, 74] width 964 height 49
click at [1205, 75] on span "Compras" at bounding box center [1204, 75] width 68 height 13
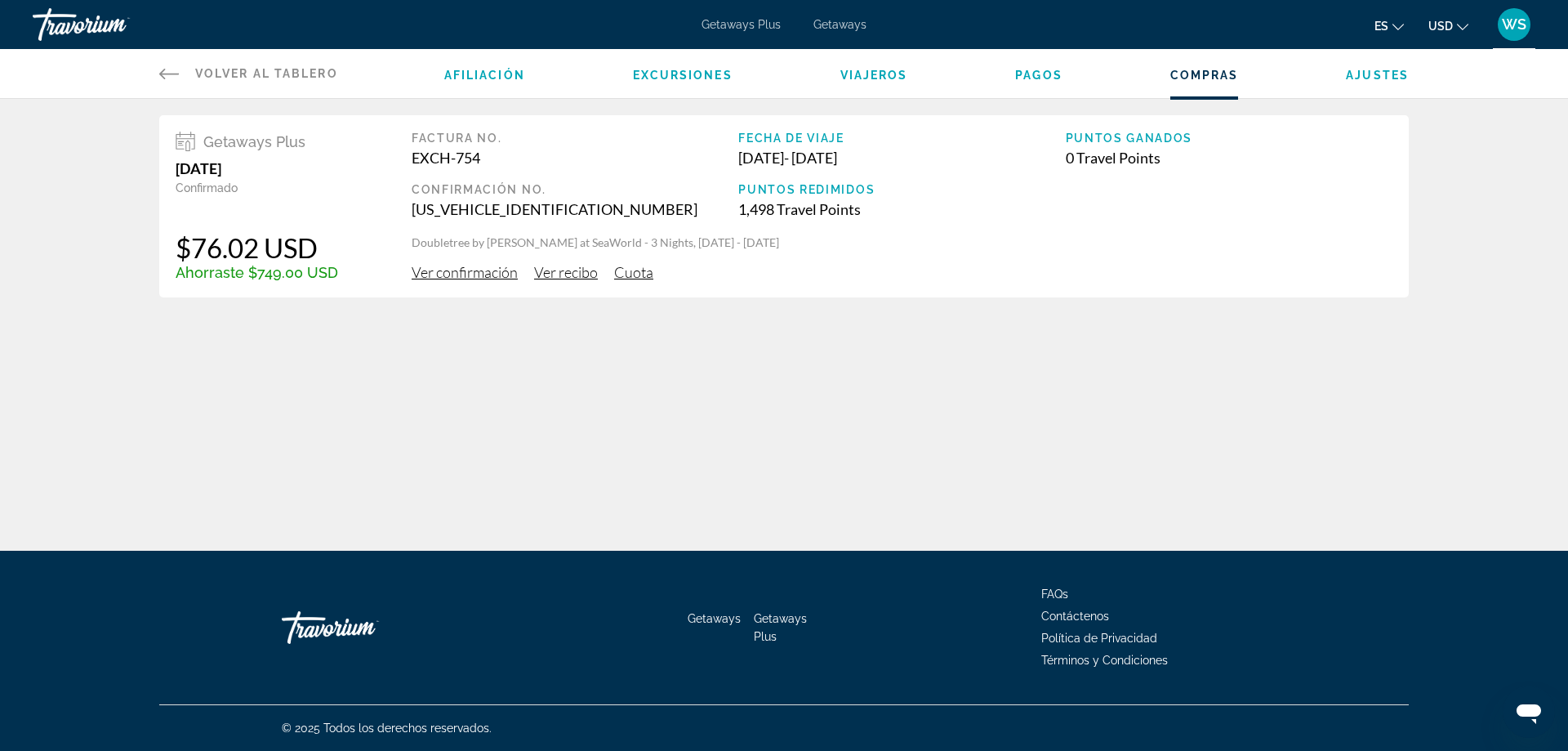
click at [1509, 25] on span "WS" at bounding box center [1513, 25] width 25 height 16
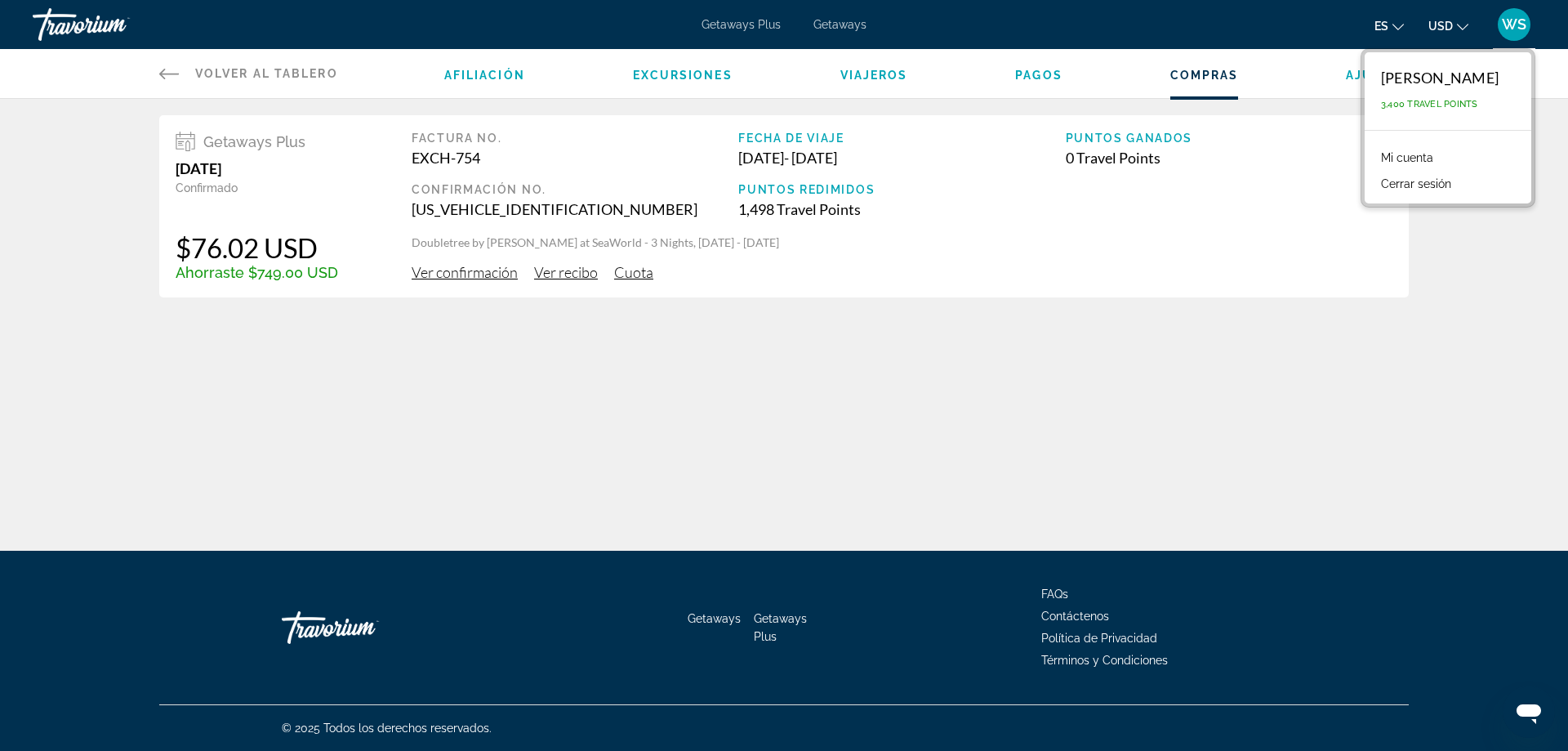
click at [1373, 153] on link "Mi cuenta" at bounding box center [1406, 157] width 68 height 21
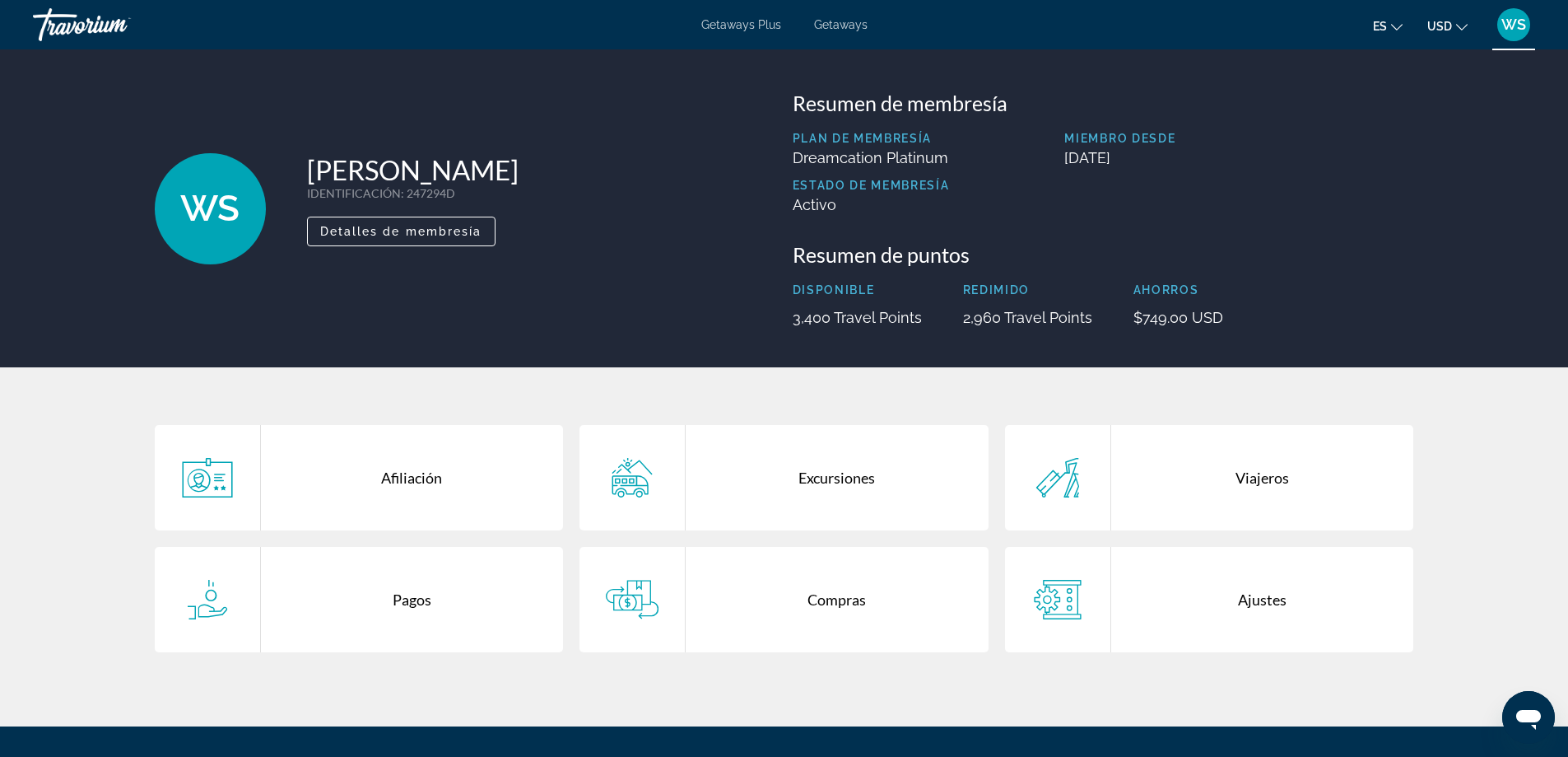
click at [820, 489] on div "Excursiones" at bounding box center [837, 477] width 303 height 105
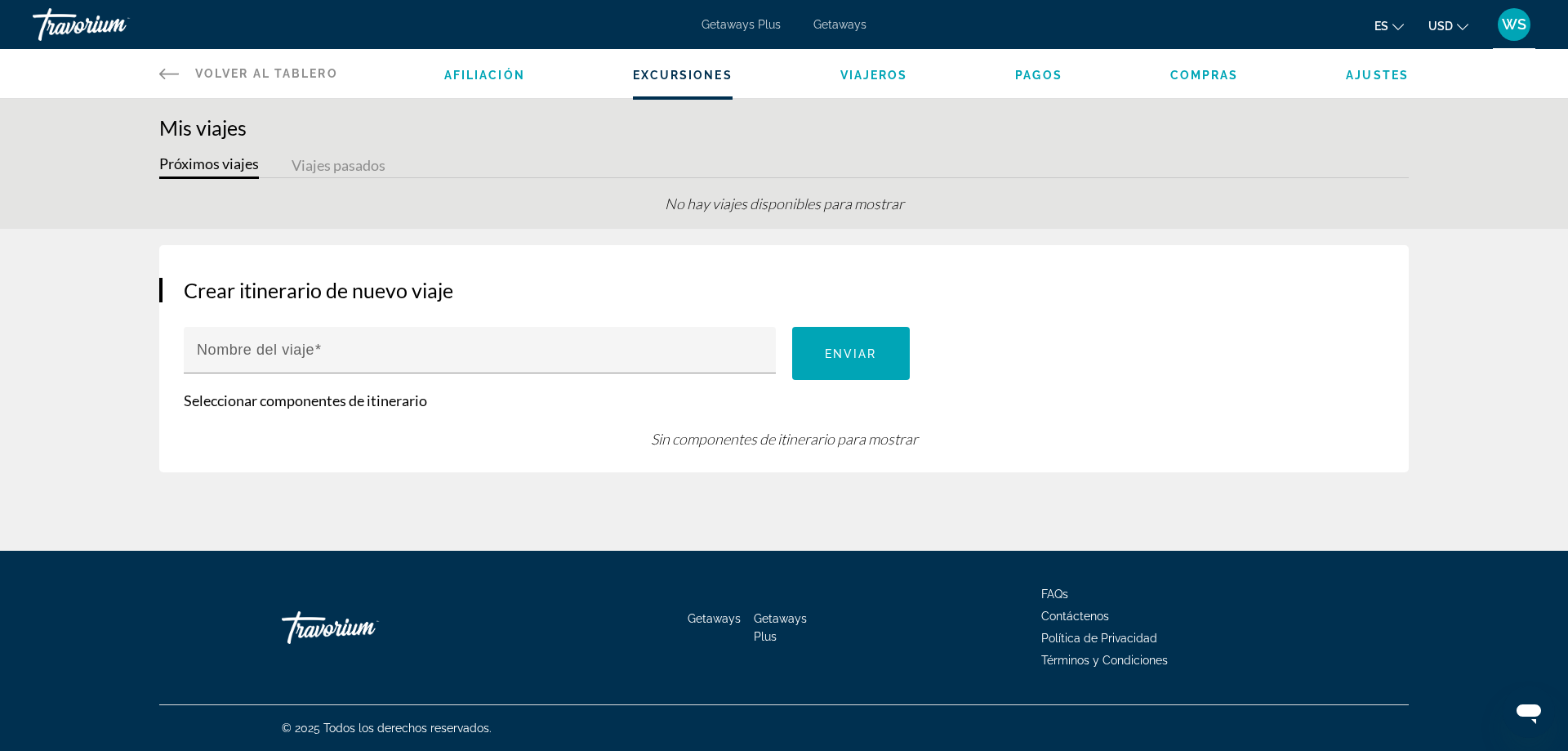
click at [1201, 76] on span "Compras" at bounding box center [1204, 75] width 68 height 13
